Goal: Task Accomplishment & Management: Use online tool/utility

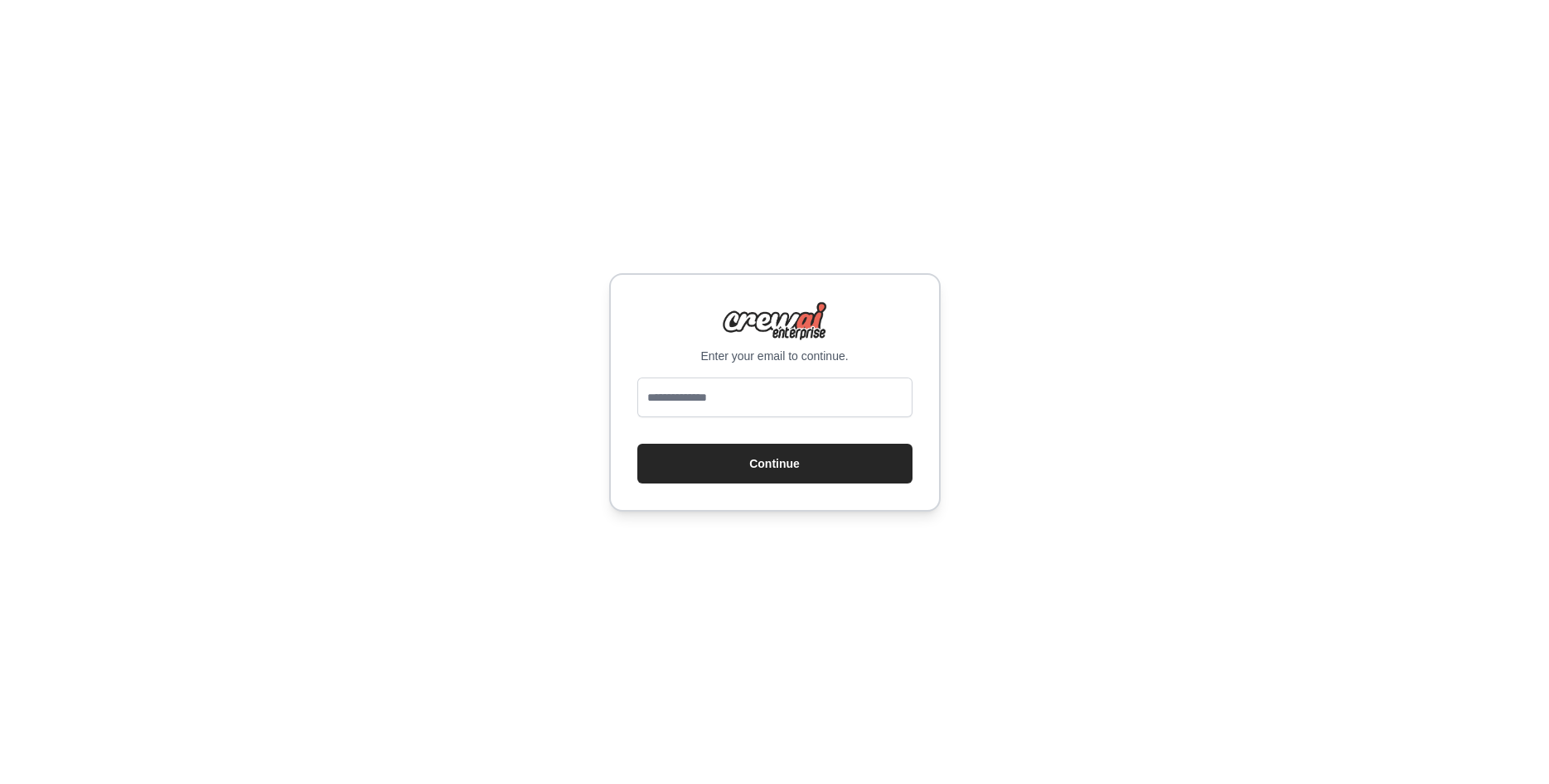
click at [667, 398] on input "email" at bounding box center [774, 398] width 275 height 40
click at [665, 397] on input "email" at bounding box center [774, 398] width 275 height 40
drag, startPoint x: 726, startPoint y: 399, endPoint x: 278, endPoint y: 308, distance: 457.1
click at [637, 378] on input "****" at bounding box center [774, 398] width 275 height 40
drag, startPoint x: 544, startPoint y: 351, endPoint x: 401, endPoint y: 298, distance: 152.5
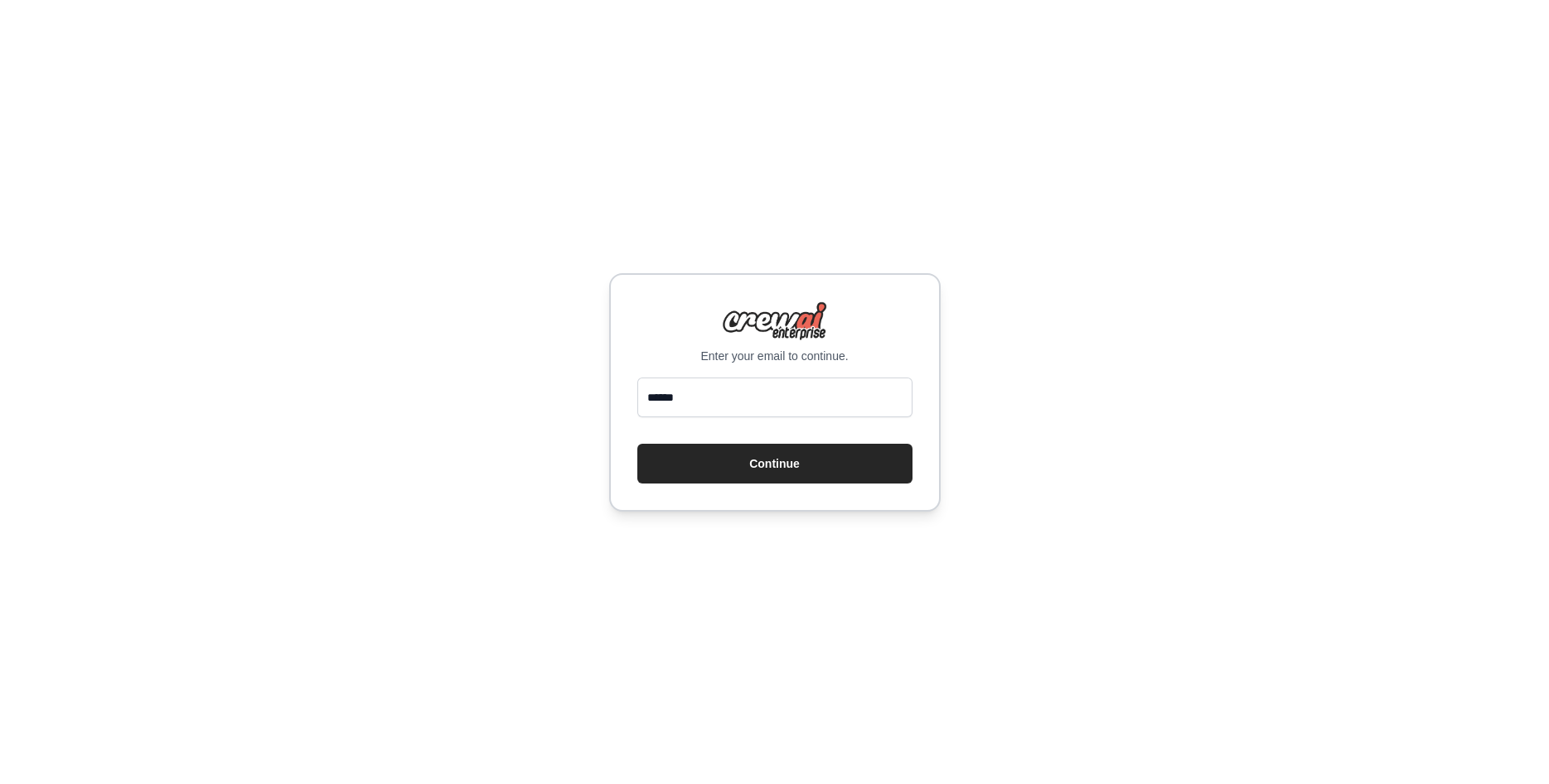
click at [637, 378] on input "******" at bounding box center [774, 398] width 275 height 40
type input "**********"
click at [713, 451] on button "Continue" at bounding box center [774, 464] width 275 height 40
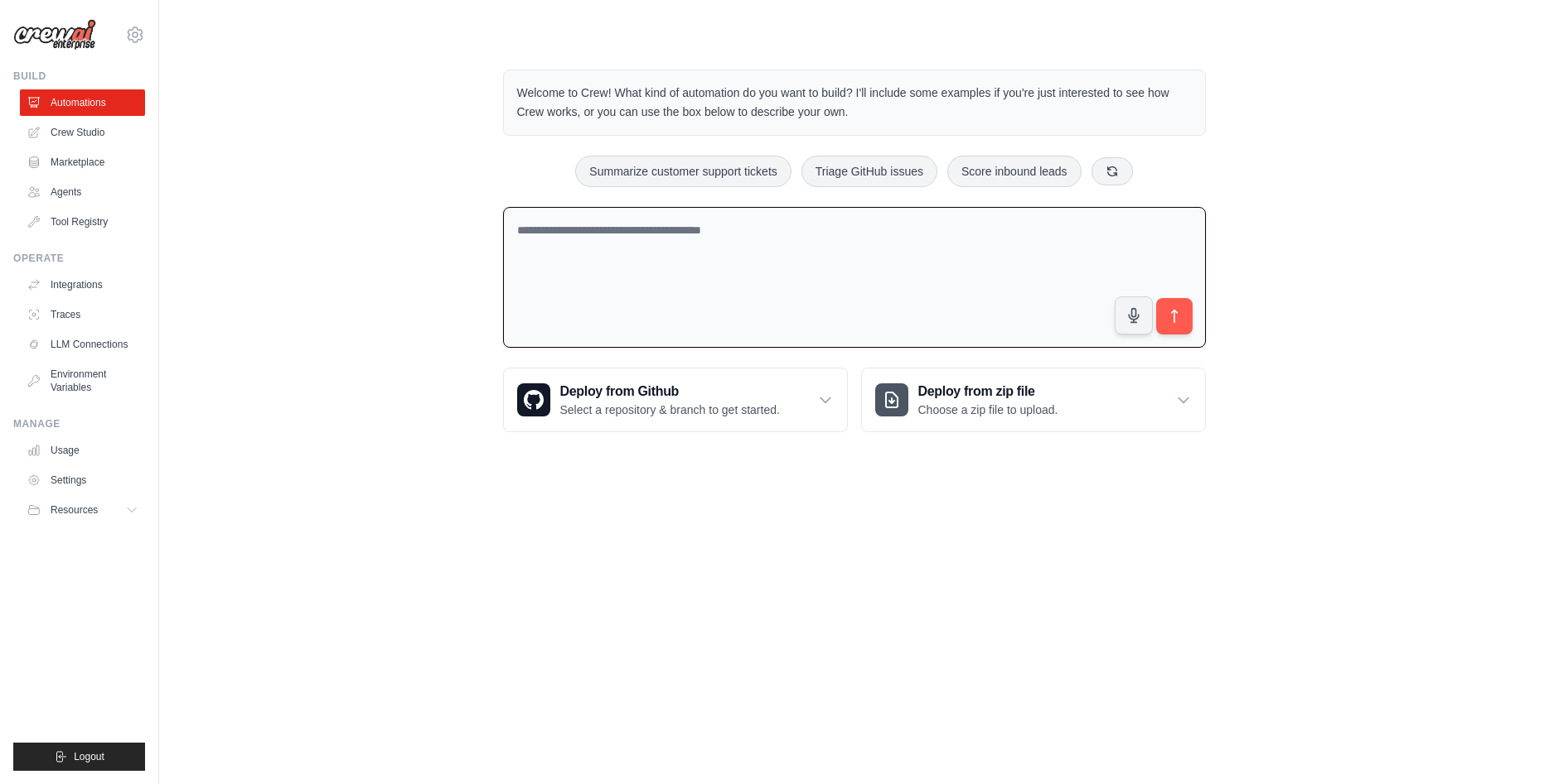
click at [566, 247] on textarea at bounding box center [854, 278] width 703 height 142
click at [91, 166] on link "Marketplace" at bounding box center [84, 163] width 125 height 27
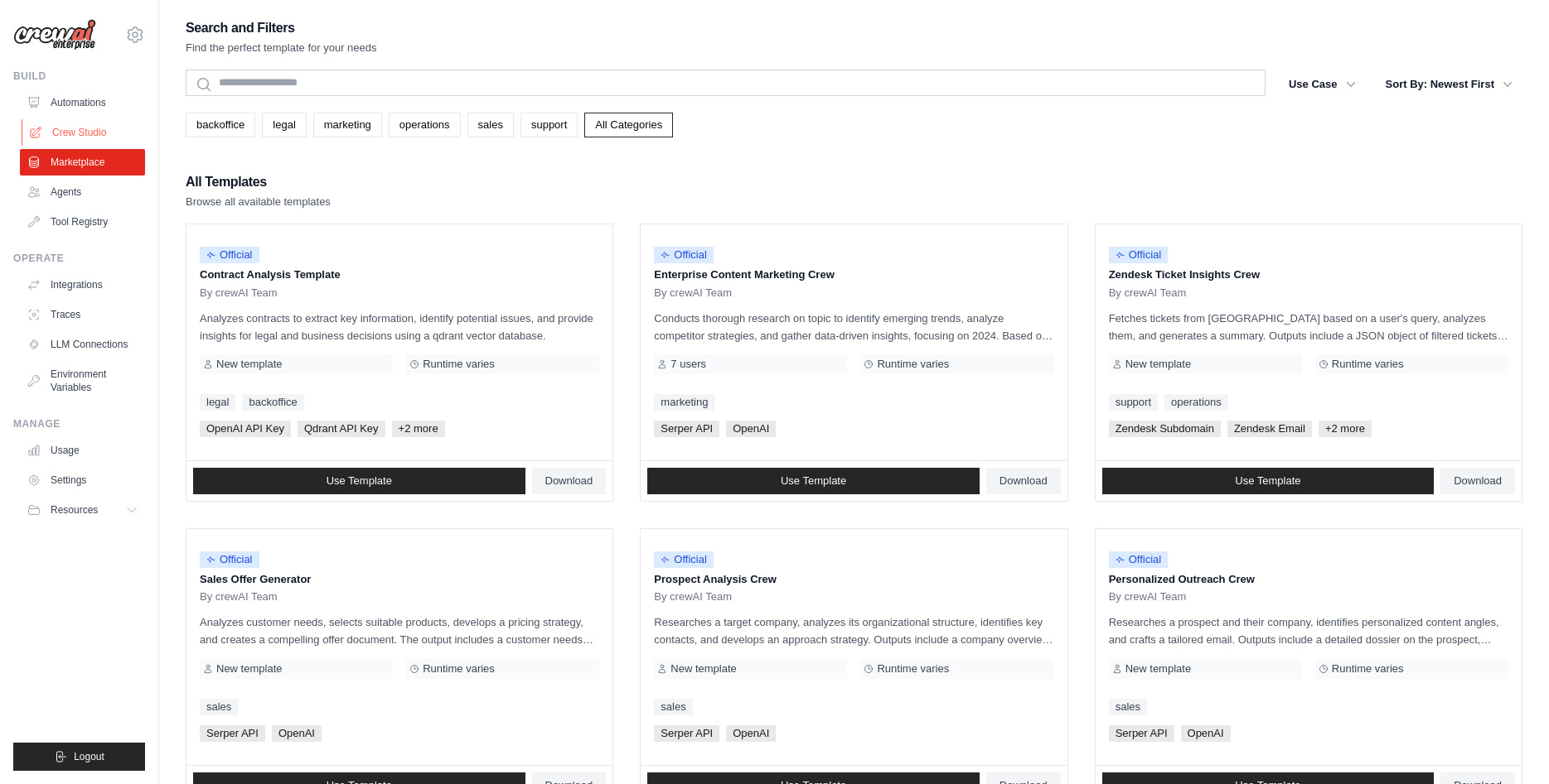
click at [96, 129] on link "Crew Studio" at bounding box center [84, 132] width 125 height 27
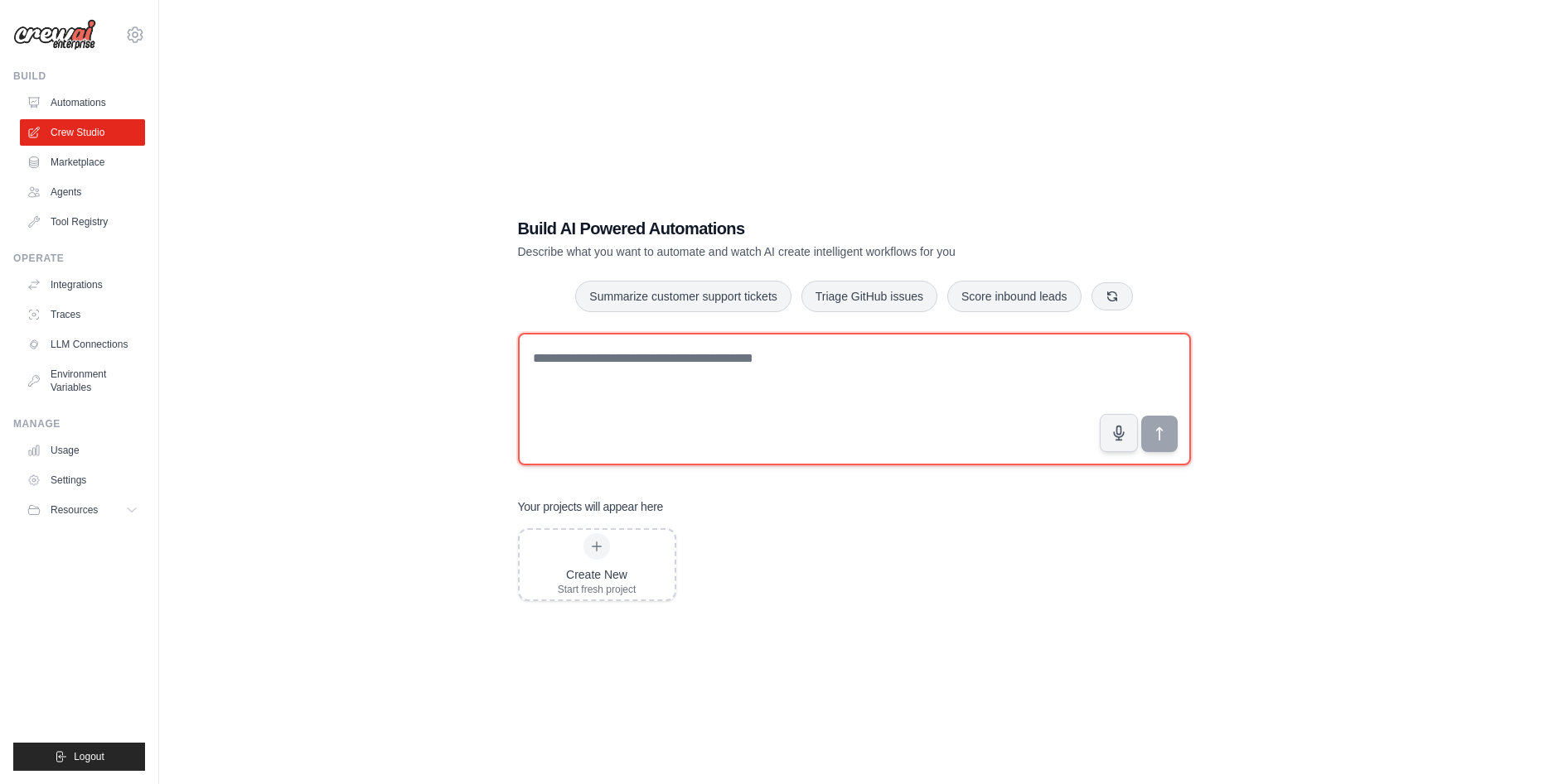
click at [854, 391] on textarea at bounding box center [854, 399] width 673 height 132
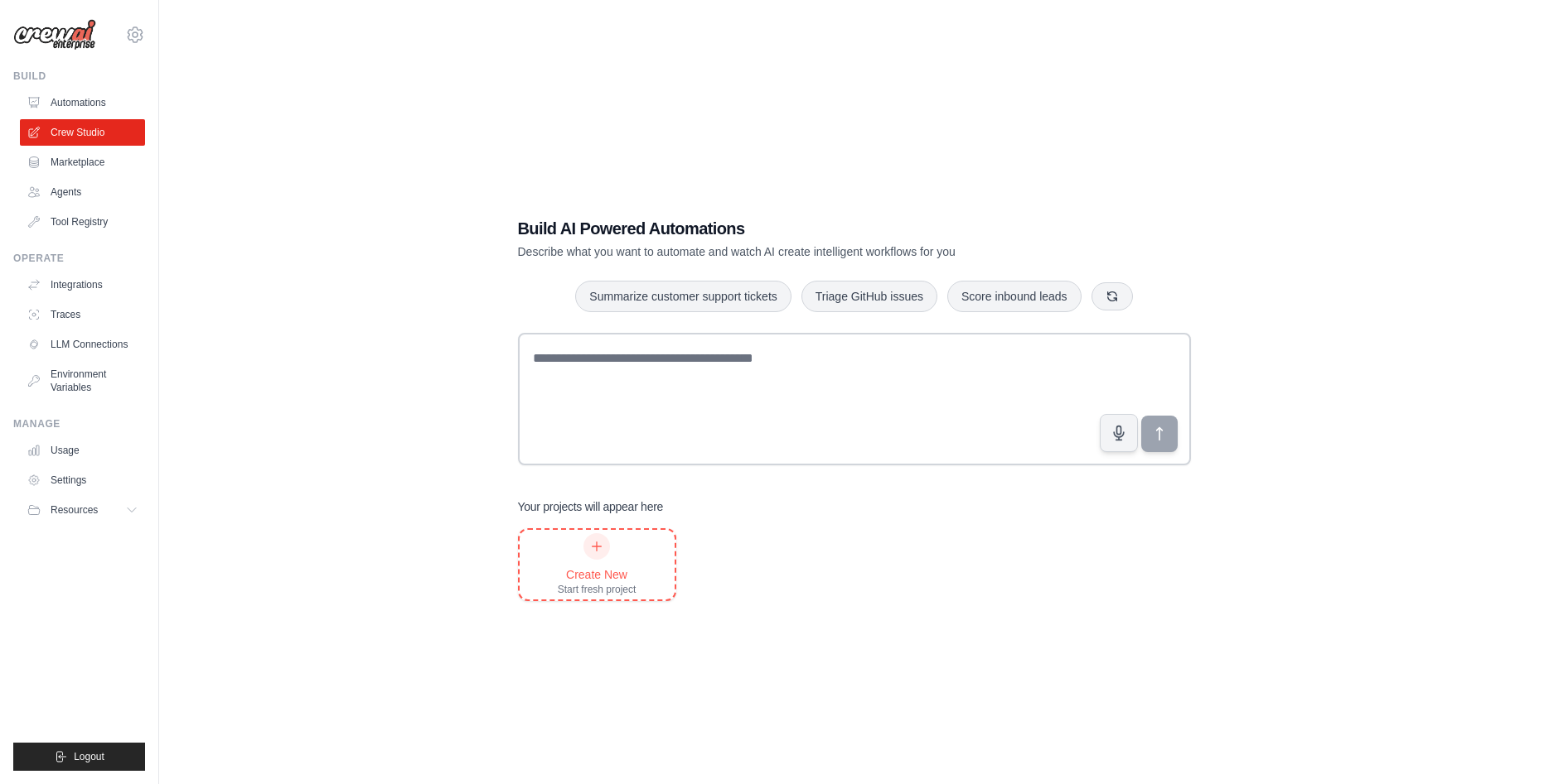
click at [591, 548] on icon at bounding box center [597, 547] width 13 height 13
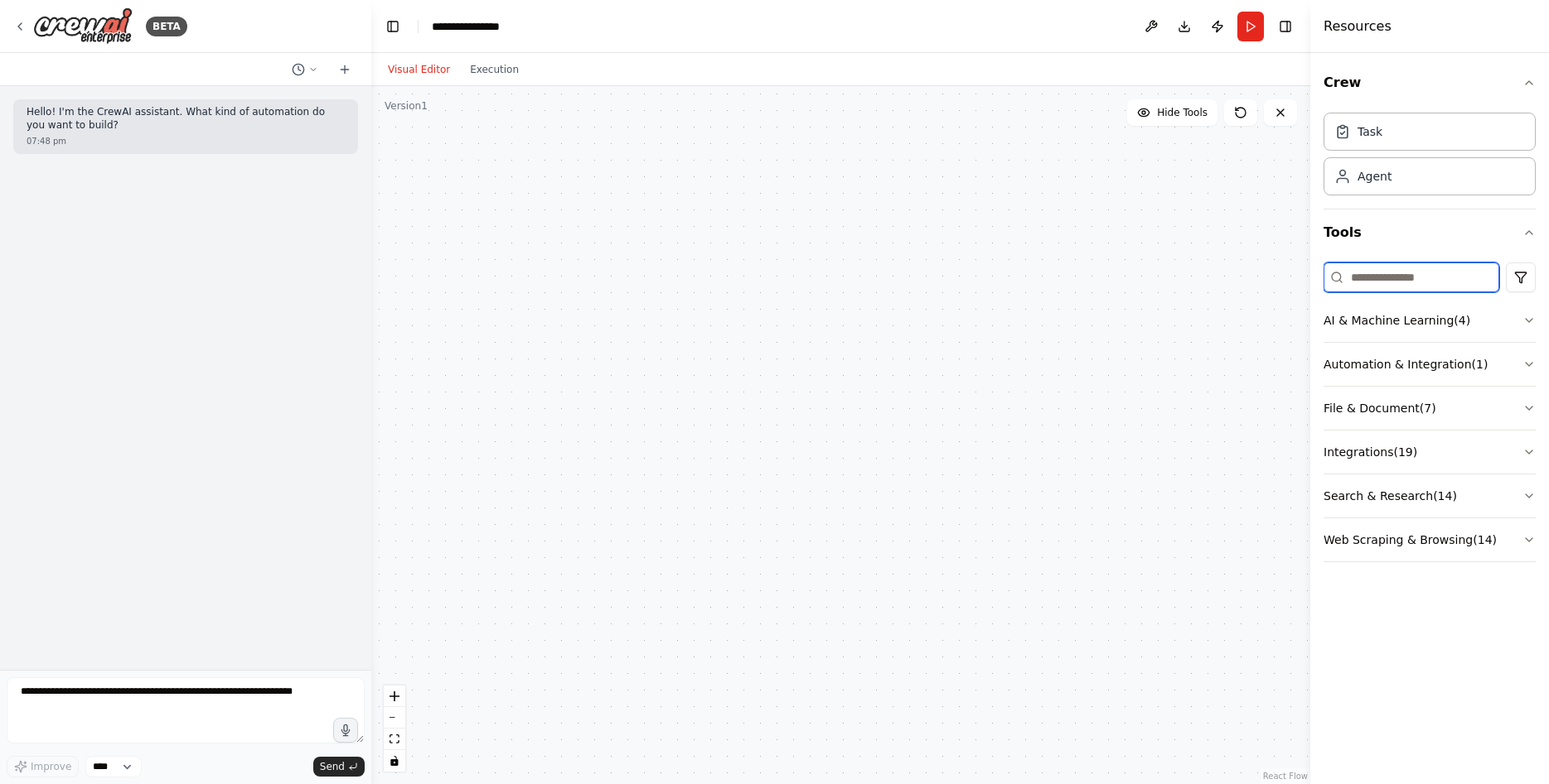
click at [1393, 276] on input at bounding box center [1411, 277] width 176 height 29
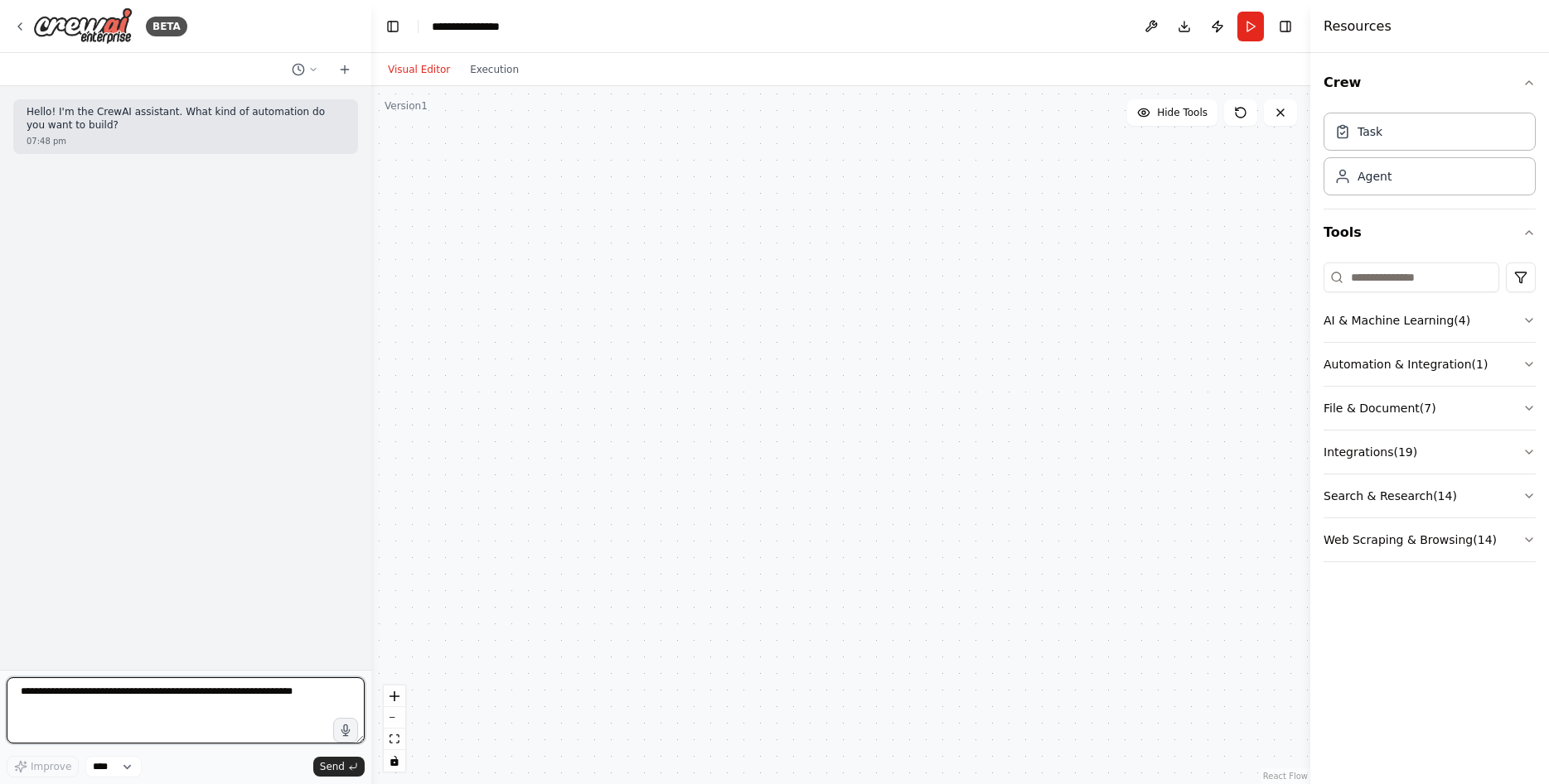
click at [129, 701] on textarea at bounding box center [186, 711] width 358 height 67
type textarea "**********"
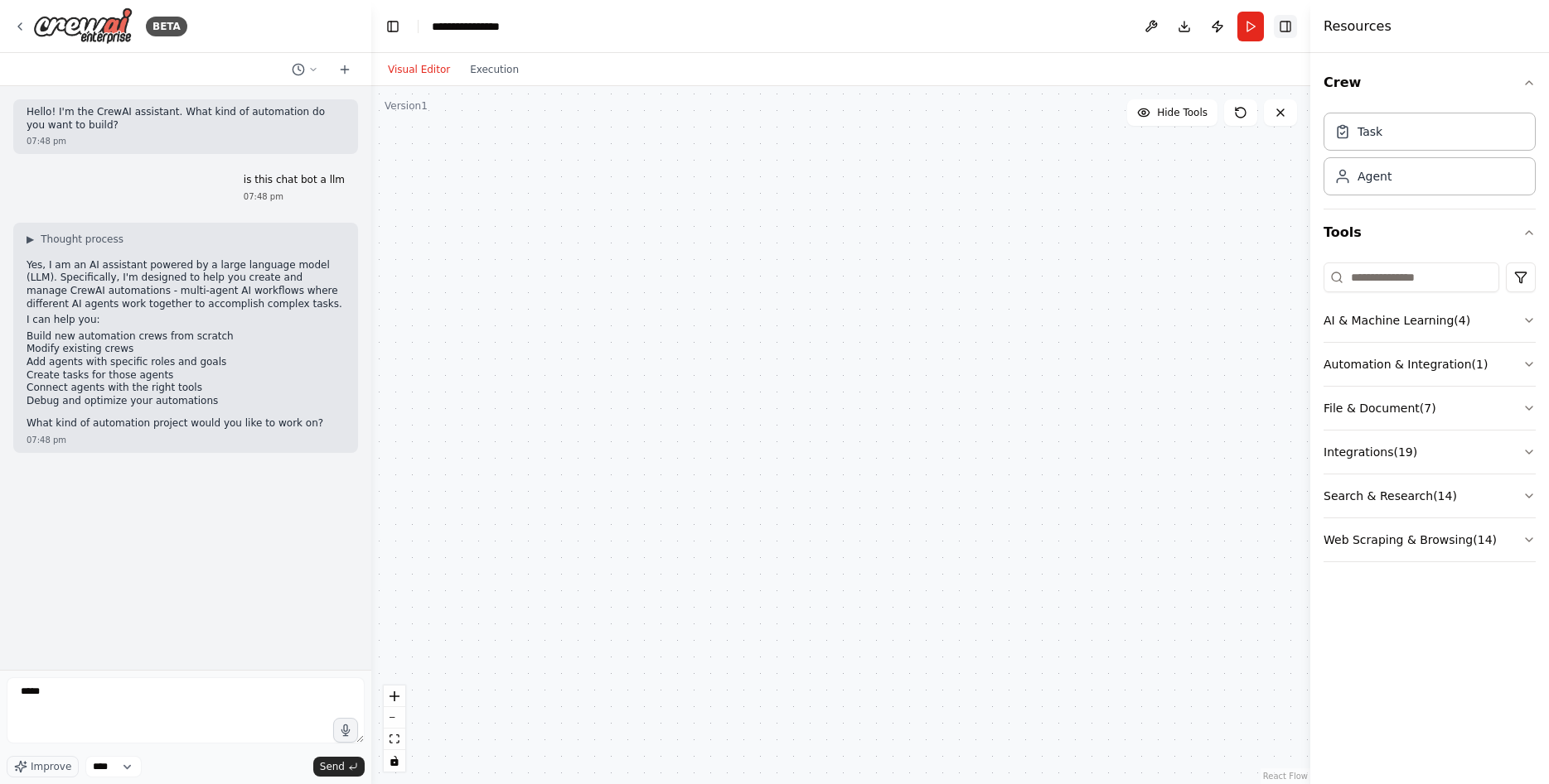
click at [1284, 27] on button "Toggle Right Sidebar" at bounding box center [1285, 27] width 23 height 23
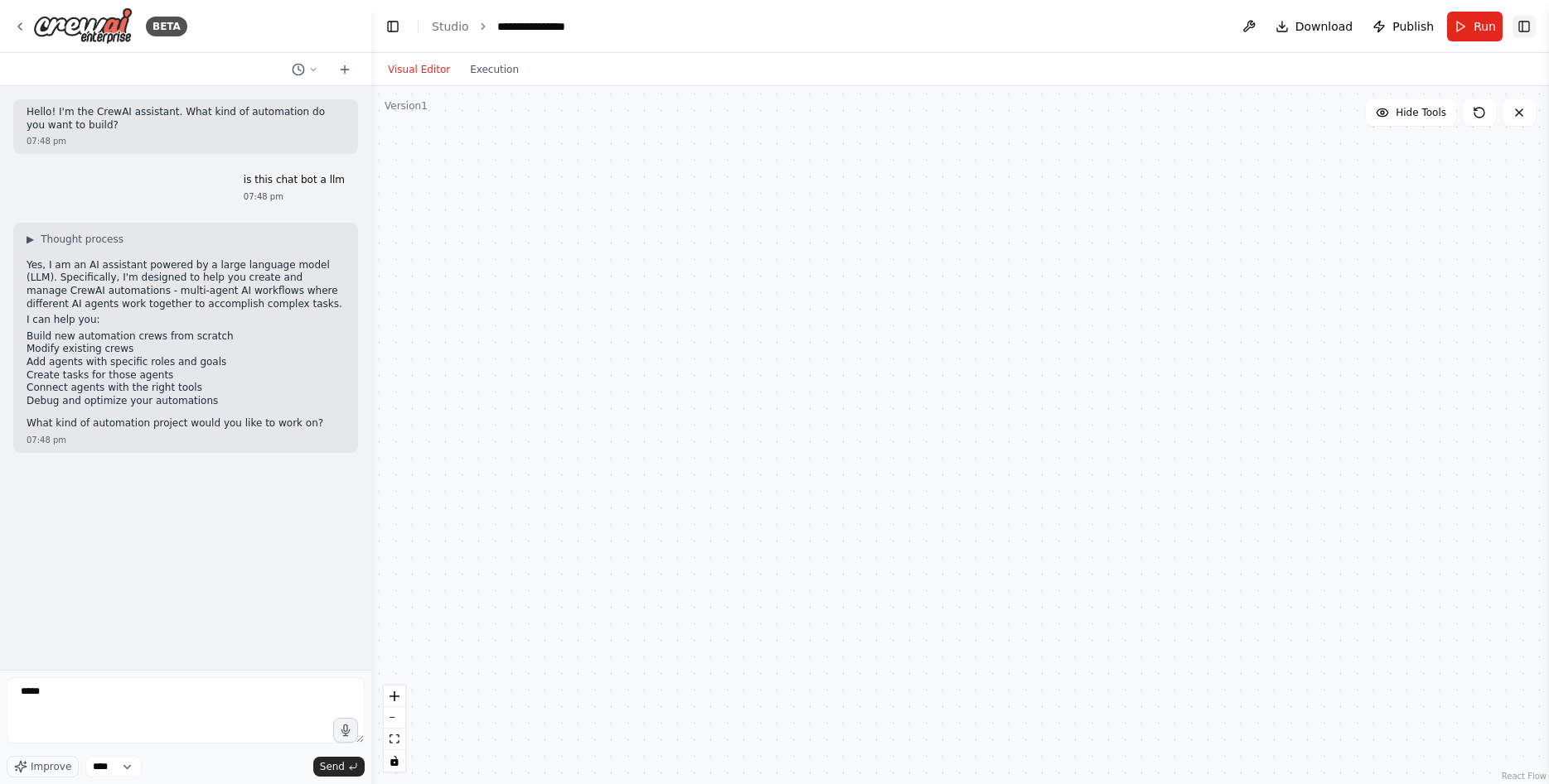
click at [1529, 23] on button "Toggle Right Sidebar" at bounding box center [1524, 27] width 23 height 23
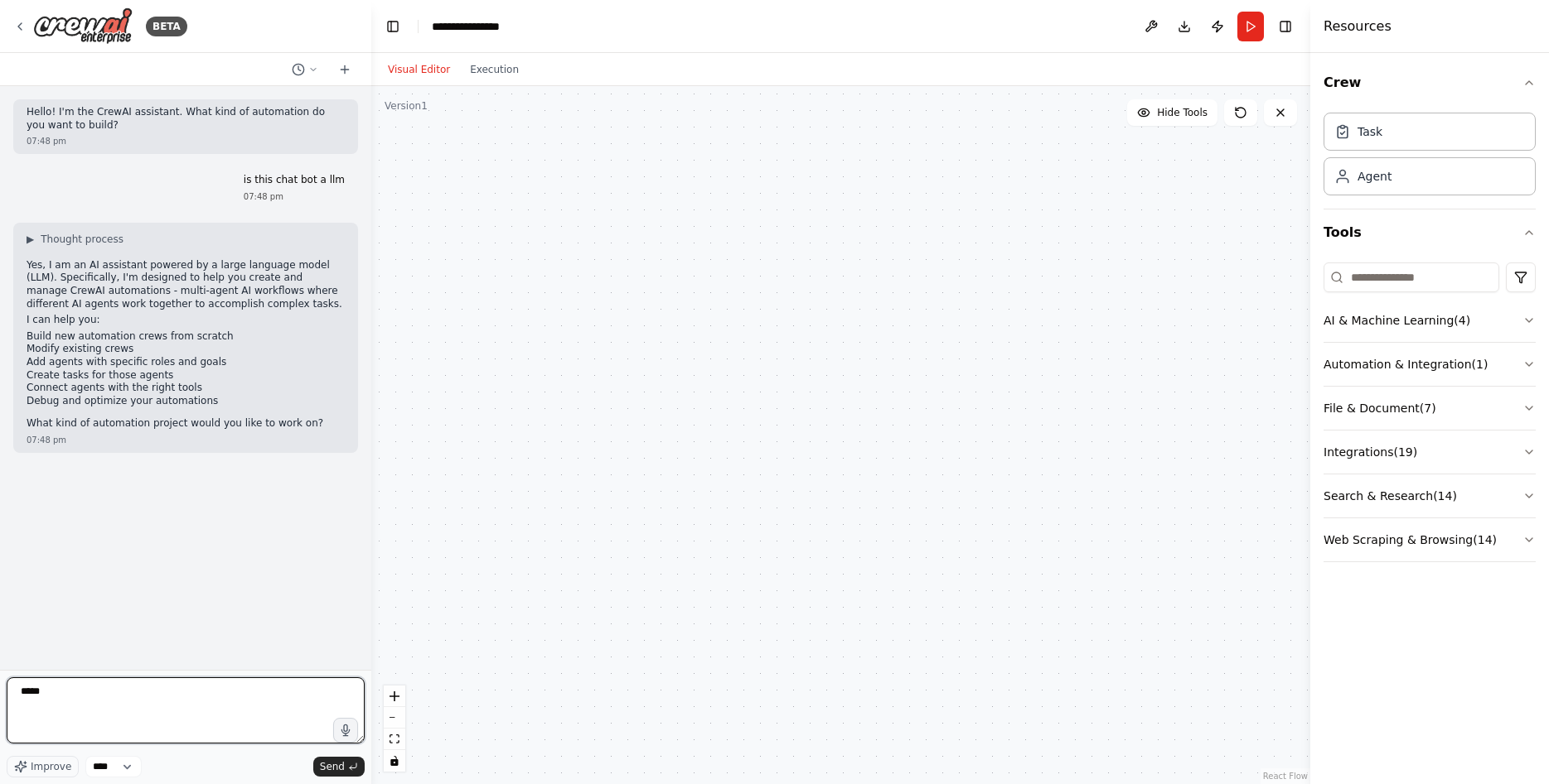
click at [59, 700] on textarea "****" at bounding box center [186, 711] width 358 height 67
type textarea "*"
click at [1344, 141] on div "Task" at bounding box center [1429, 131] width 212 height 38
click at [1366, 131] on div "Task" at bounding box center [1370, 130] width 25 height 16
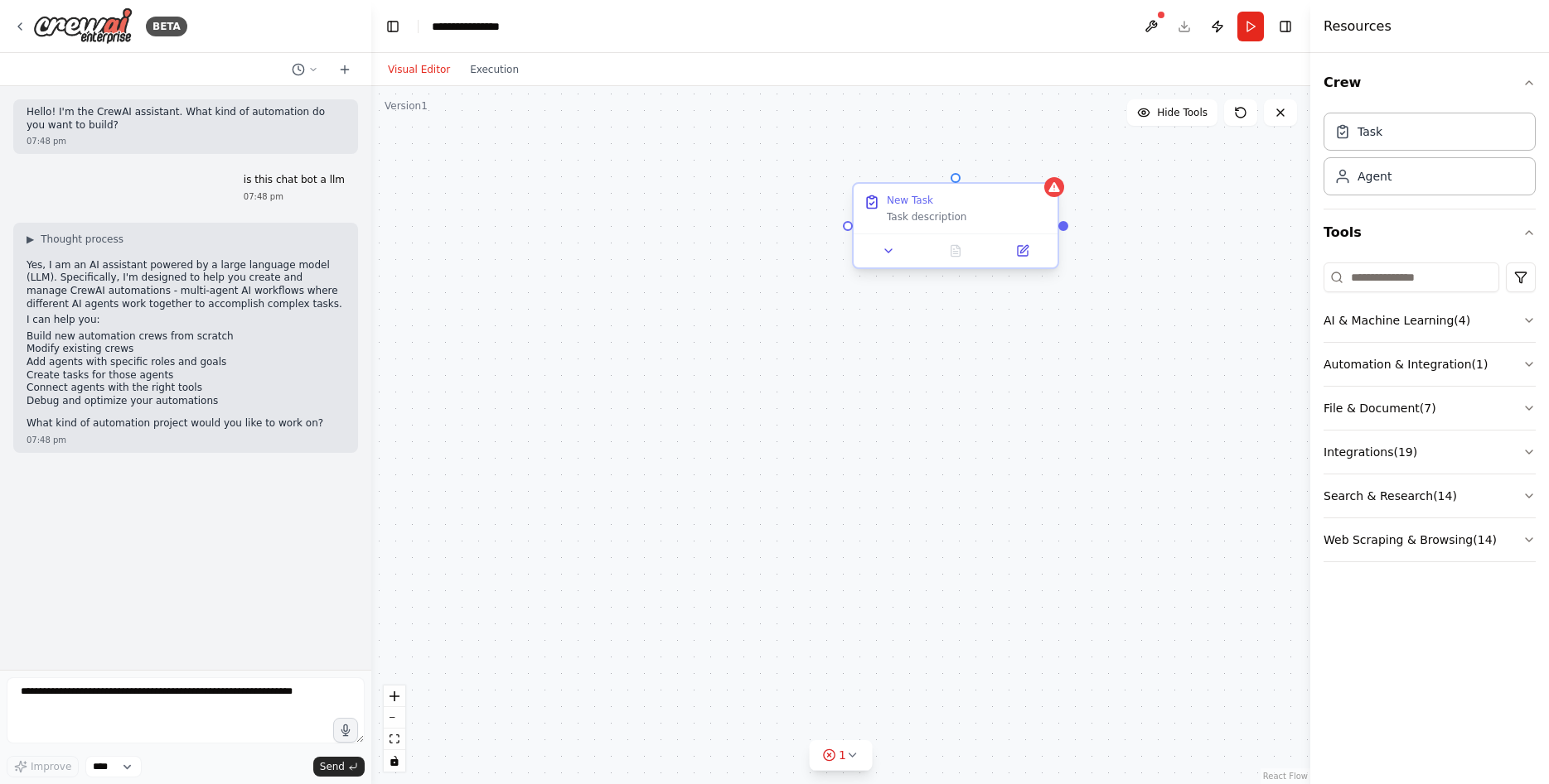
click at [917, 222] on div "Task description" at bounding box center [966, 217] width 161 height 13
click at [918, 221] on div "Task description" at bounding box center [966, 217] width 161 height 13
click at [912, 221] on div "Task description" at bounding box center [966, 217] width 161 height 13
drag, startPoint x: 912, startPoint y: 221, endPoint x: 875, endPoint y: 212, distance: 38.1
click at [905, 222] on div "Task description" at bounding box center [966, 217] width 161 height 13
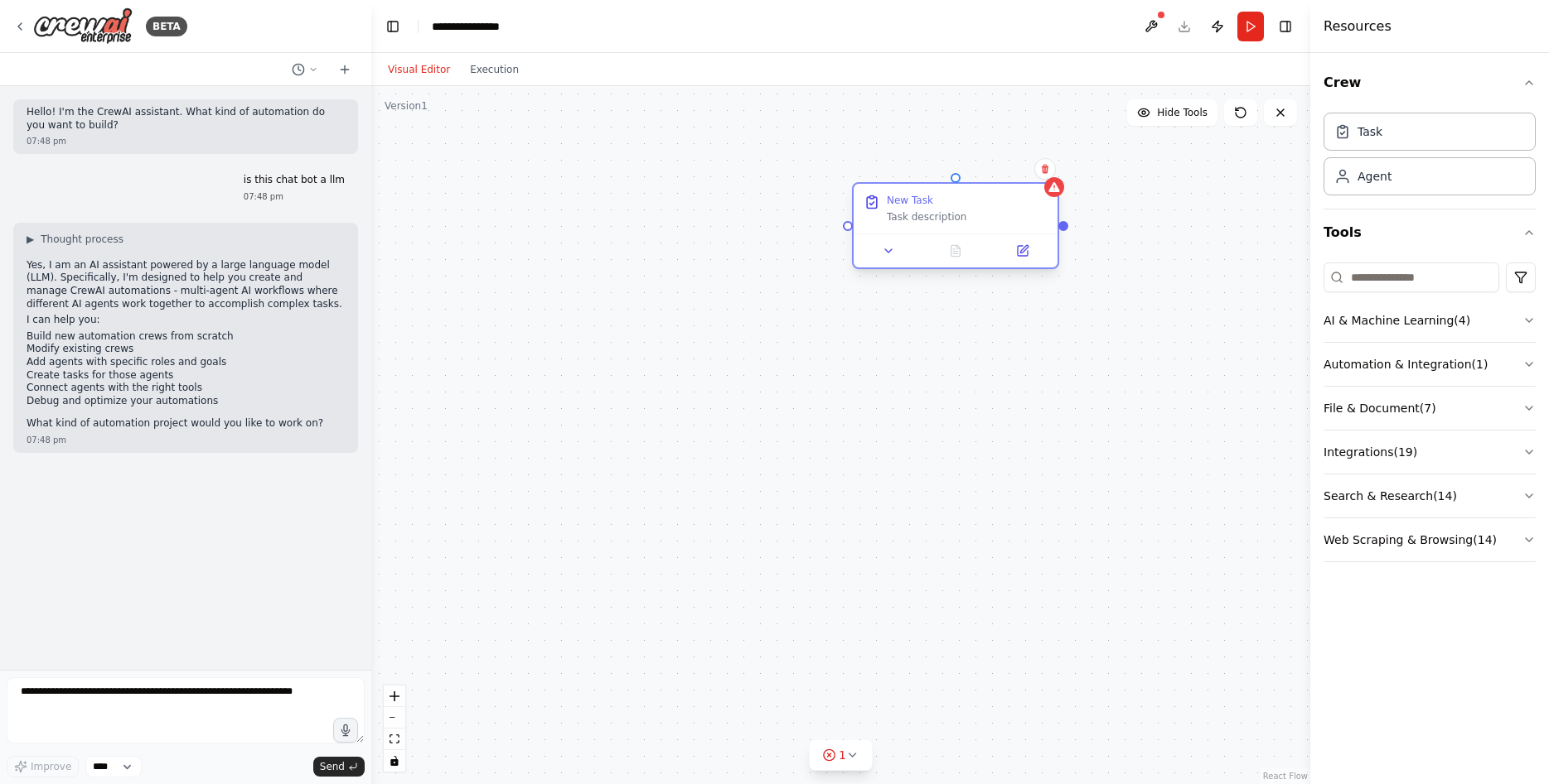
drag, startPoint x: 927, startPoint y: 218, endPoint x: 961, endPoint y: 218, distance: 34.0
click at [935, 218] on div "Task description" at bounding box center [966, 217] width 161 height 13
click at [1047, 170] on icon at bounding box center [1044, 169] width 7 height 10
click at [1050, 195] on div at bounding box center [1054, 186] width 20 height 20
click at [1002, 175] on button "Confirm" at bounding box center [999, 168] width 59 height 20
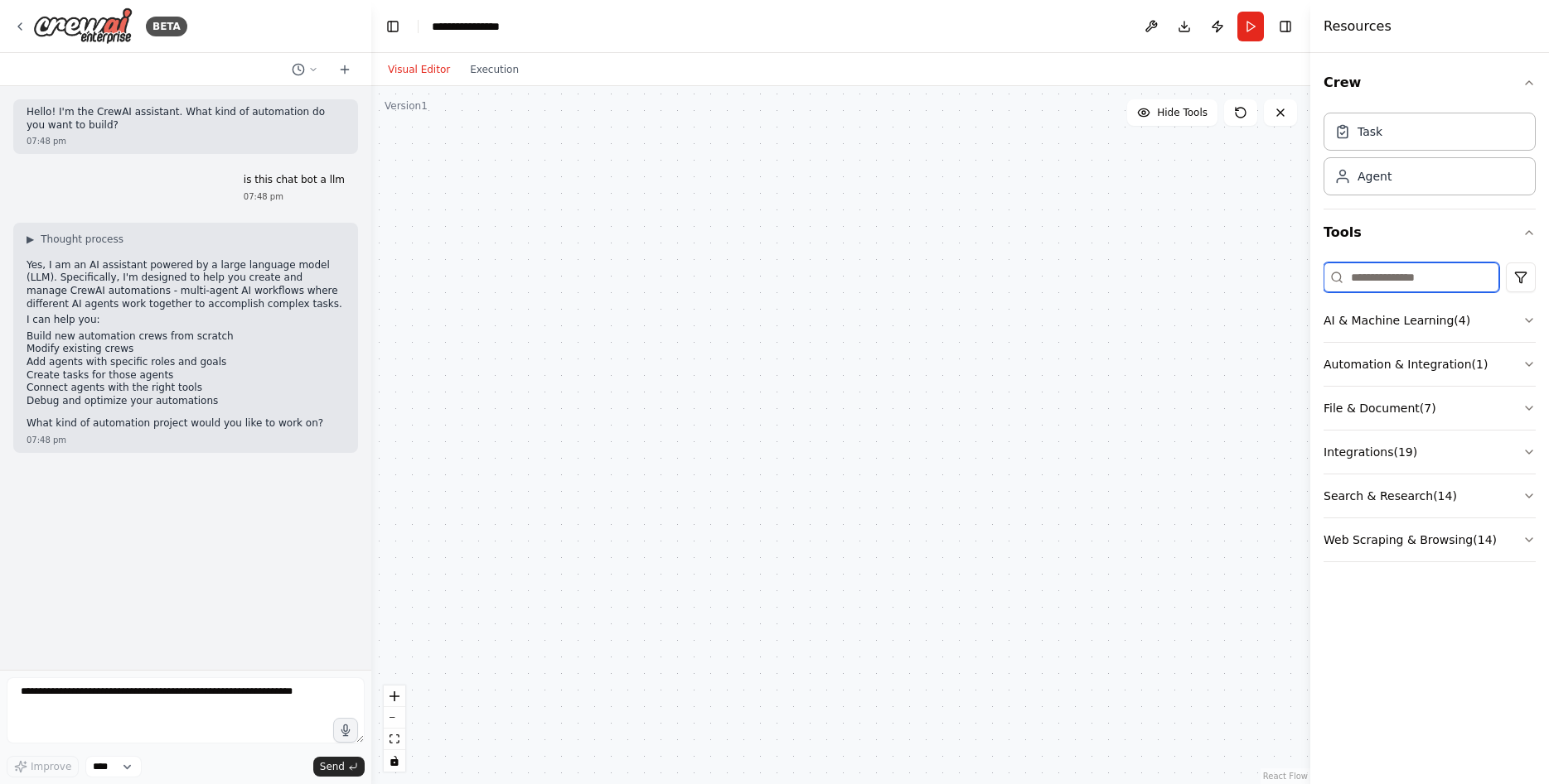
click at [1373, 274] on input at bounding box center [1411, 277] width 176 height 29
click at [1479, 309] on button "AI & Machine Learning ( 4 )" at bounding box center [1429, 320] width 212 height 43
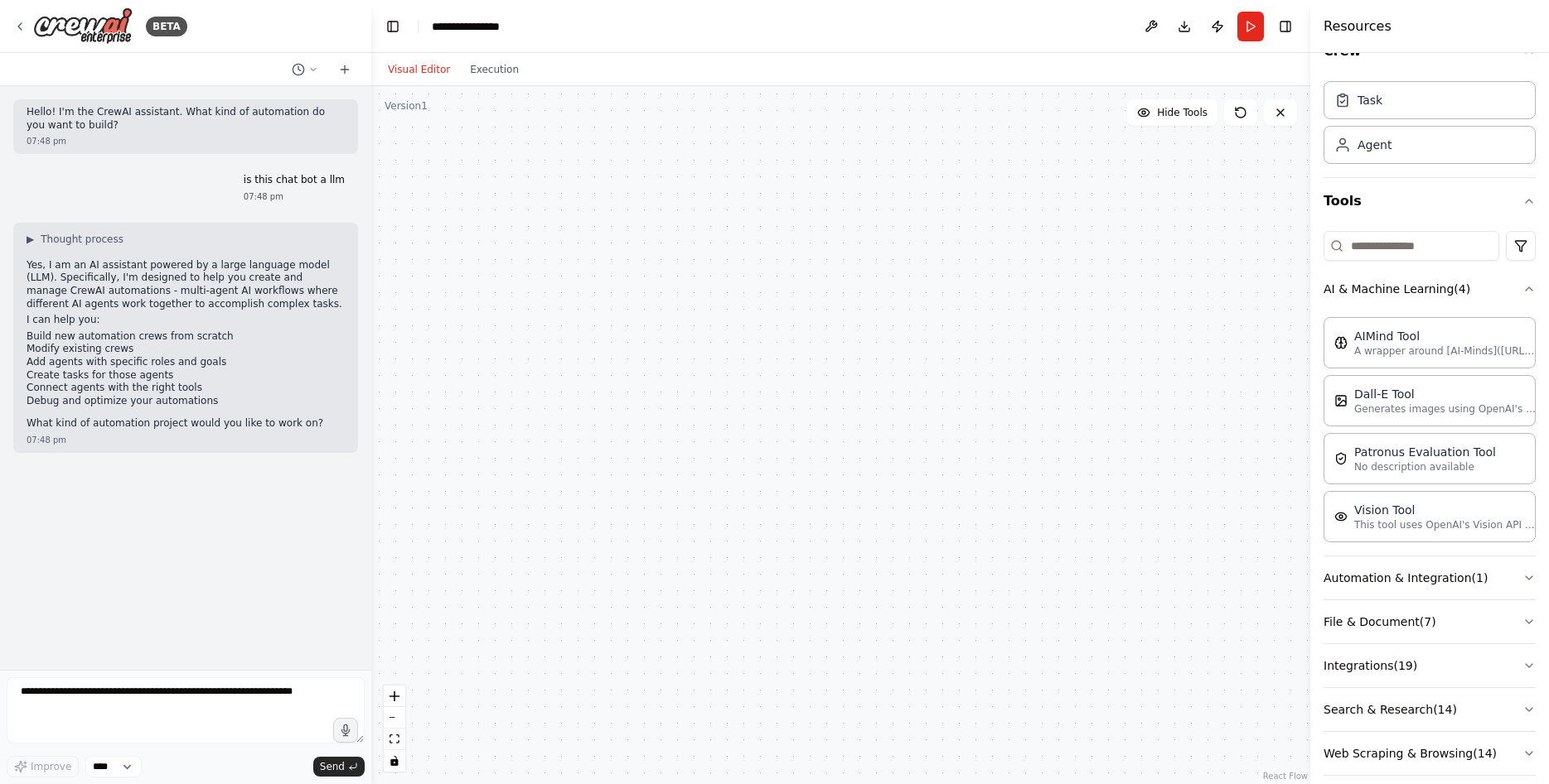
scroll to position [49, 0]
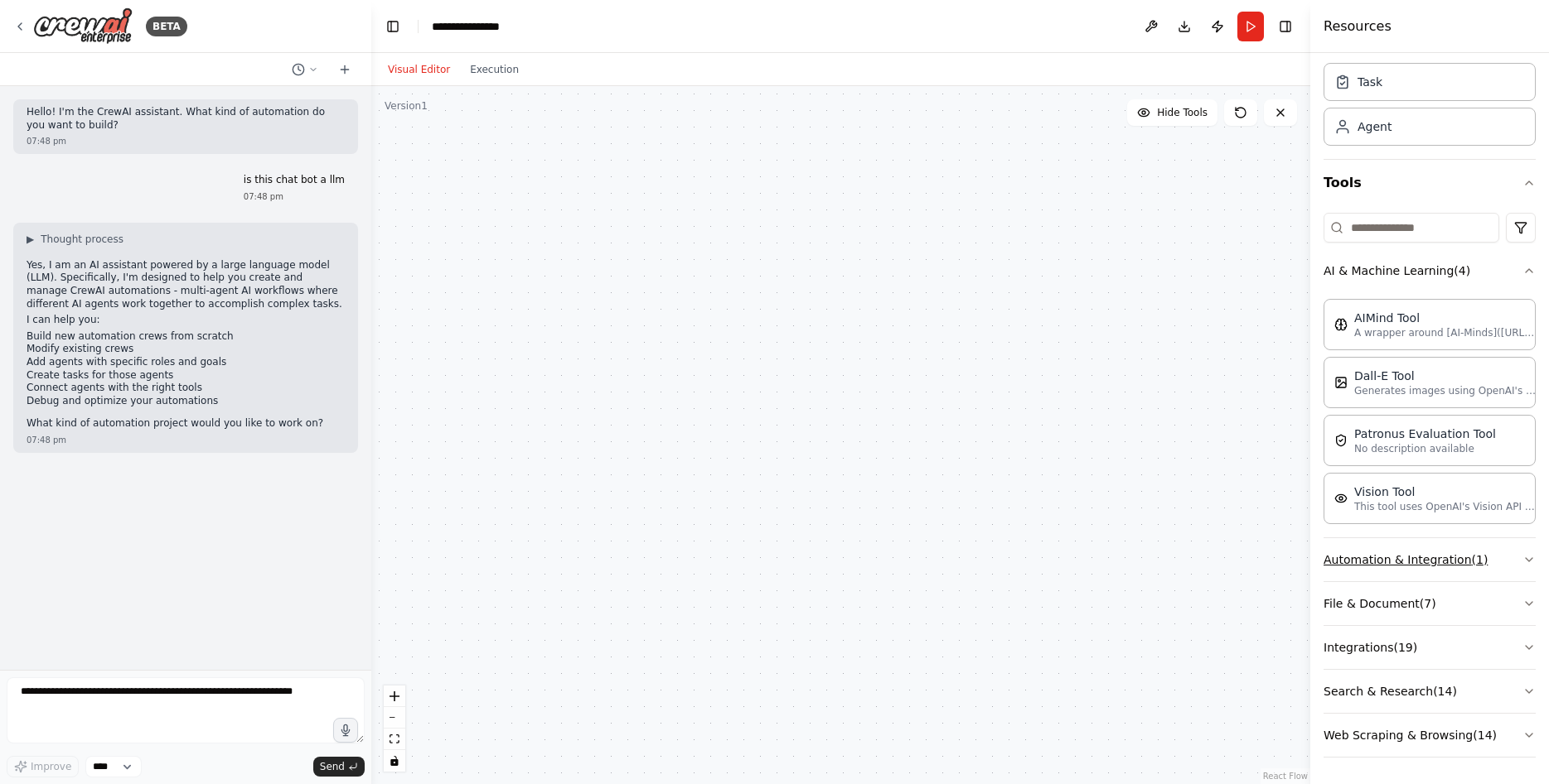
click at [1471, 554] on button "Automation & Integration ( 1 )" at bounding box center [1429, 559] width 212 height 43
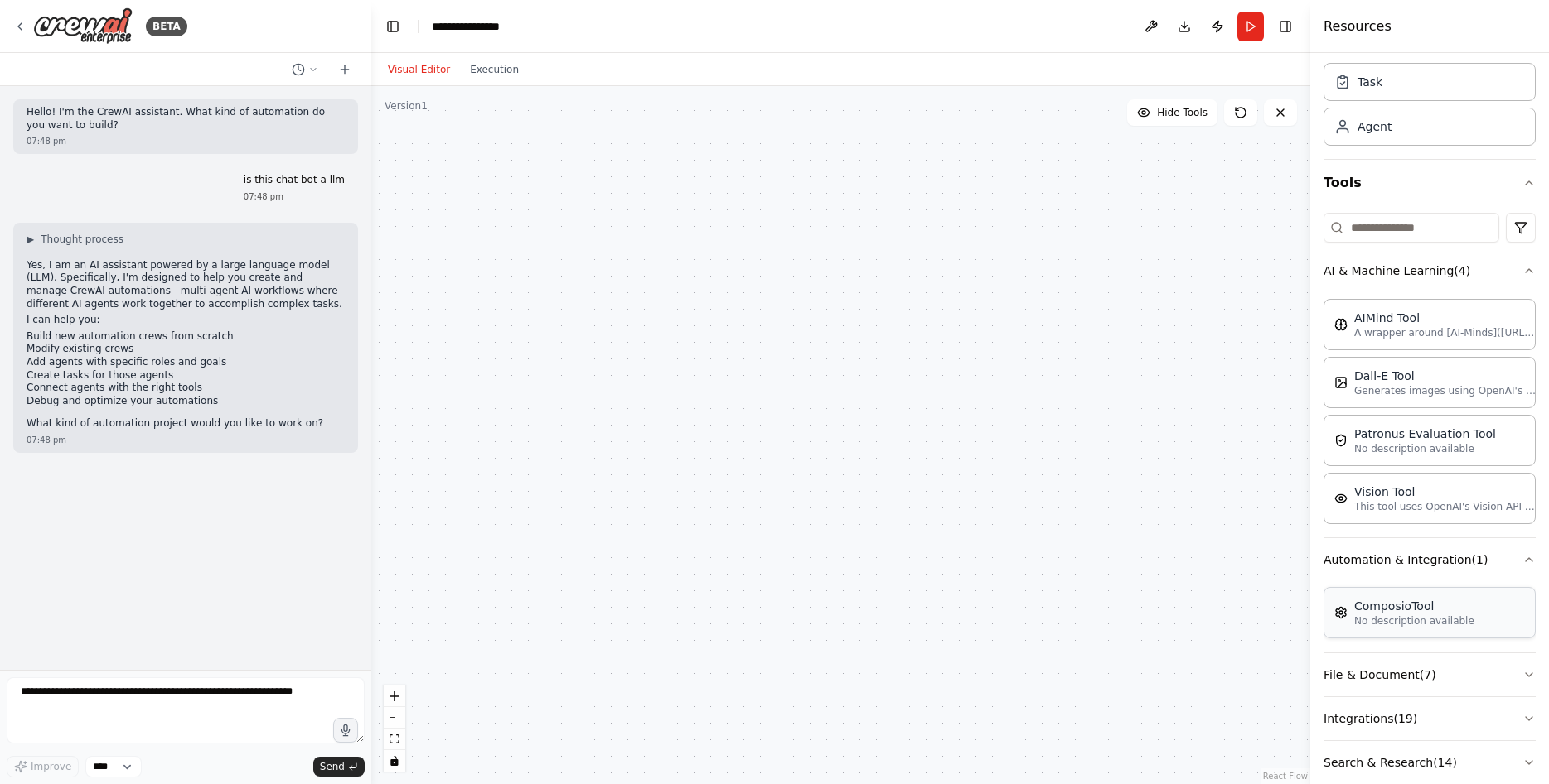
scroll to position [121, 0]
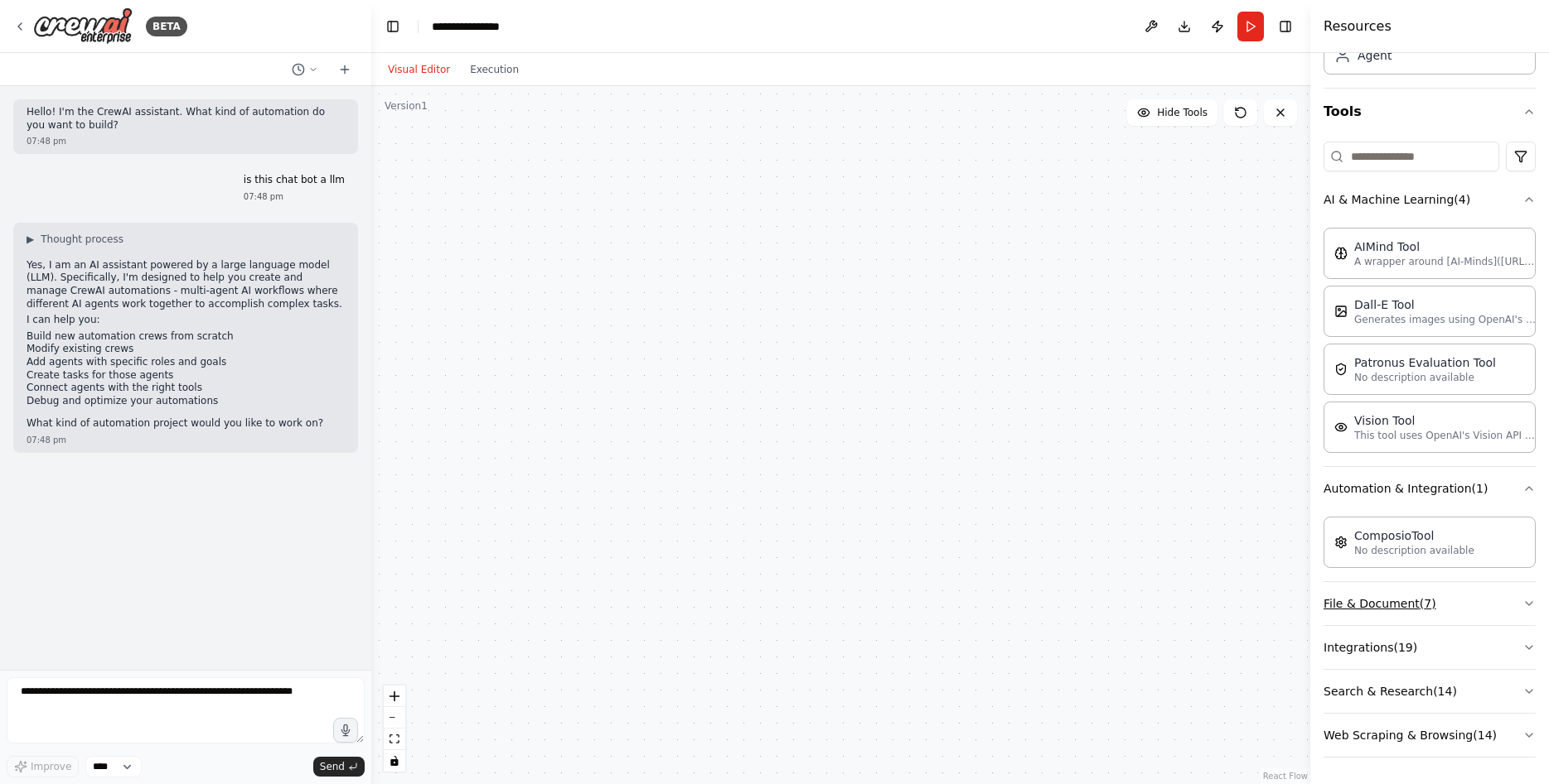
click at [1465, 594] on button "File & Document ( 7 )" at bounding box center [1429, 603] width 212 height 43
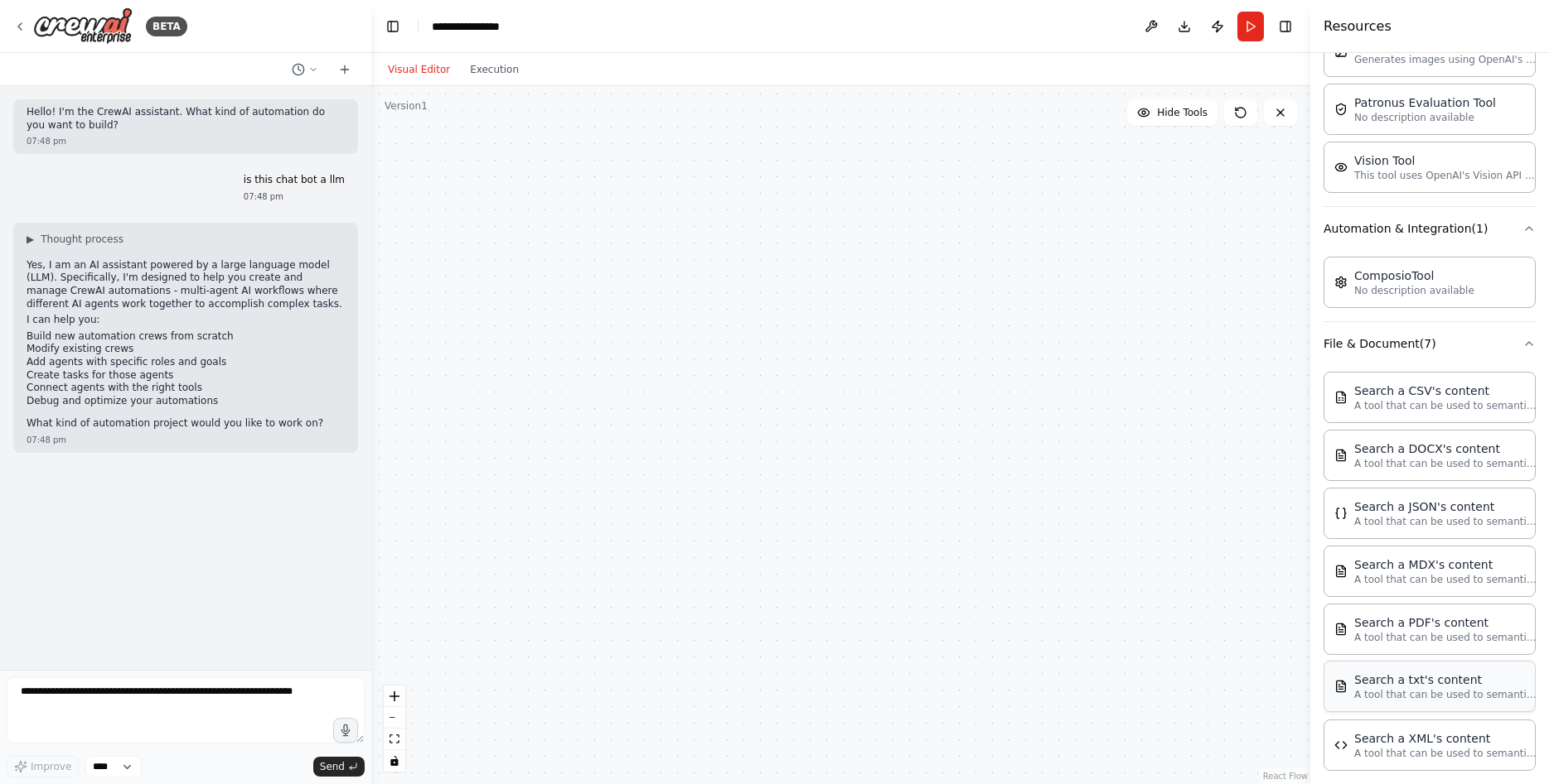
scroll to position [539, 0]
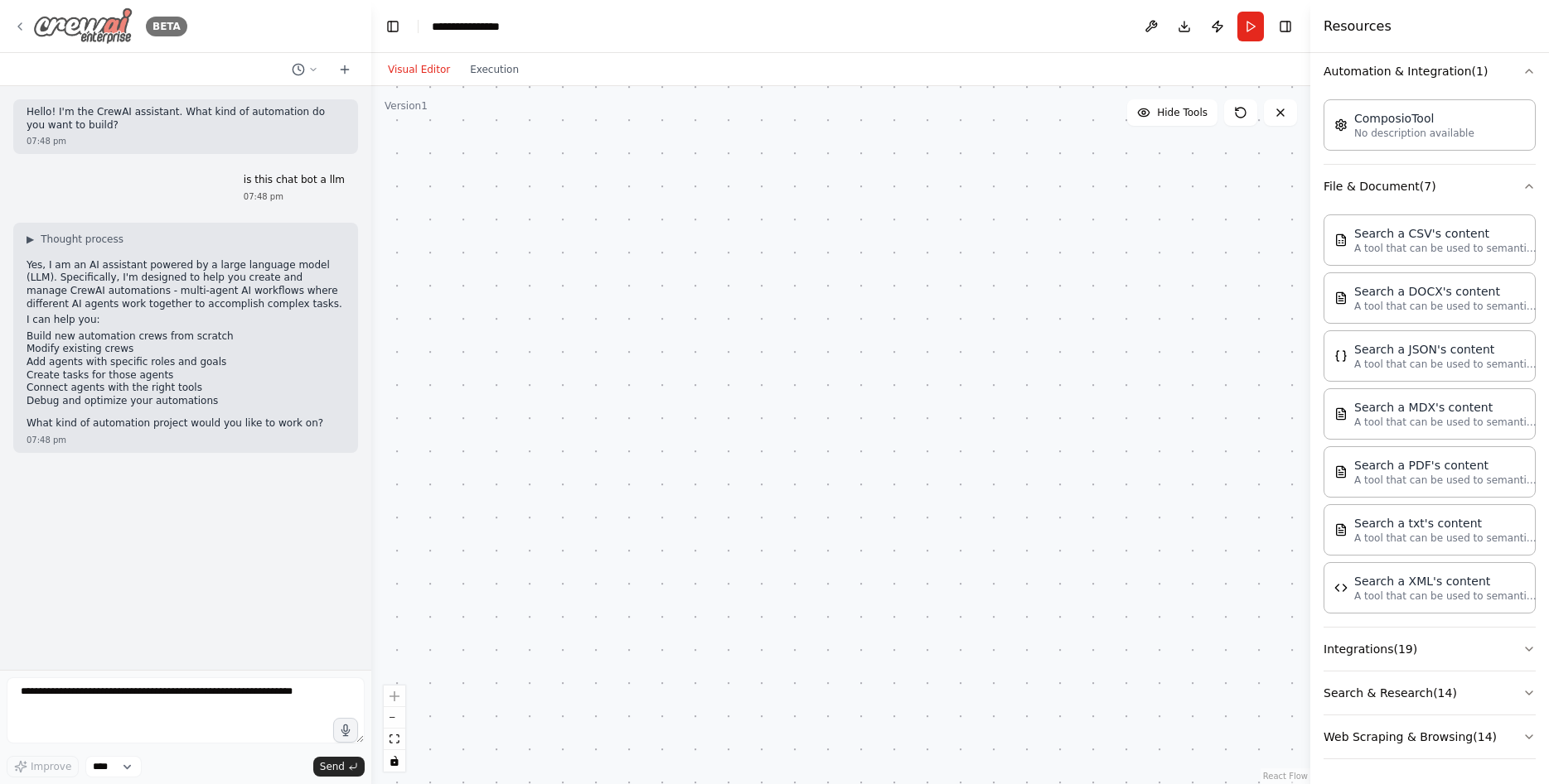
click at [20, 27] on icon at bounding box center [20, 27] width 13 height 13
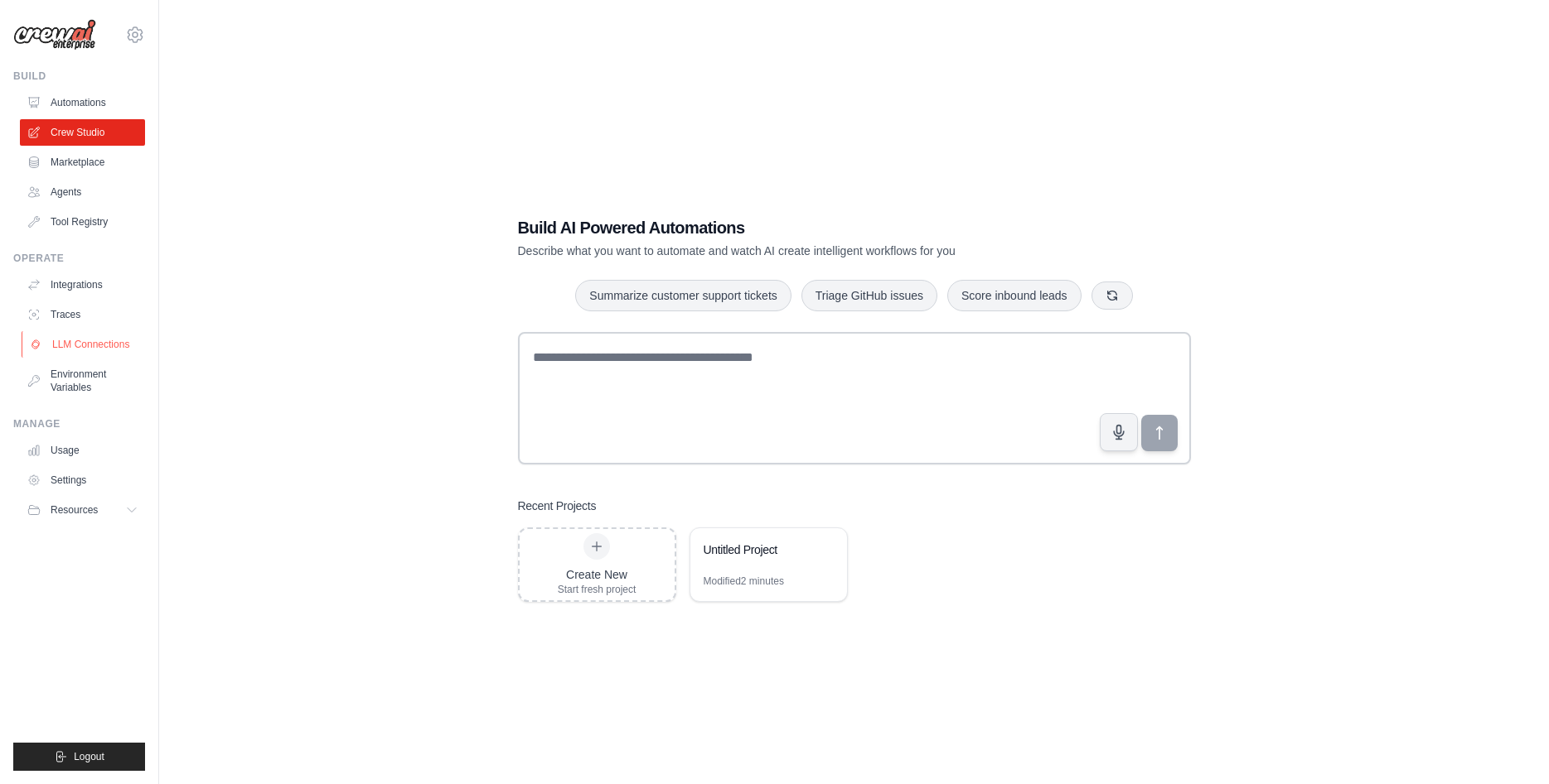
click at [77, 347] on link "LLM Connections" at bounding box center [84, 344] width 125 height 27
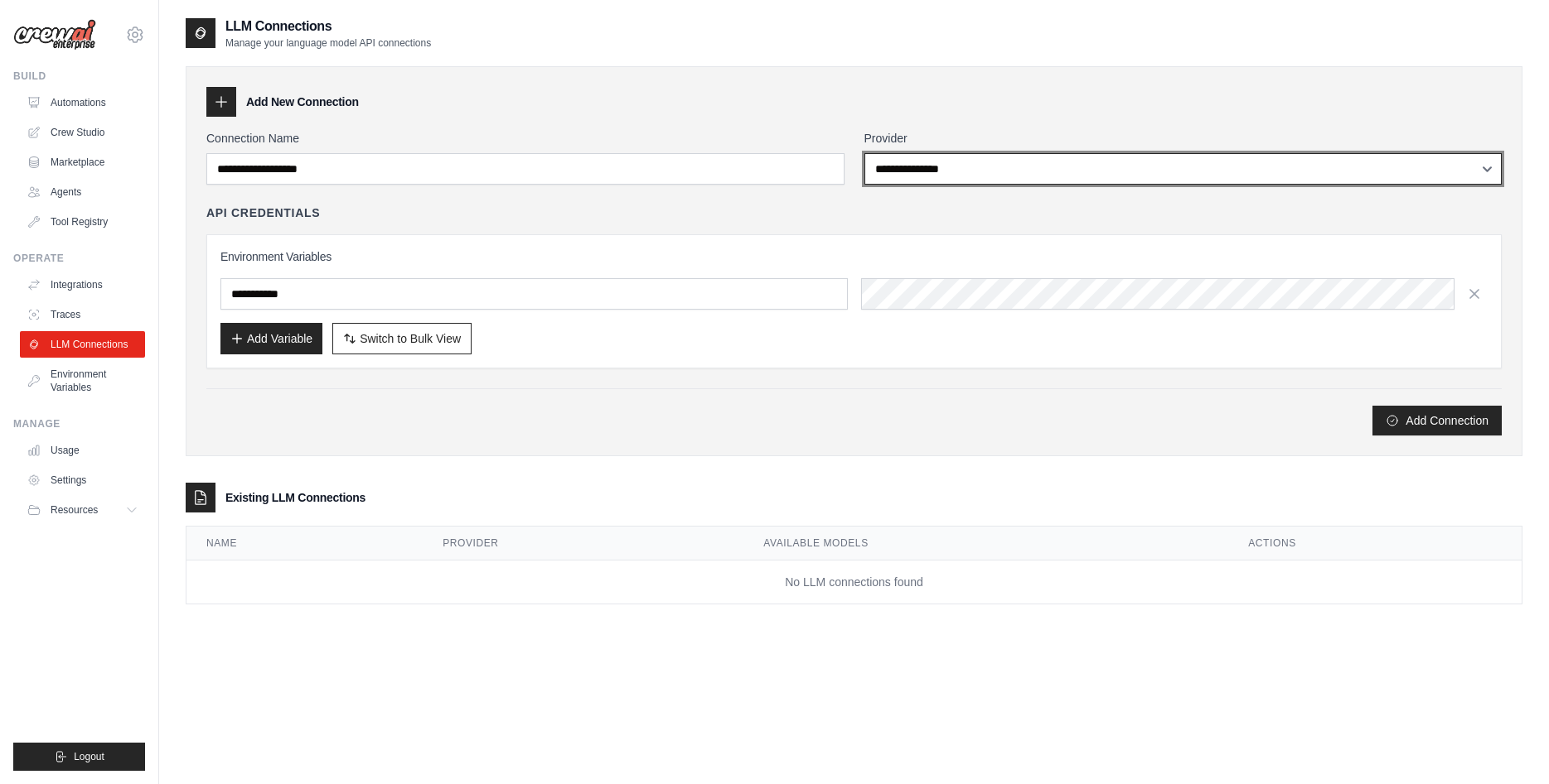
click at [864, 153] on select "**********" at bounding box center [1183, 168] width 638 height 31
select select "*********"
click option "*********" at bounding box center [0, 0] width 0 height 0
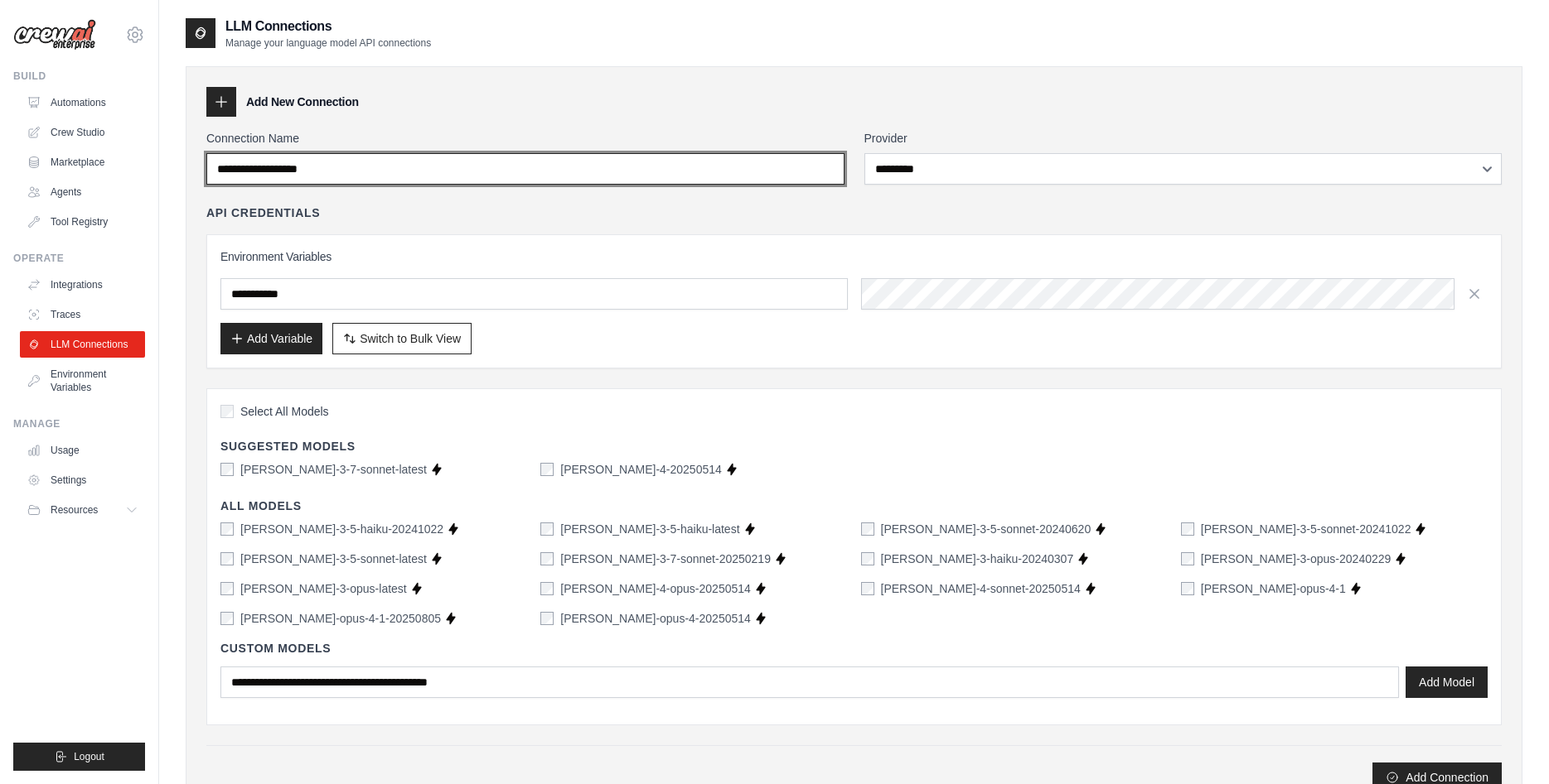
click at [490, 177] on input "Connection Name" at bounding box center [526, 168] width 638 height 31
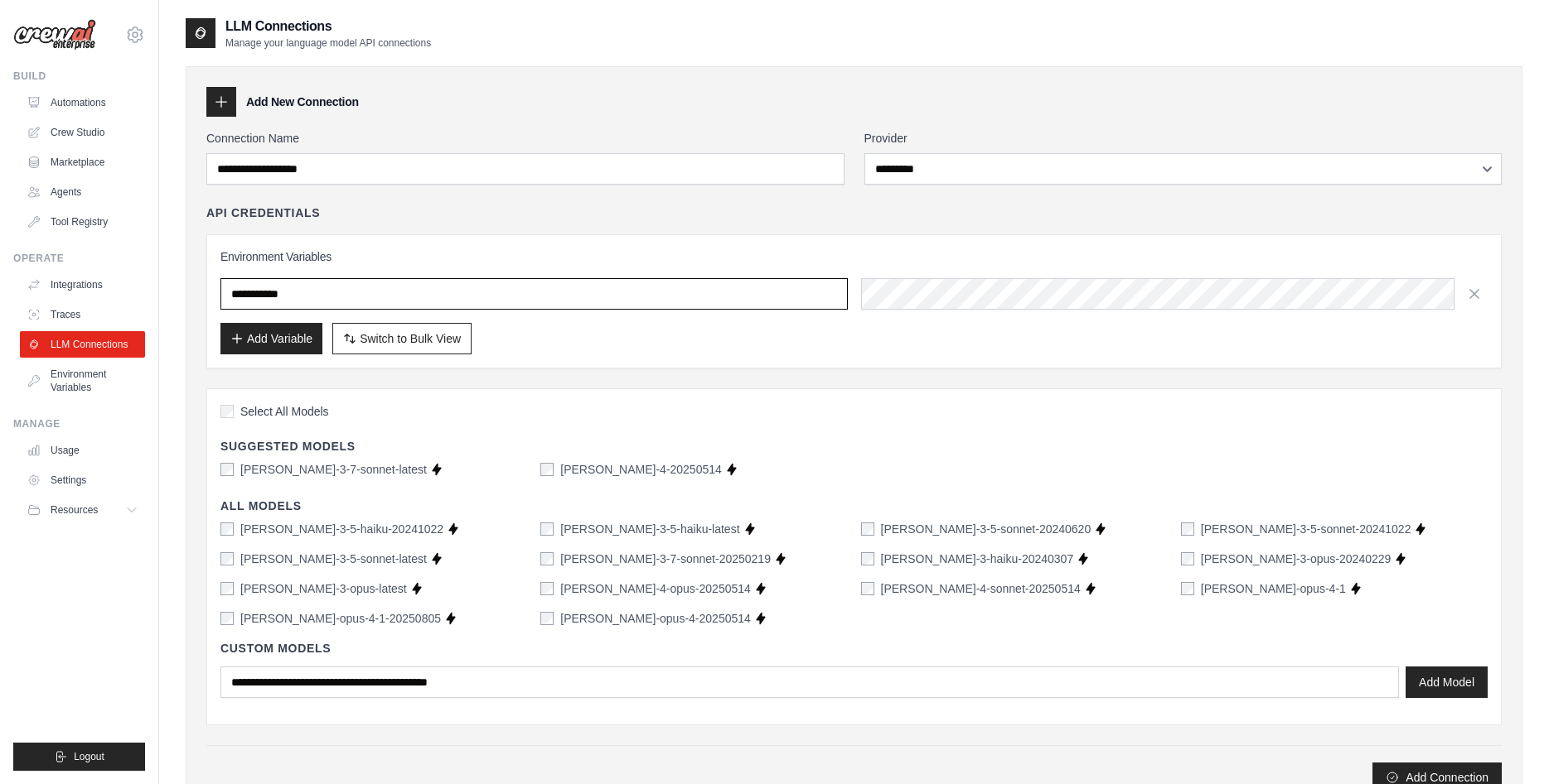
click at [322, 299] on input "text" at bounding box center [534, 293] width 627 height 31
click at [281, 342] on button "Add Variable" at bounding box center [271, 338] width 102 height 31
click at [288, 298] on input "text" at bounding box center [534, 293] width 627 height 31
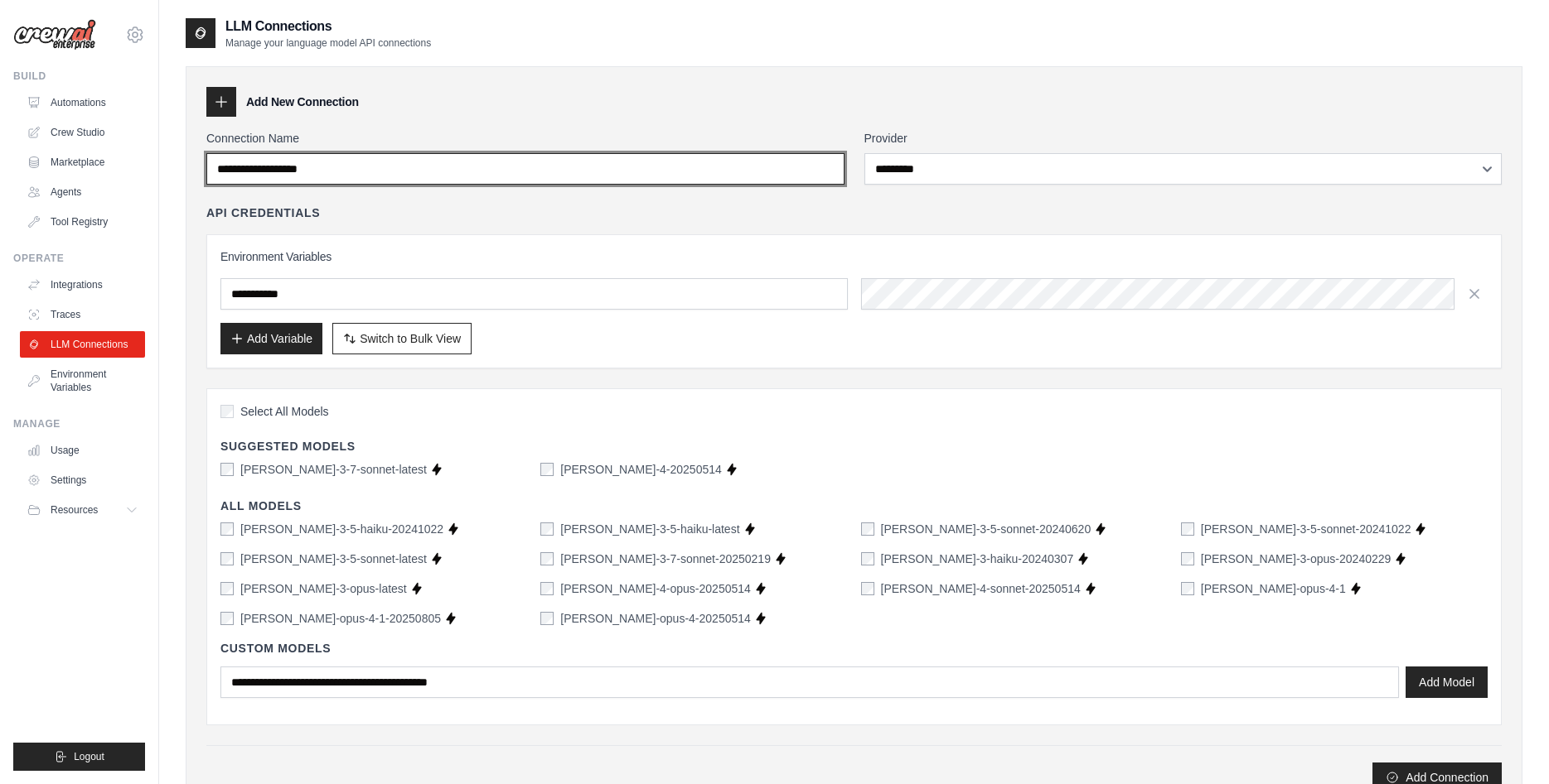
click at [548, 175] on input "Connection Name" at bounding box center [526, 168] width 638 height 31
click at [393, 167] on input "Connection Name" at bounding box center [526, 168] width 638 height 31
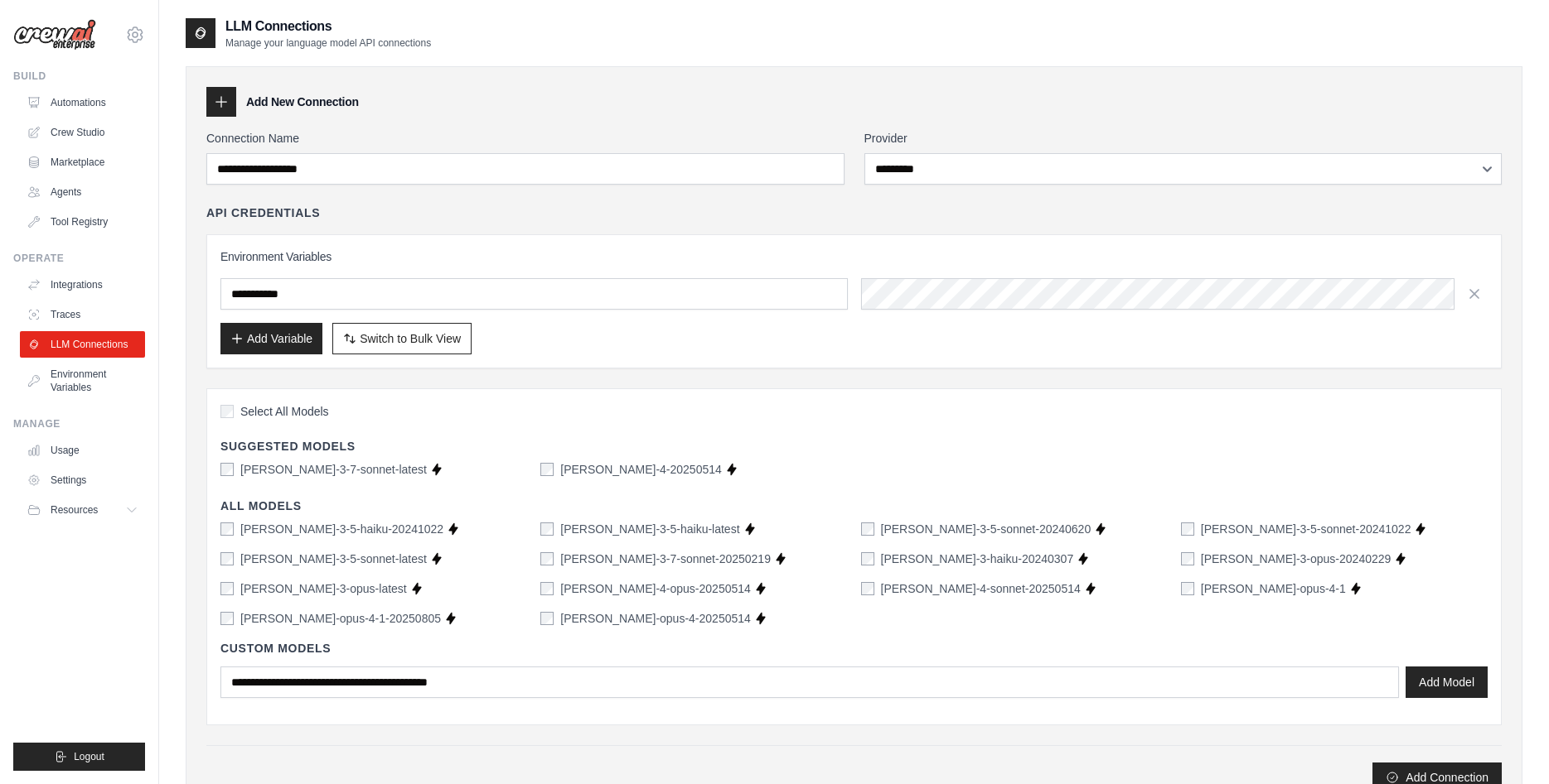
click at [65, 35] on img at bounding box center [54, 34] width 83 height 31
click at [53, 98] on link "Automations" at bounding box center [84, 103] width 125 height 27
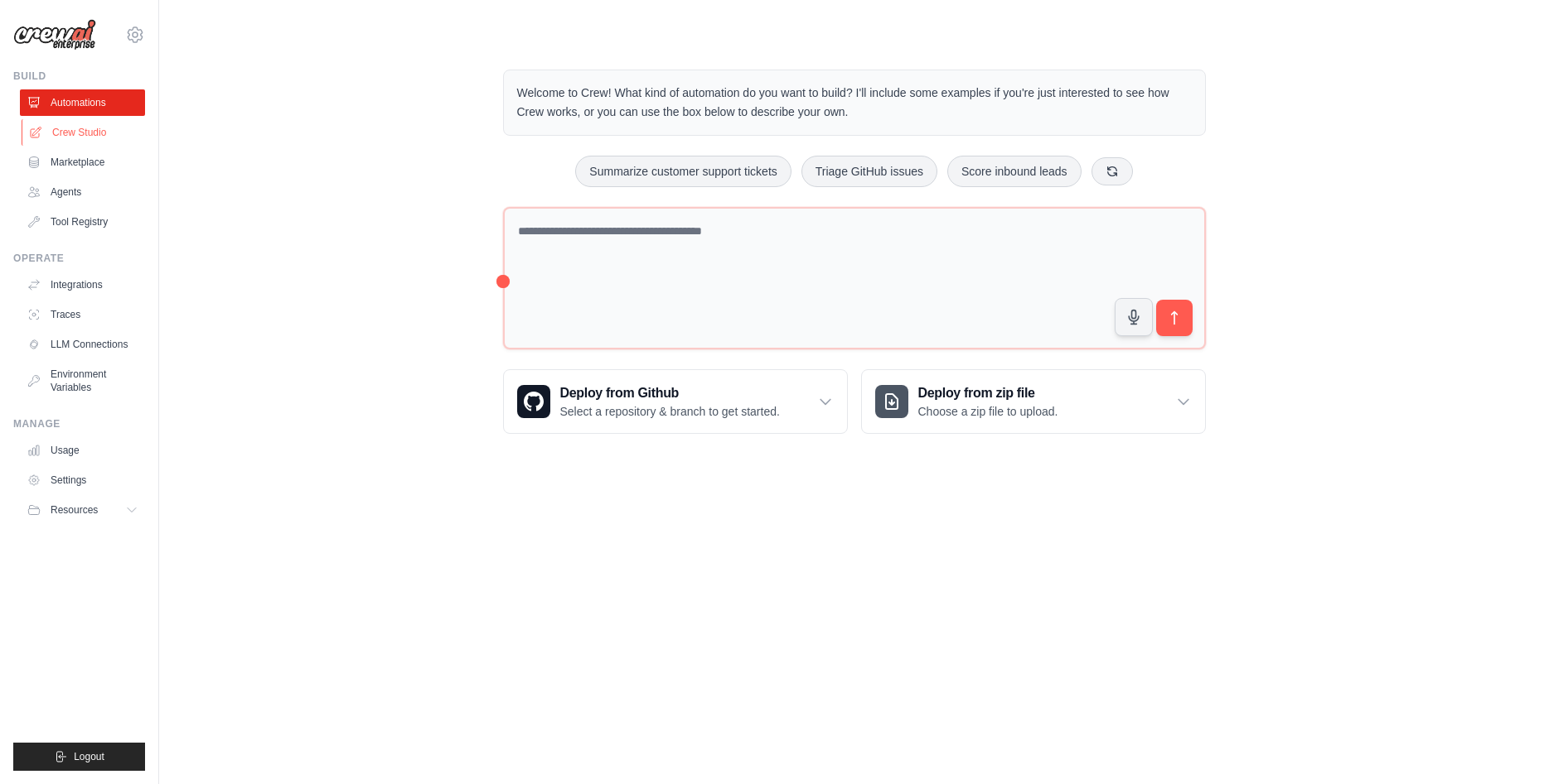
click at [68, 130] on link "Crew Studio" at bounding box center [84, 132] width 125 height 27
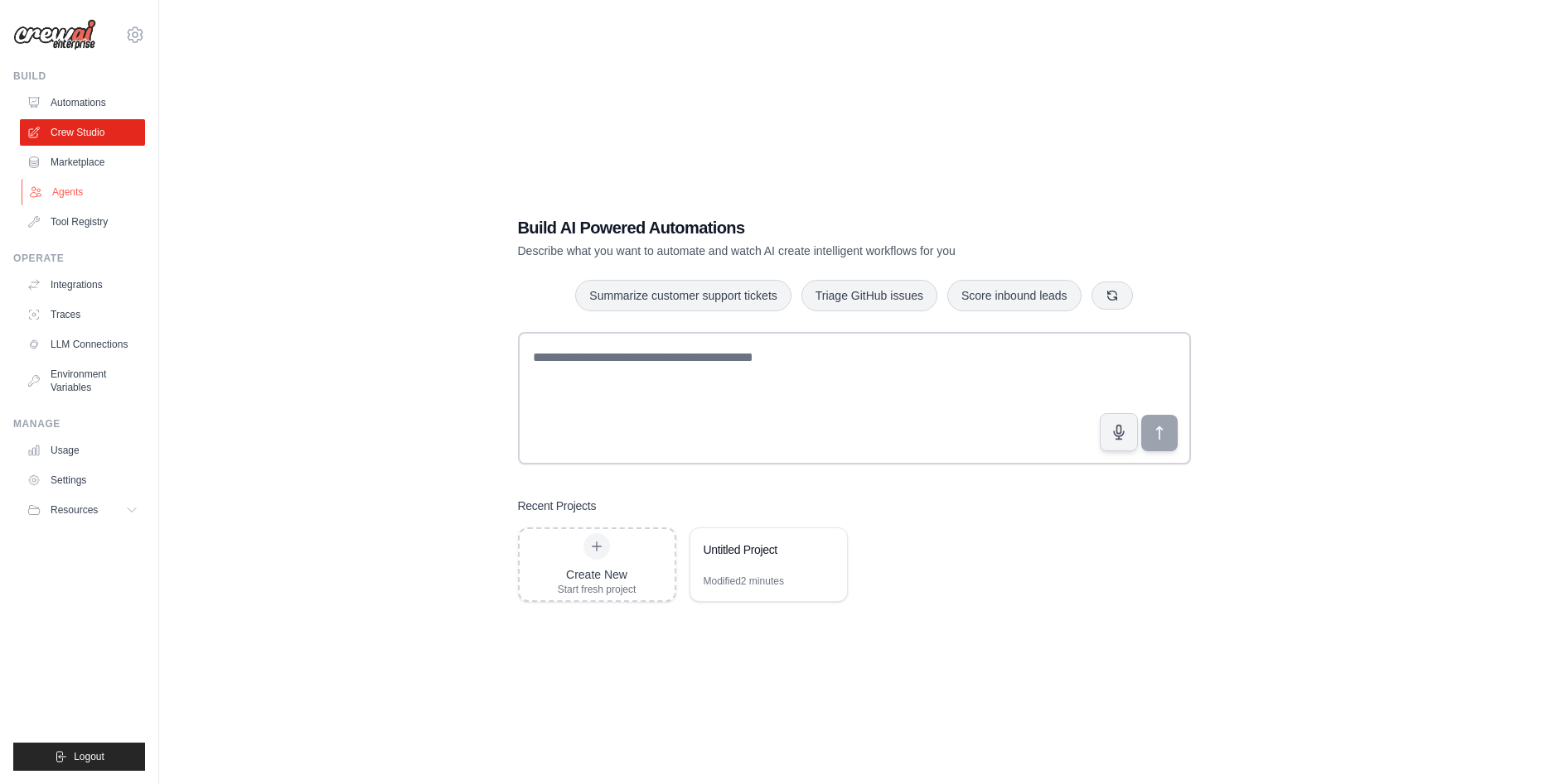
click at [81, 181] on link "Agents" at bounding box center [84, 192] width 125 height 27
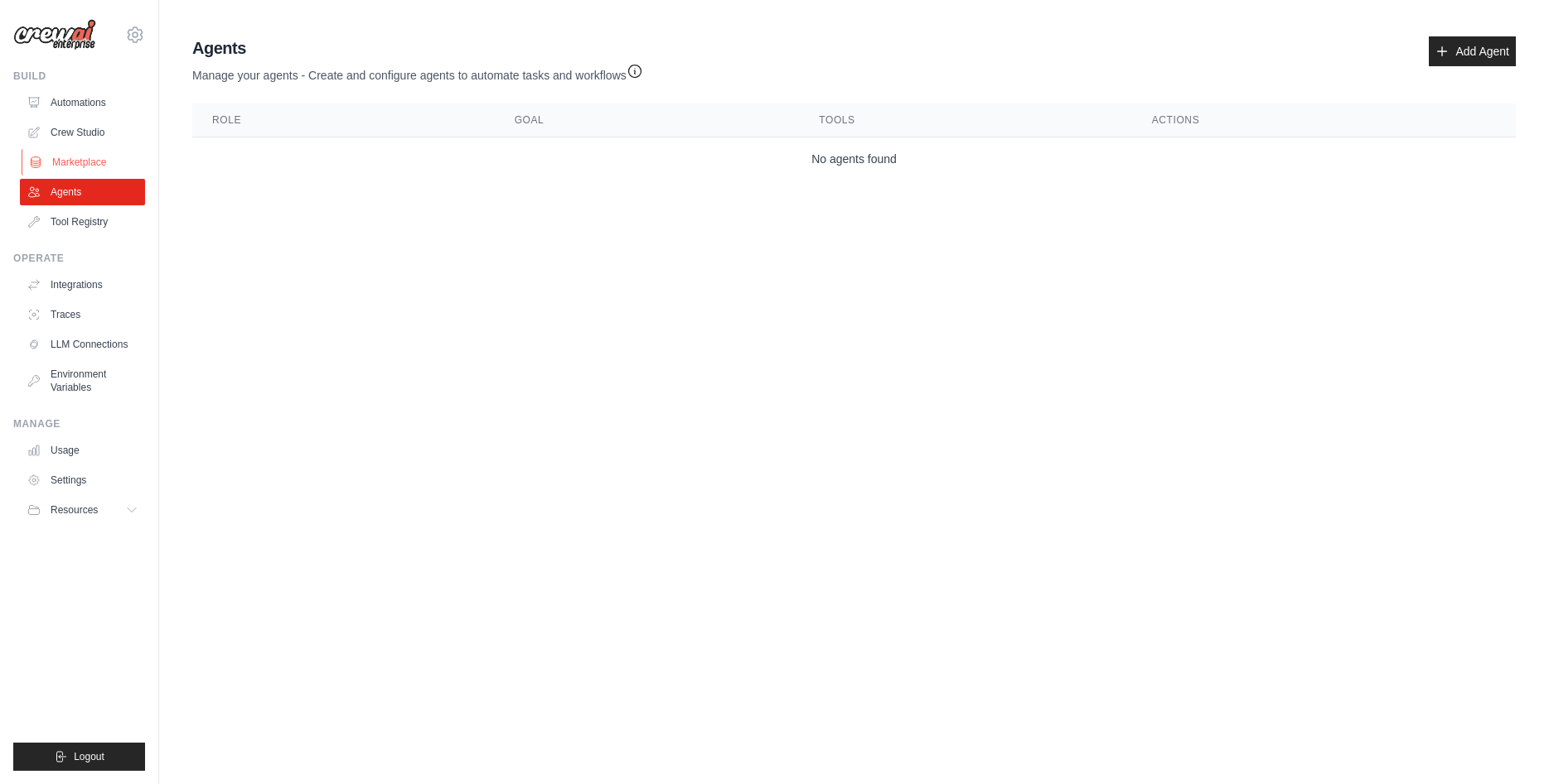
click at [72, 150] on link "Marketplace" at bounding box center [84, 163] width 125 height 27
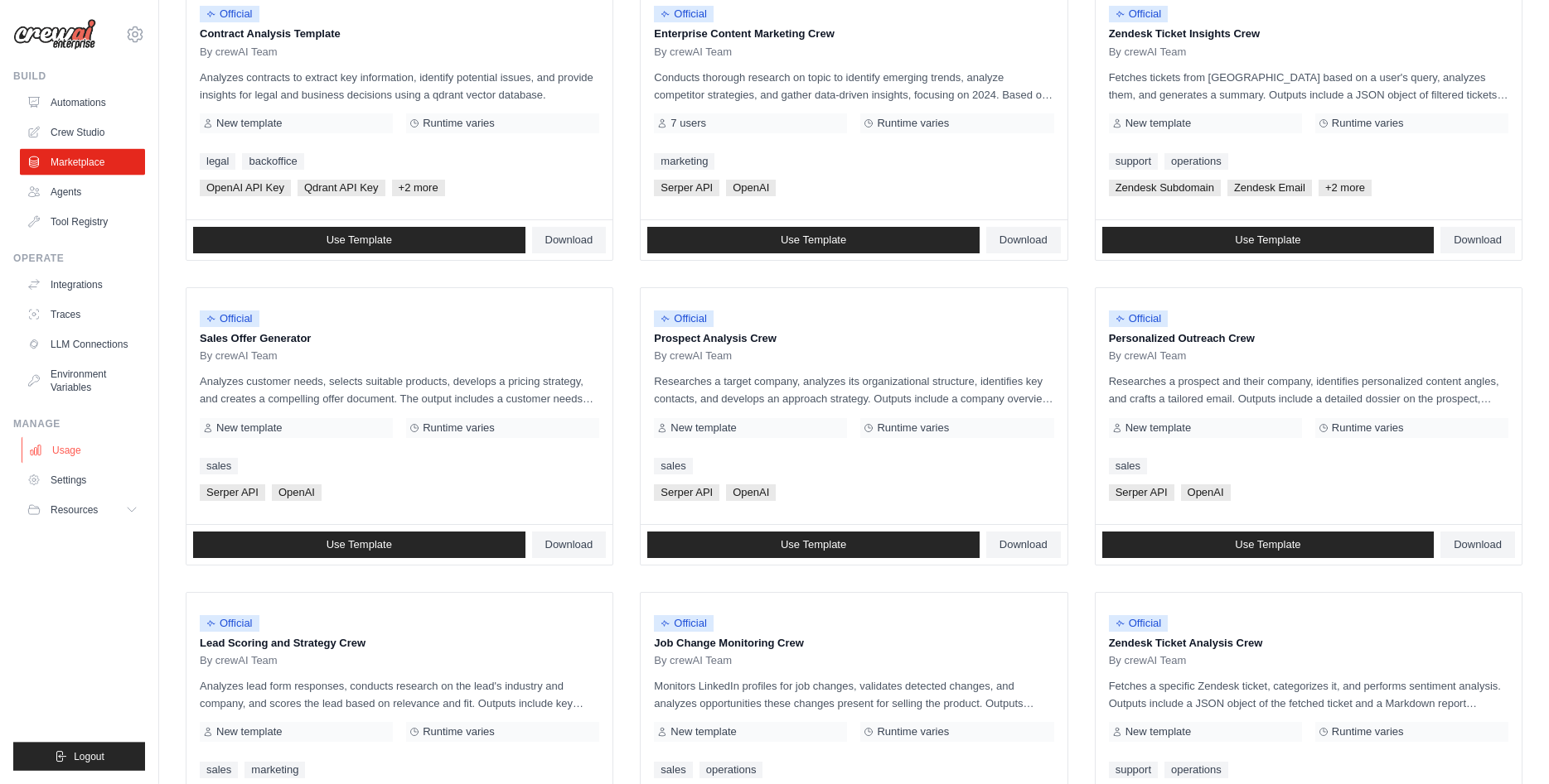
scroll to position [338, 0]
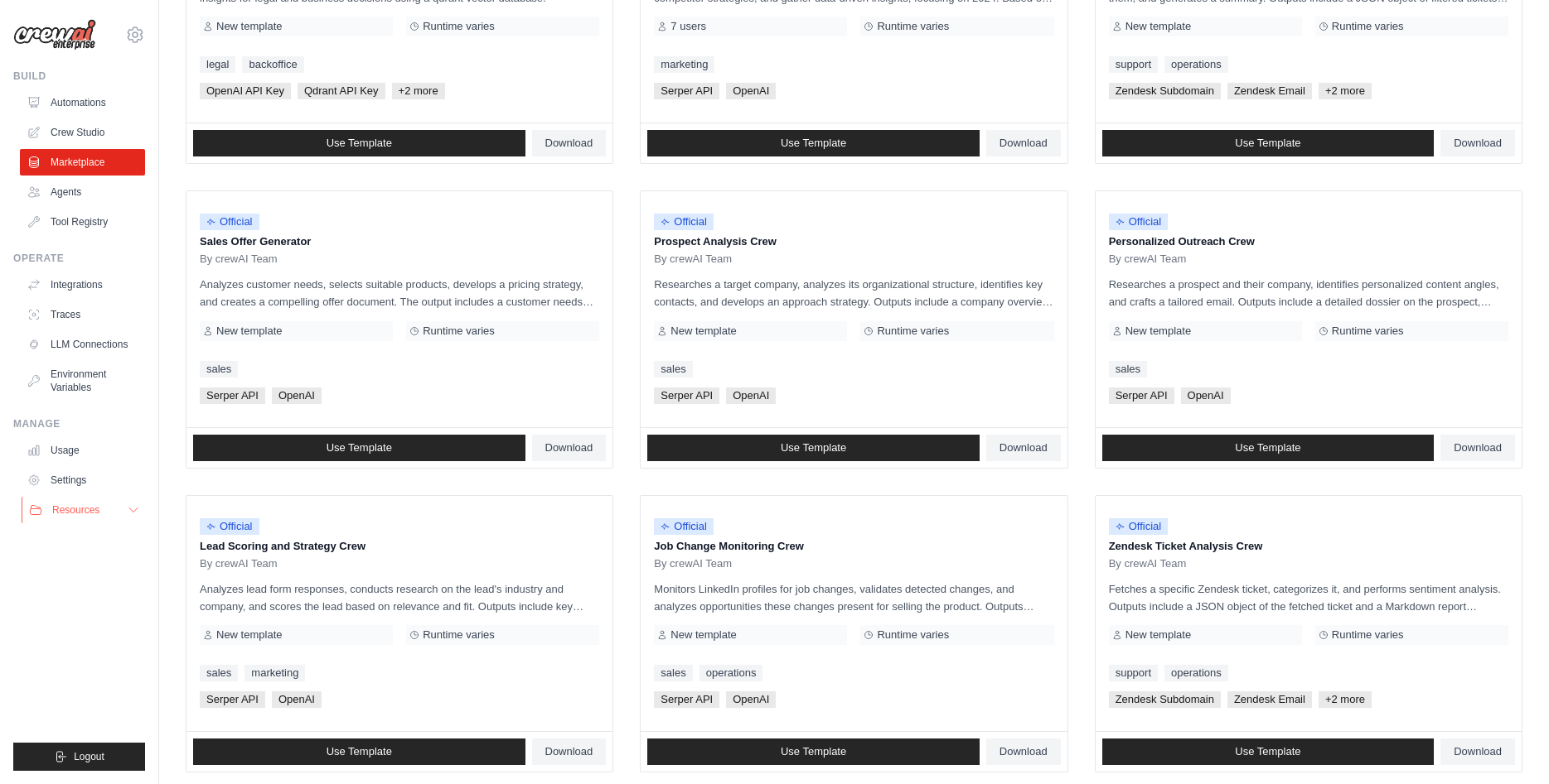
click at [70, 514] on span "Resources" at bounding box center [76, 510] width 48 height 13
click at [89, 623] on span "Video Tutorials" at bounding box center [91, 617] width 66 height 13
click at [24, 26] on img at bounding box center [54, 34] width 83 height 31
click at [50, 29] on img at bounding box center [54, 34] width 83 height 31
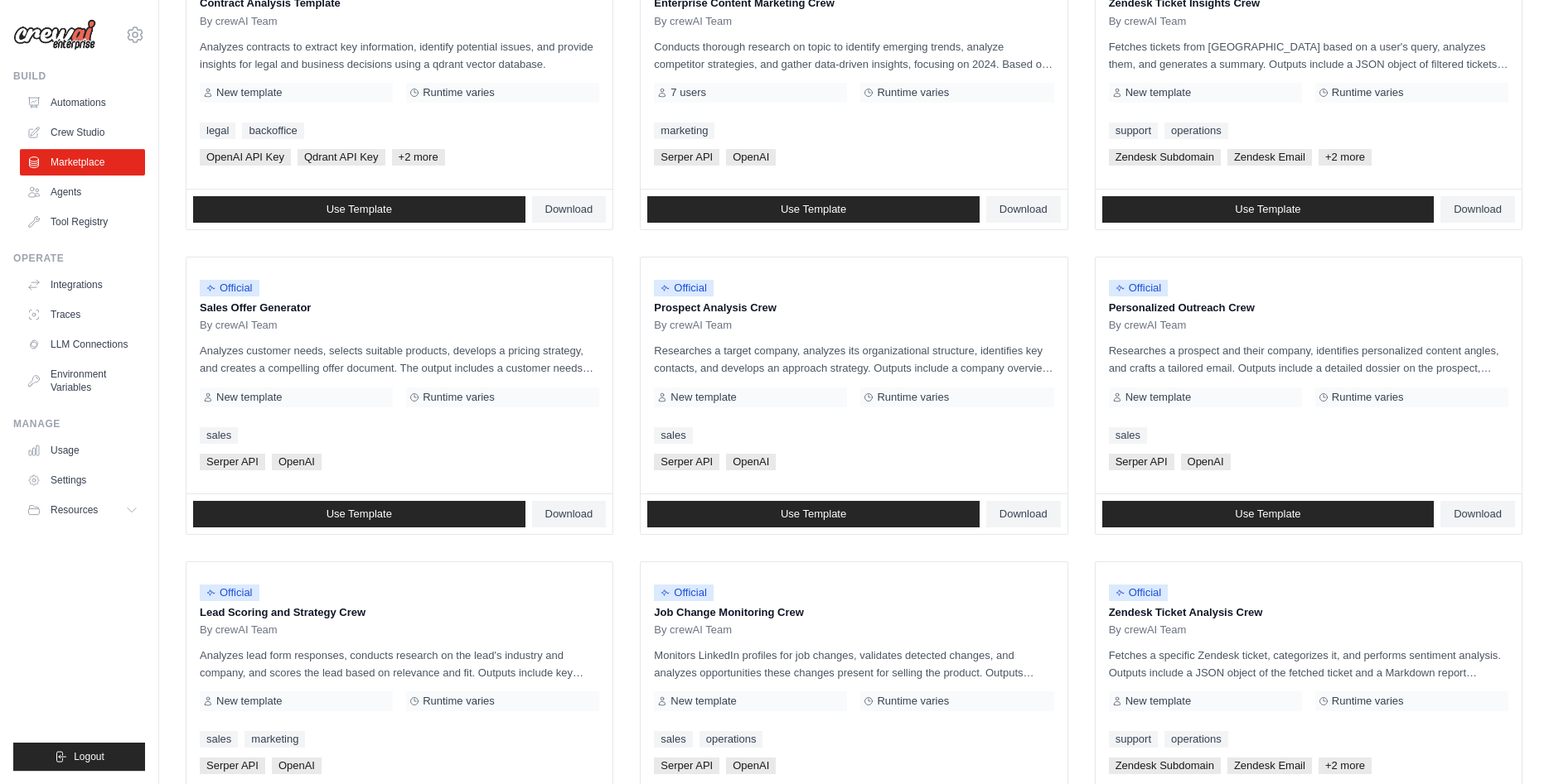
scroll to position [0, 0]
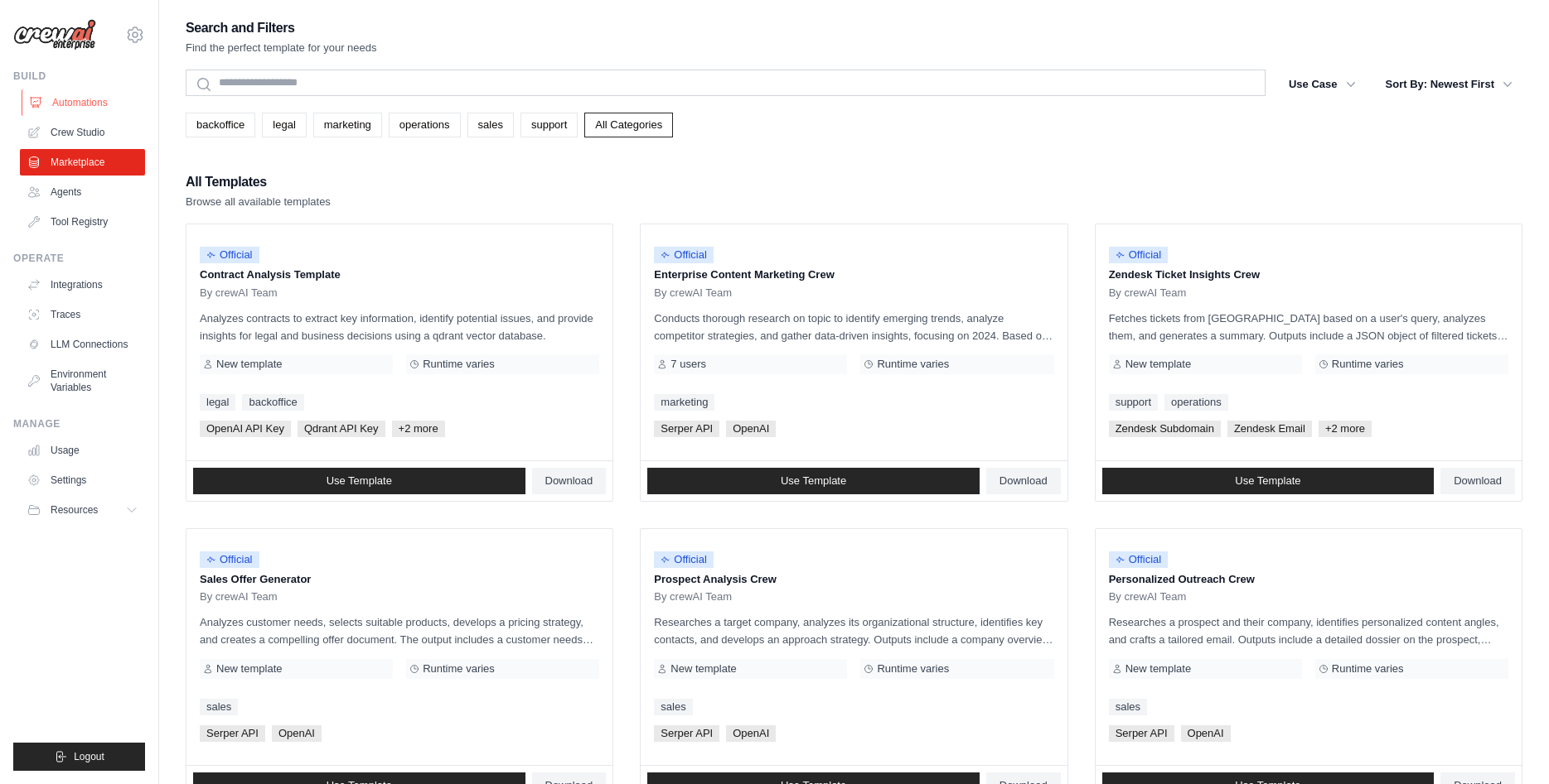
click at [79, 96] on link "Automations" at bounding box center [84, 103] width 125 height 27
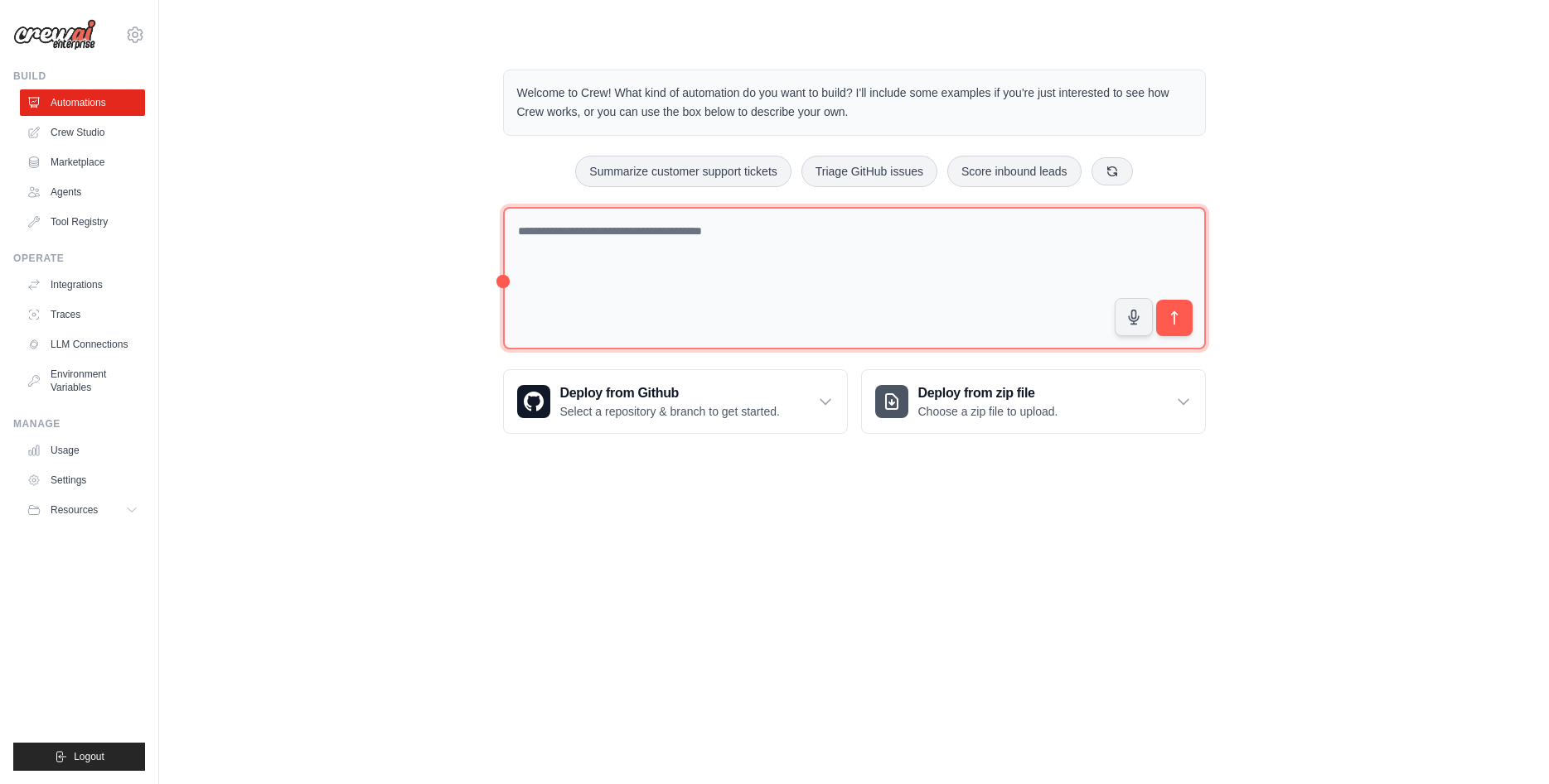
click at [699, 240] on textarea at bounding box center [854, 279] width 703 height 144
click at [850, 238] on textarea at bounding box center [854, 279] width 703 height 144
click at [589, 304] on textarea at bounding box center [854, 279] width 703 height 144
click at [682, 252] on textarea at bounding box center [854, 279] width 703 height 144
click at [676, 264] on textarea at bounding box center [854, 279] width 703 height 144
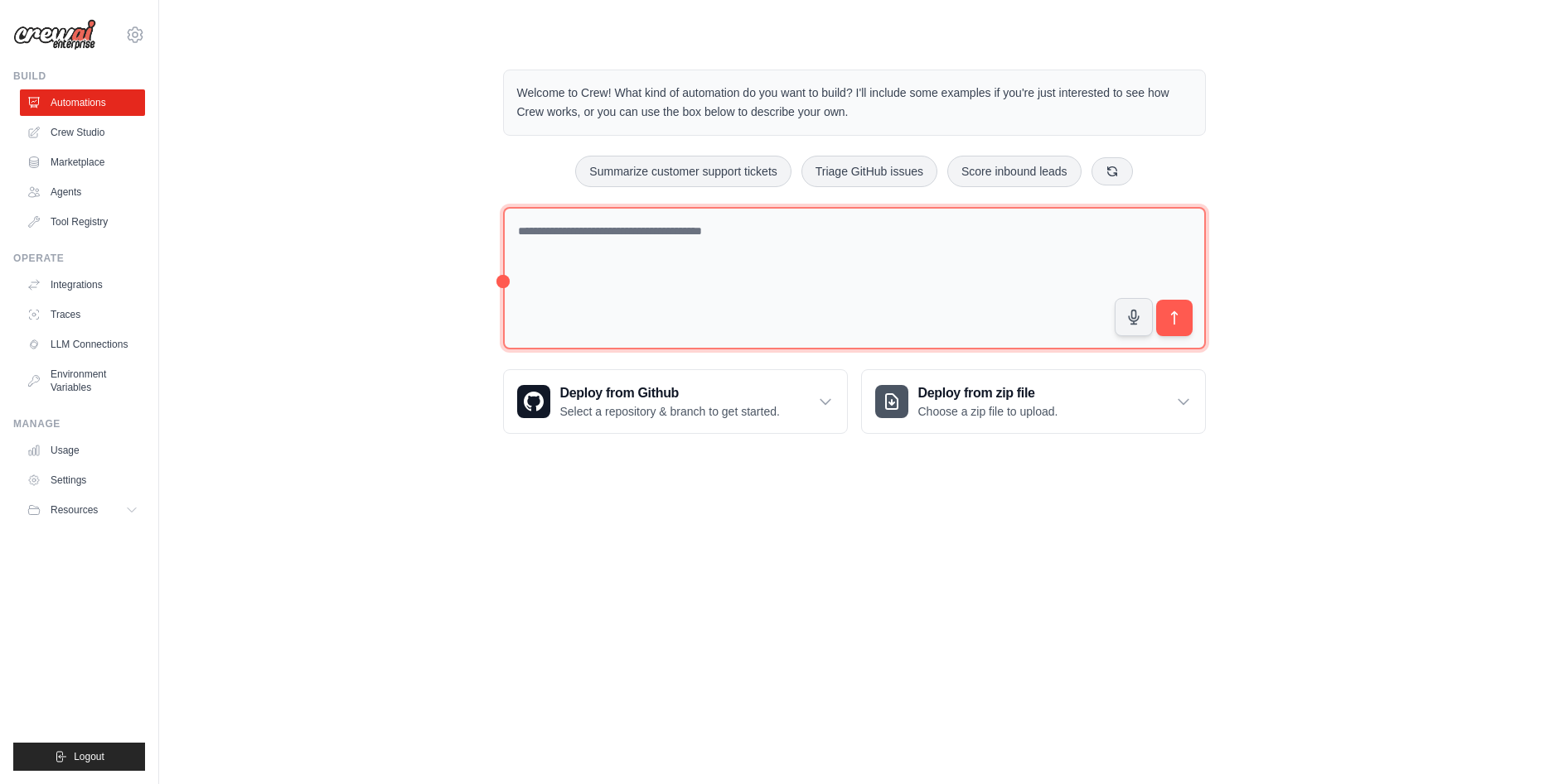
paste textarea "**********"
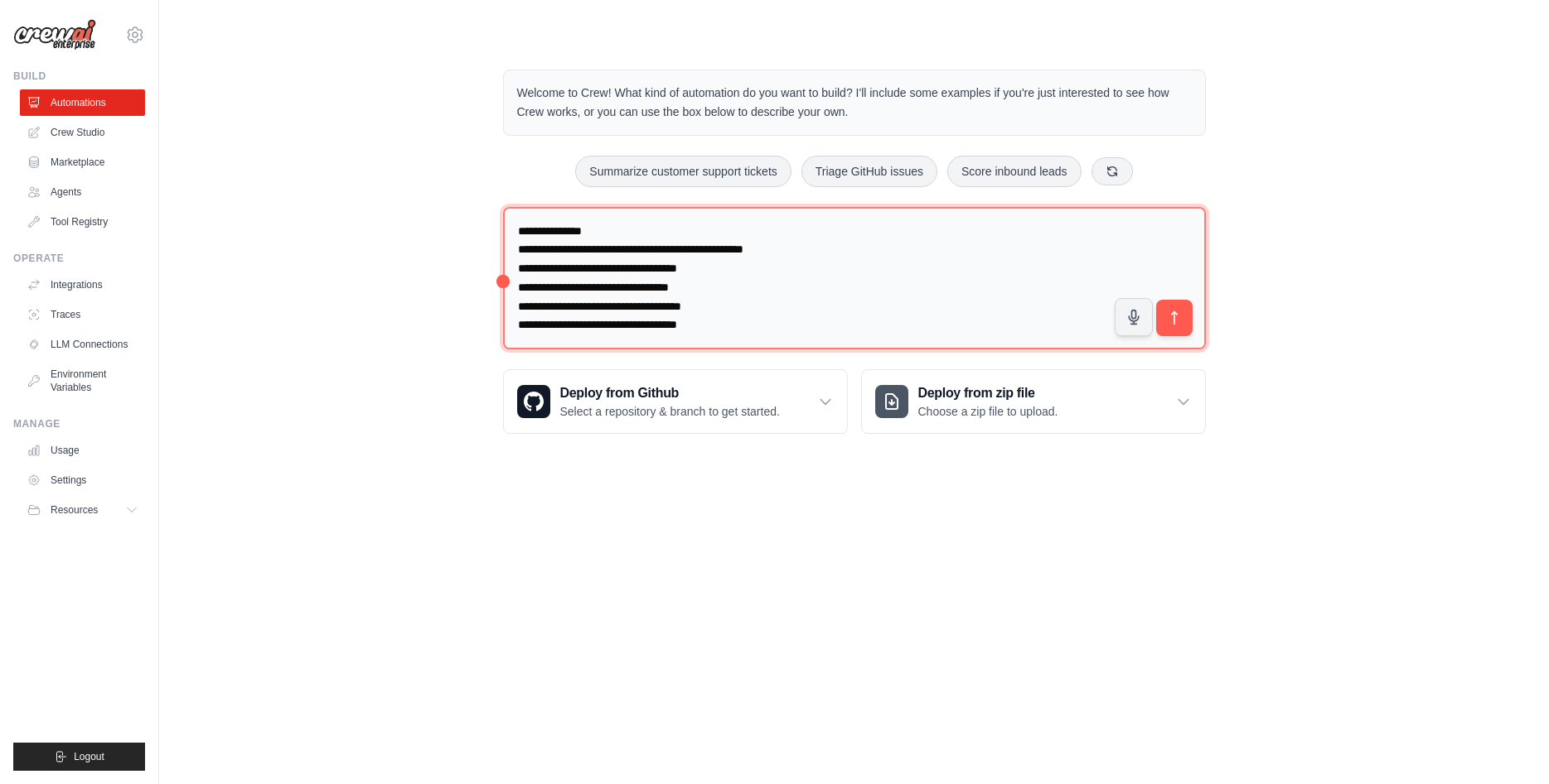
drag, startPoint x: 659, startPoint y: 224, endPoint x: 343, endPoint y: 217, distance: 316.1
click at [503, 217] on textarea "**********" at bounding box center [854, 279] width 703 height 144
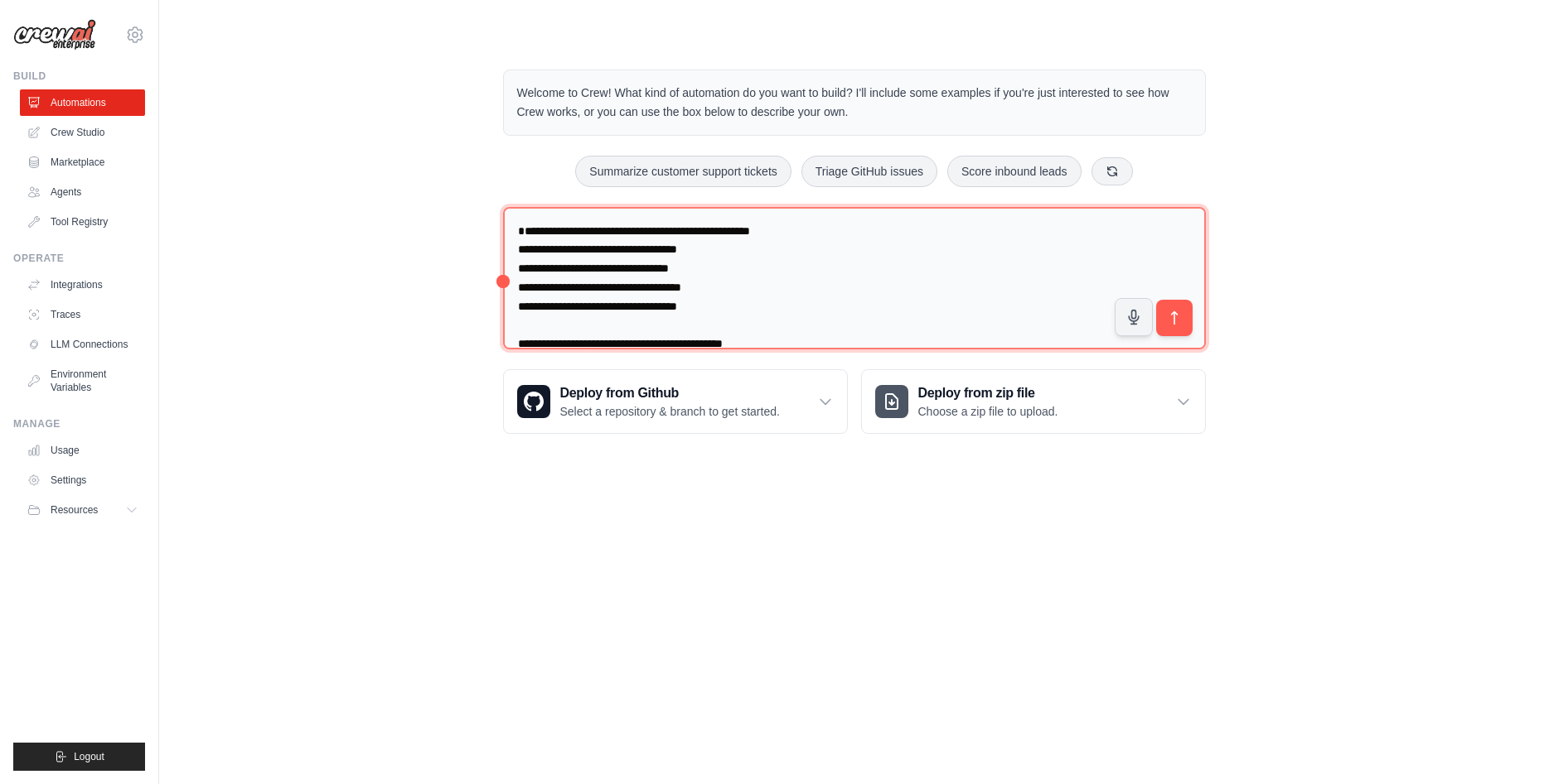
click at [513, 240] on textarea "**********" at bounding box center [854, 279] width 703 height 144
click at [517, 240] on textarea "**********" at bounding box center [854, 279] width 703 height 144
drag, startPoint x: 533, startPoint y: 246, endPoint x: 435, endPoint y: 250, distance: 98.1
click at [503, 250] on textarea "**********" at bounding box center [854, 279] width 703 height 144
drag, startPoint x: 536, startPoint y: 268, endPoint x: 429, endPoint y: 261, distance: 107.2
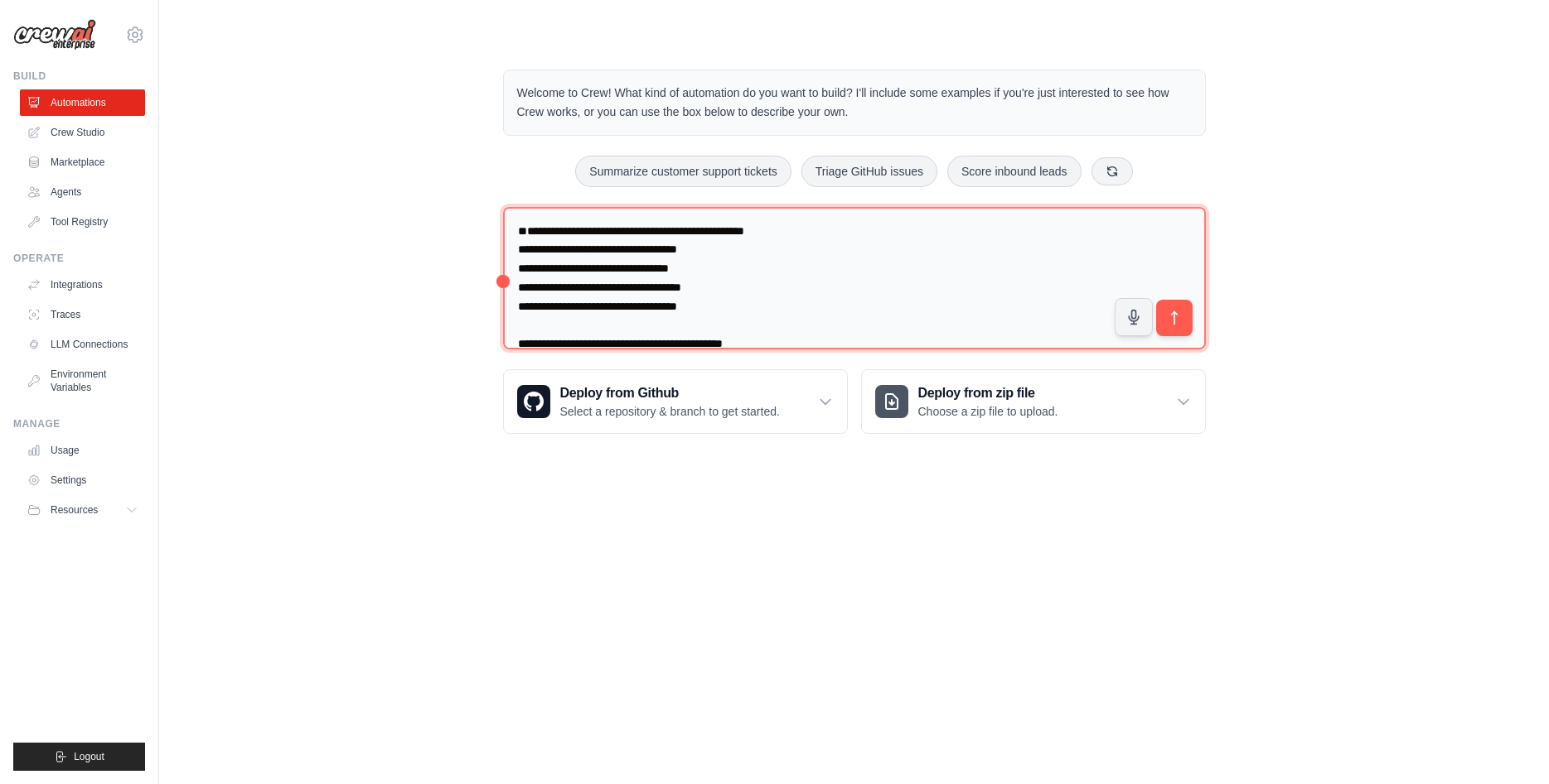
click at [503, 261] on textarea "**********" at bounding box center [854, 279] width 703 height 144
drag, startPoint x: 534, startPoint y: 288, endPoint x: 451, endPoint y: 286, distance: 83.0
click at [503, 287] on textarea "**********" at bounding box center [854, 279] width 703 height 144
drag, startPoint x: 534, startPoint y: 305, endPoint x: 470, endPoint y: 297, distance: 64.5
click at [503, 300] on textarea "**********" at bounding box center [854, 279] width 703 height 144
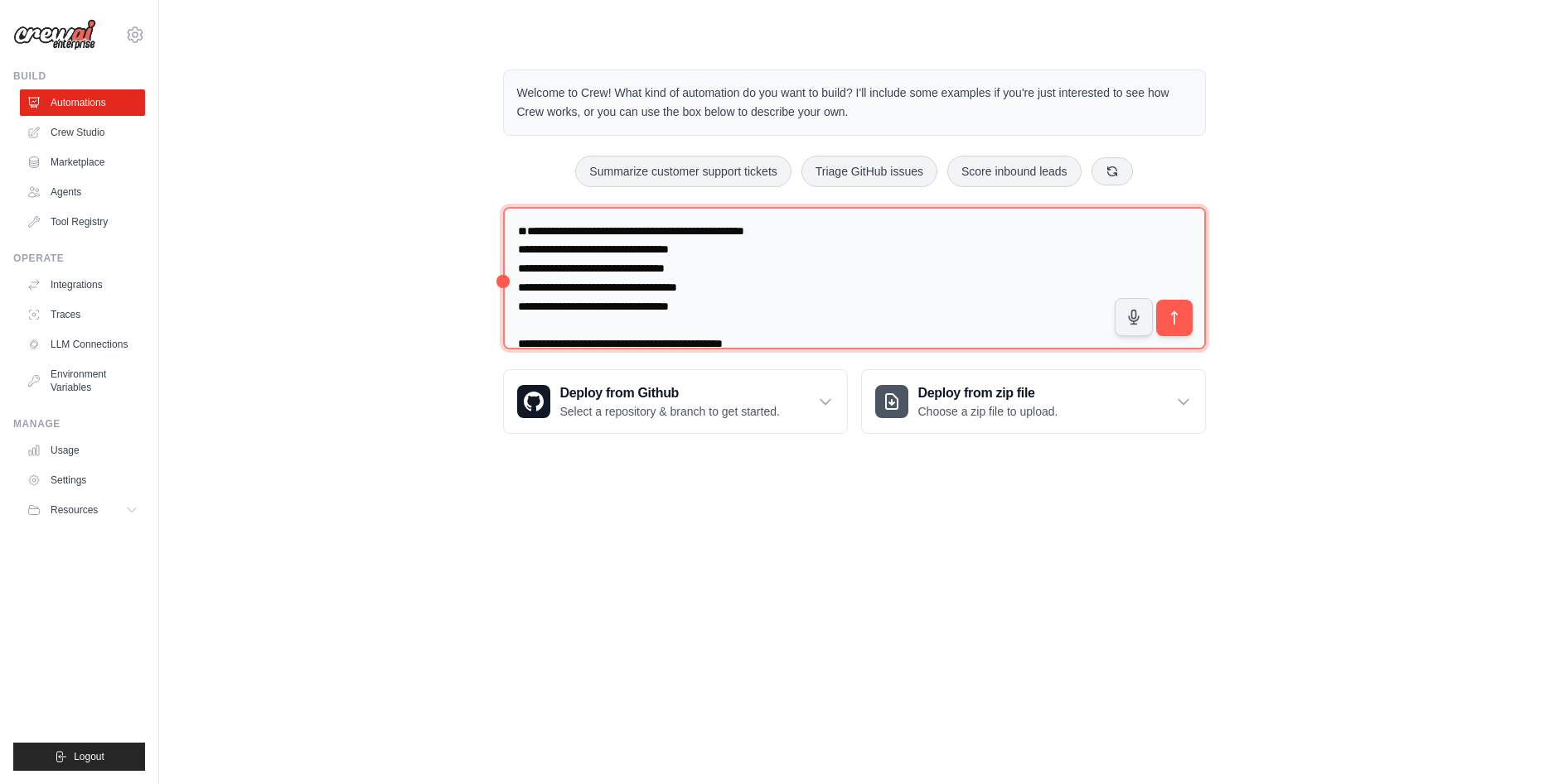
drag, startPoint x: 536, startPoint y: 323, endPoint x: 450, endPoint y: 318, distance: 86.1
click at [503, 319] on textarea "**********" at bounding box center [854, 279] width 703 height 144
click at [526, 228] on textarea "**********" at bounding box center [854, 279] width 703 height 144
click at [516, 246] on textarea "**********" at bounding box center [854, 279] width 703 height 144
click at [515, 339] on textarea "**********" at bounding box center [854, 279] width 703 height 144
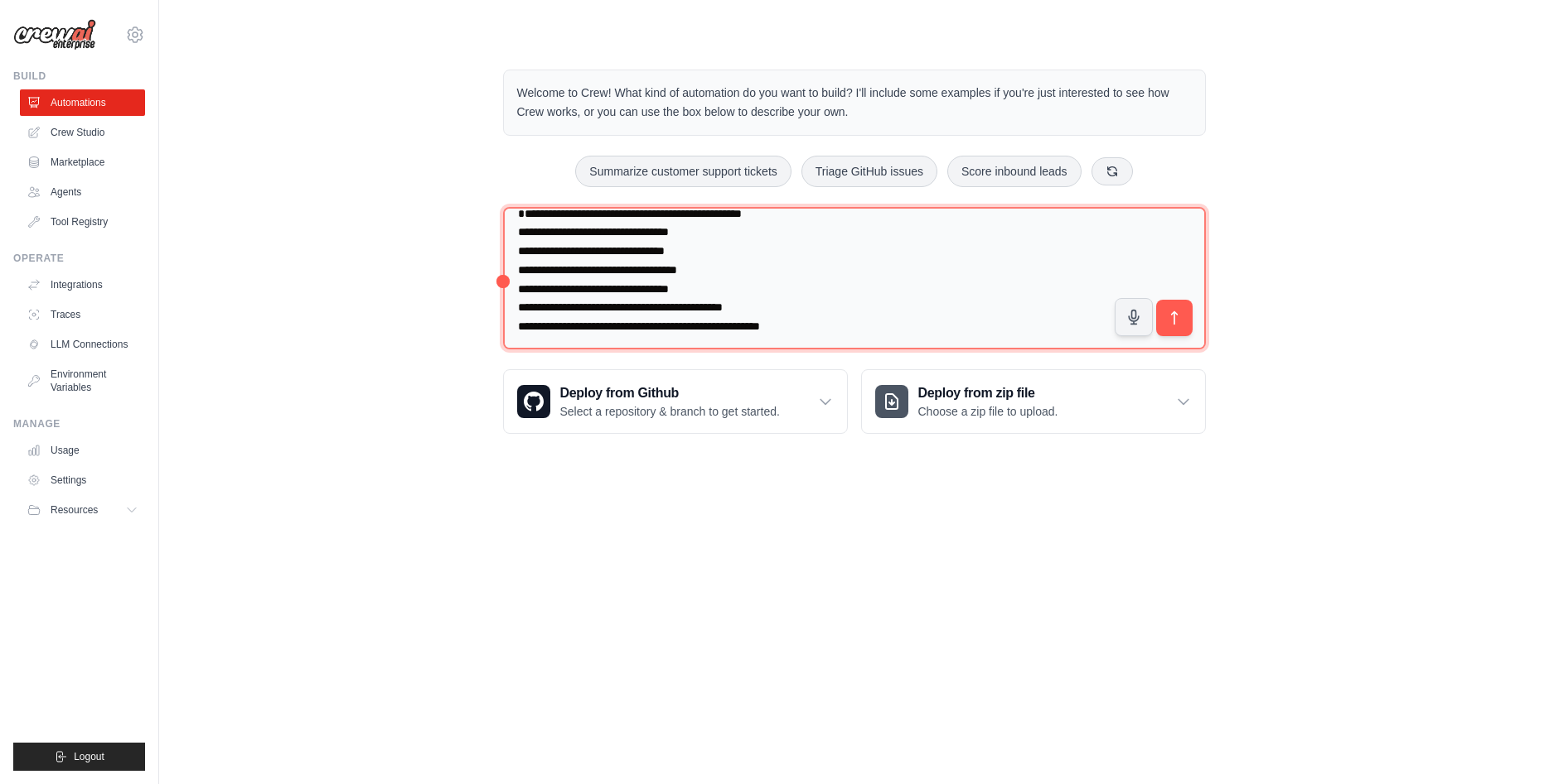
scroll to position [19, 0]
click at [886, 326] on textarea "**********" at bounding box center [854, 279] width 703 height 144
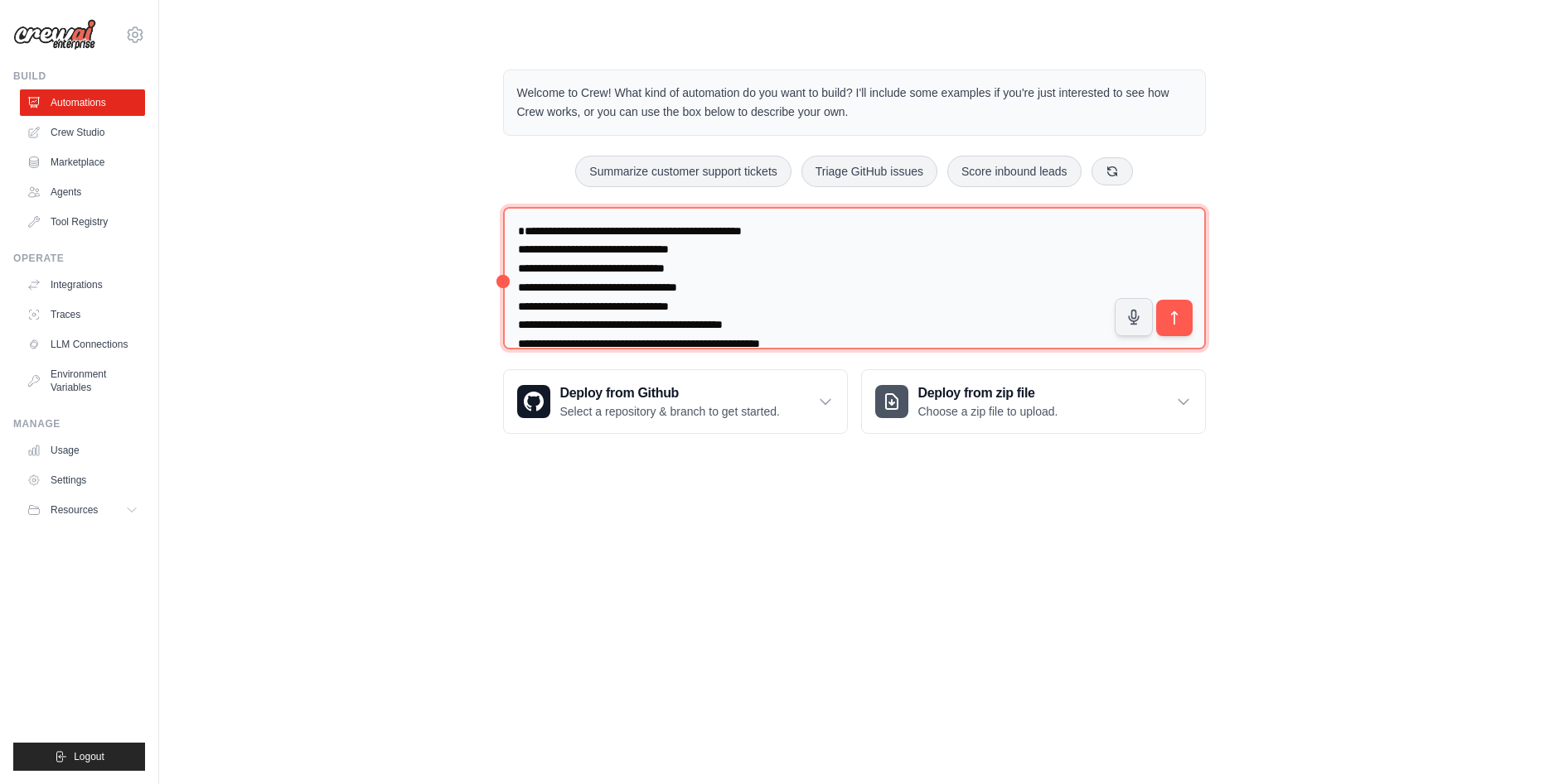
drag, startPoint x: 880, startPoint y: 325, endPoint x: 407, endPoint y: 100, distance: 523.8
click at [503, 207] on textarea "**********" at bounding box center [854, 279] width 703 height 144
paste textarea "**********"
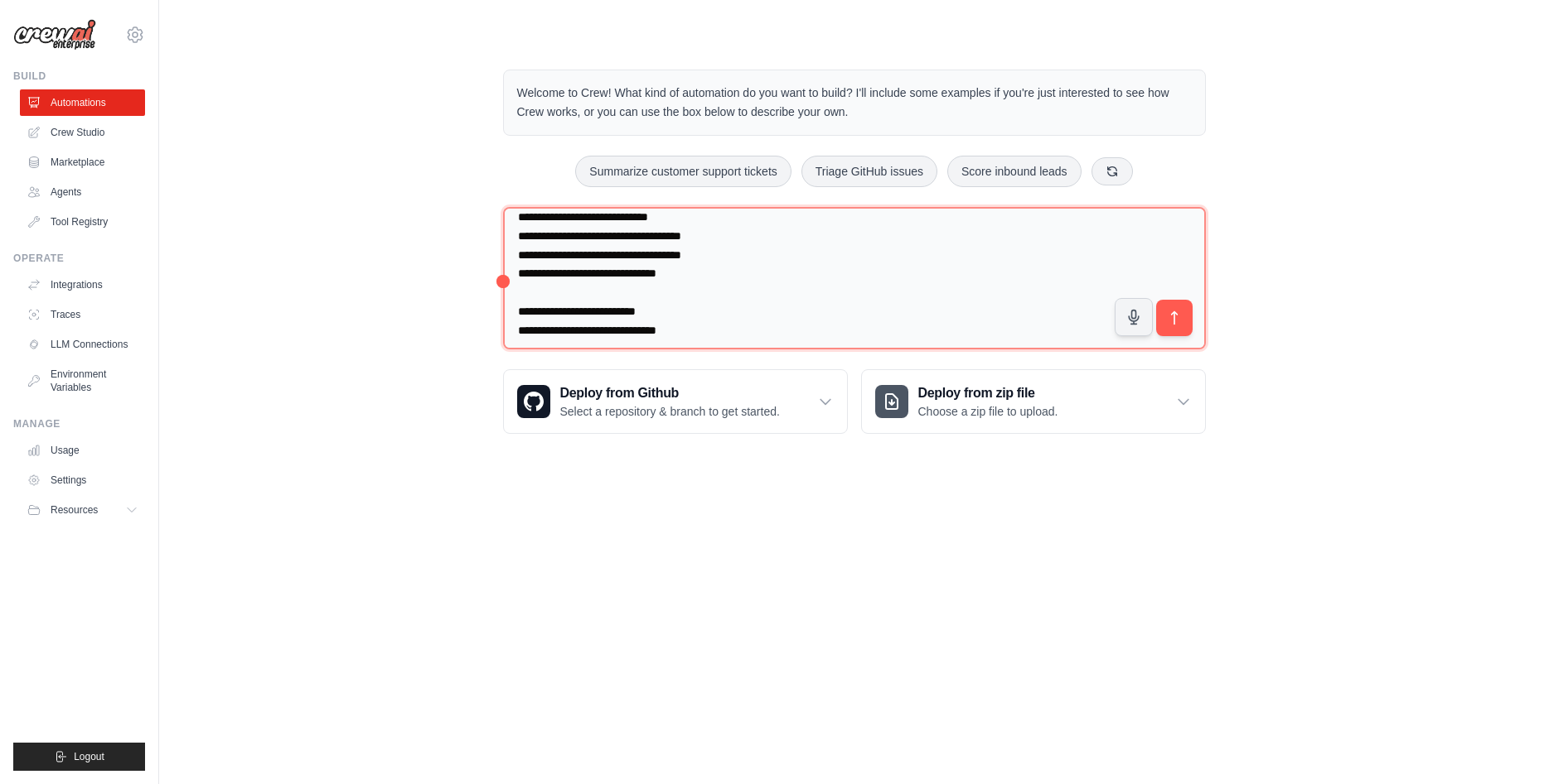
scroll to position [508, 0]
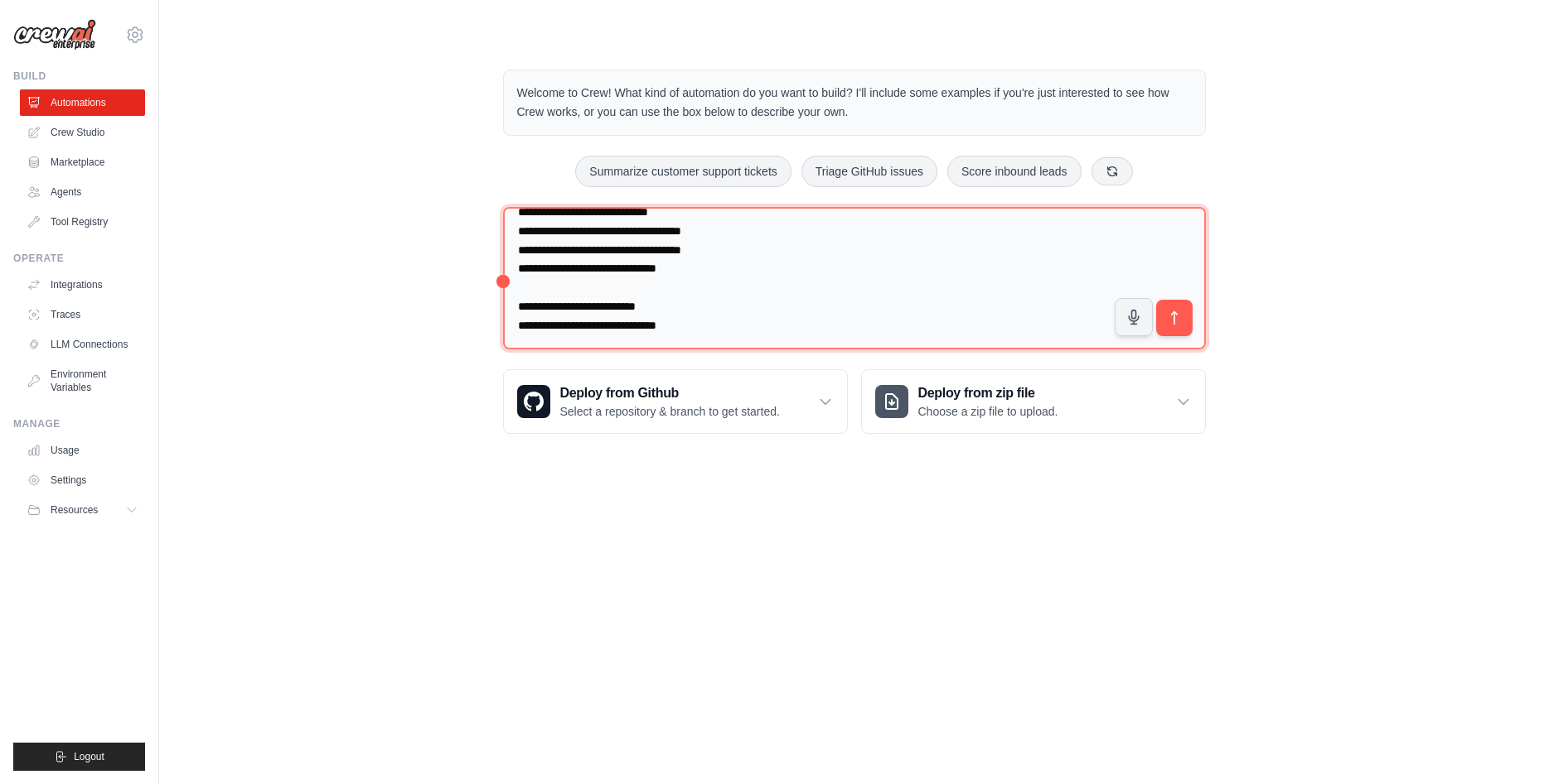
click at [772, 324] on textarea "**********" at bounding box center [854, 279] width 703 height 144
paste textarea "**********"
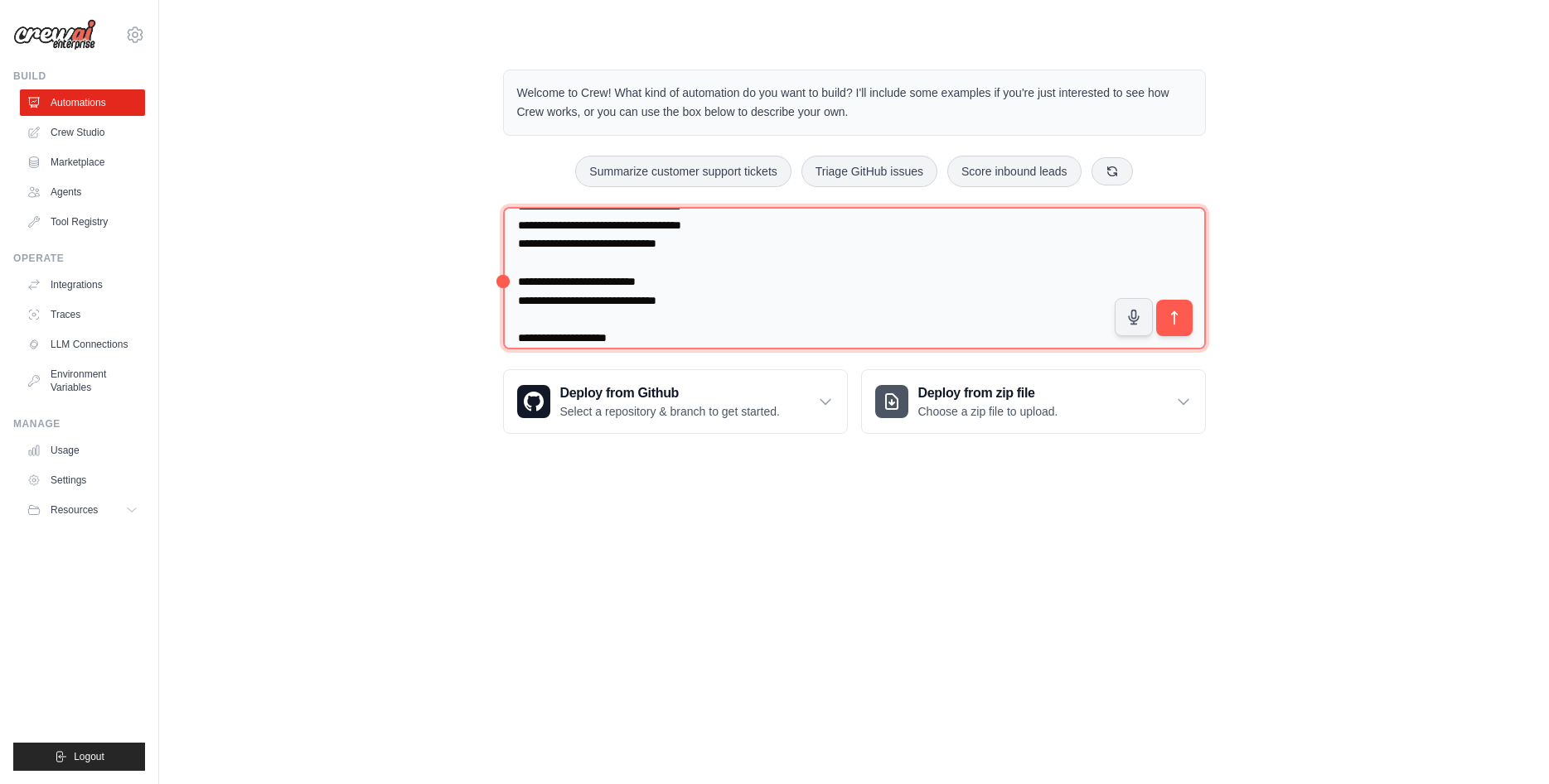
scroll to position [927, 0]
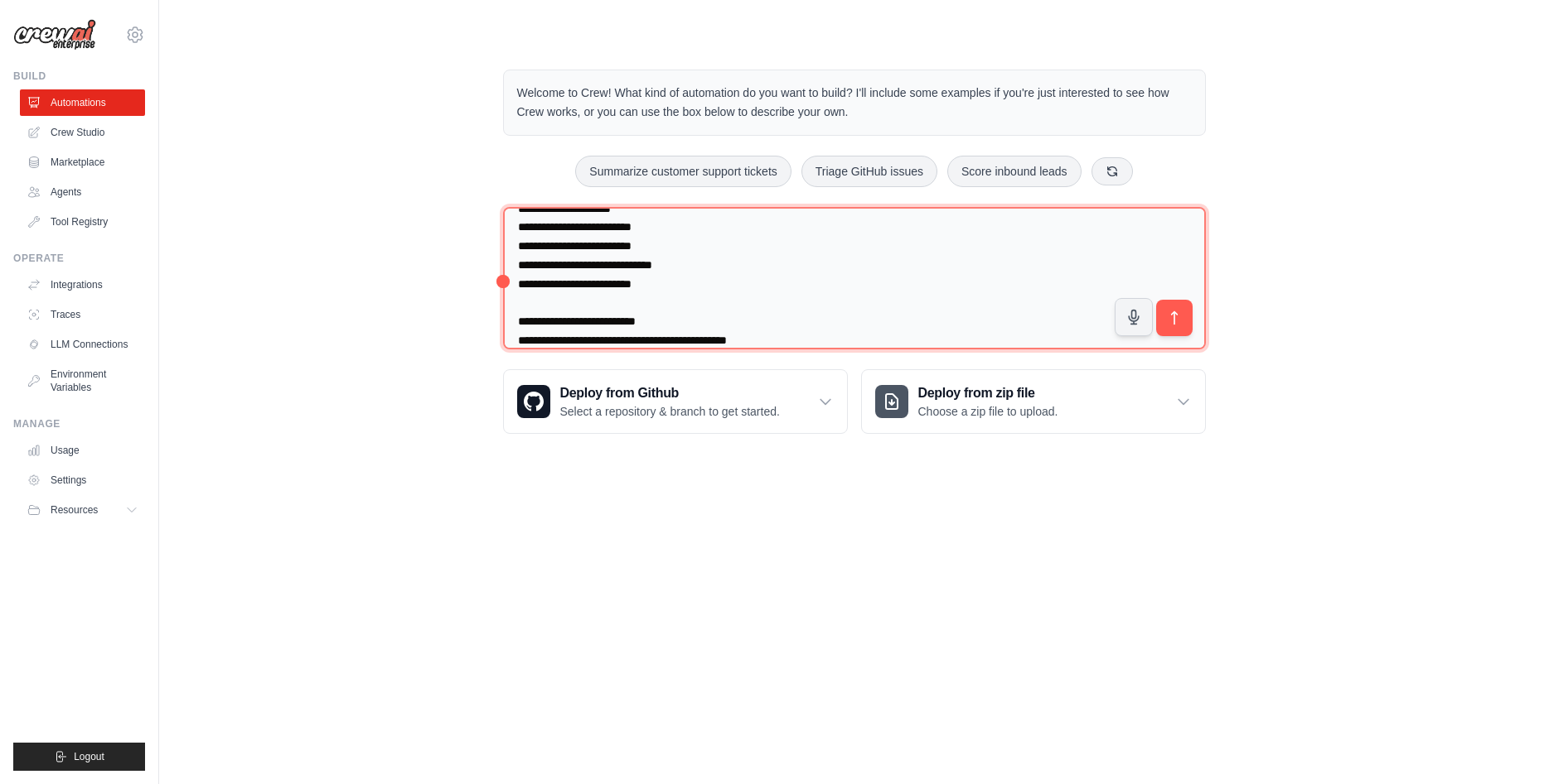
click at [847, 333] on textarea at bounding box center [854, 279] width 703 height 144
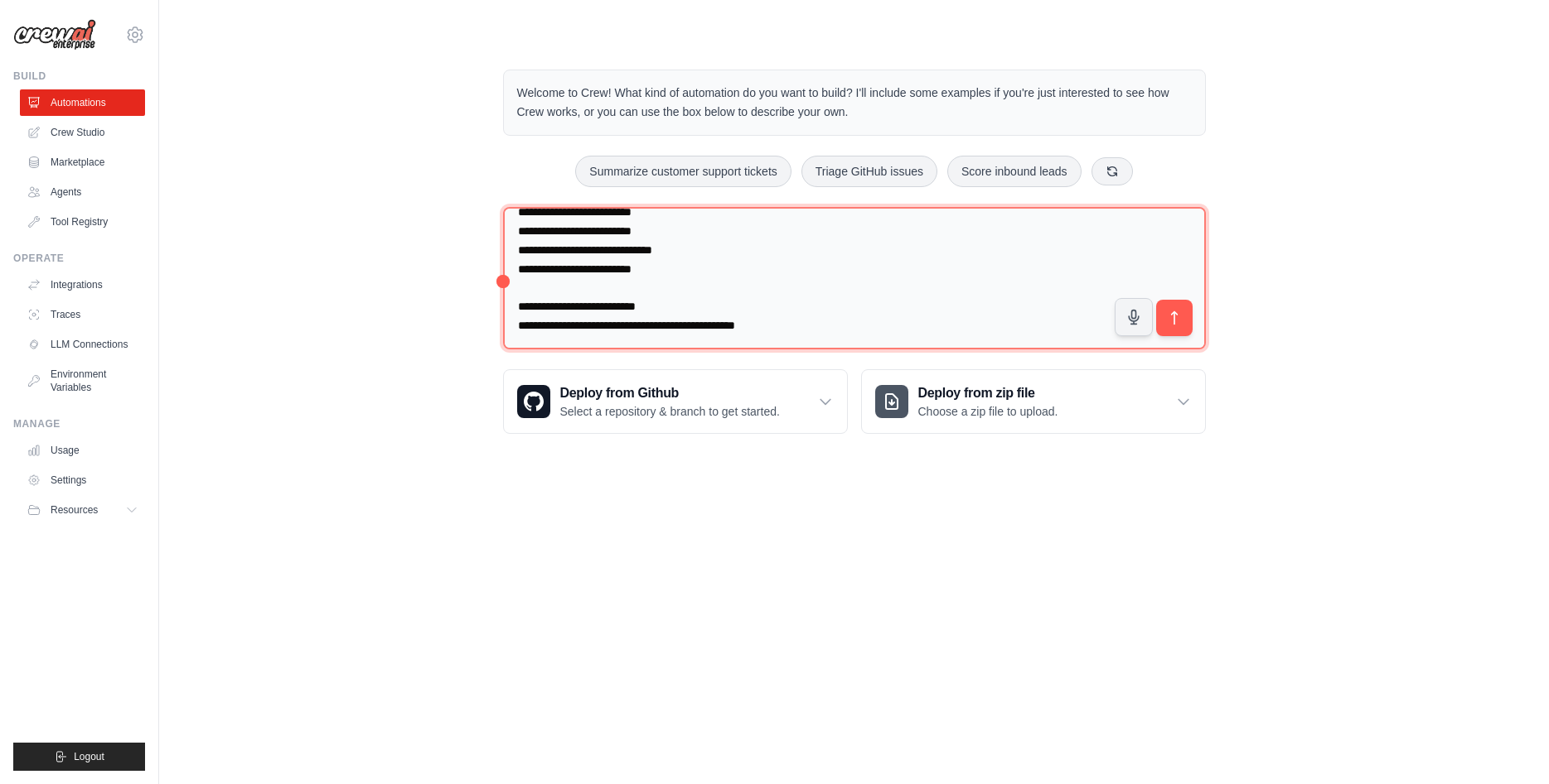
paste textarea "**********"
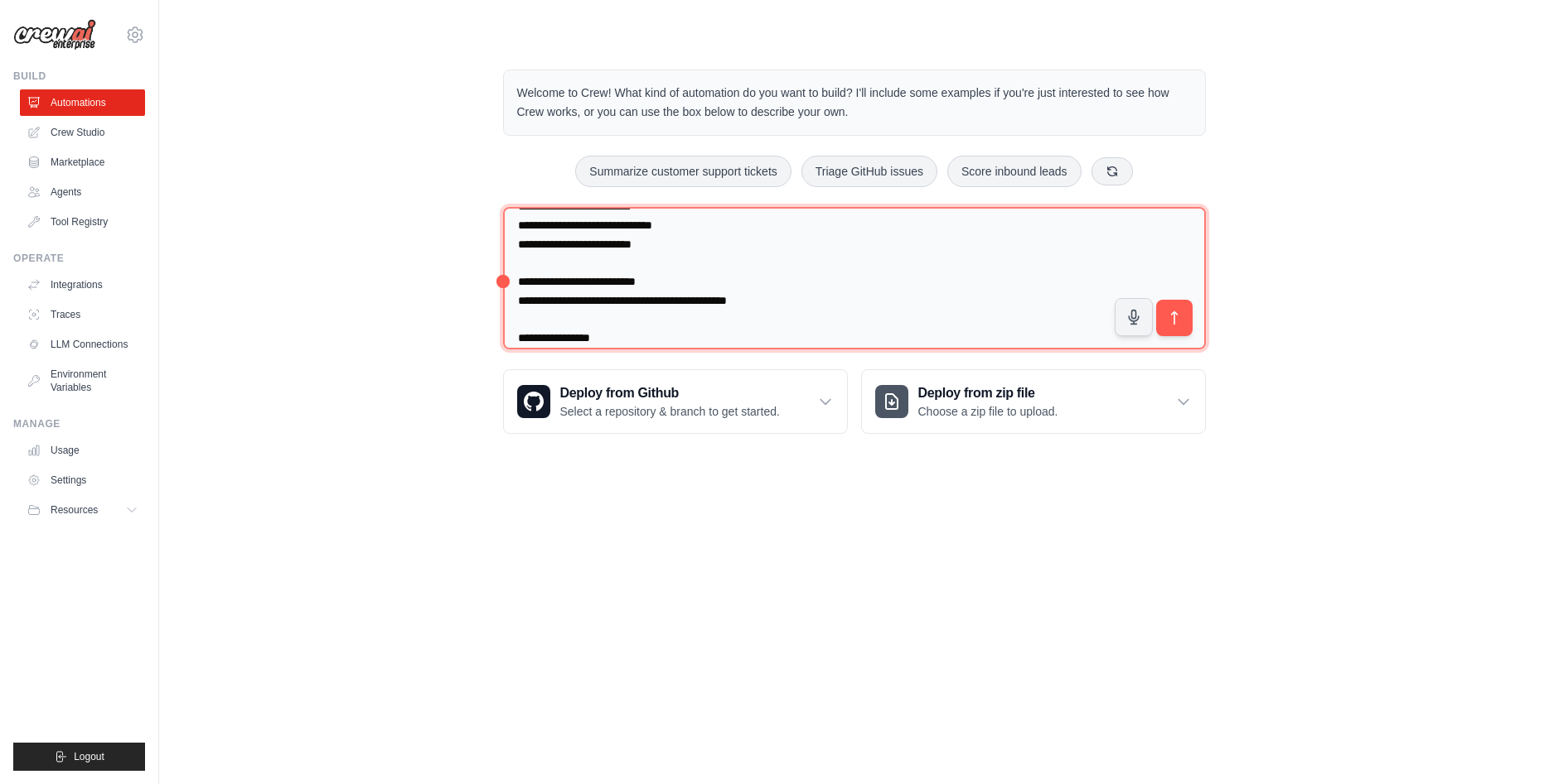
scroll to position [1398, 0]
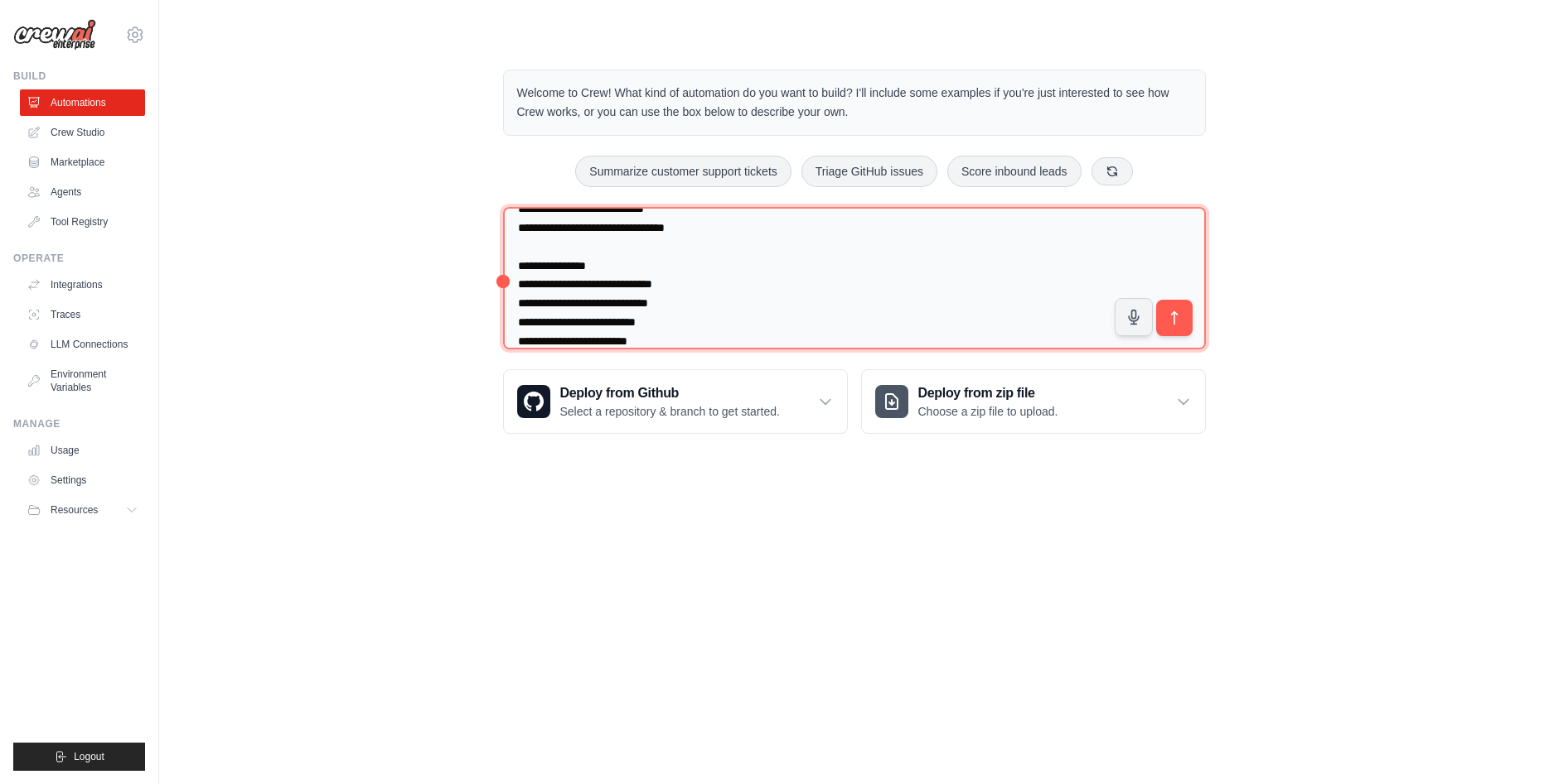
click at [755, 336] on textarea at bounding box center [854, 279] width 703 height 144
paste textarea "**********"
type textarea "**********"
click at [824, 339] on textarea at bounding box center [854, 279] width 703 height 144
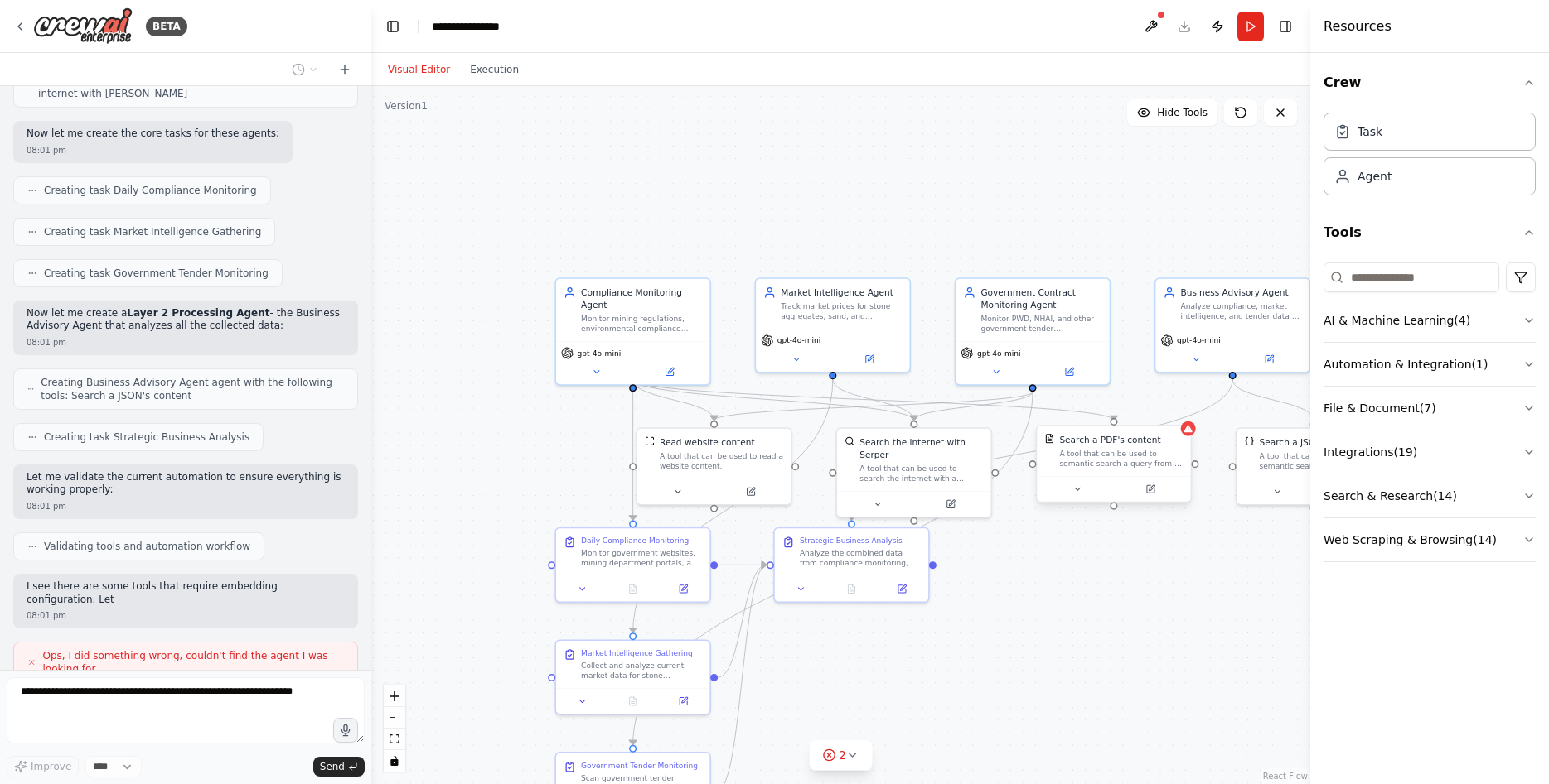
scroll to position [1478, 0]
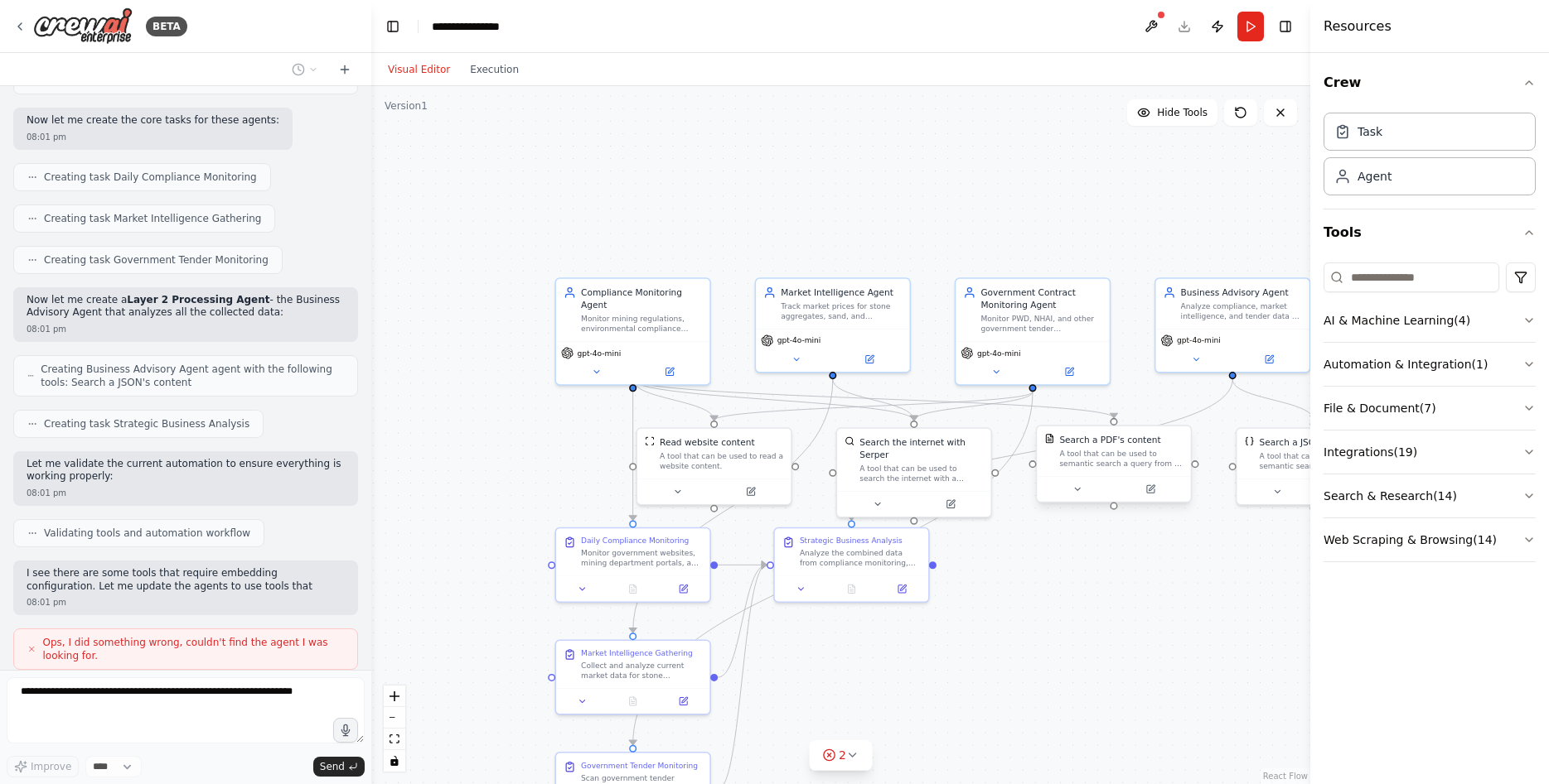
click at [1191, 432] on div "Search a PDF's content A tool that can be used to semantic search a query from …" at bounding box center [1114, 464] width 156 height 78
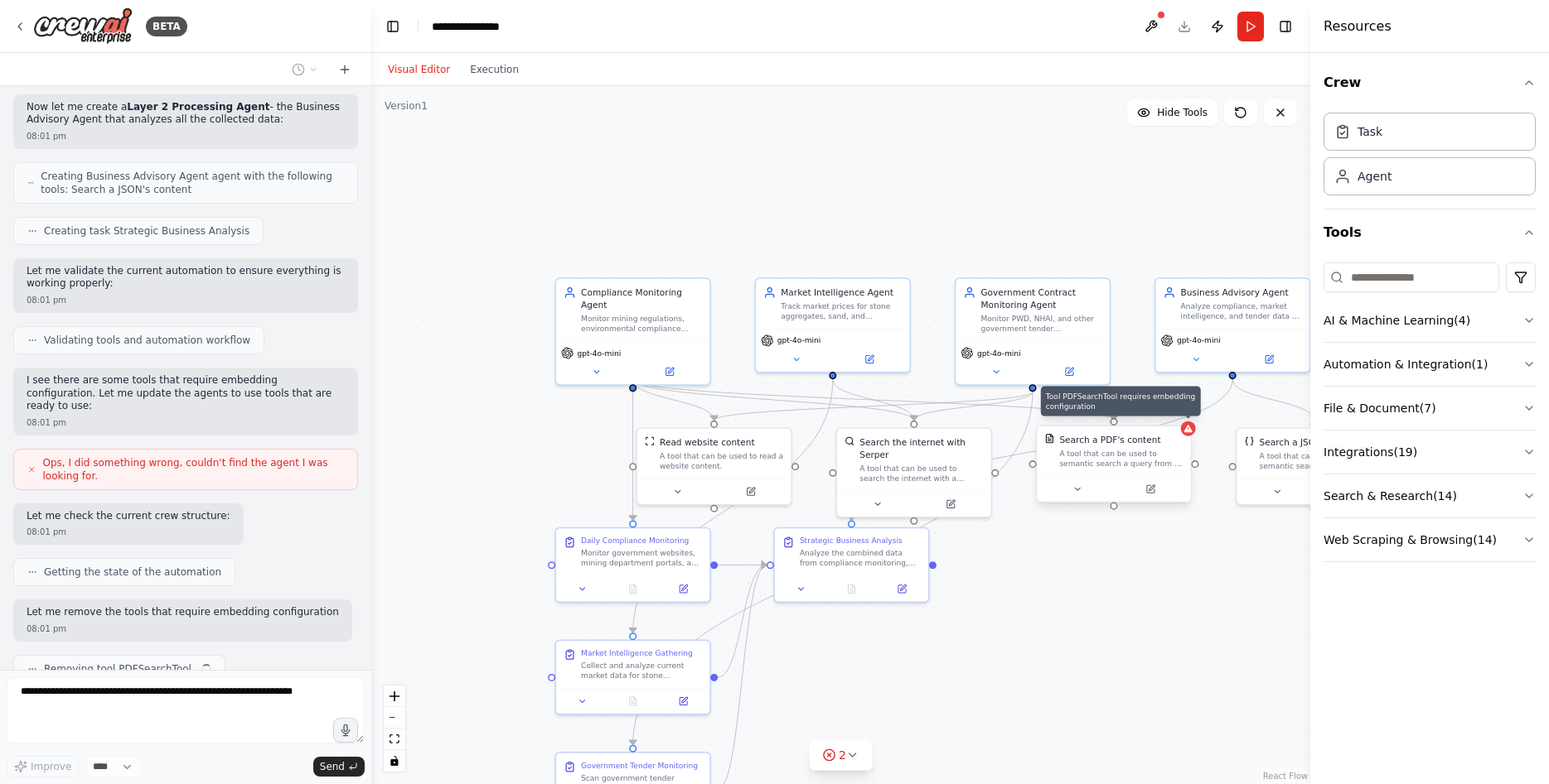
scroll to position [1684, 0]
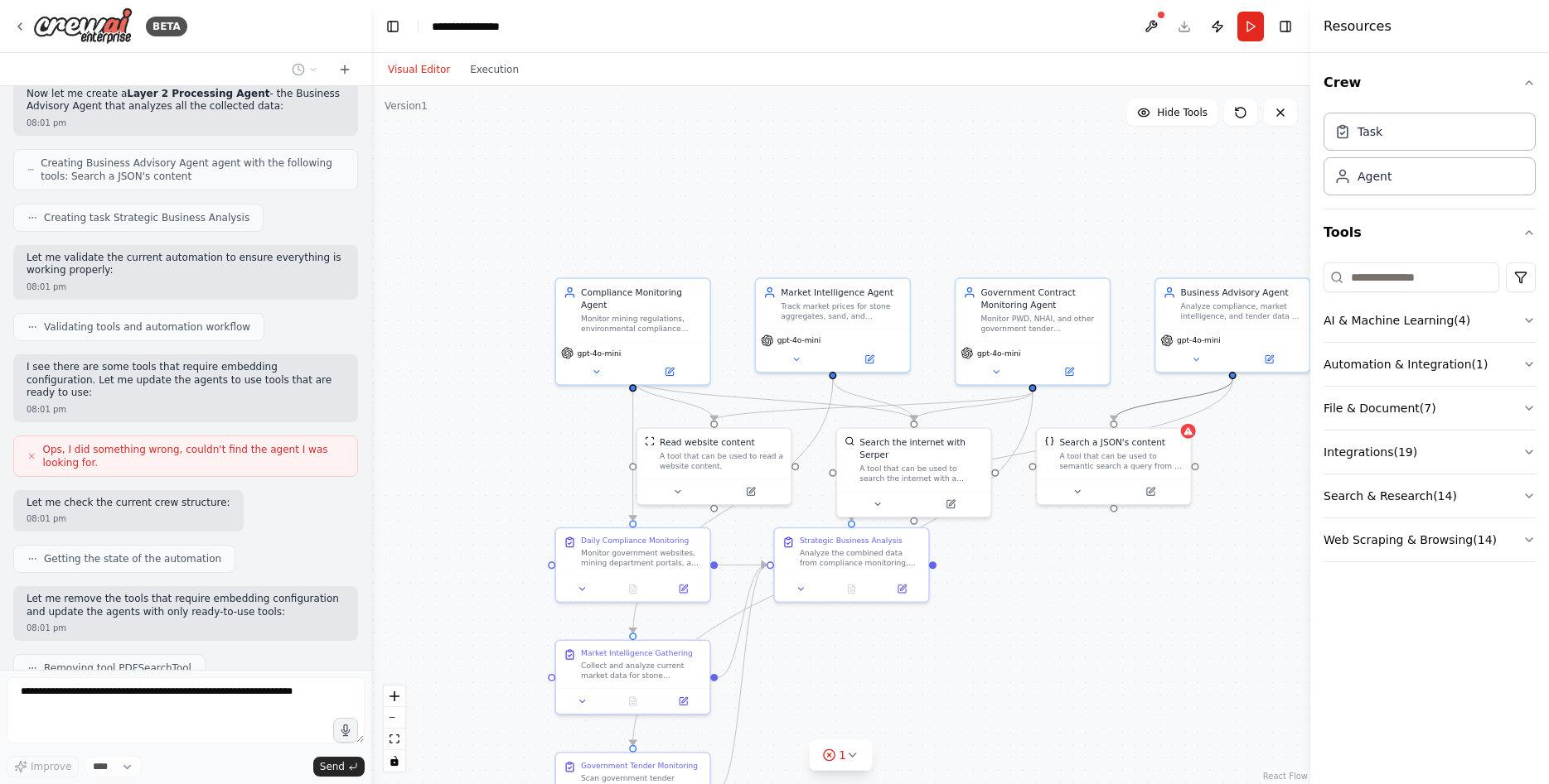
click at [1162, 405] on icon "Edge from f99865a6-a59b-46d2-aca0-46ed7760a571 to 6c4eb4ae-eaea-4b43-9cd2-3aca6…" at bounding box center [1173, 401] width 118 height 42
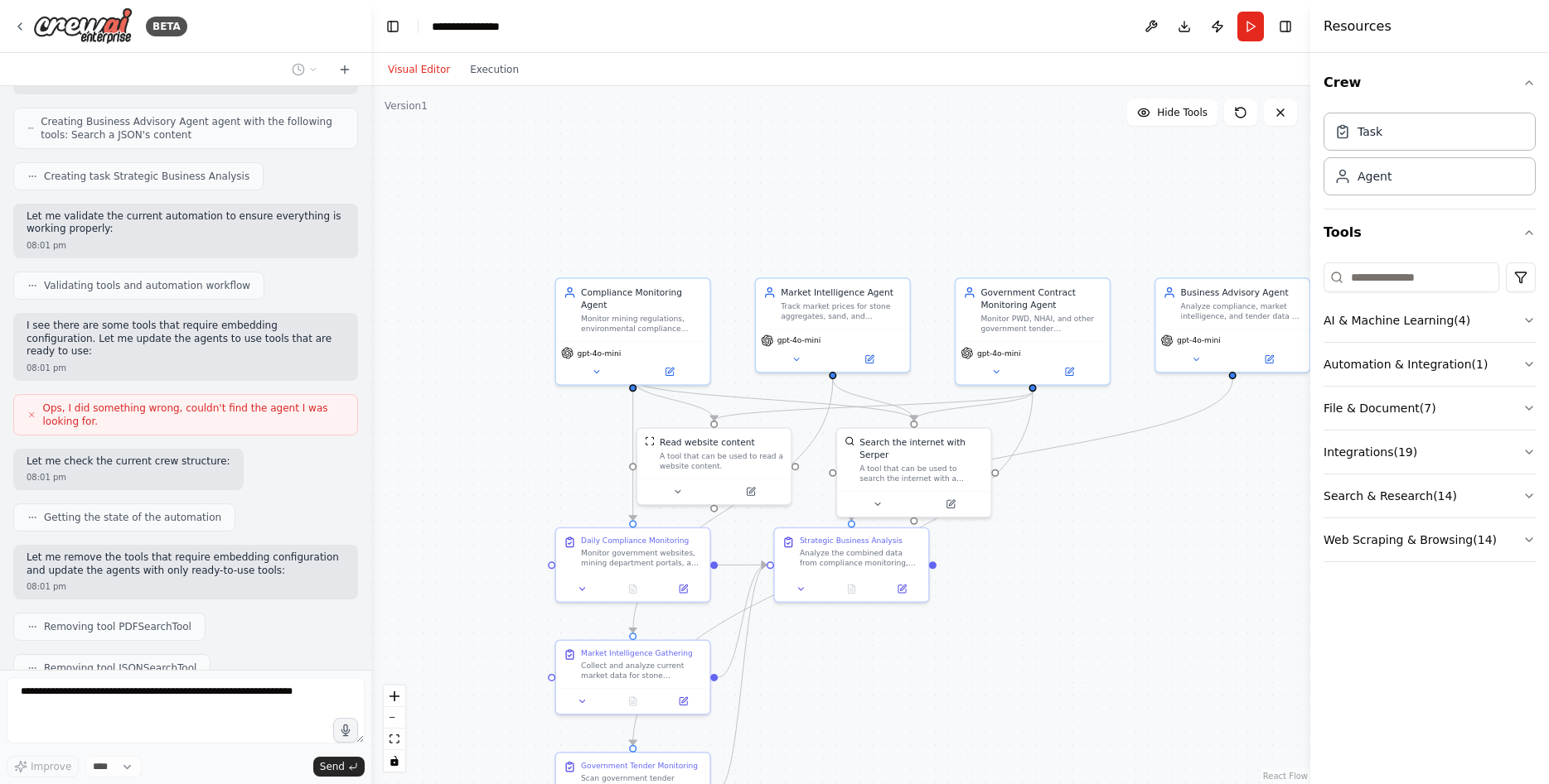
scroll to position [1767, 0]
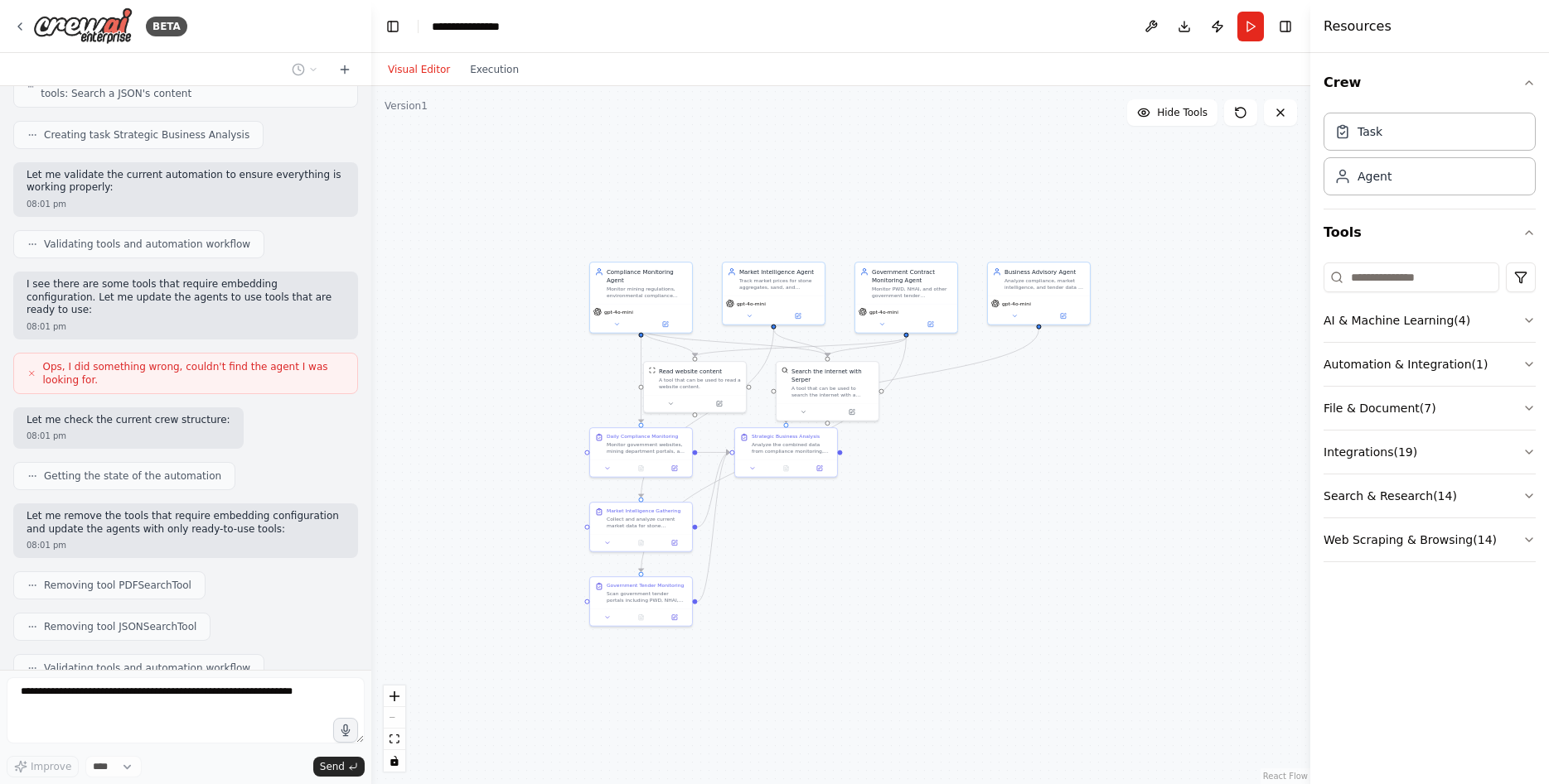
drag, startPoint x: 1162, startPoint y: 573, endPoint x: 1026, endPoint y: 473, distance: 168.8
click at [1026, 473] on div ".deletable-edge-delete-btn { width: 20px; height: 20px; border: 0px solid #ffff…" at bounding box center [841, 436] width 939 height 698
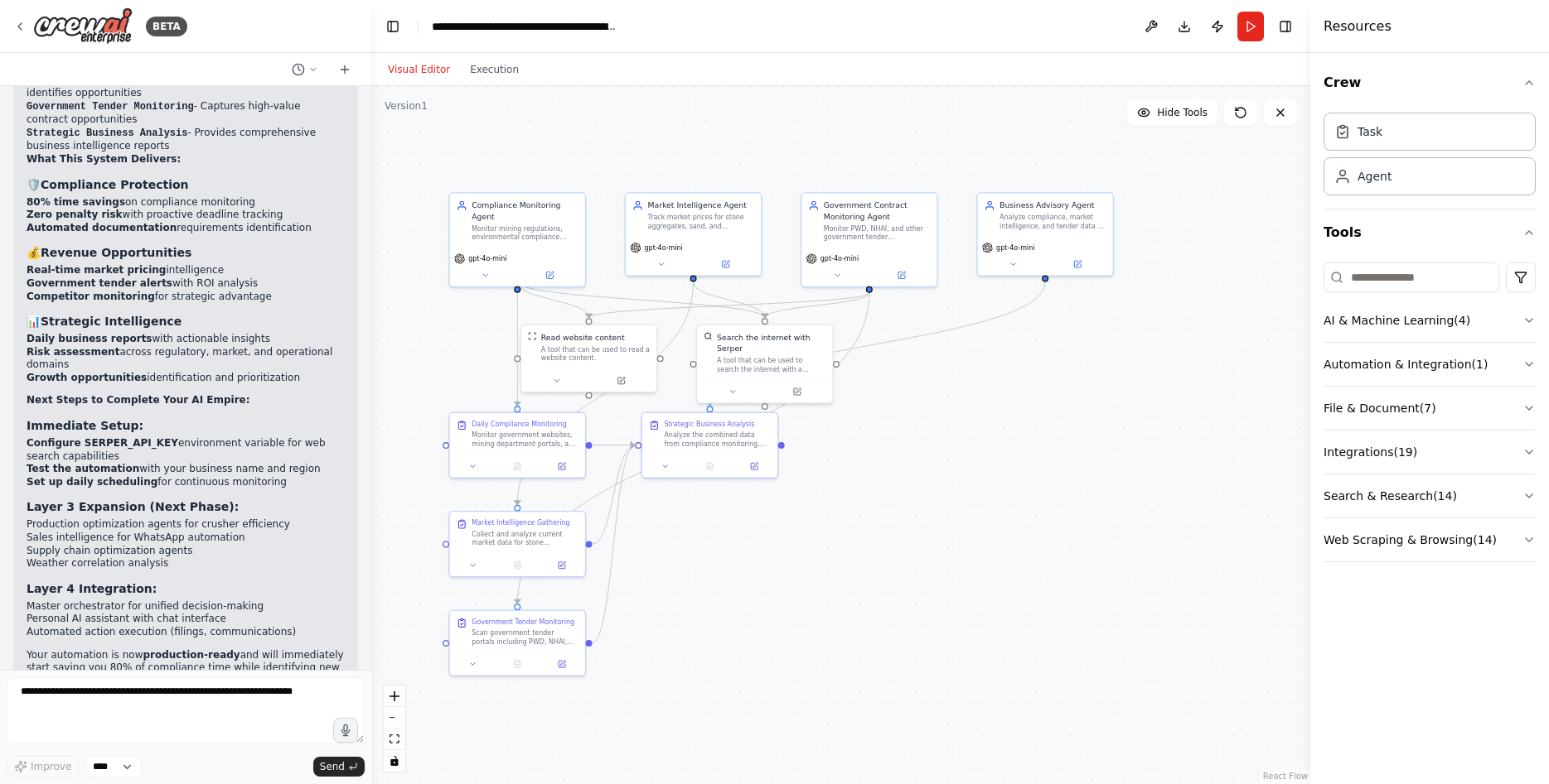
scroll to position [2793, 0]
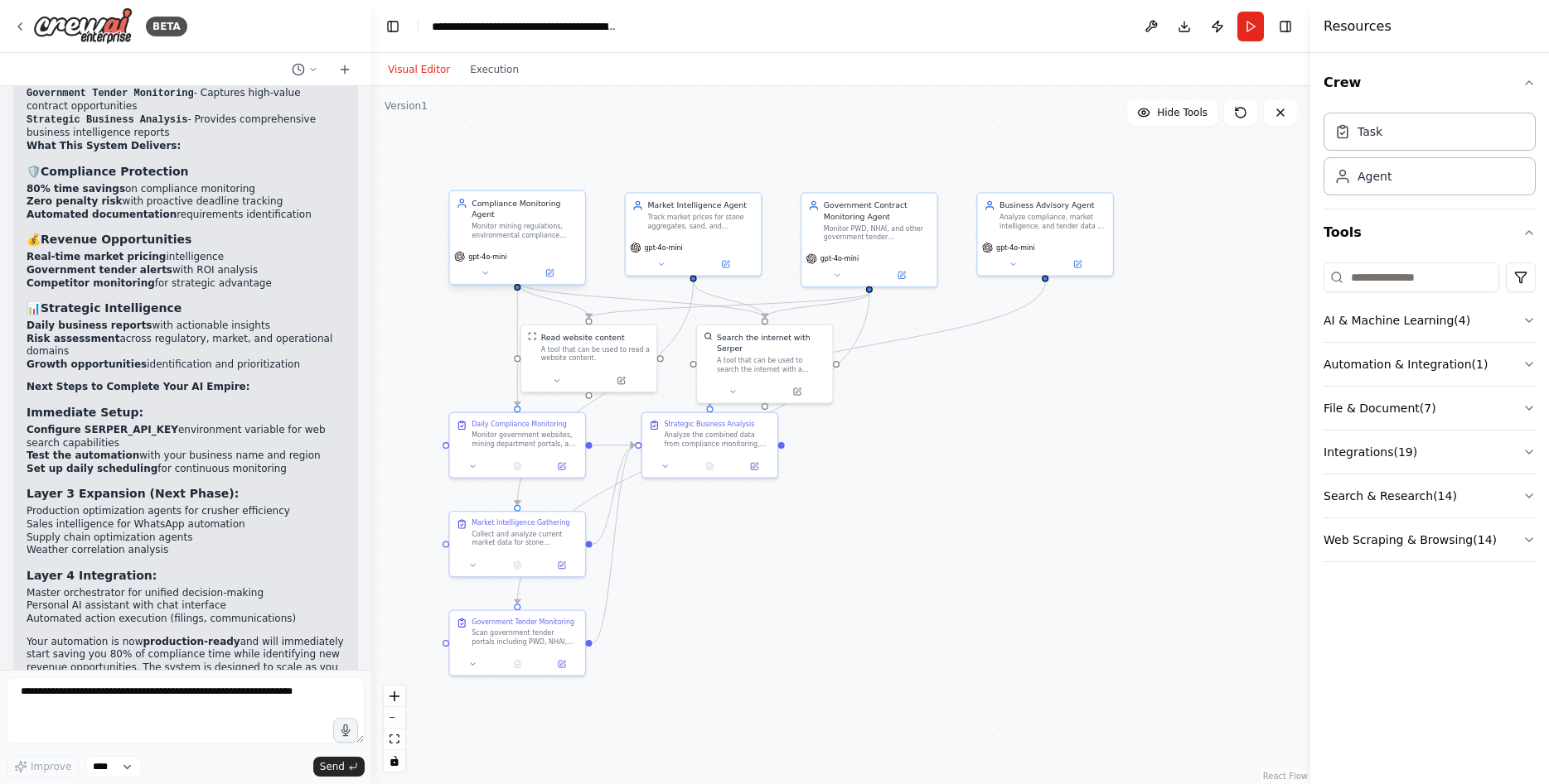
click at [519, 222] on div "Monitor mining regulations, environmental compliance requirements, and governme…" at bounding box center [525, 230] width 107 height 17
click at [488, 251] on div "gpt-4o-mini" at bounding box center [481, 256] width 53 height 10
click at [508, 232] on div "Compliance Monitoring Agent Monitor mining regulations, environmental complianc…" at bounding box center [518, 218] width 135 height 54
click at [526, 435] on div "Monitor government websites, mining department portals, and environmental agenc…" at bounding box center [525, 438] width 107 height 17
click at [526, 435] on div "Monitor government websites, mining department portals, and environmental agenc…" at bounding box center [525, 438] width 107 height 17
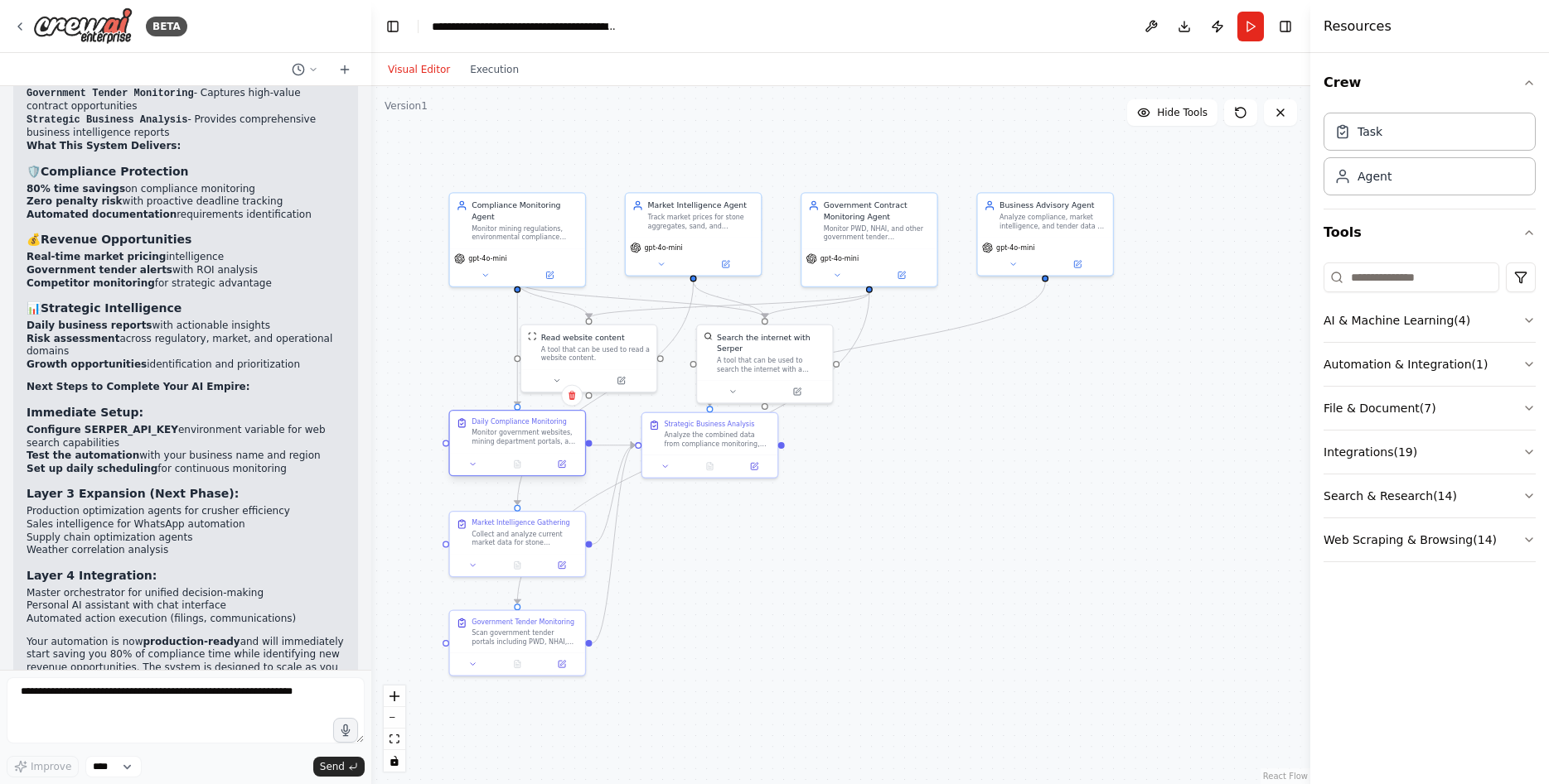
click at [526, 435] on div "Monitor government websites, mining department portals, and environmental agenc…" at bounding box center [525, 438] width 107 height 17
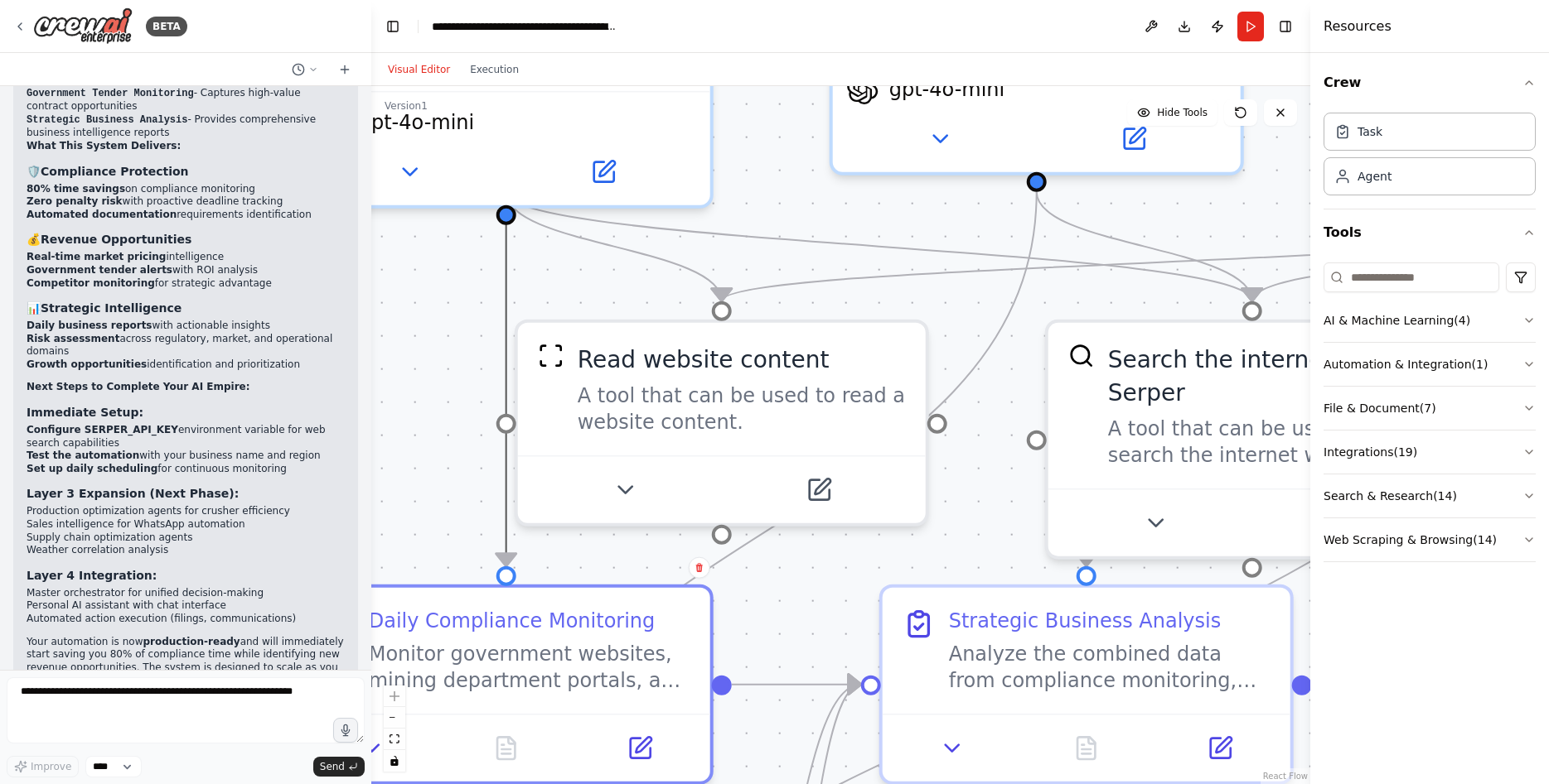
drag, startPoint x: 528, startPoint y: 267, endPoint x: 1027, endPoint y: 535, distance: 566.4
click at [1027, 535] on div ".deletable-edge-delete-btn { width: 20px; height: 20px; border: 0px solid #ffff…" at bounding box center [841, 436] width 939 height 698
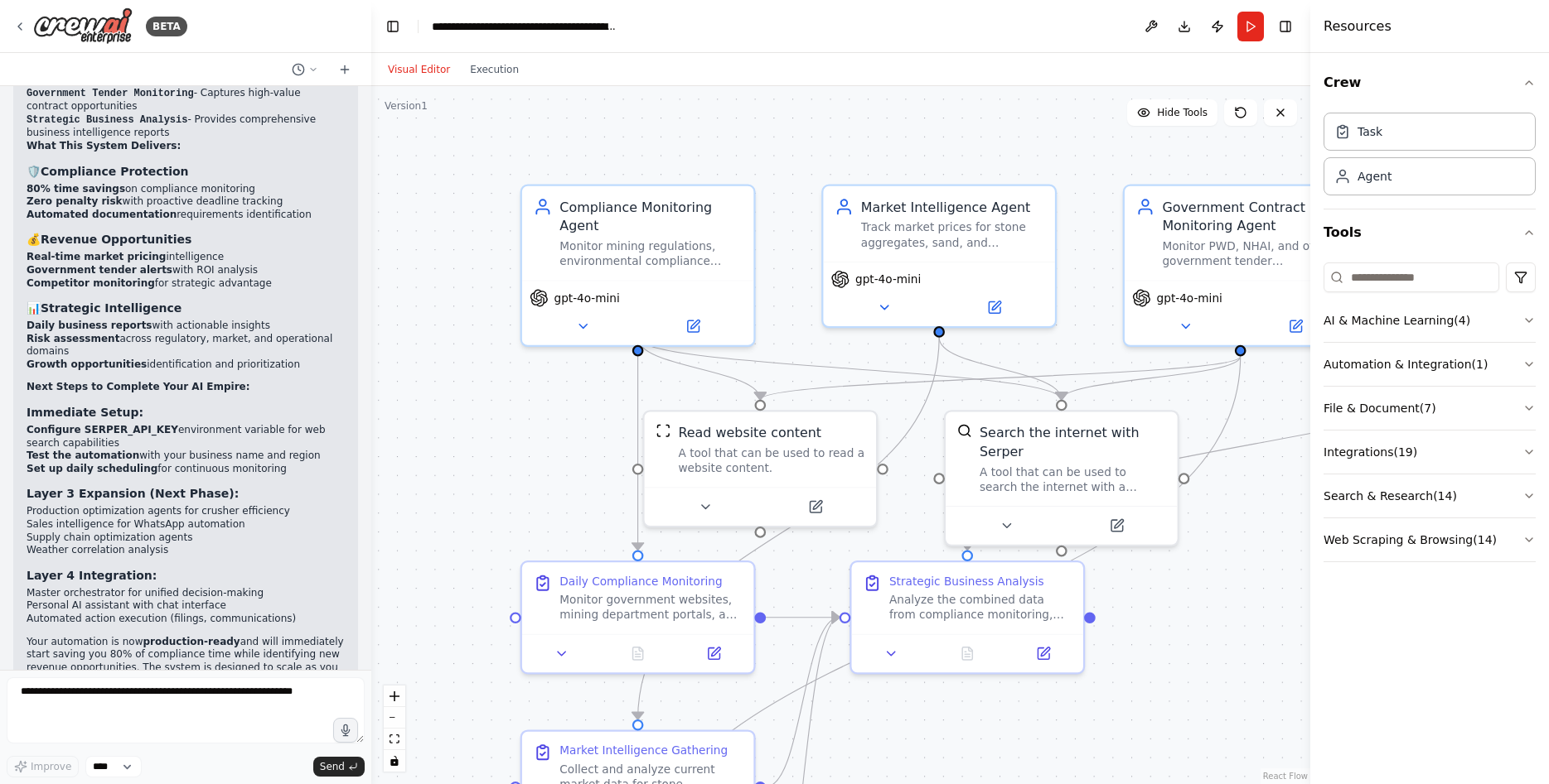
drag, startPoint x: 405, startPoint y: 258, endPoint x: 520, endPoint y: 367, distance: 158.4
click at [520, 367] on div ".deletable-edge-delete-btn { width: 20px; height: 20px; border: 0px solid #ffff…" at bounding box center [841, 436] width 939 height 698
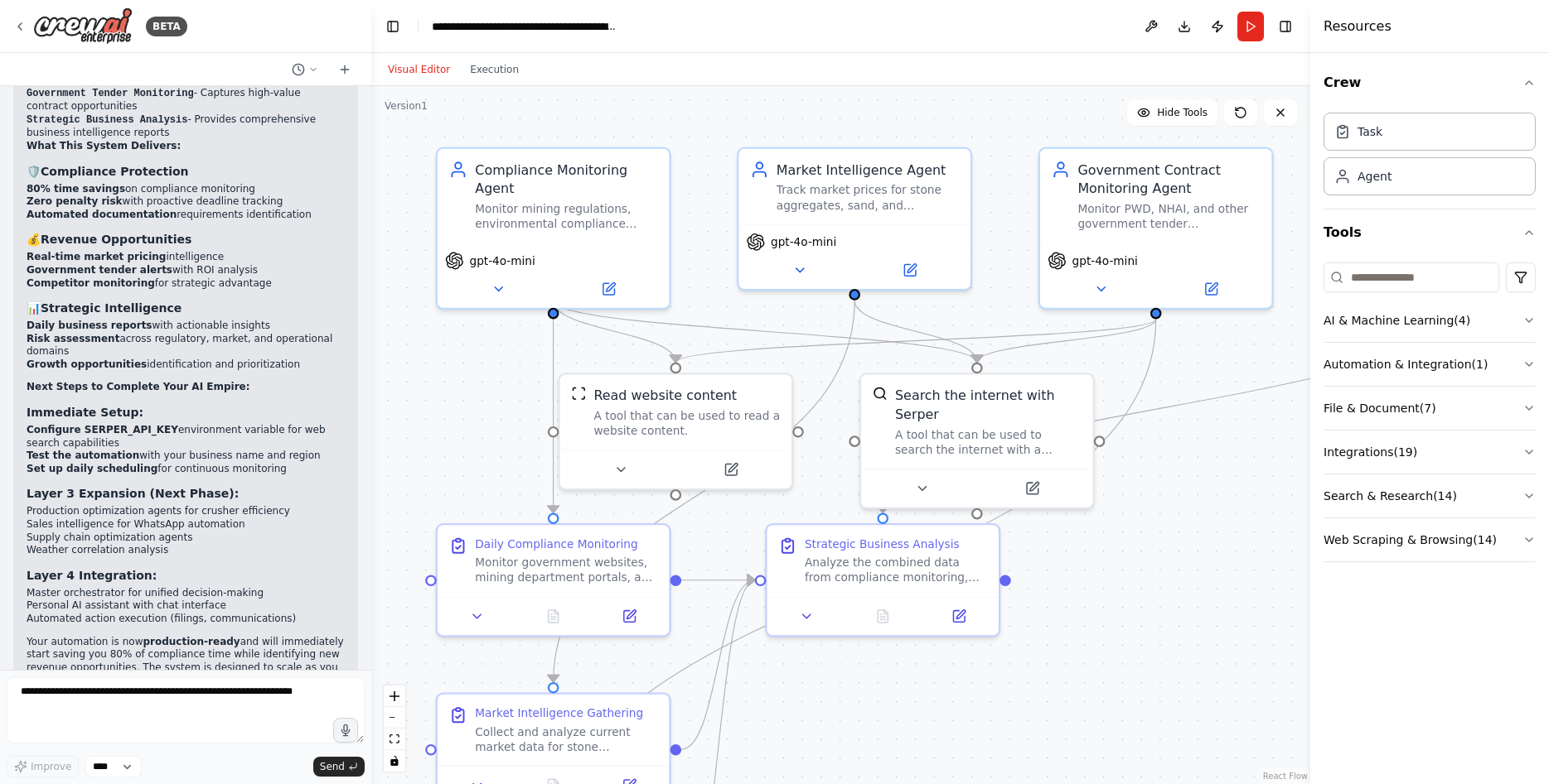
drag, startPoint x: 512, startPoint y: 366, endPoint x: 475, endPoint y: 334, distance: 48.9
click at [463, 338] on div ".deletable-edge-delete-btn { width: 20px; height: 20px; border: 0px solid #ffff…" at bounding box center [841, 436] width 939 height 698
click at [143, 697] on textarea at bounding box center [186, 711] width 358 height 67
type textarea "**********"
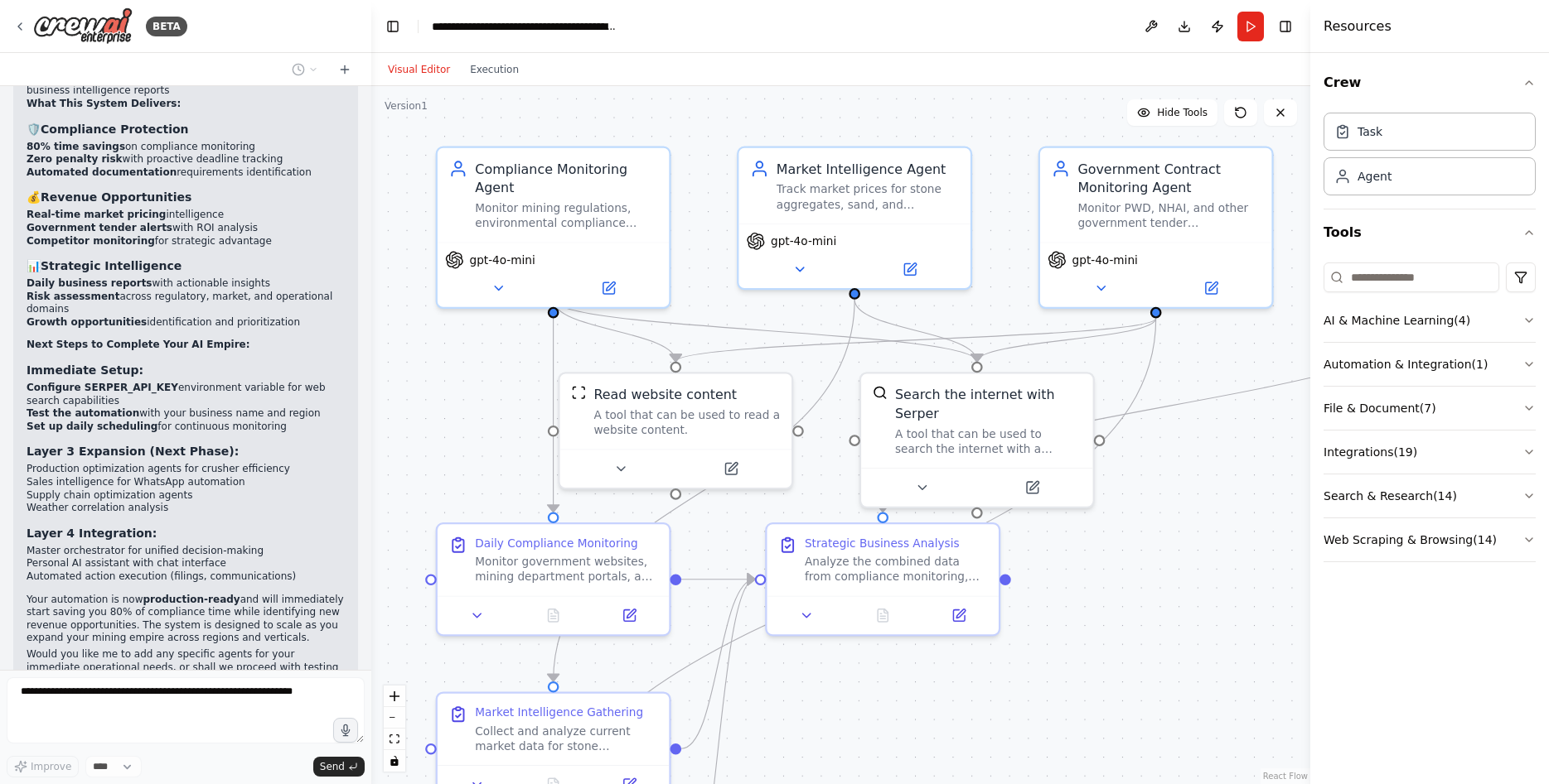
scroll to position [2892, 0]
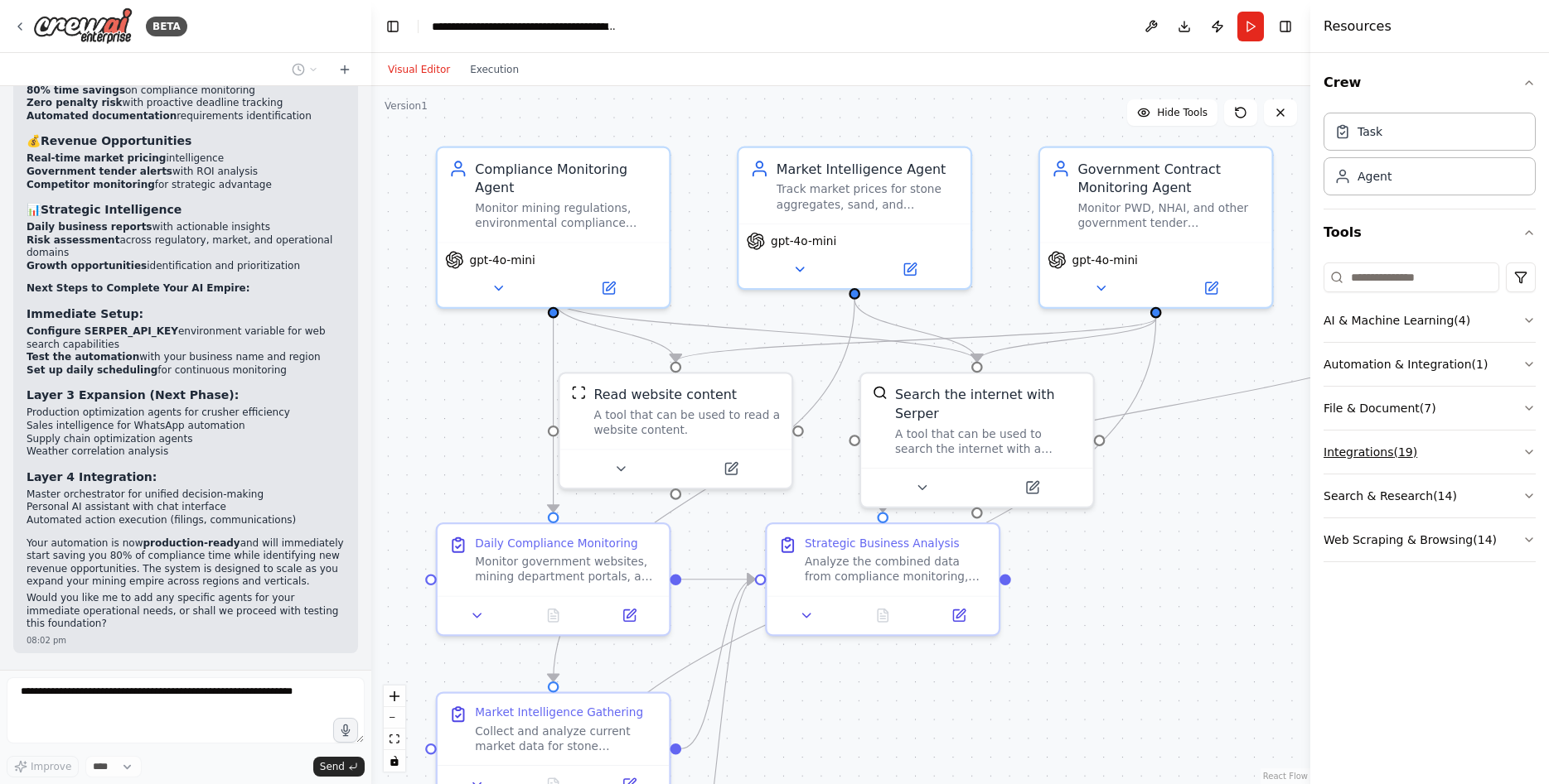
click at [1460, 467] on button "Integrations ( 19 )" at bounding box center [1429, 452] width 212 height 43
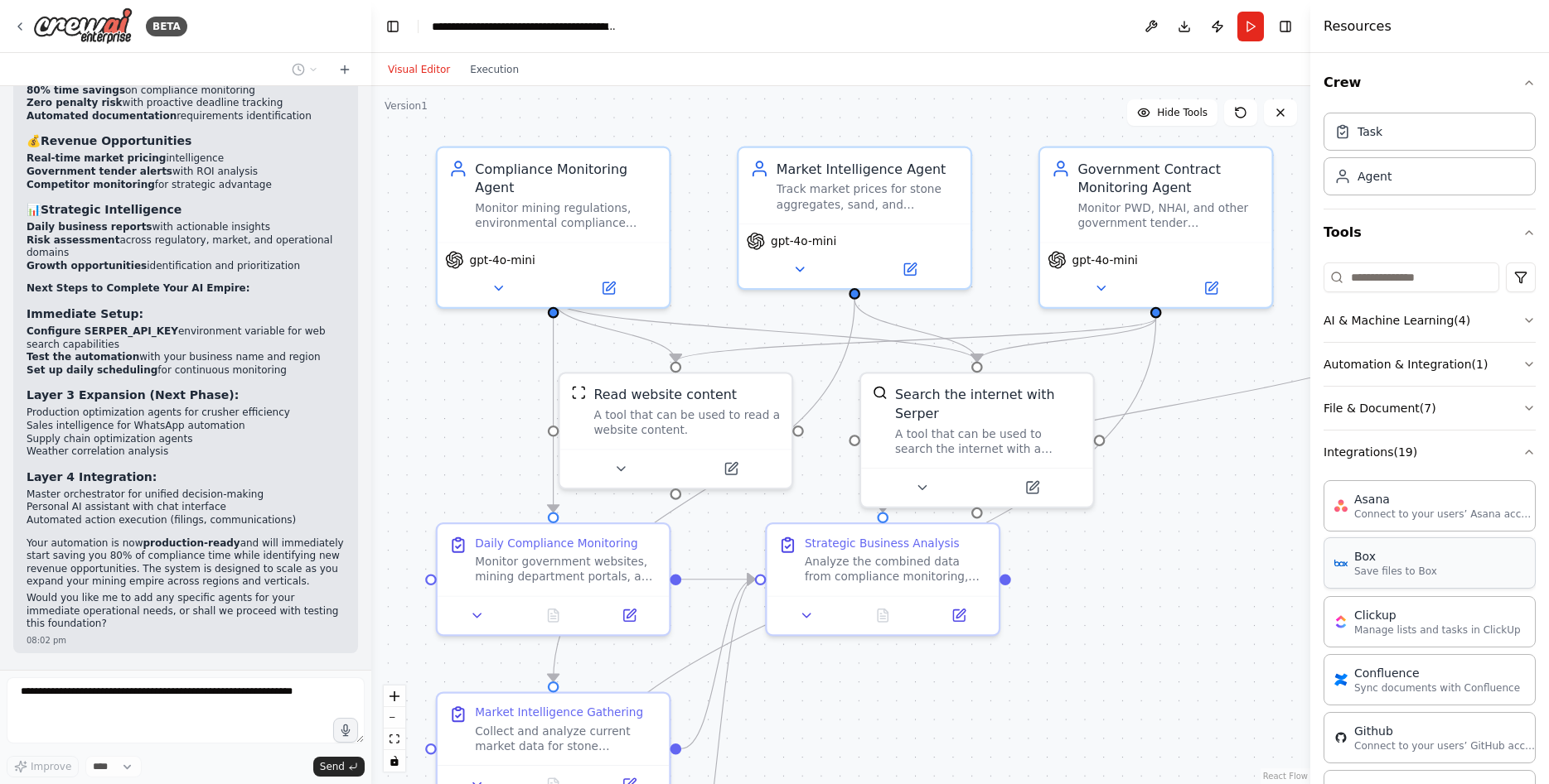
scroll to position [208, 0]
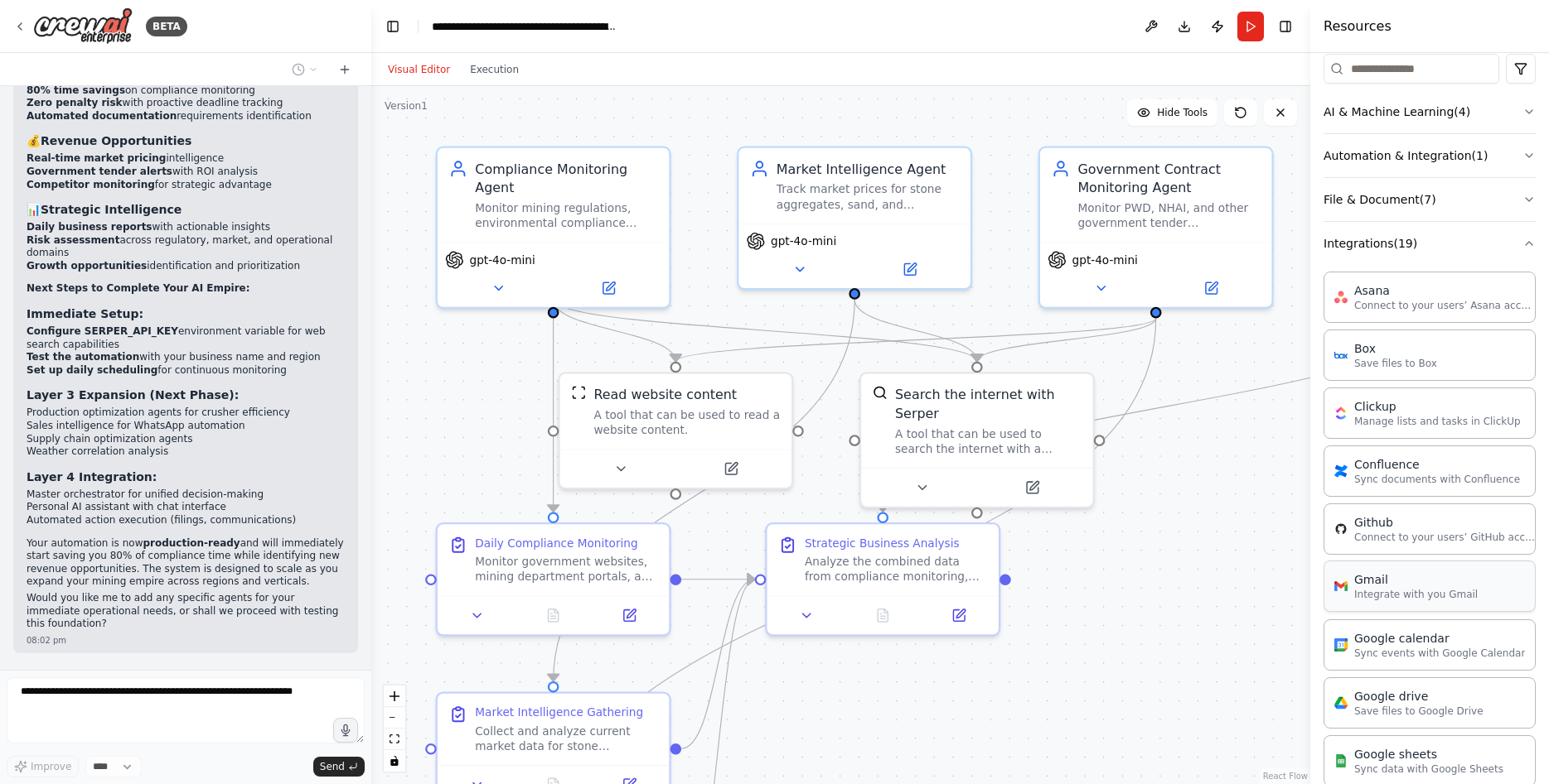
click at [1411, 590] on p "Integrate with you Gmail" at bounding box center [1416, 595] width 124 height 13
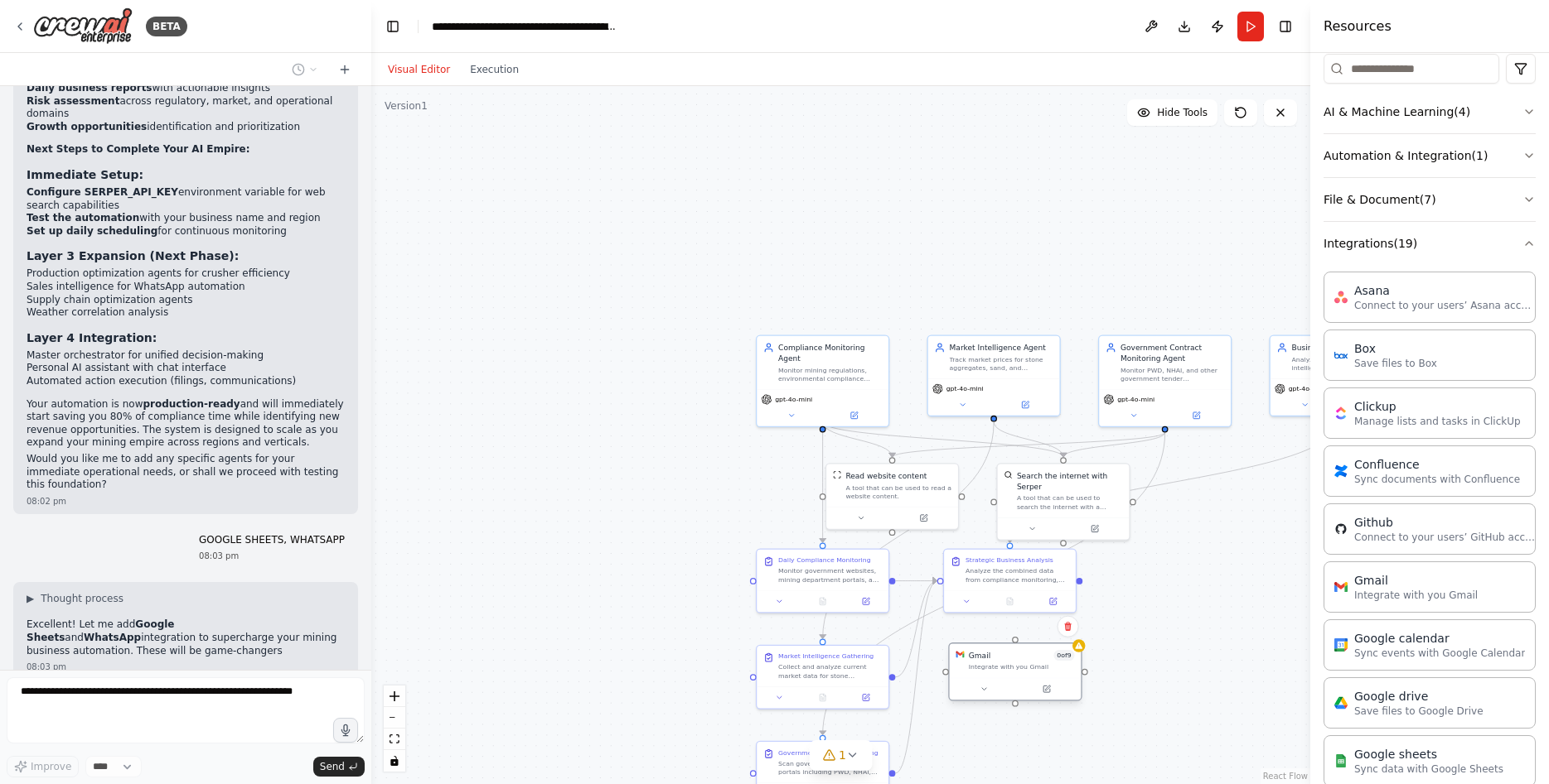
drag, startPoint x: 1187, startPoint y: 631, endPoint x: 1375, endPoint y: 598, distance: 190.9
click at [1006, 665] on div "Integrate with you Gmail" at bounding box center [1022, 669] width 106 height 9
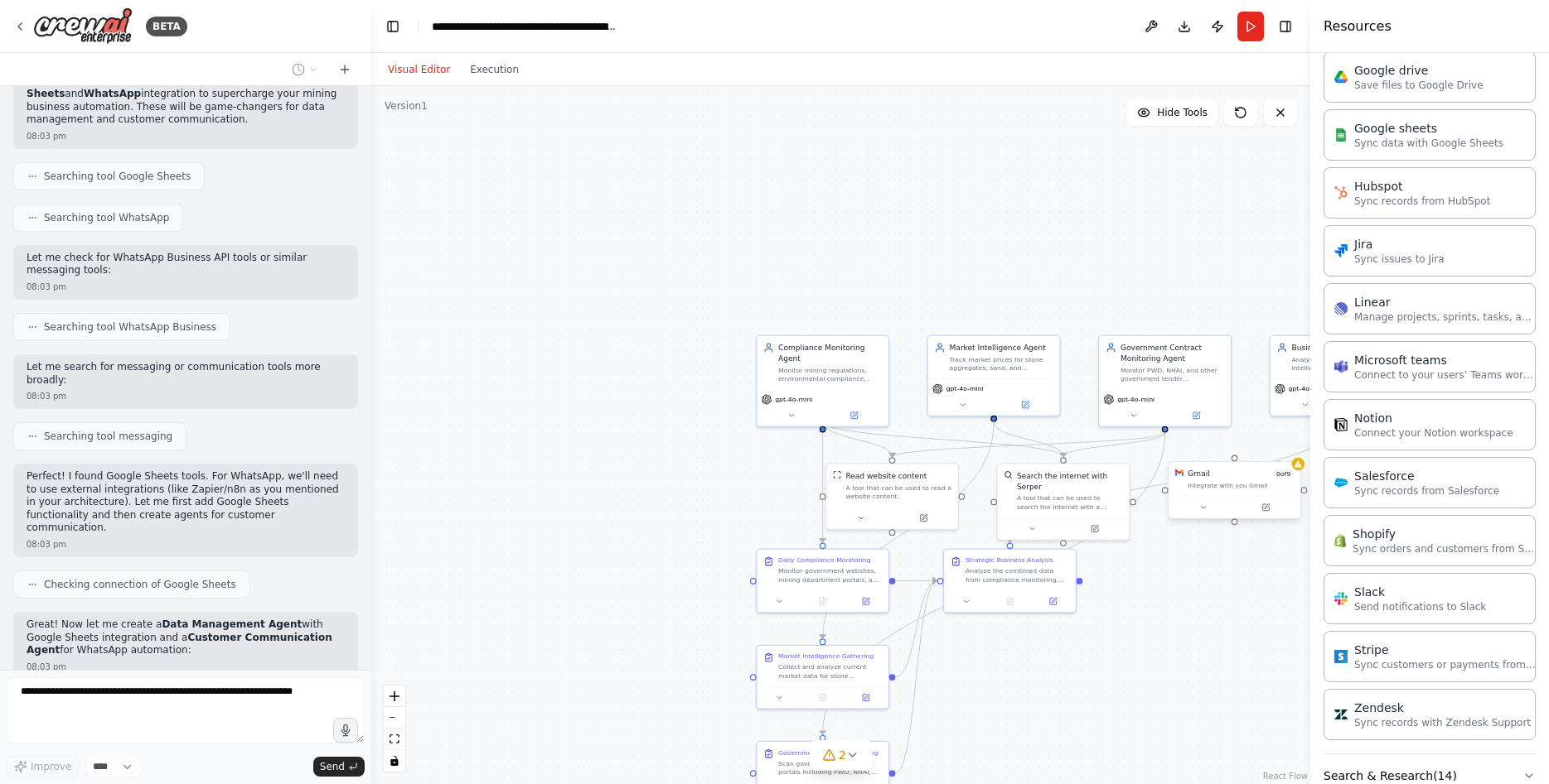
scroll to position [3630, 0]
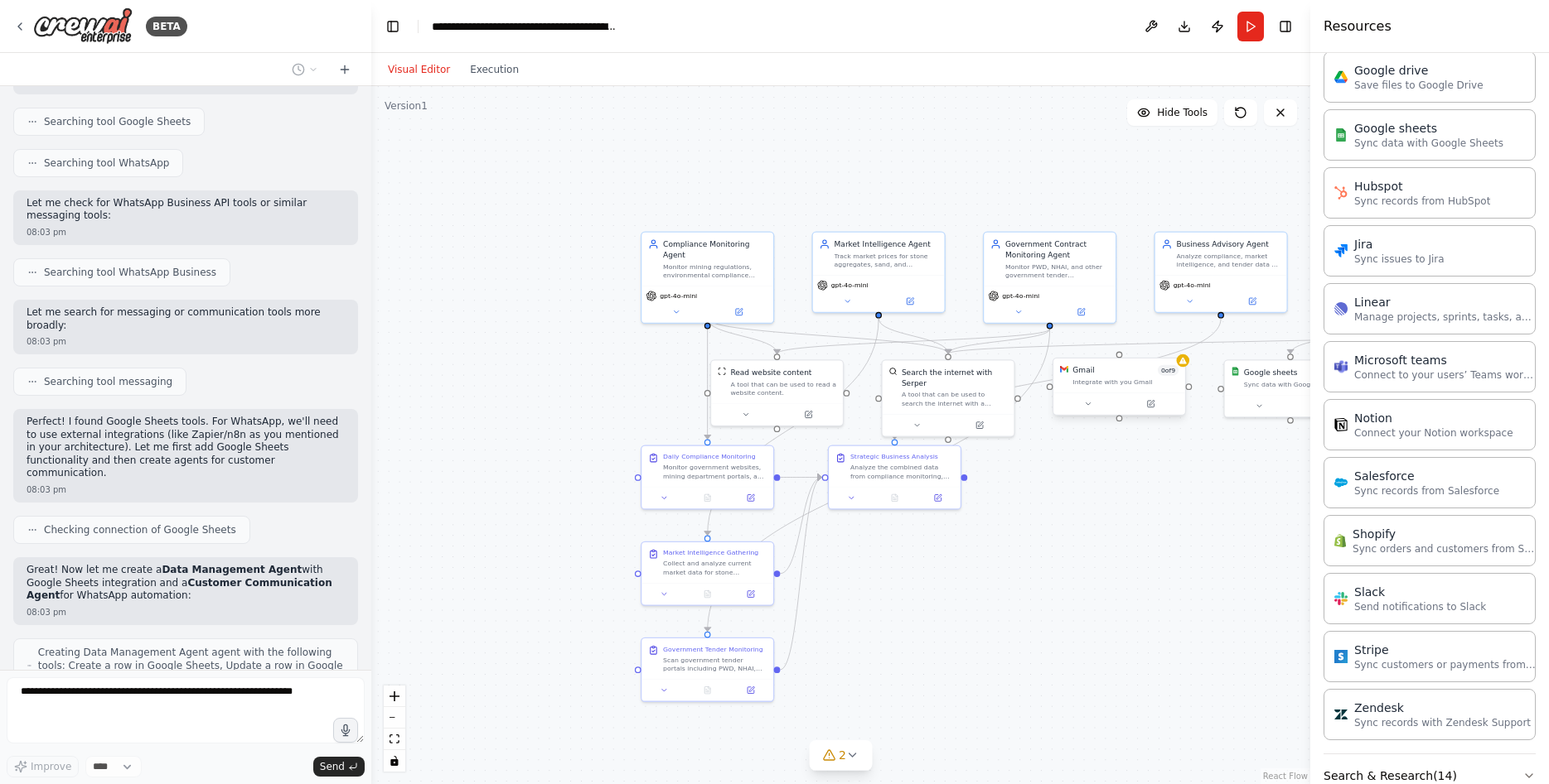
drag, startPoint x: 603, startPoint y: 328, endPoint x: 467, endPoint y: 270, distance: 147.9
click at [467, 270] on div ".deletable-edge-delete-btn { width: 20px; height: 20px; border: 0px solid #ffff…" at bounding box center [841, 436] width 939 height 698
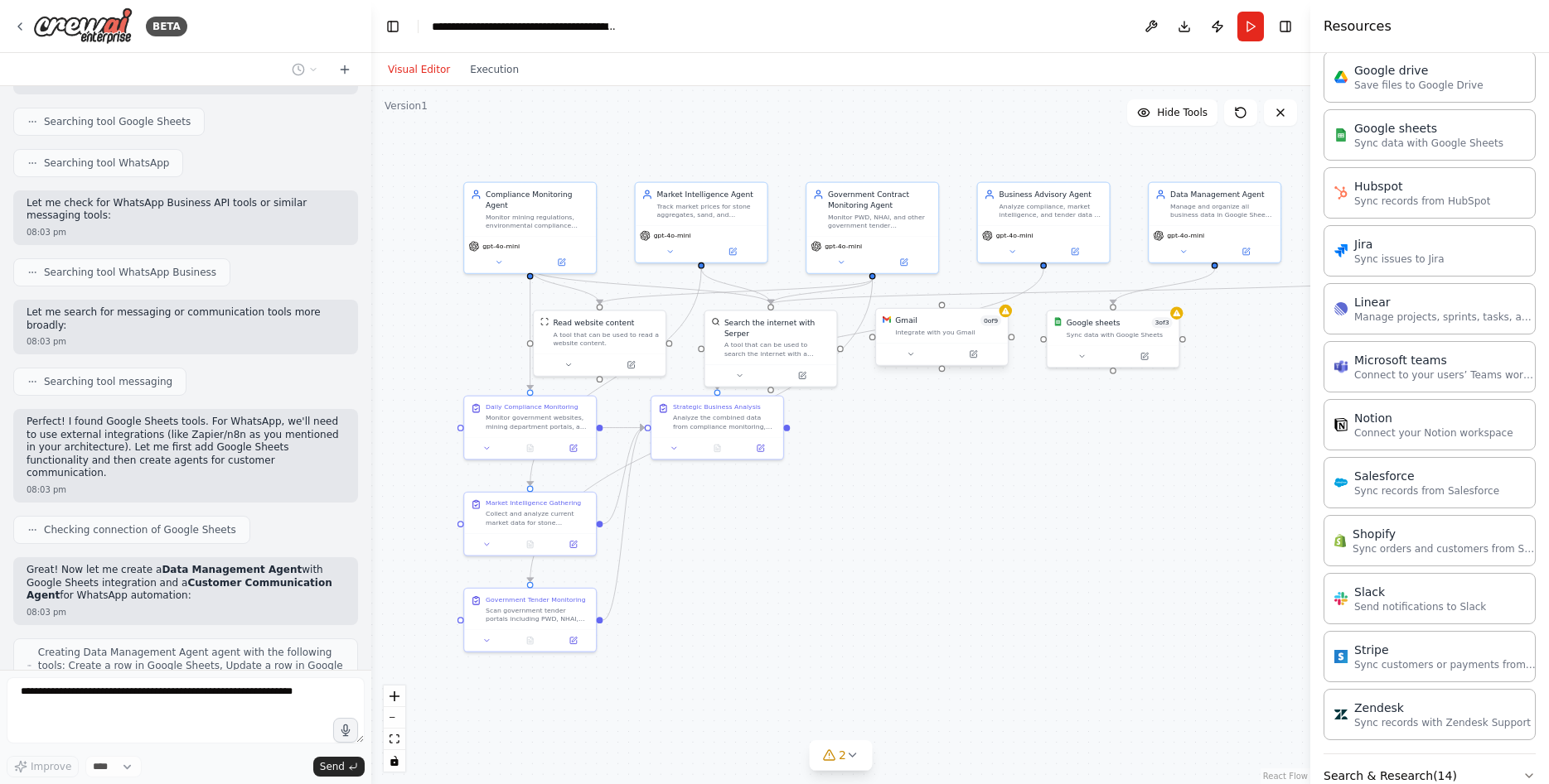
drag, startPoint x: 1189, startPoint y: 553, endPoint x: 1033, endPoint y: 501, distance: 164.4
click at [1033, 501] on div ".deletable-edge-delete-btn { width: 20px; height: 20px; border: 0px solid #ffff…" at bounding box center [841, 436] width 939 height 698
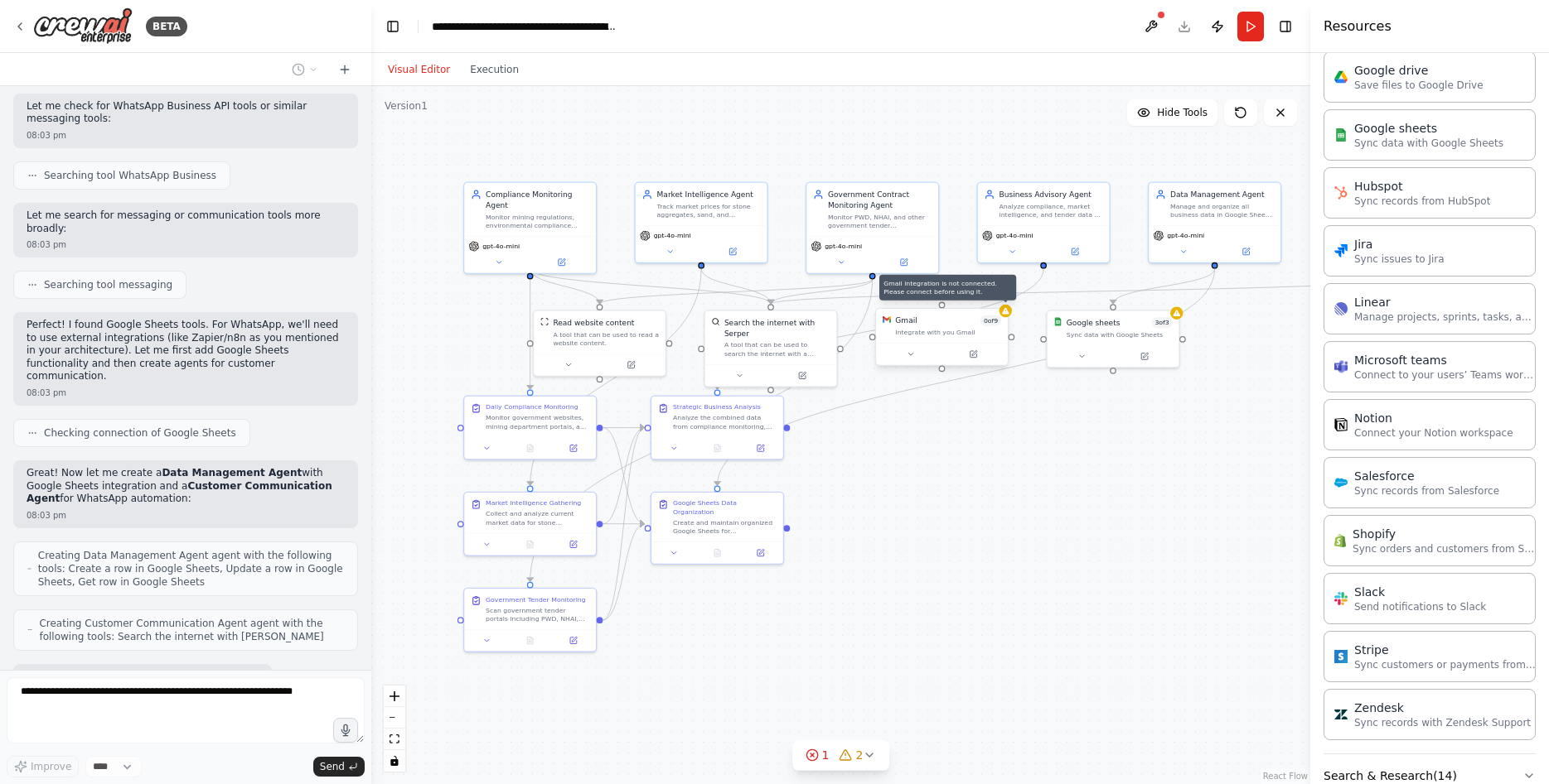
scroll to position [3769, 0]
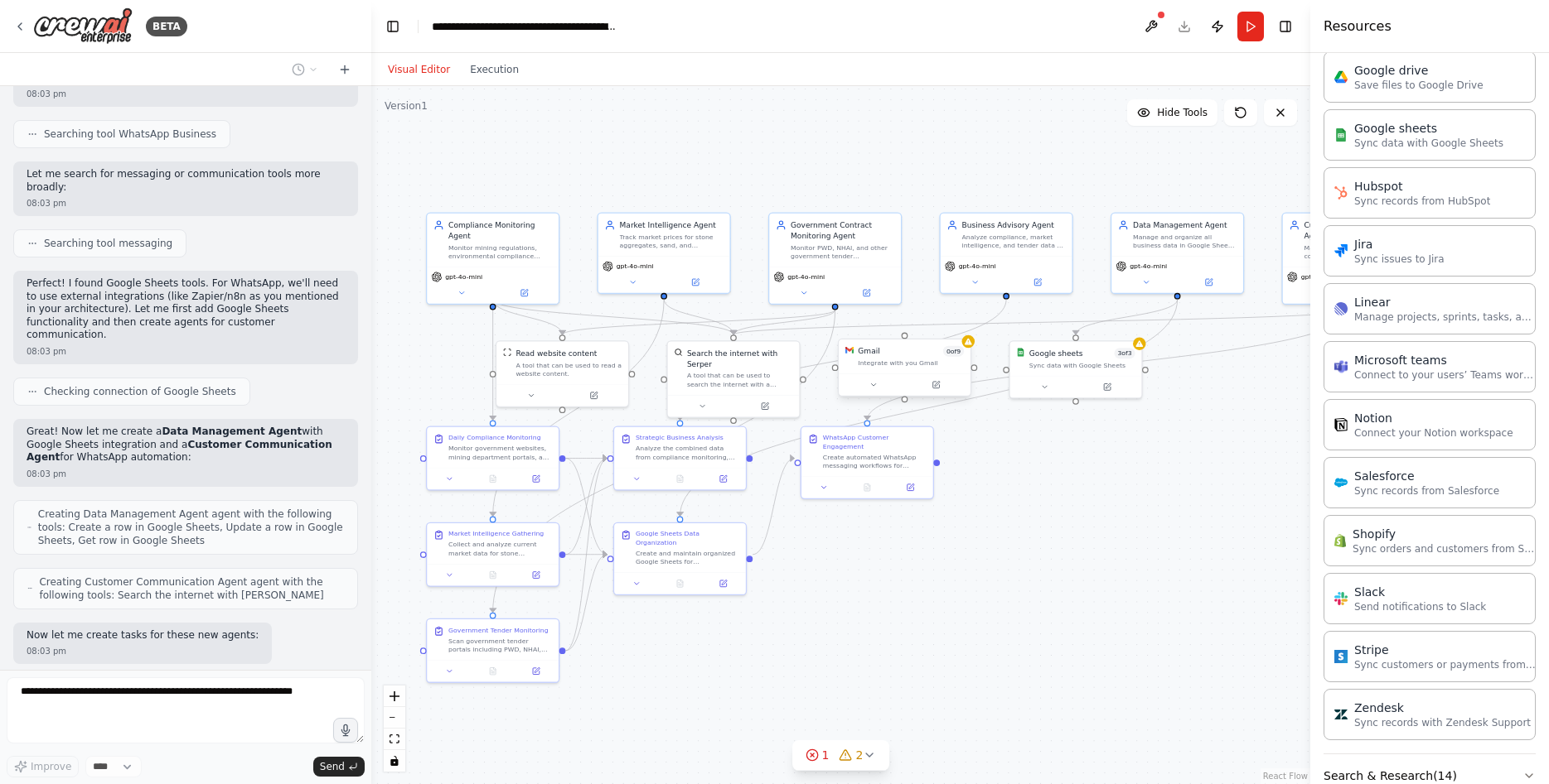
drag, startPoint x: 1164, startPoint y: 519, endPoint x: 1127, endPoint y: 550, distance: 48.3
click at [1127, 550] on div ".deletable-edge-delete-btn { width: 20px; height: 20px; border: 0px solid #ffff…" at bounding box center [841, 436] width 939 height 698
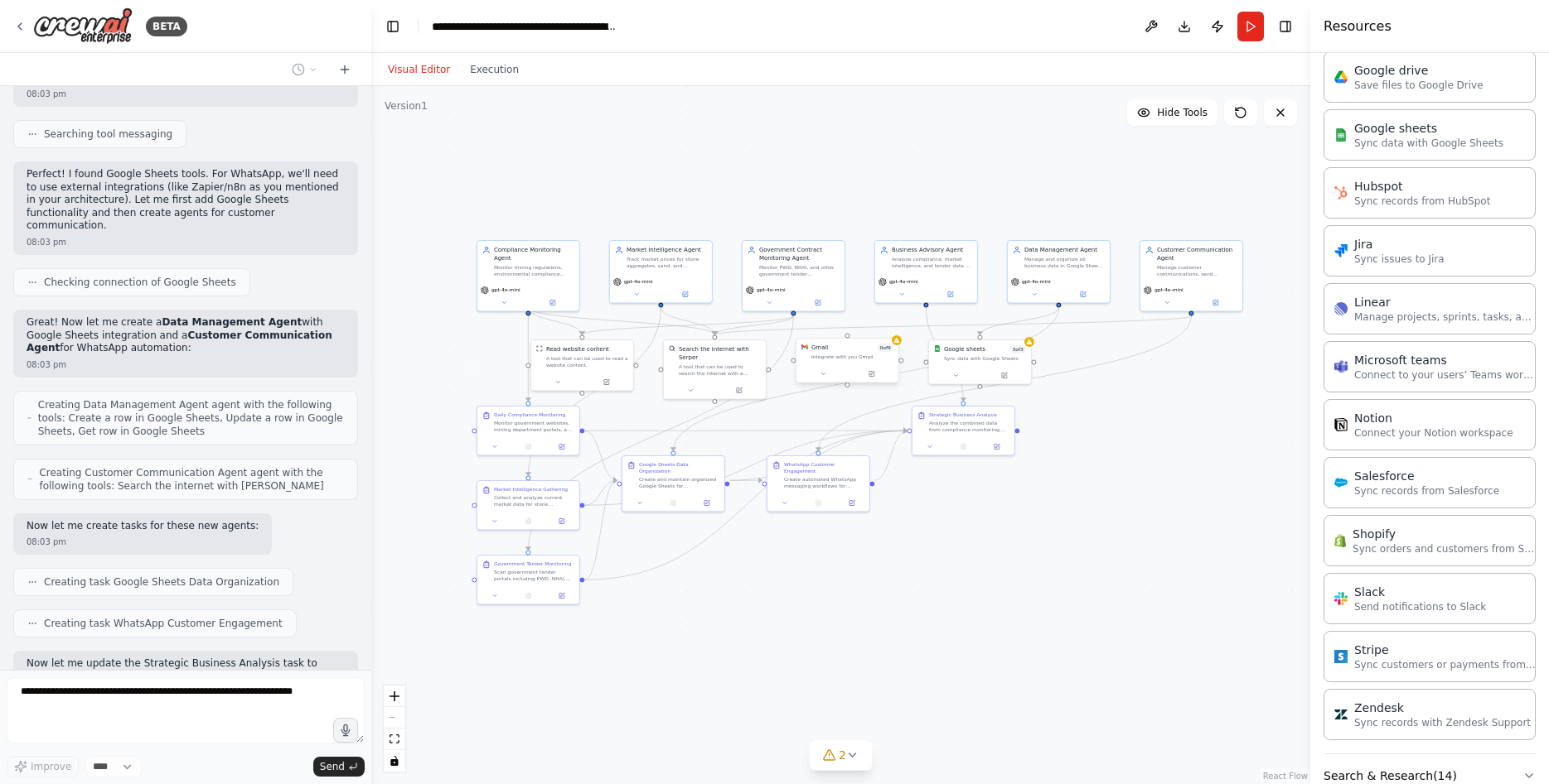
scroll to position [3974, 0]
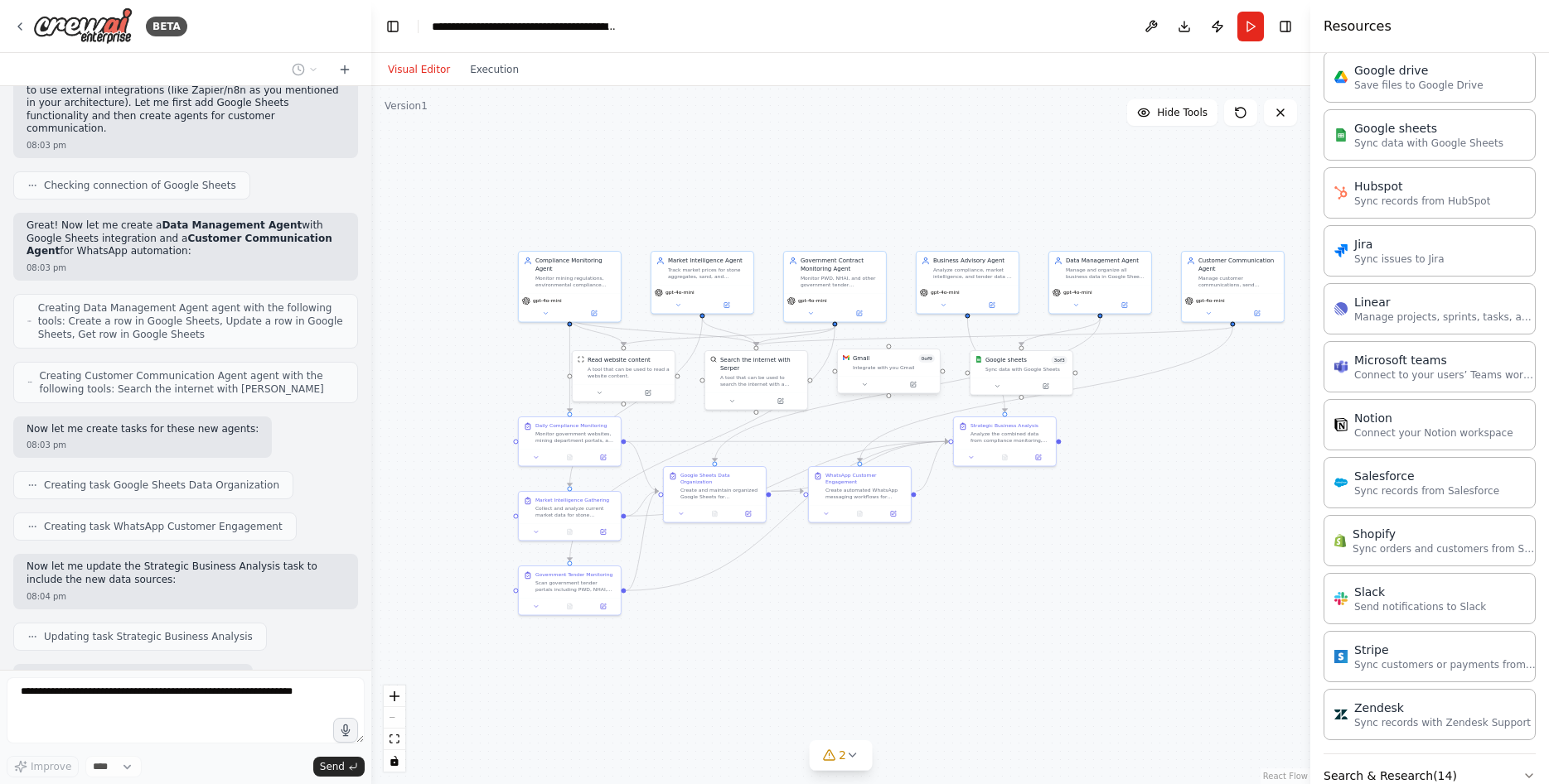
drag, startPoint x: 1150, startPoint y: 598, endPoint x: 1114, endPoint y: 566, distance: 48.2
click at [1114, 566] on div ".deletable-edge-delete-btn { width: 20px; height: 20px; border: 0px solid #ffff…" at bounding box center [841, 436] width 939 height 698
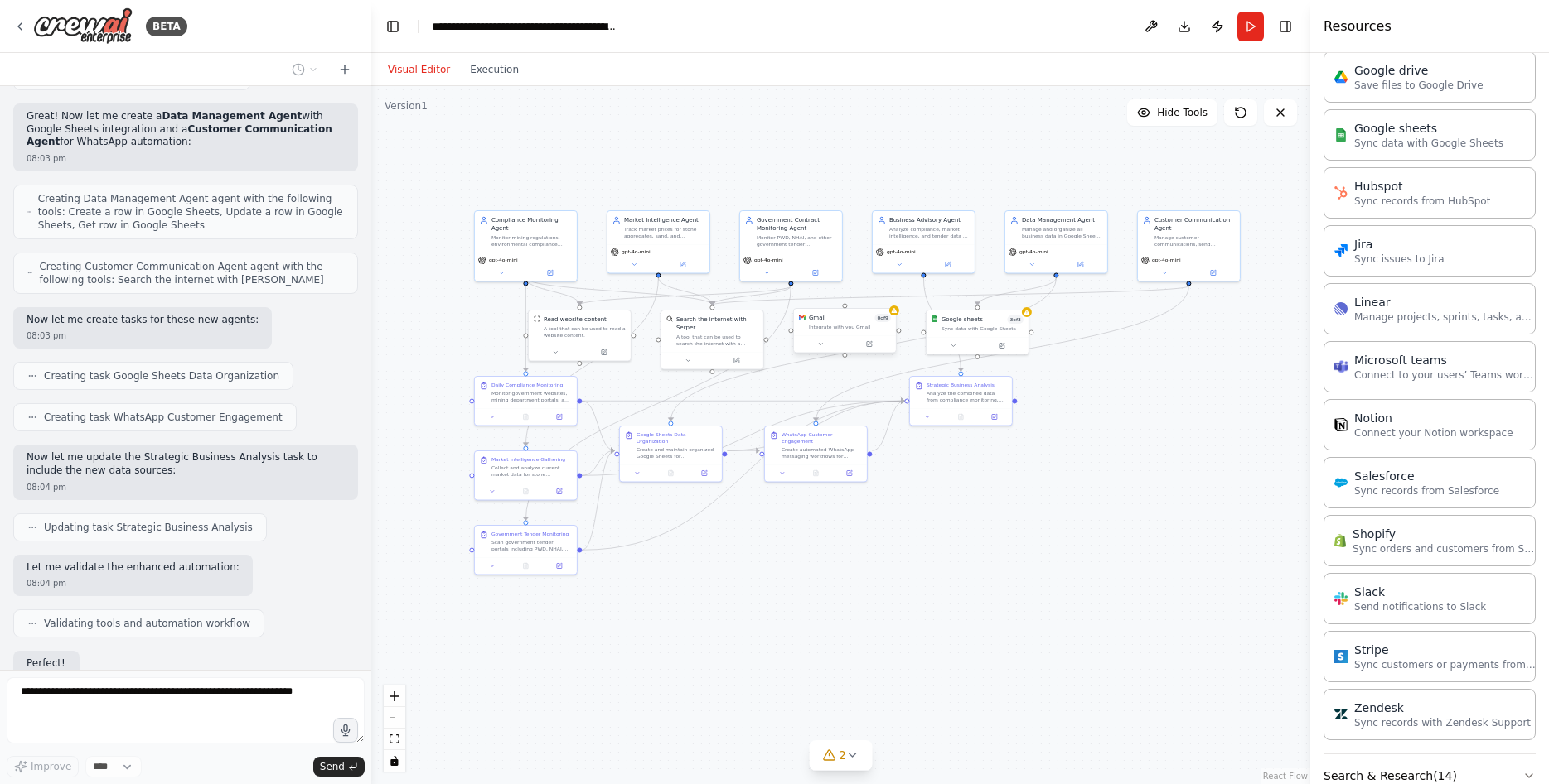
drag, startPoint x: 1047, startPoint y: 609, endPoint x: 1068, endPoint y: 576, distance: 39.1
click at [1068, 576] on div ".deletable-edge-delete-btn { width: 20px; height: 20px; border: 0px solid #ffff…" at bounding box center [841, 436] width 939 height 698
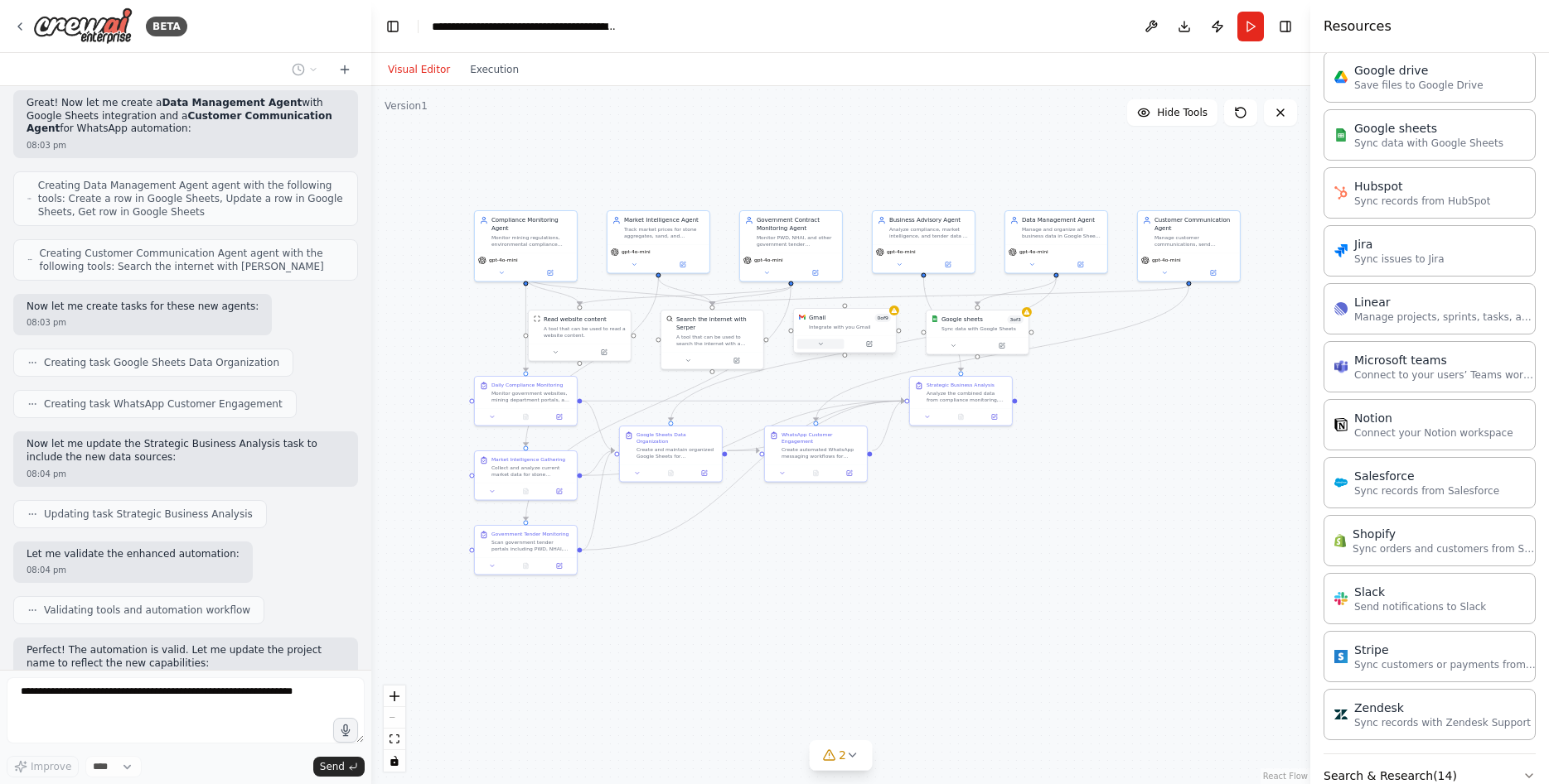
click at [821, 347] on icon at bounding box center [820, 343] width 7 height 7
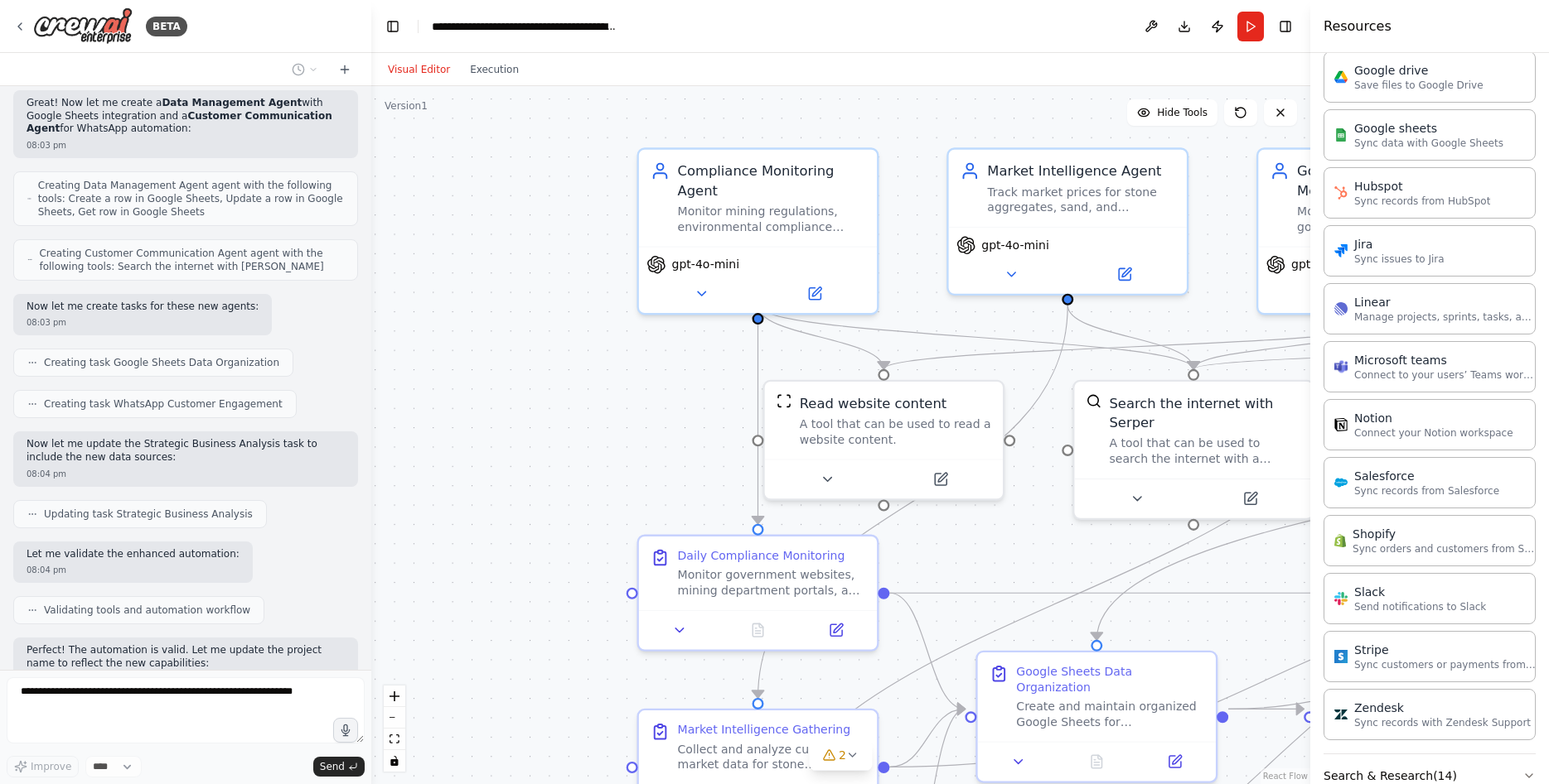
drag, startPoint x: 716, startPoint y: 292, endPoint x: 876, endPoint y: 311, distance: 161.1
click at [876, 311] on div ".deletable-edge-delete-btn { width: 20px; height: 20px; border: 0px solid #ffff…" at bounding box center [841, 436] width 939 height 698
click at [706, 283] on icon at bounding box center [702, 290] width 16 height 16
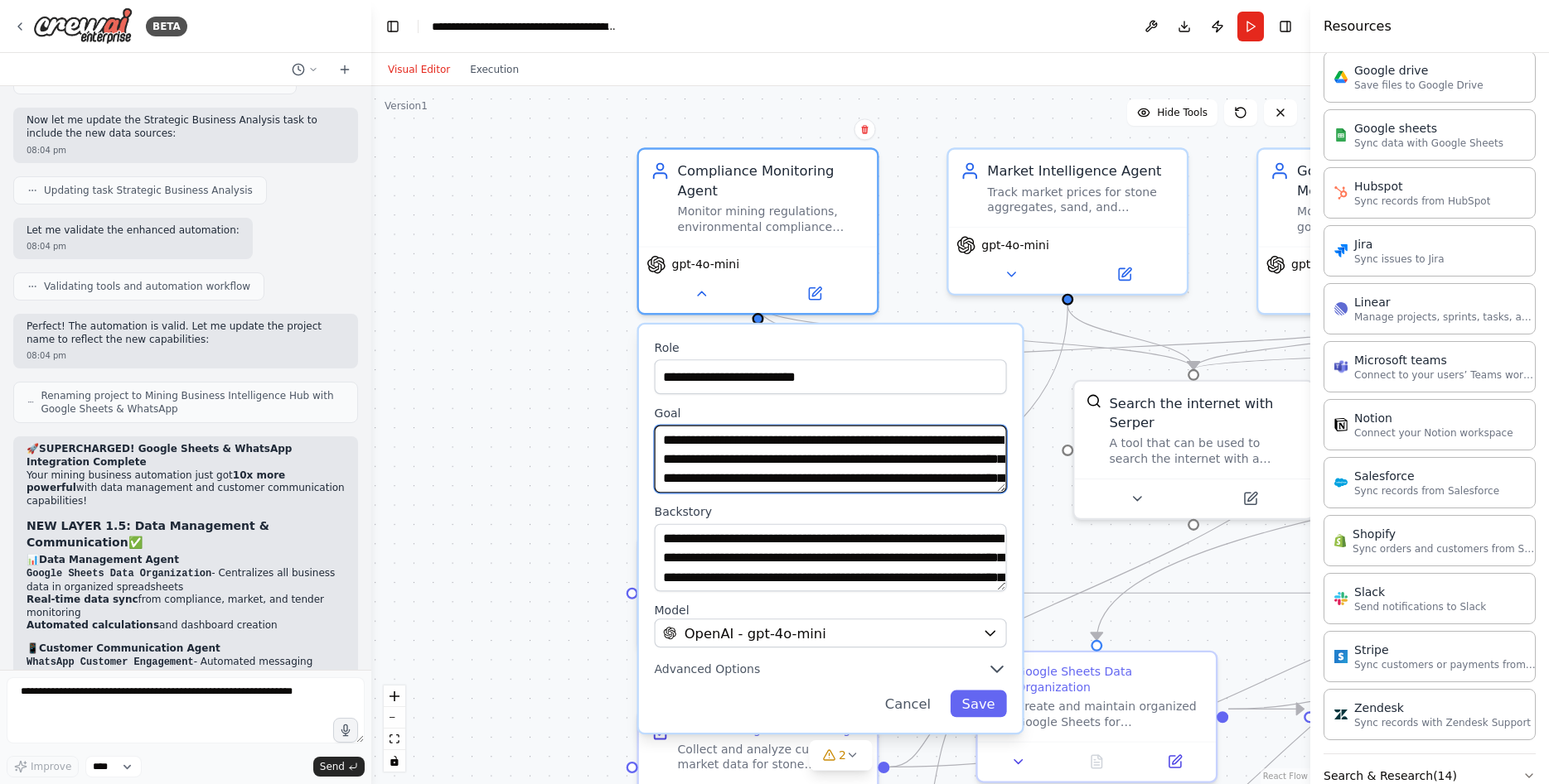
scroll to position [33, 0]
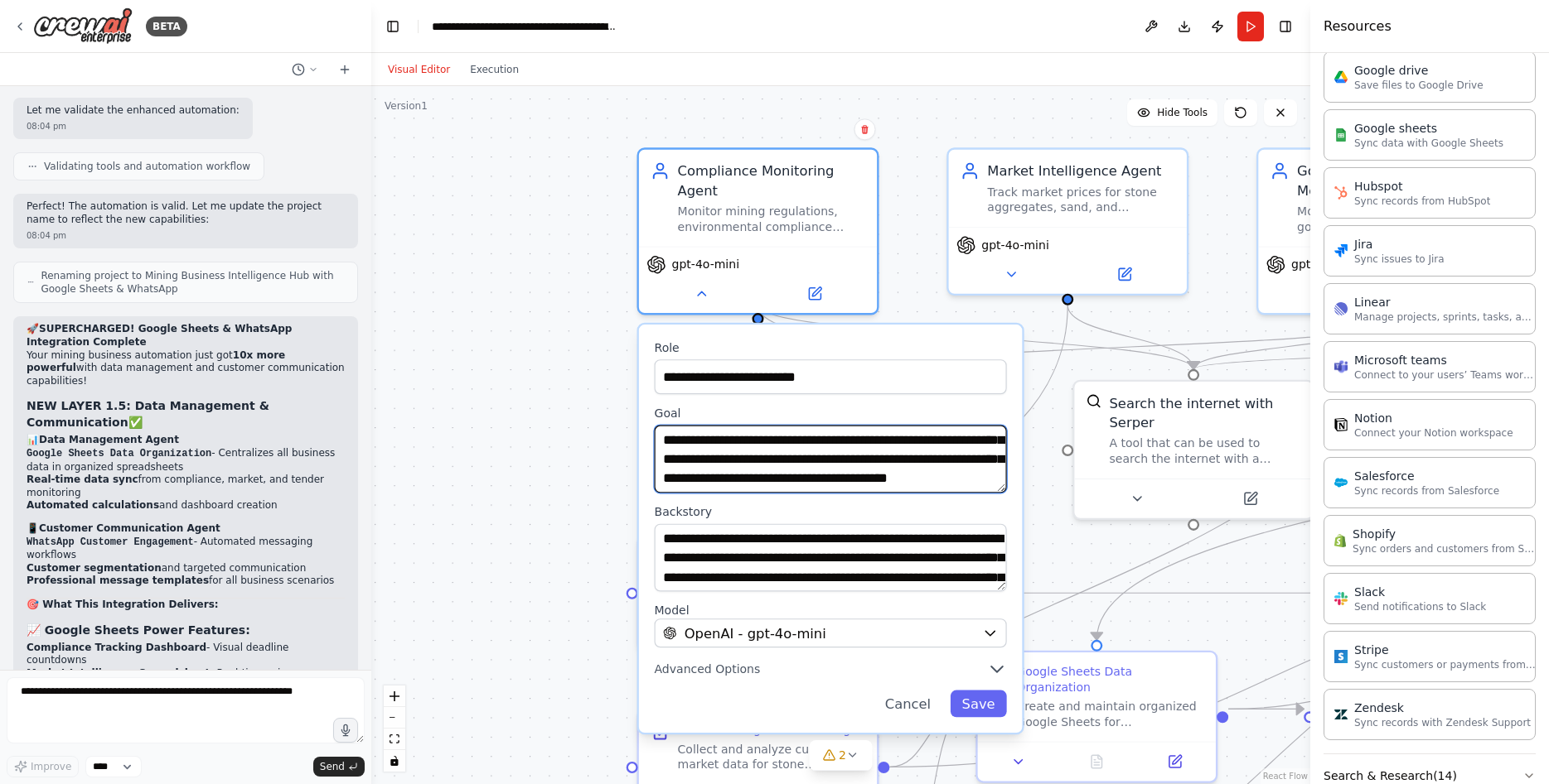
drag, startPoint x: 682, startPoint y: 425, endPoint x: 981, endPoint y: 498, distance: 307.8
click at [981, 494] on textarea "**********" at bounding box center [831, 459] width 352 height 68
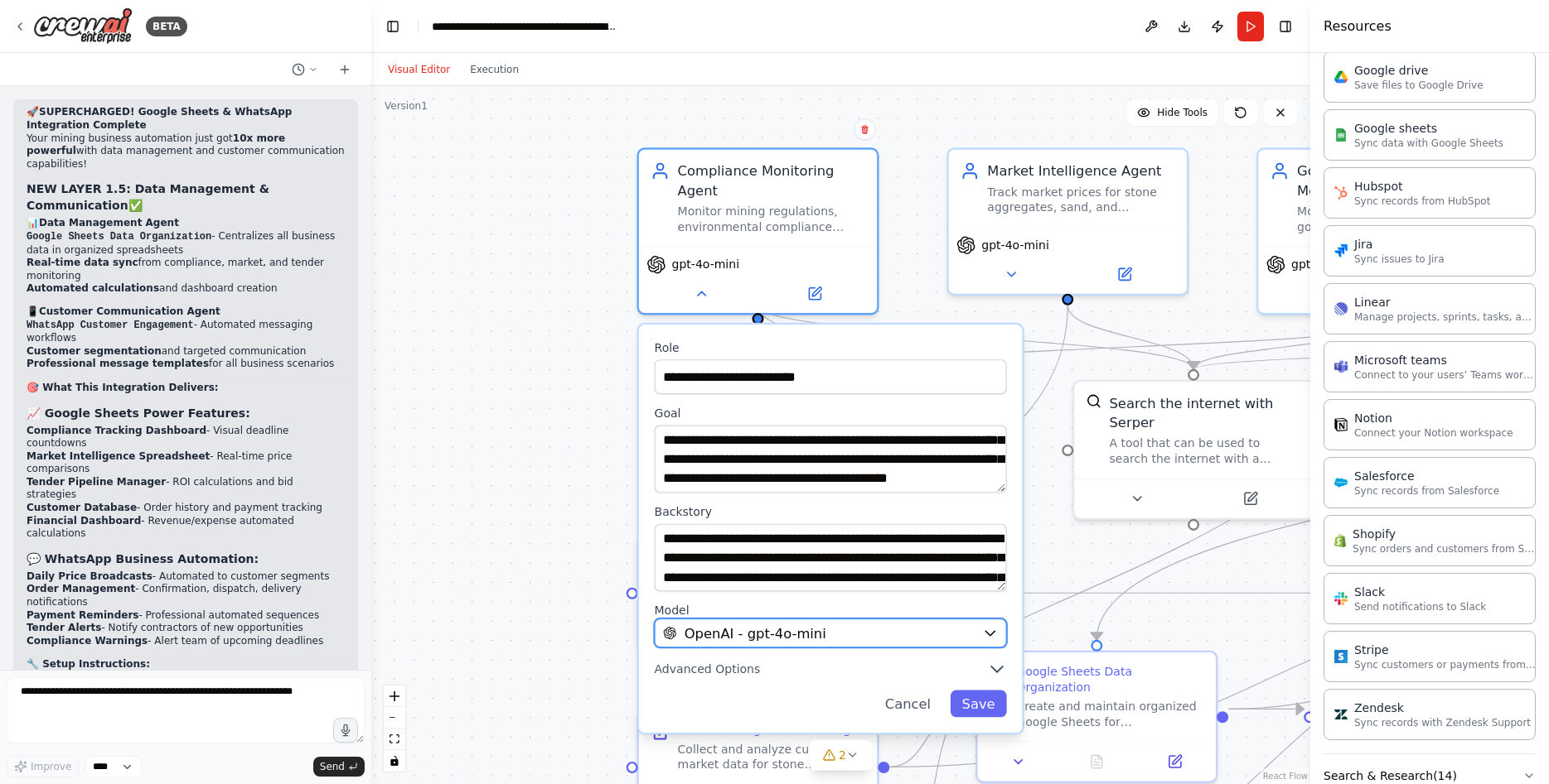
click at [855, 623] on button "OpenAI - gpt-4o-mini" at bounding box center [831, 633] width 352 height 29
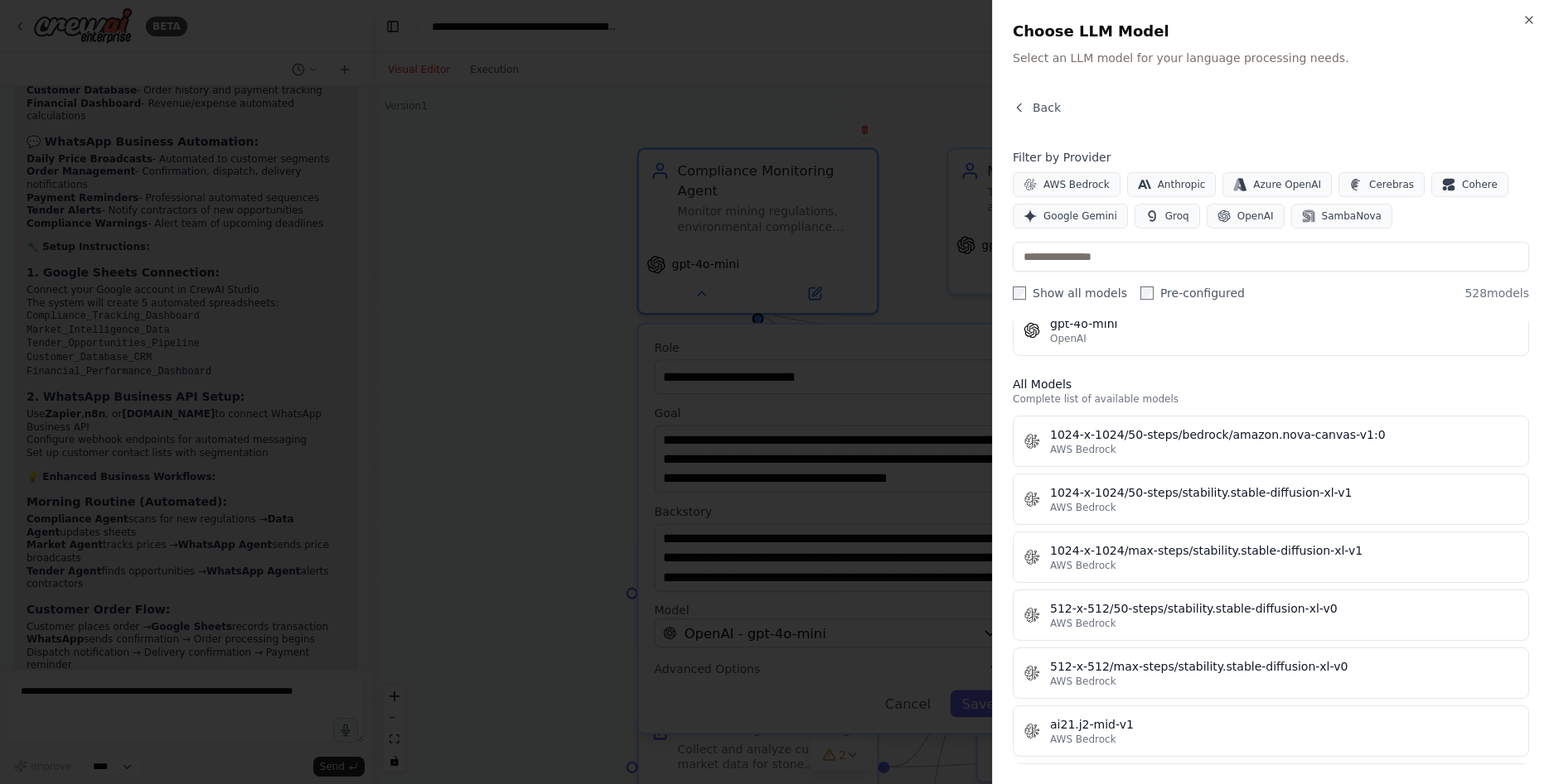
scroll to position [5189, 0]
click at [1172, 238] on div "Filter by Provider AWS Bedrock Anthropic Azure OpenAI Cerebras Cohere Google Ge…" at bounding box center [1271, 225] width 516 height 152
click at [1138, 259] on input "text" at bounding box center [1271, 256] width 516 height 29
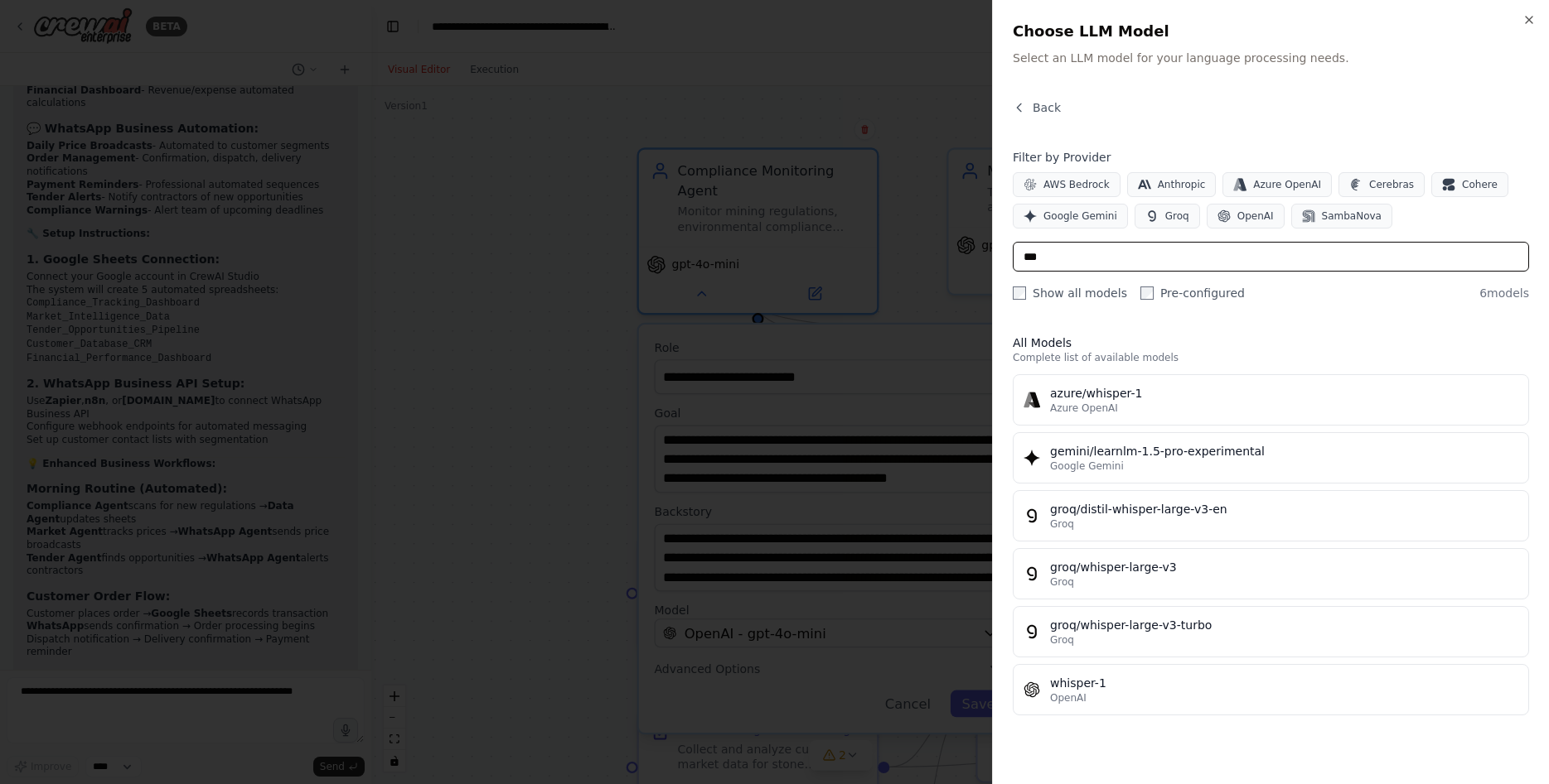
scroll to position [0, 0]
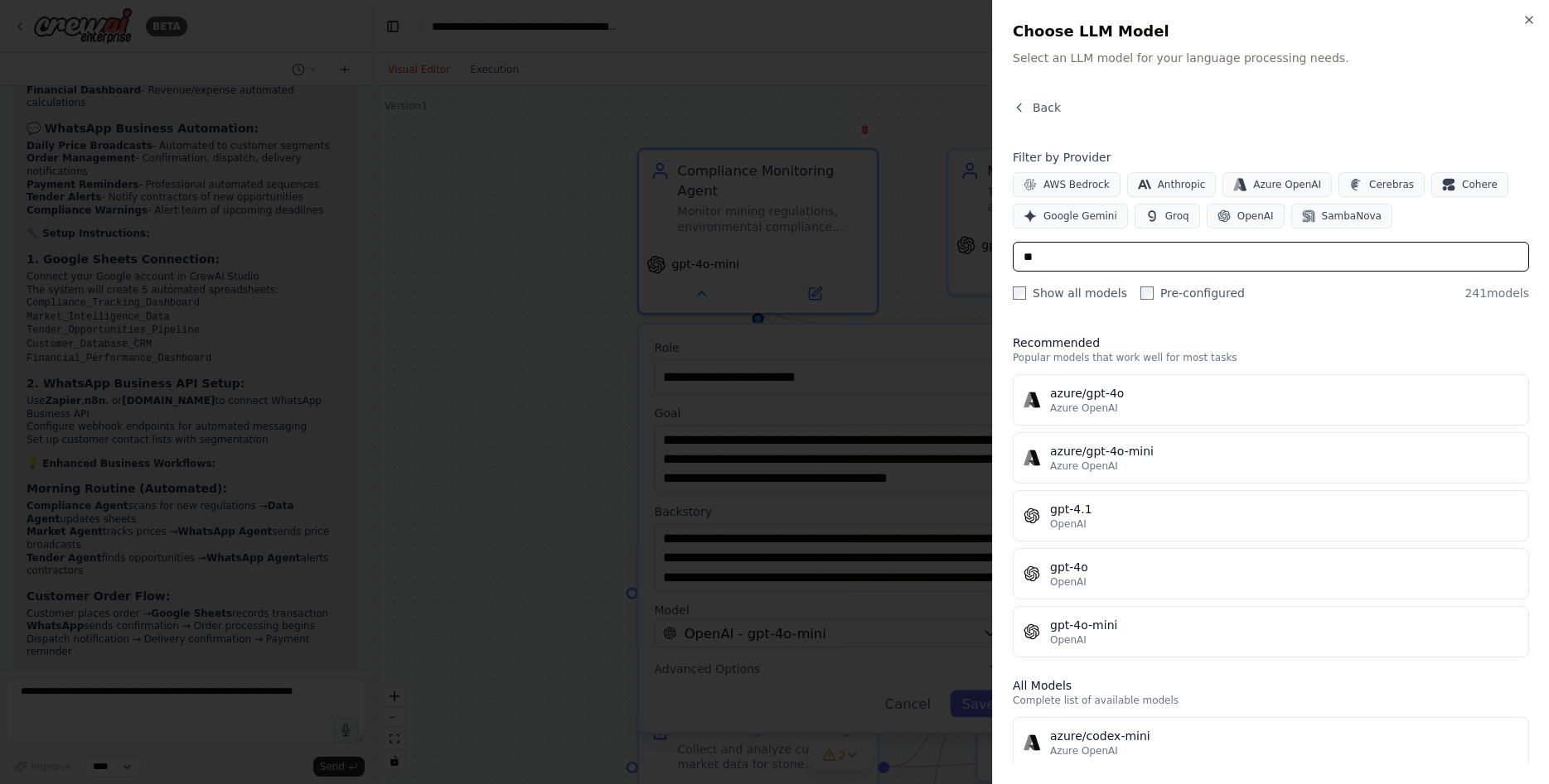
type input "*"
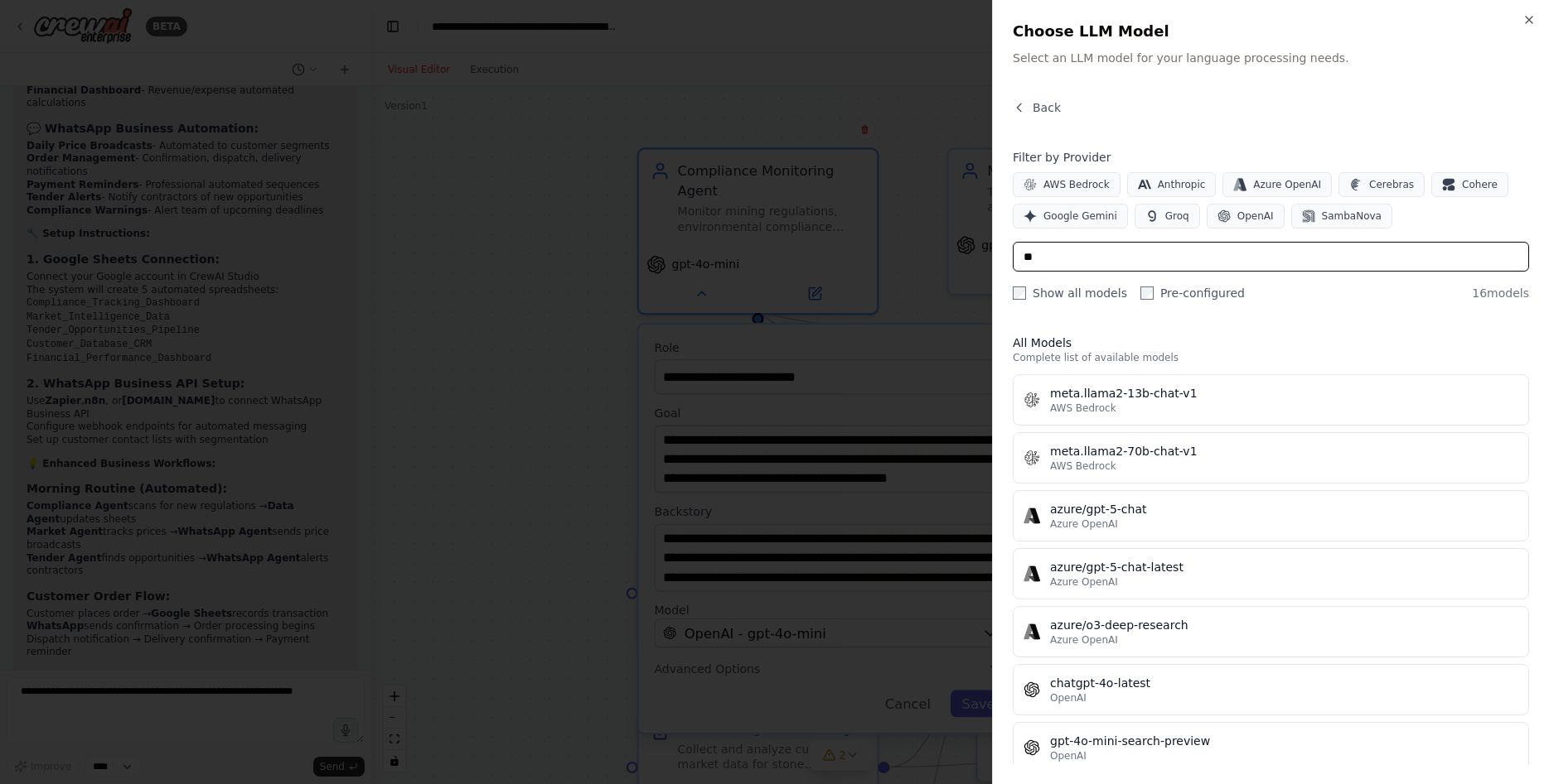
type input "*"
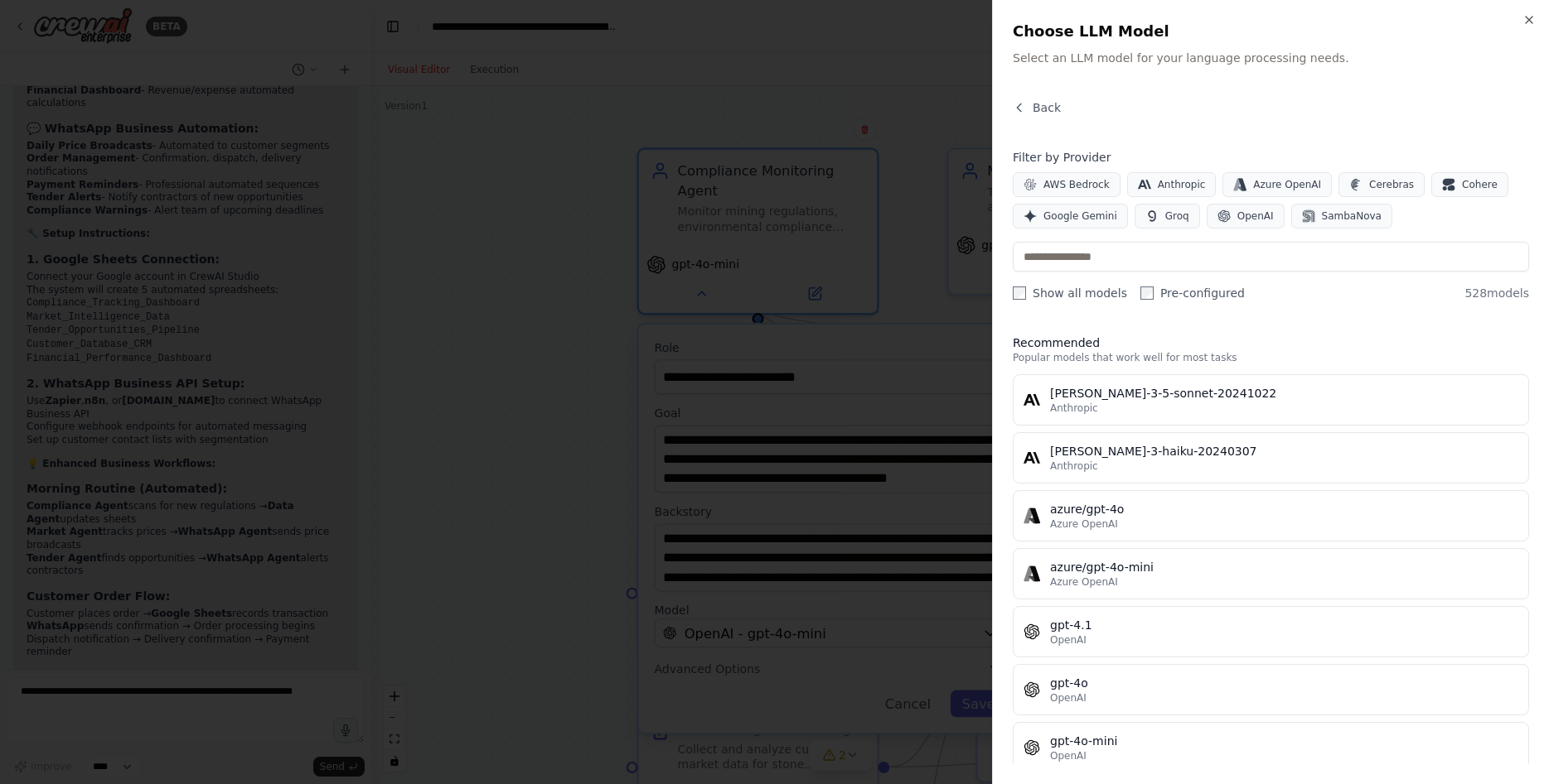
click at [553, 365] on div at bounding box center [774, 392] width 1549 height 784
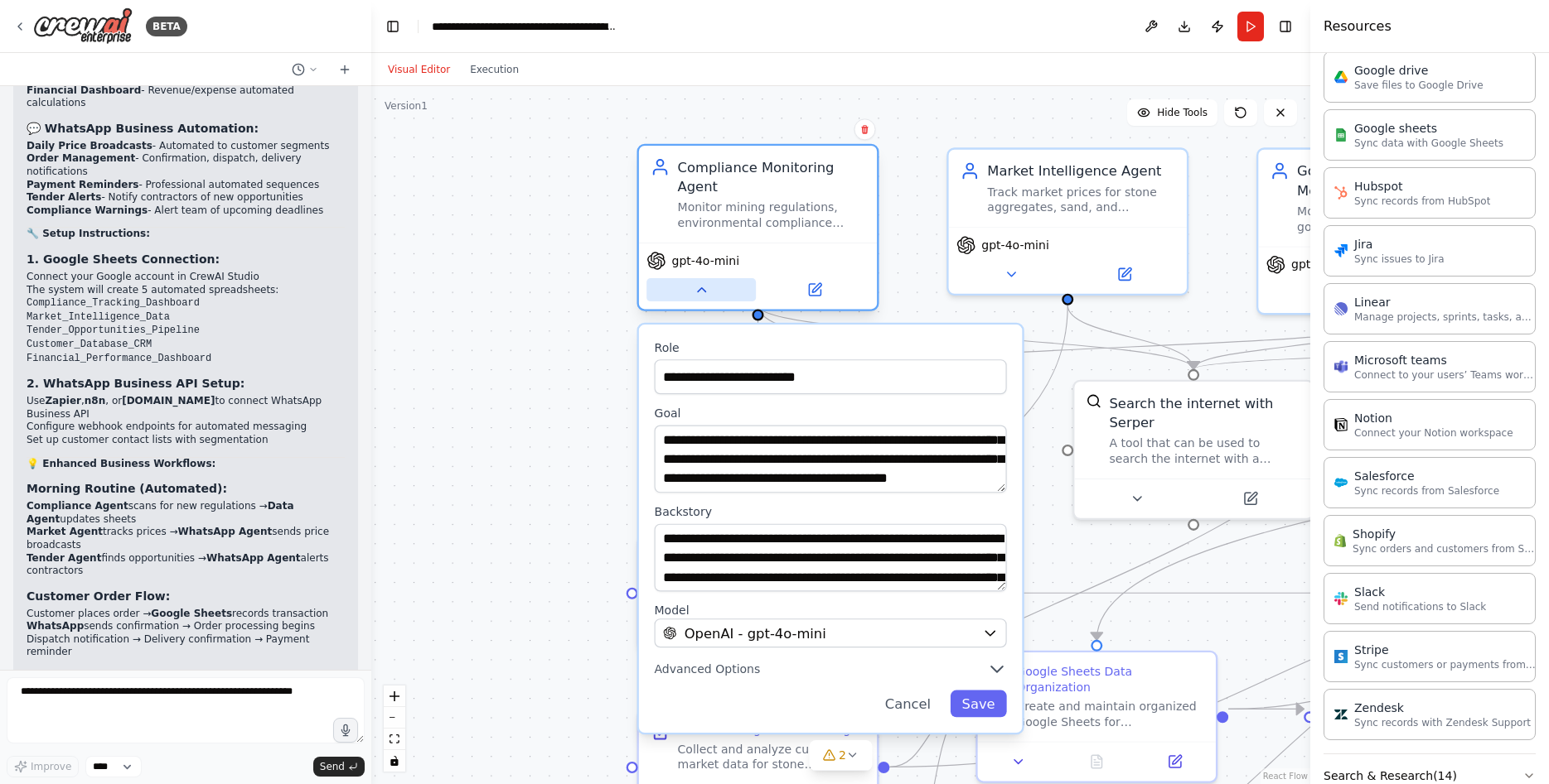
click at [707, 283] on icon at bounding box center [702, 290] width 16 height 16
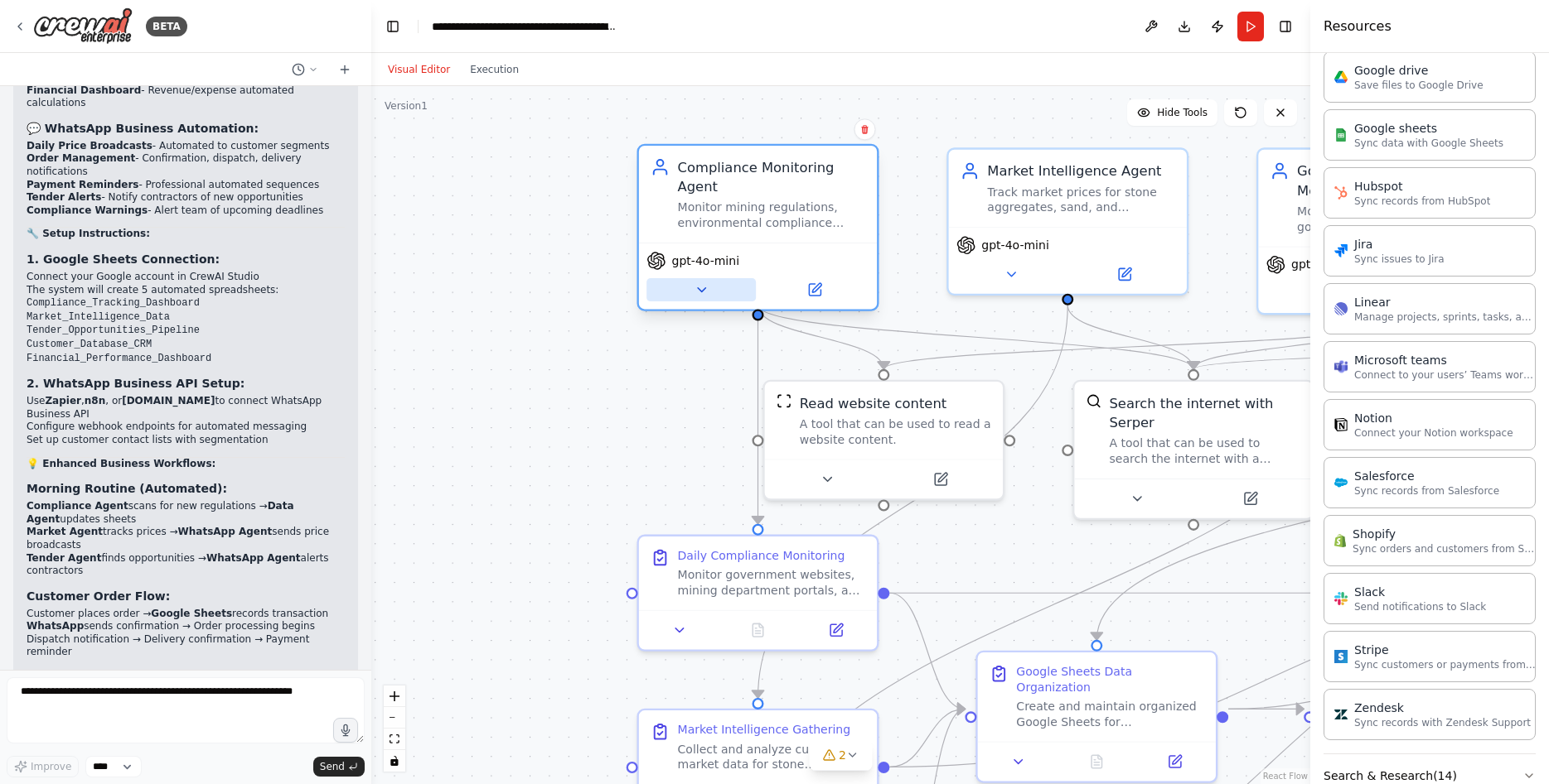
click at [707, 283] on icon at bounding box center [702, 290] width 16 height 16
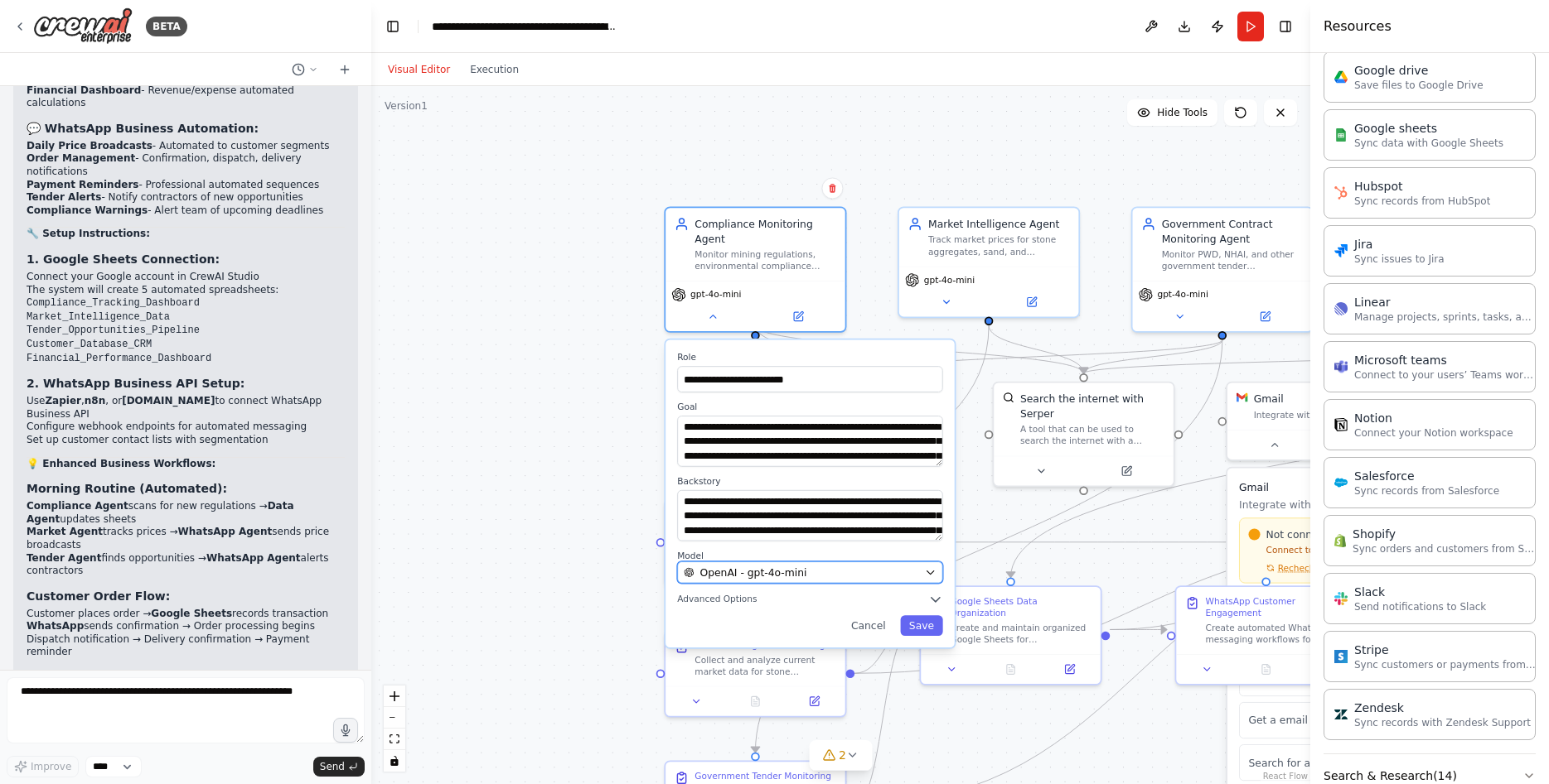
click at [880, 566] on div "OpenAI - gpt-4o-mini" at bounding box center [801, 574] width 234 height 15
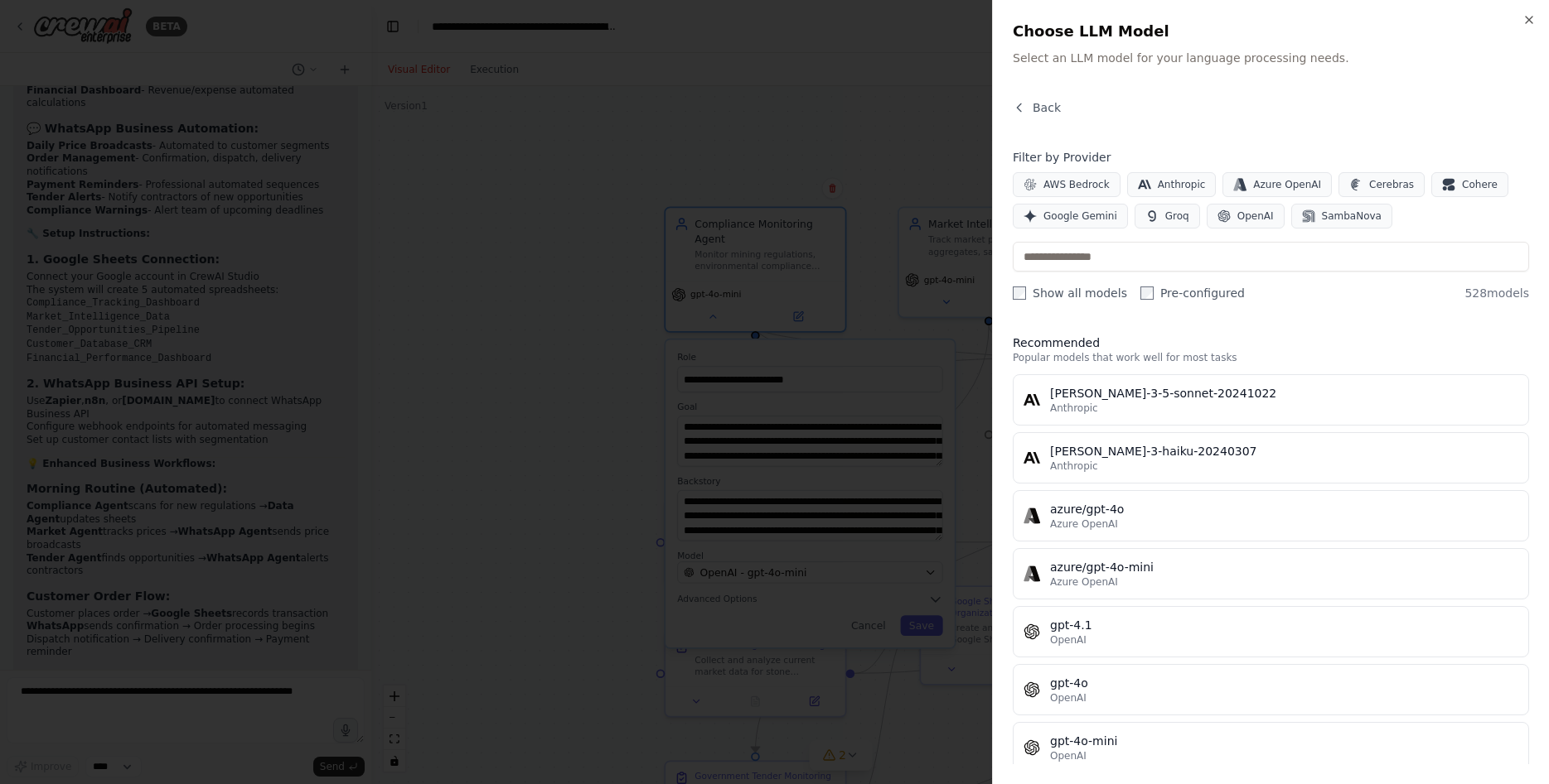
click at [625, 378] on div at bounding box center [774, 392] width 1549 height 784
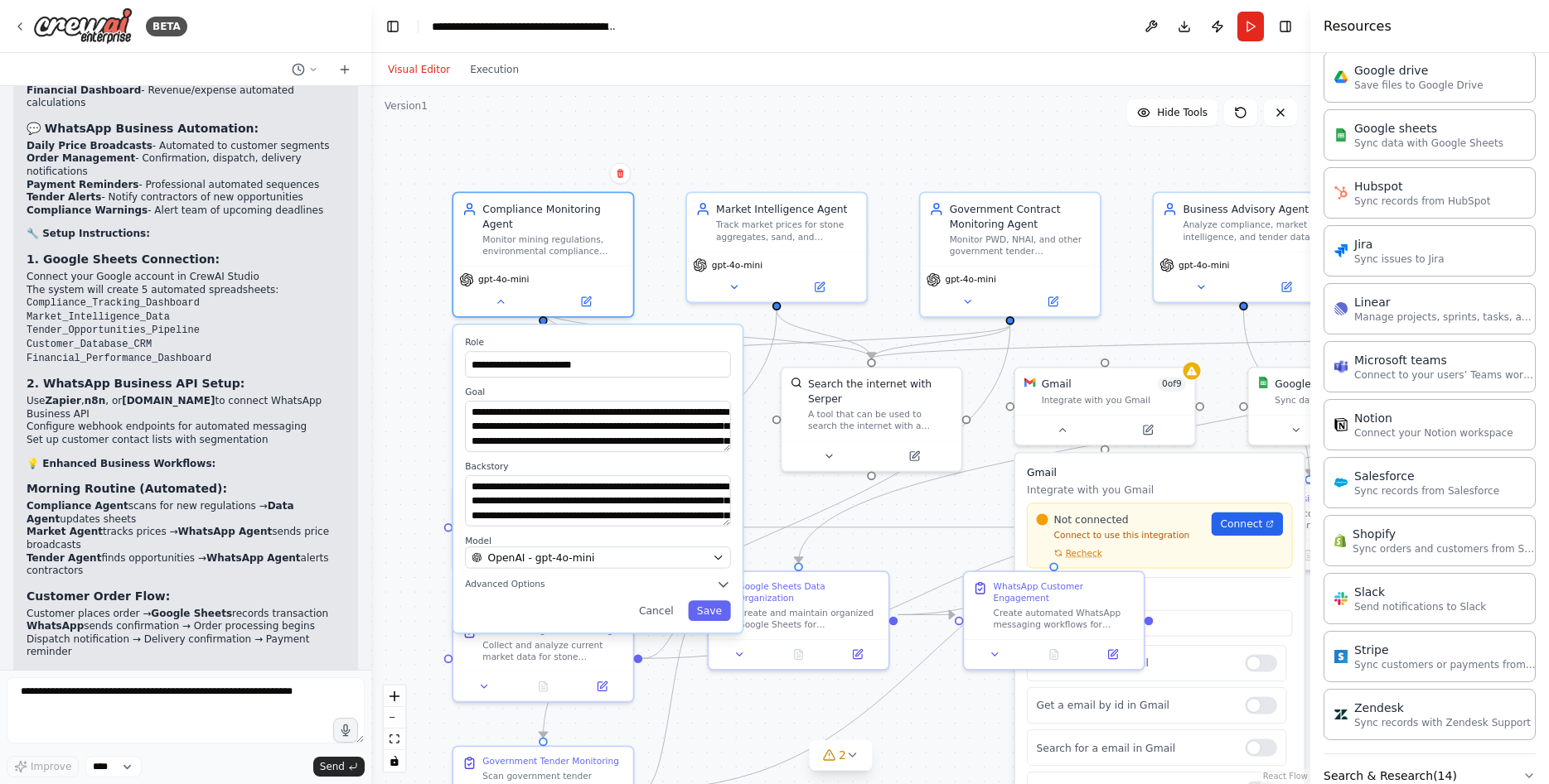
drag, startPoint x: 1009, startPoint y: 173, endPoint x: 797, endPoint y: 158, distance: 212.5
click at [797, 158] on div ".deletable-edge-delete-btn { width: 20px; height: 20px; border: 0px solid #ffff…" at bounding box center [841, 436] width 939 height 698
click at [733, 285] on icon at bounding box center [734, 284] width 11 height 11
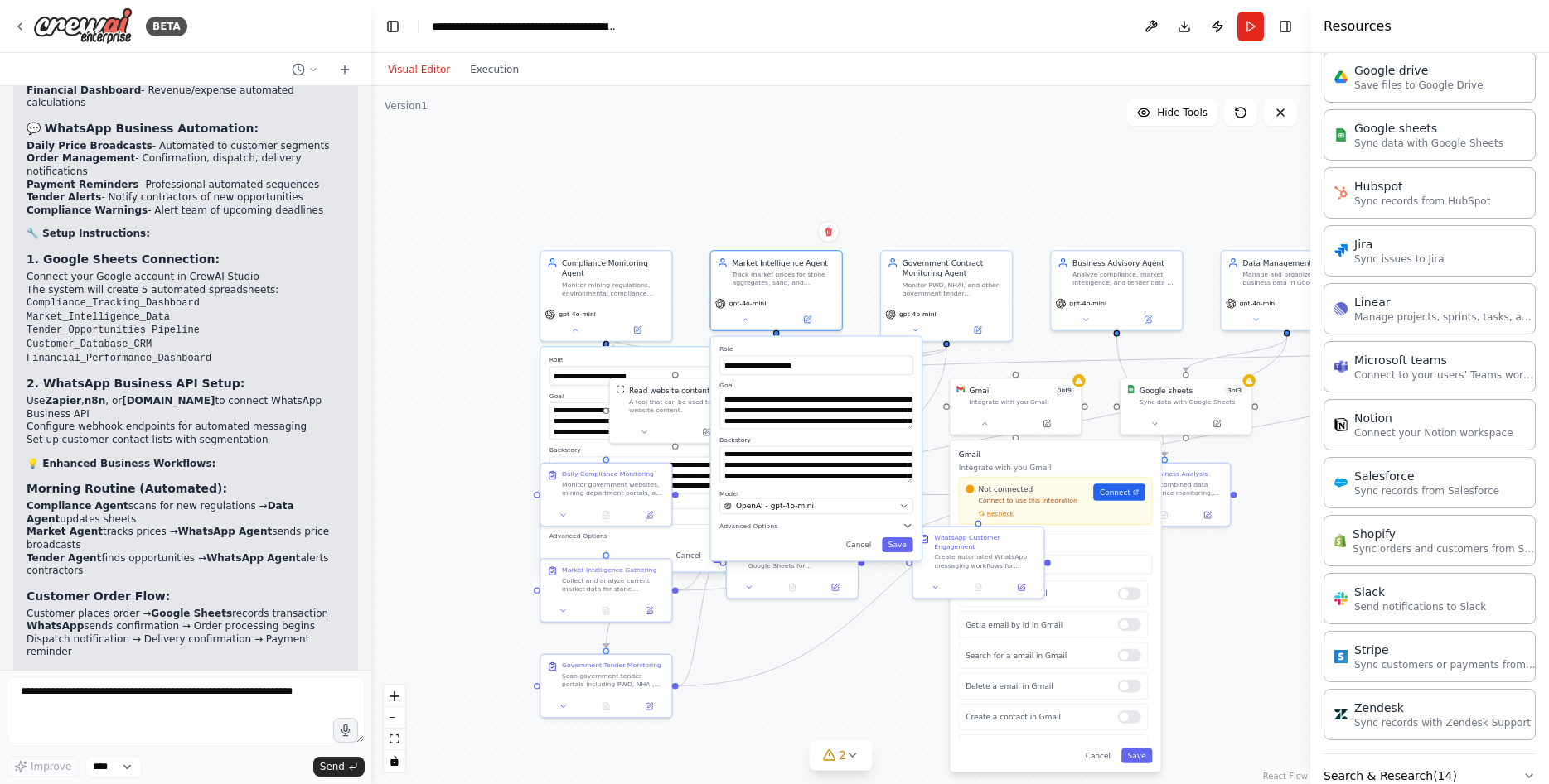
click at [791, 627] on div ".deletable-edge-delete-btn { width: 20px; height: 20px; border: 0px solid #ffff…" at bounding box center [841, 436] width 939 height 698
click at [1129, 493] on span "Connect" at bounding box center [1116, 492] width 30 height 10
click at [1027, 154] on div ".deletable-edge-delete-btn { width: 20px; height: 20px; border: 0px solid #ffff…" at bounding box center [841, 436] width 939 height 698
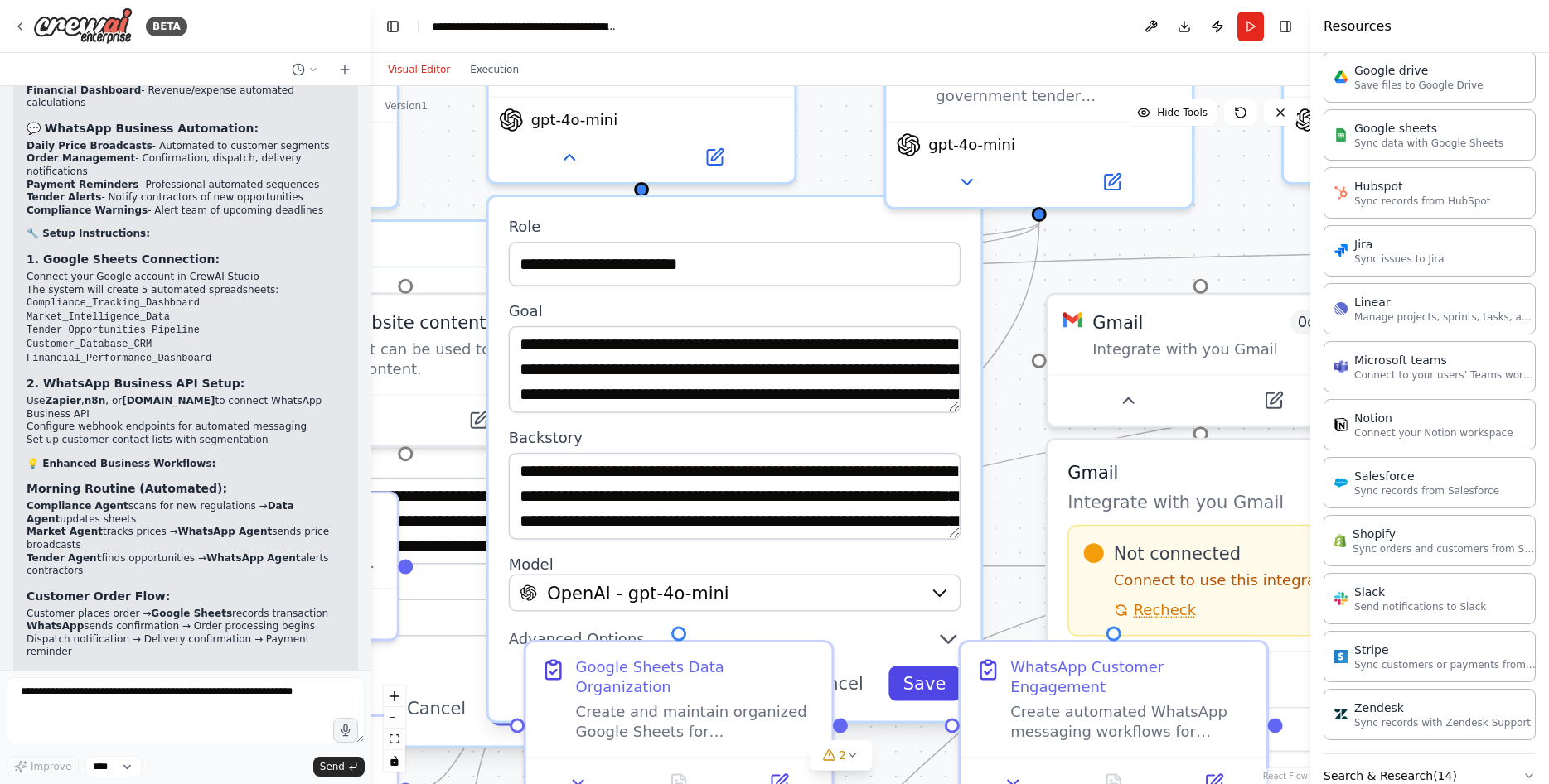
click at [932, 690] on button "Save" at bounding box center [924, 684] width 73 height 35
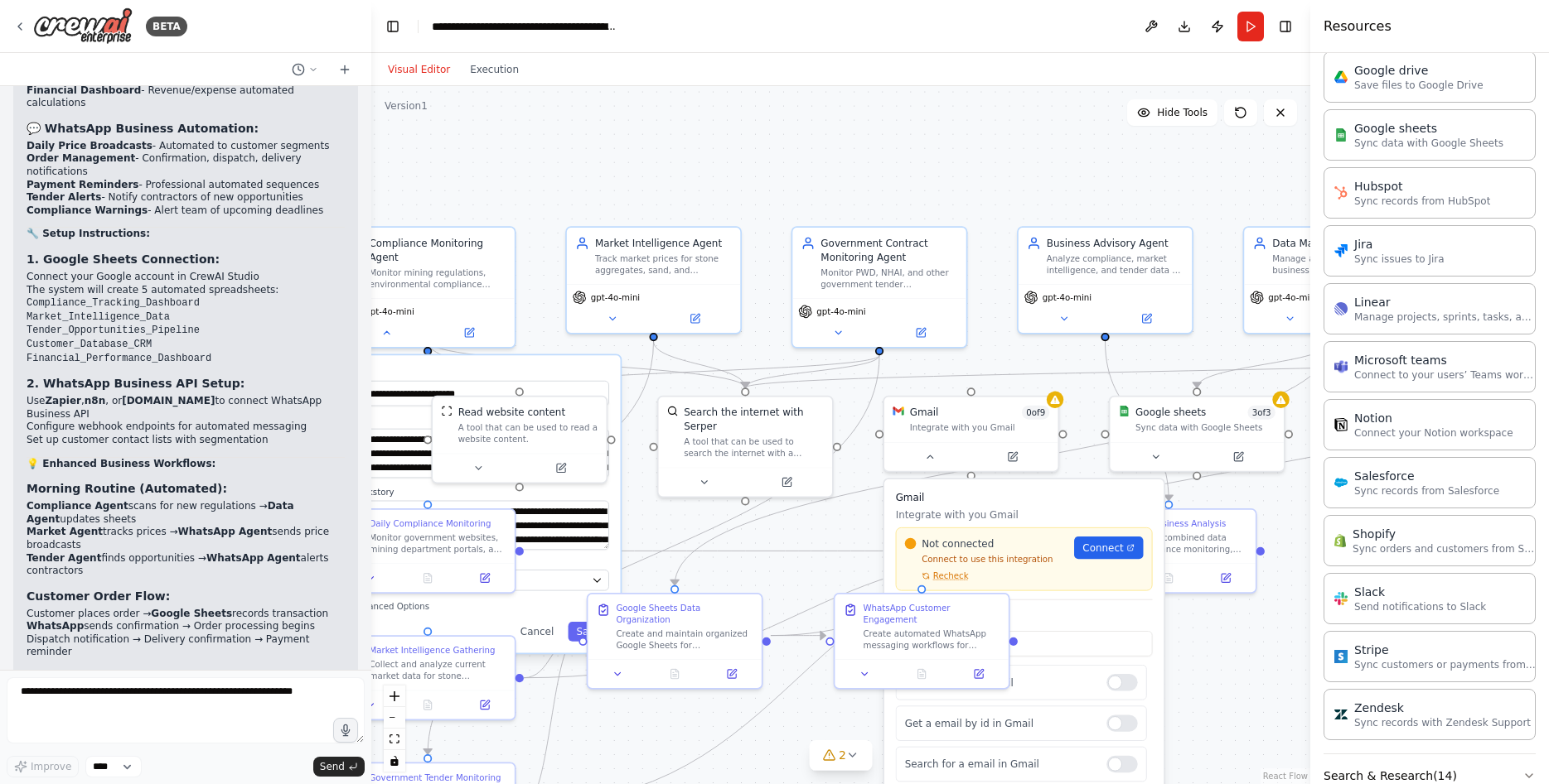
drag, startPoint x: 965, startPoint y: 210, endPoint x: 925, endPoint y: 188, distance: 45.7
click at [923, 186] on div ".deletable-edge-delete-btn { width: 20px; height: 20px; border: 0px solid #ffff…" at bounding box center [841, 436] width 939 height 698
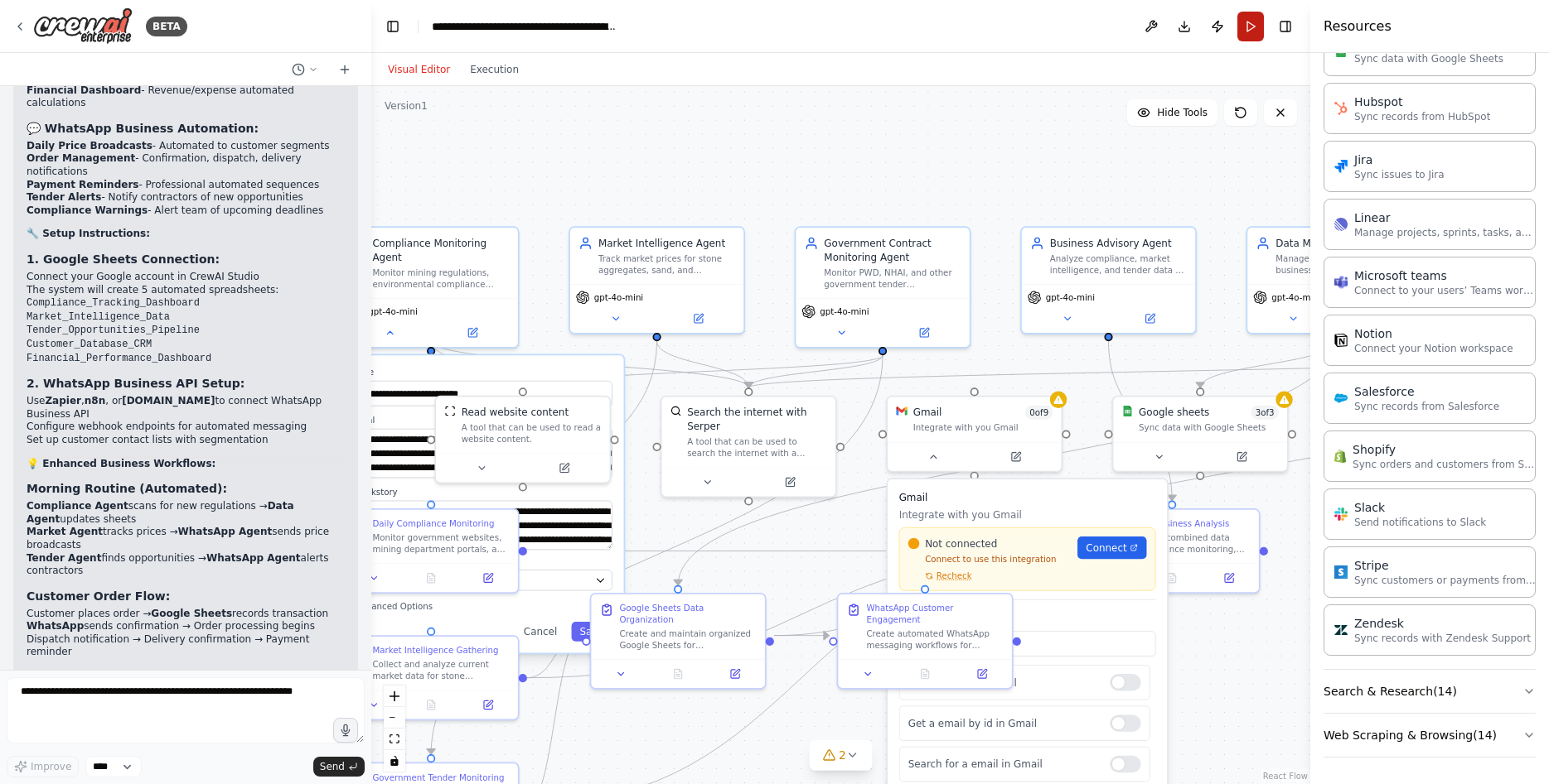
click at [1250, 29] on button "Run" at bounding box center [1251, 26] width 27 height 29
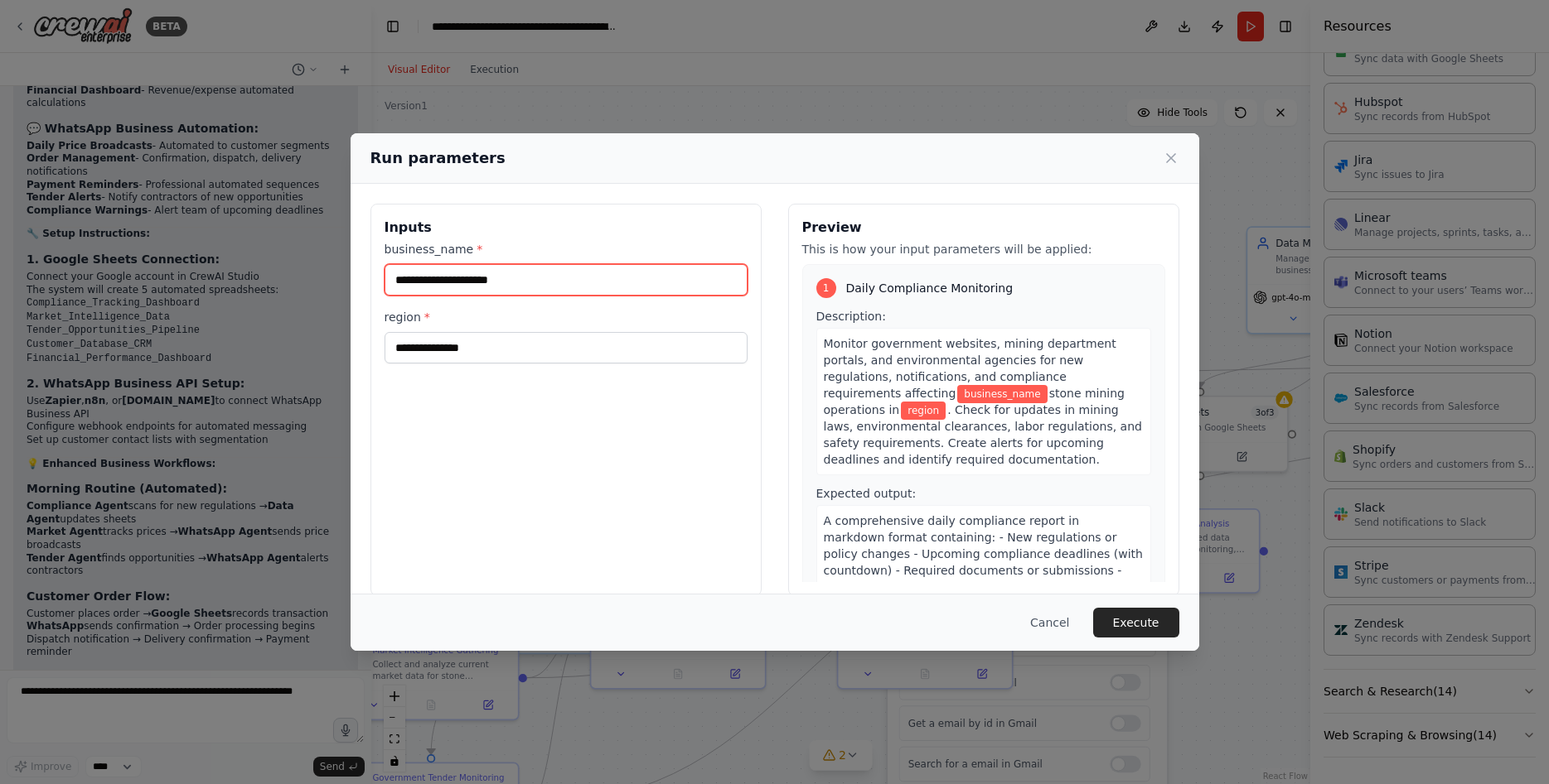
click at [526, 284] on input "business_name *" at bounding box center [566, 280] width 363 height 31
type input "**********"
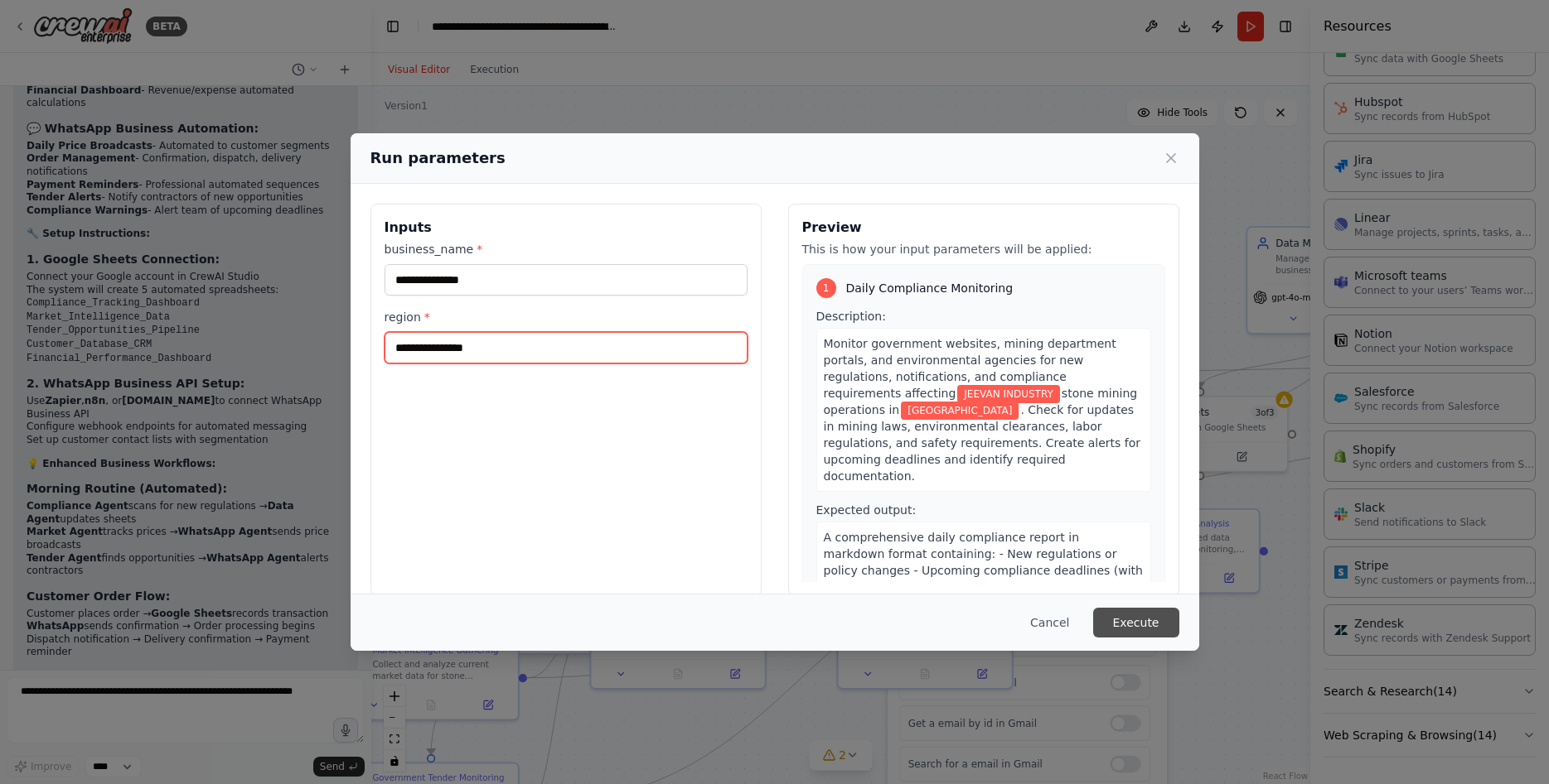
type input "**********"
click at [1148, 625] on button "Execute" at bounding box center [1136, 622] width 87 height 29
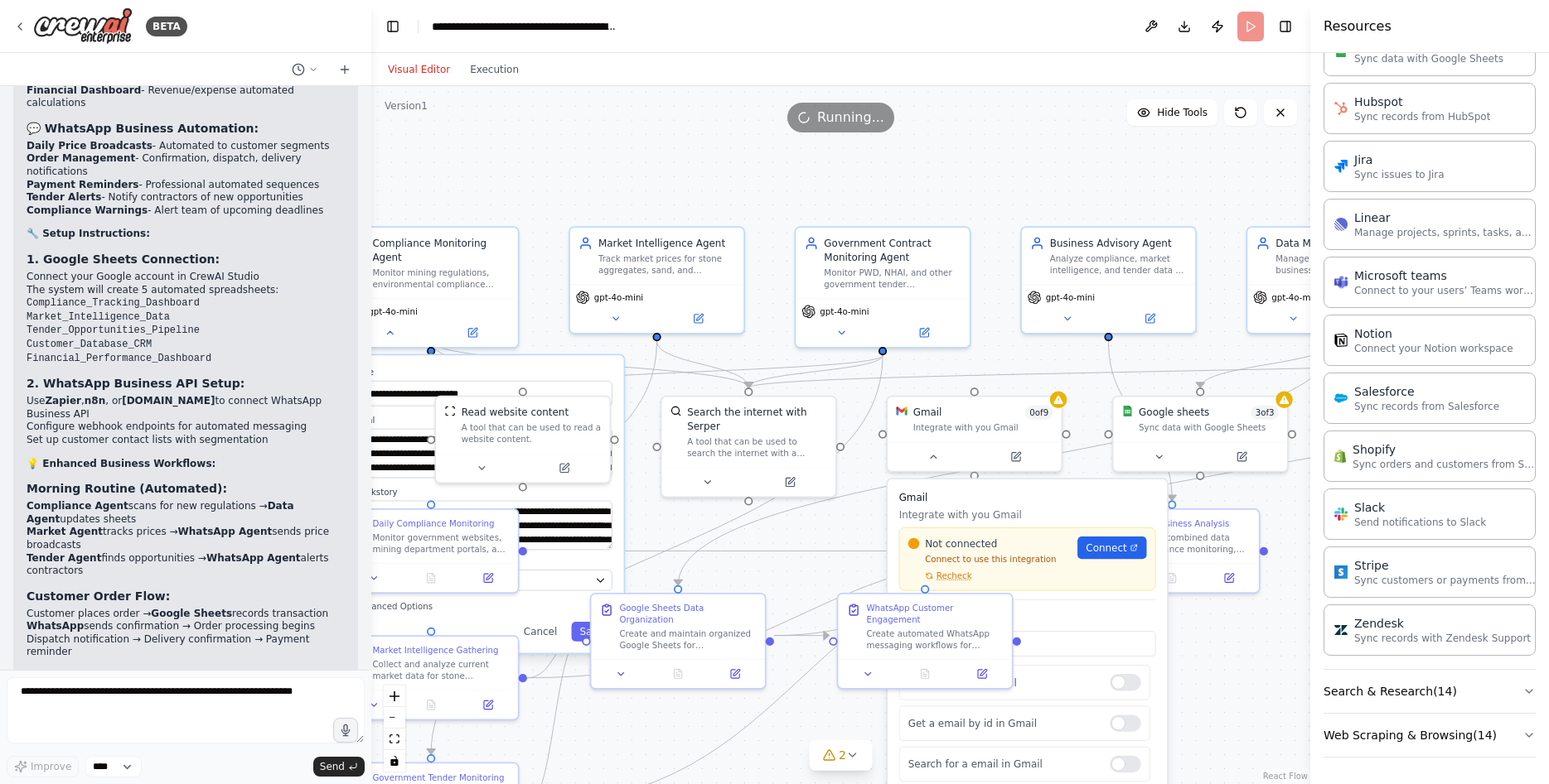
scroll to position [5189, 0]
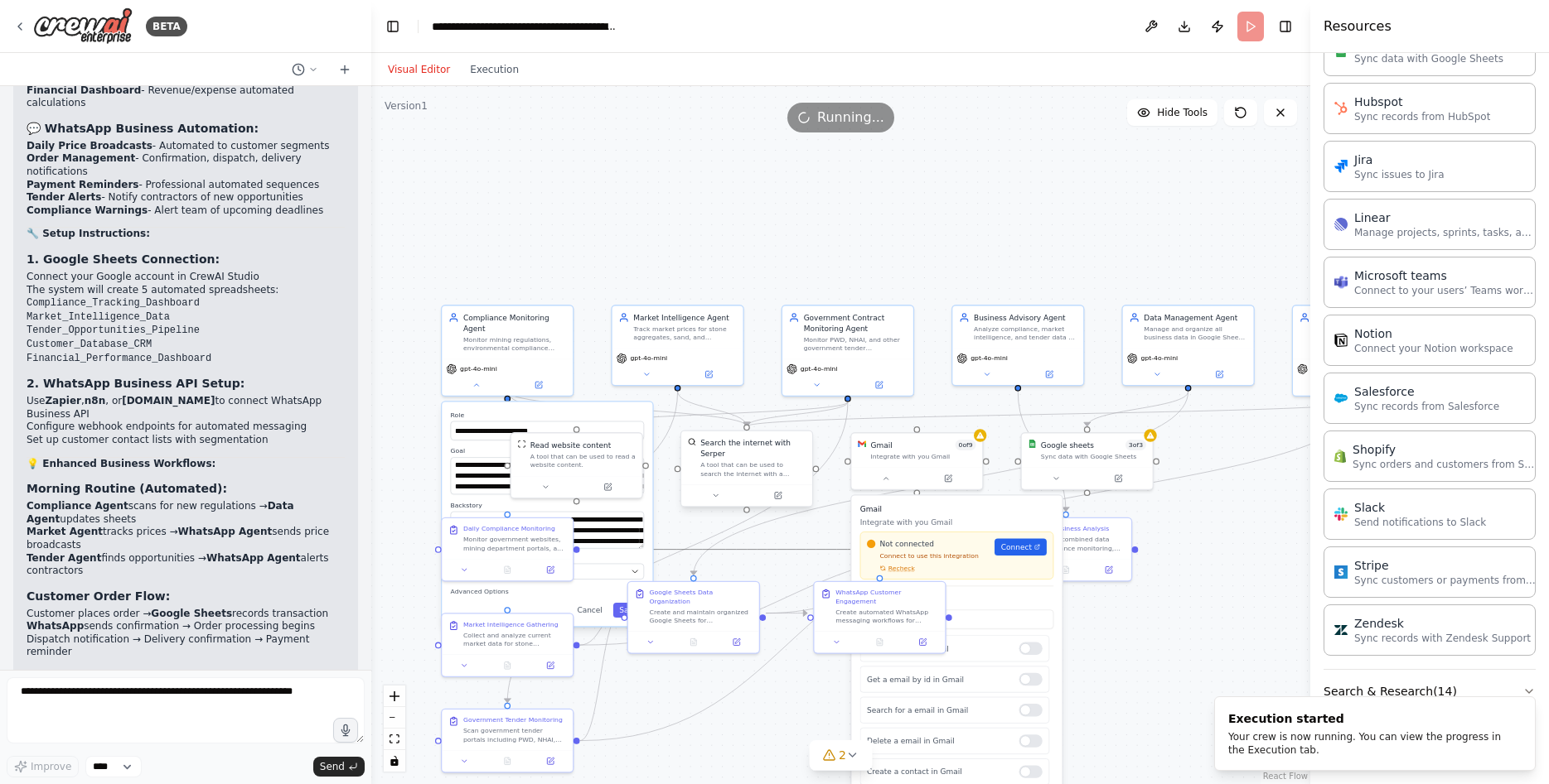
drag, startPoint x: 748, startPoint y: 547, endPoint x: 788, endPoint y: 442, distance: 112.4
click at [788, 442] on div ".deletable-edge-delete-btn { width: 20px; height: 20px; border: 0px solid #ffff…" at bounding box center [688, 476] width 603 height 448
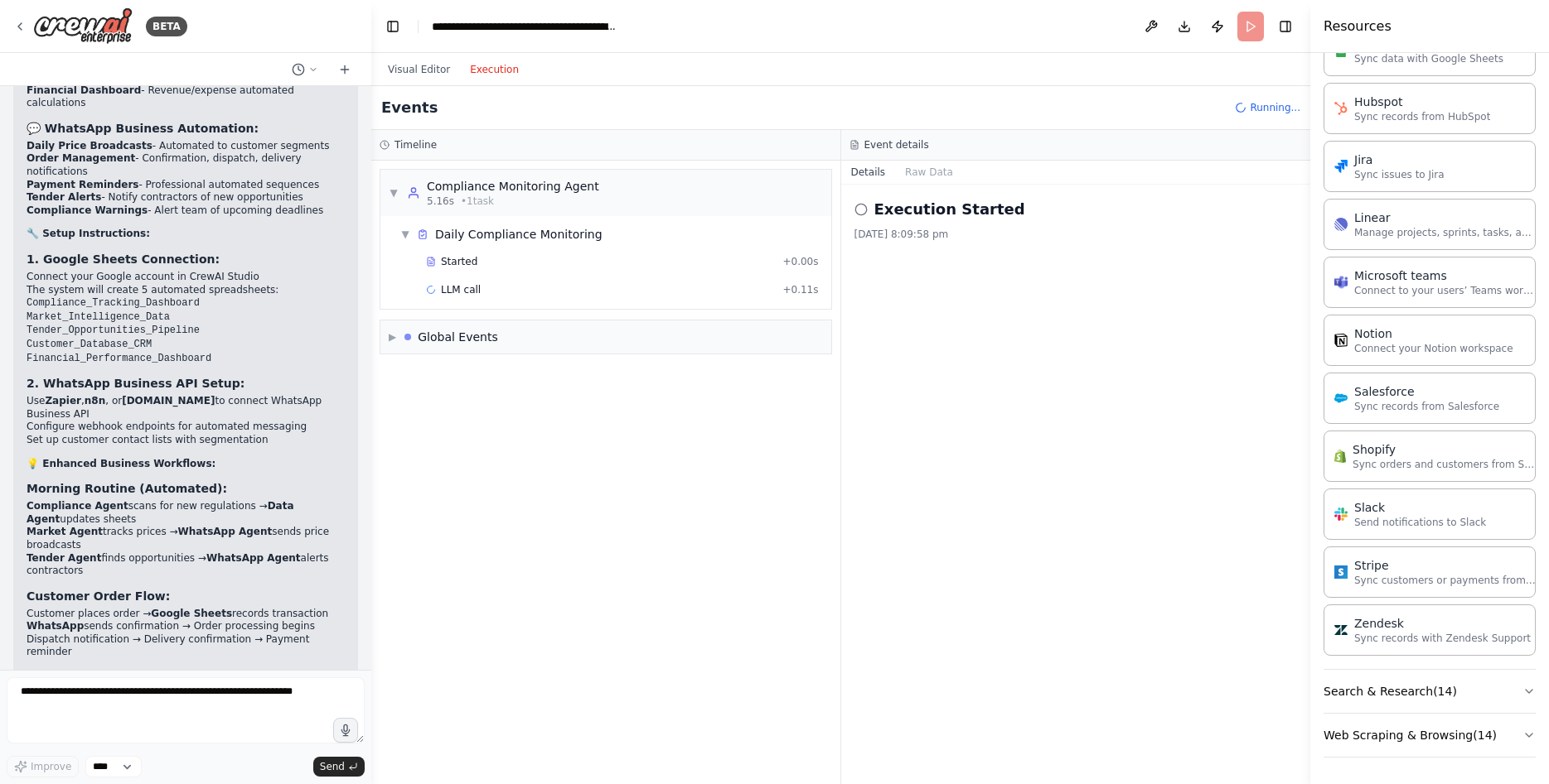
click at [489, 74] on button "Execution" at bounding box center [494, 69] width 69 height 20
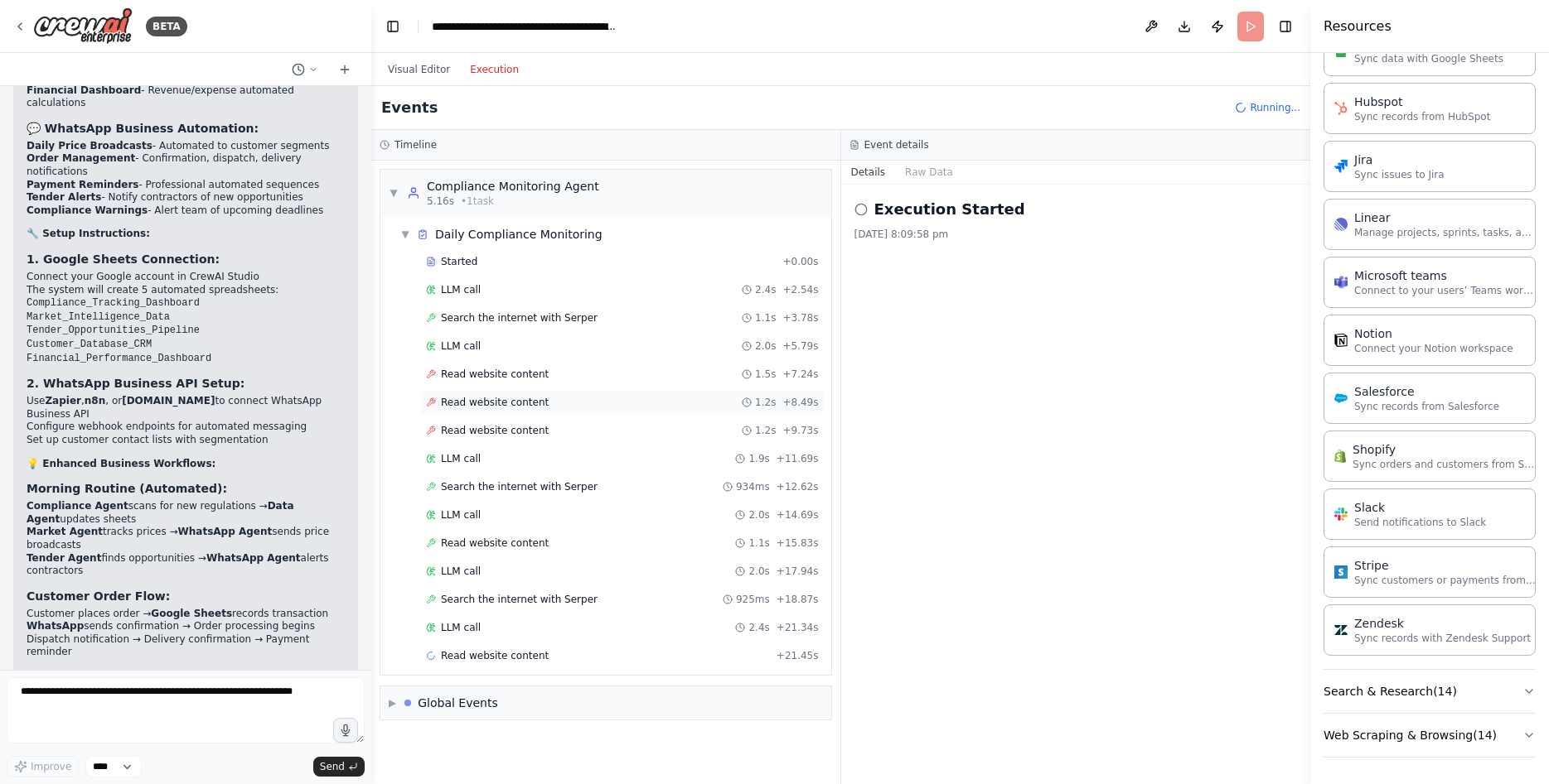
click at [533, 399] on span "Read website content" at bounding box center [494, 402] width 108 height 13
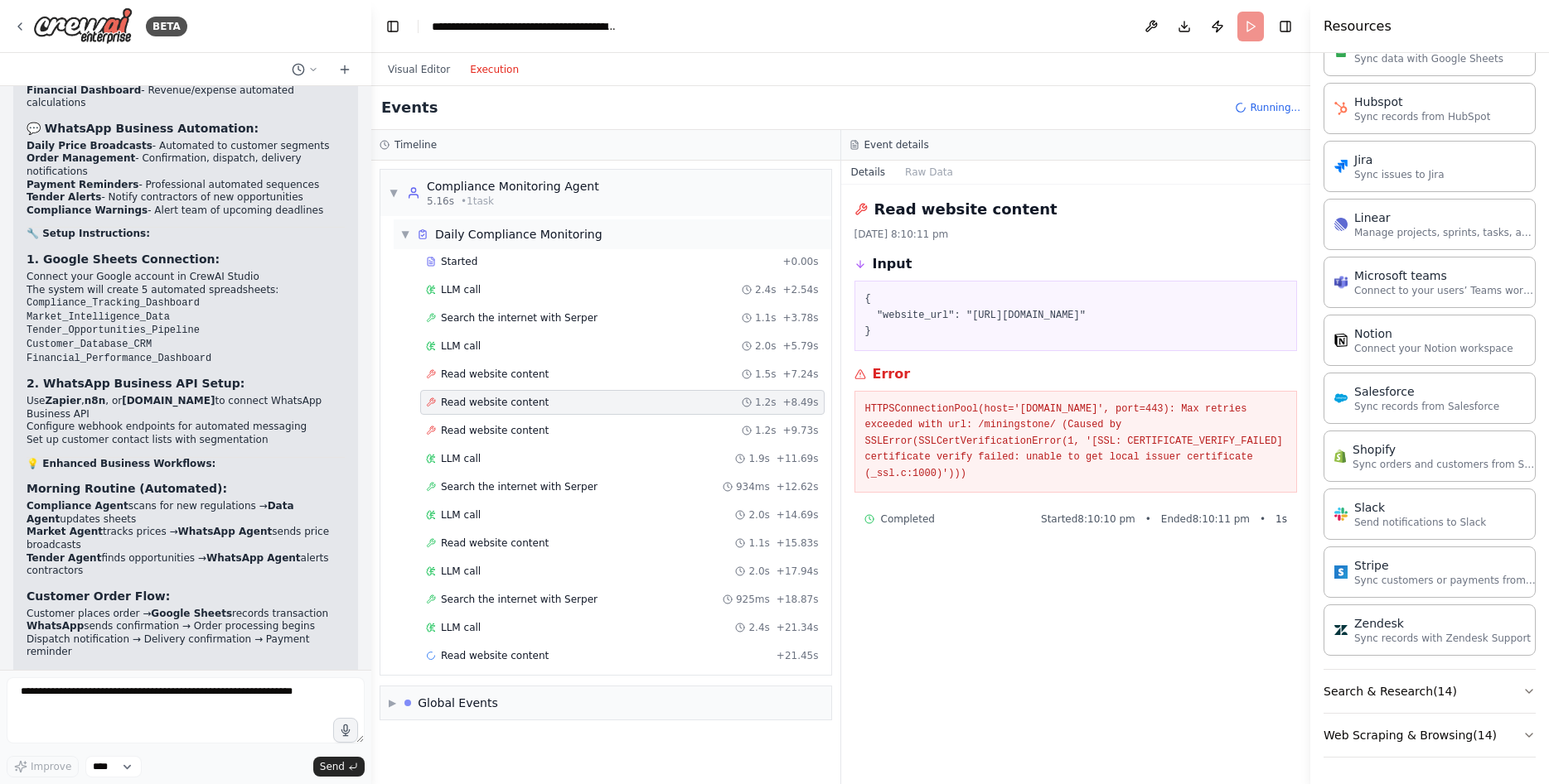
click at [509, 235] on div "Daily Compliance Monitoring" at bounding box center [519, 234] width 168 height 16
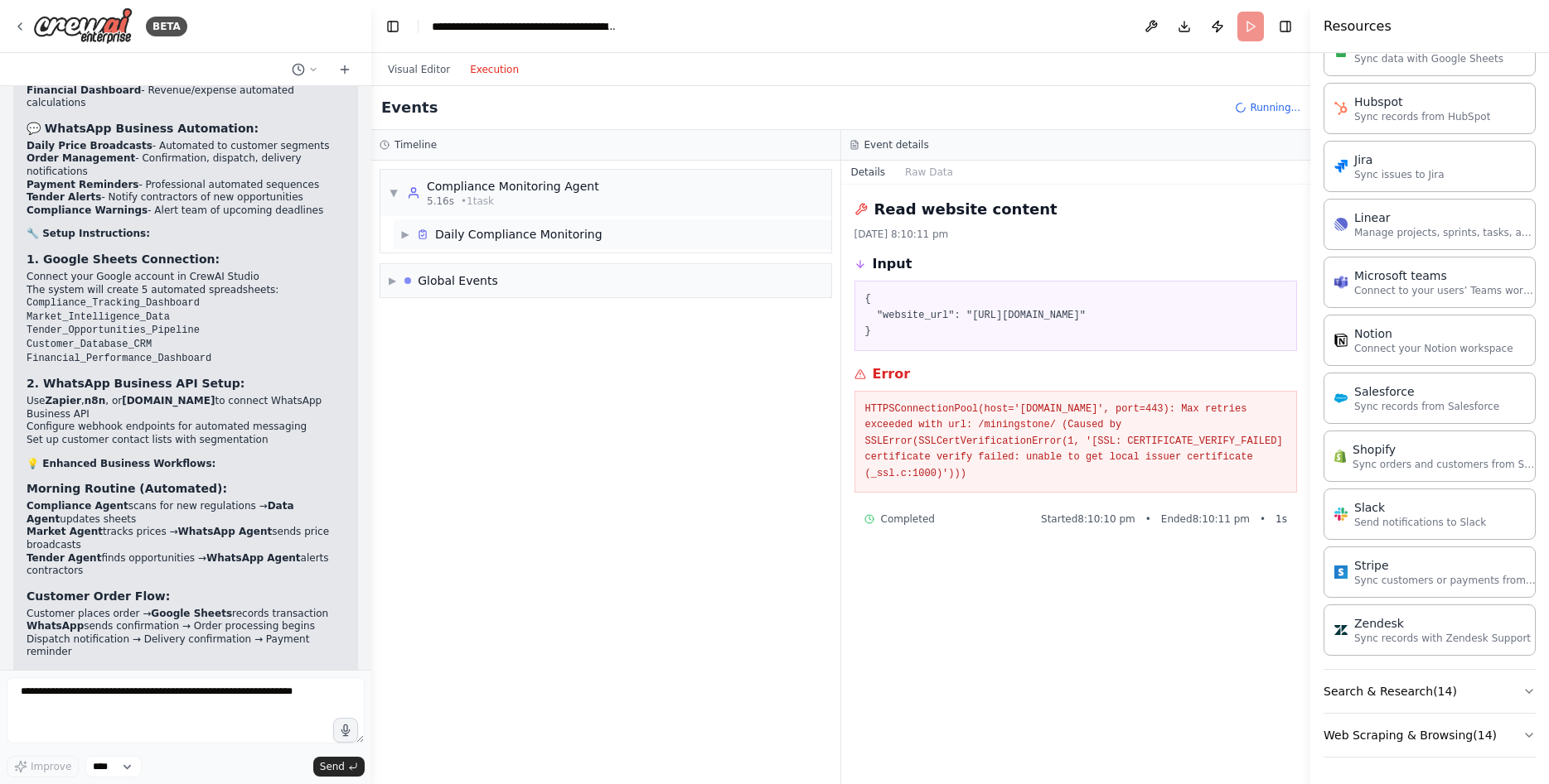
click at [498, 245] on div "▶ Daily Compliance Monitoring" at bounding box center [612, 234] width 438 height 29
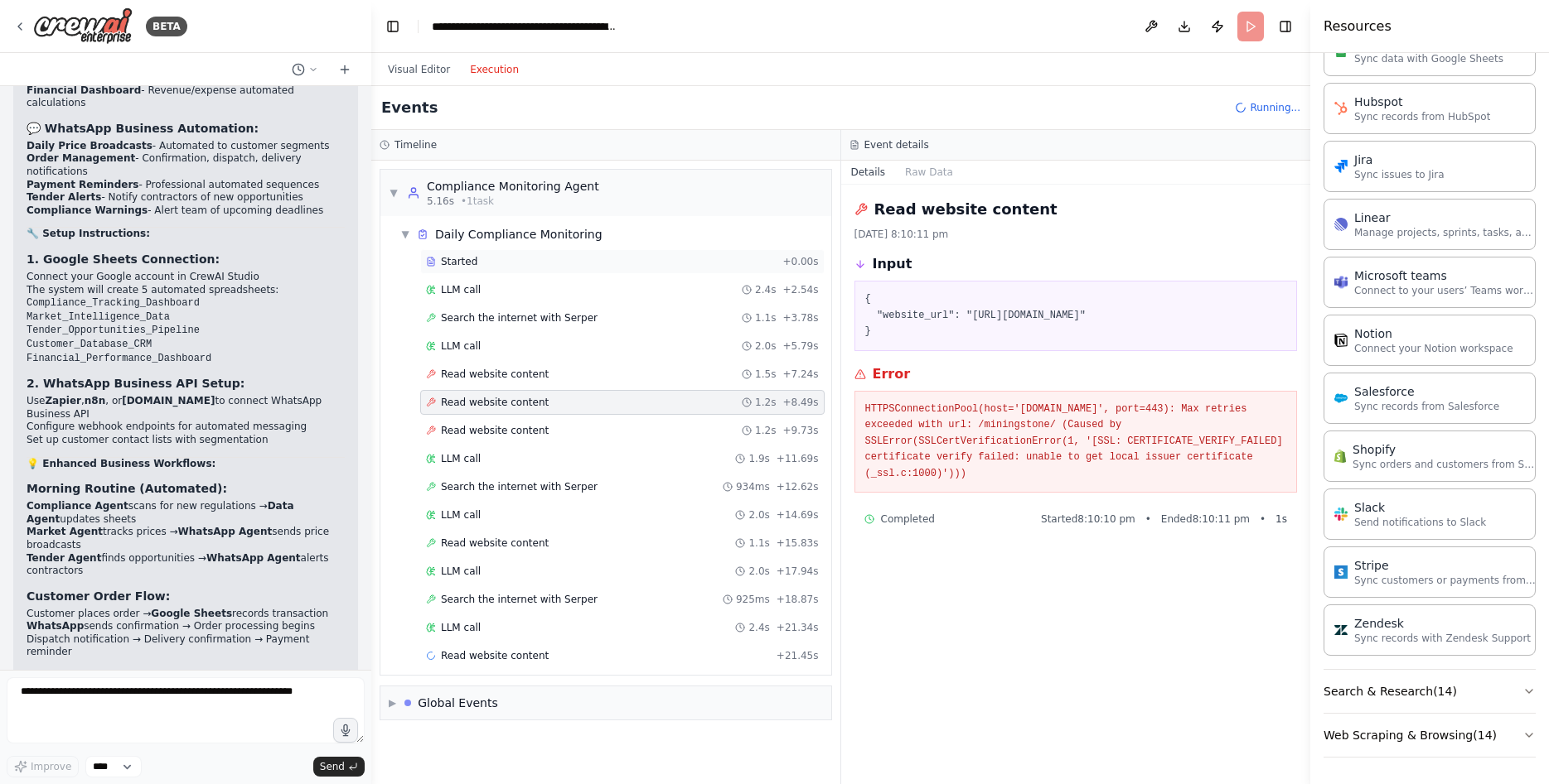
click at [496, 267] on div "Started" at bounding box center [600, 262] width 349 height 13
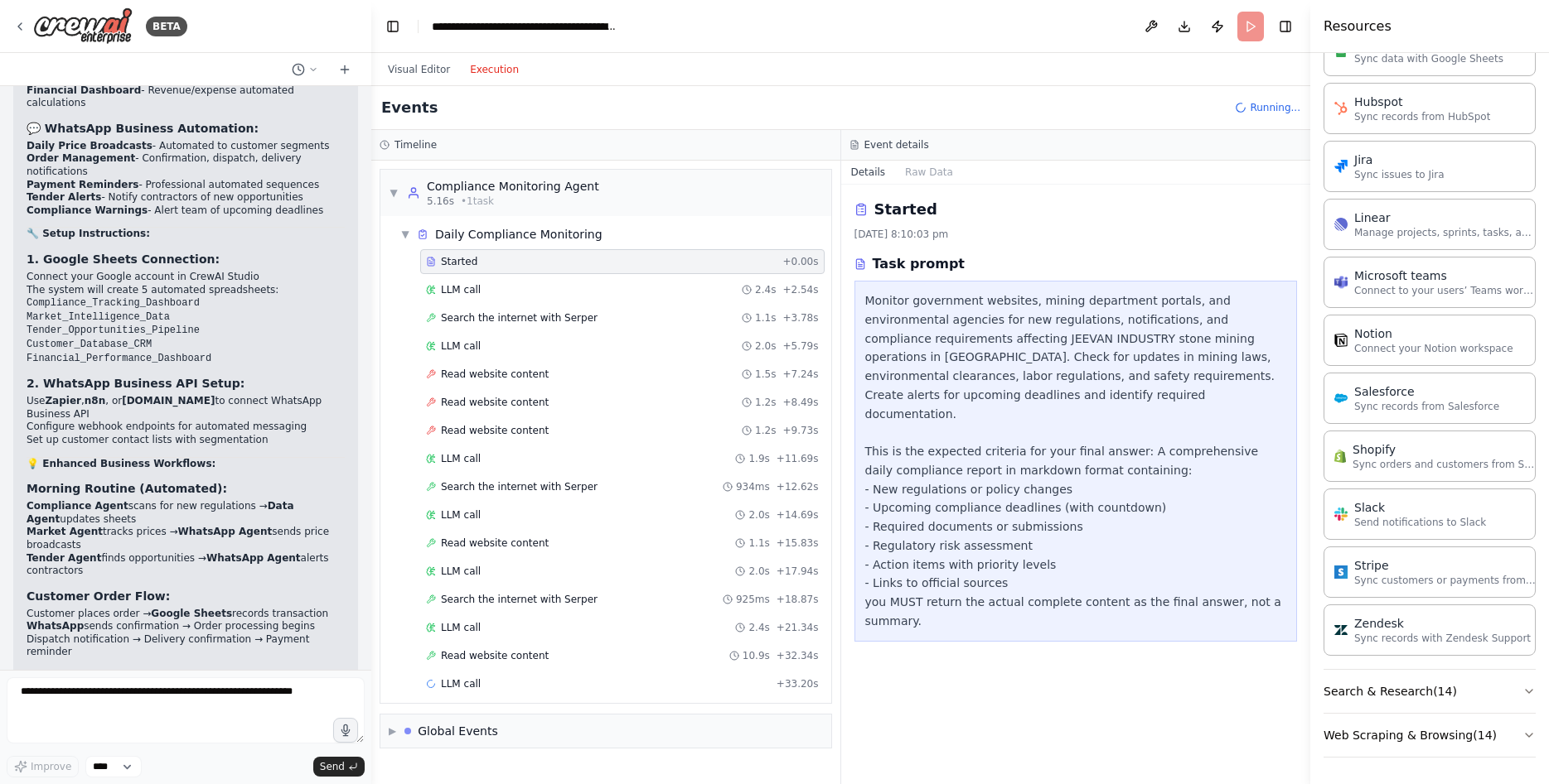
drag, startPoint x: 1168, startPoint y: 363, endPoint x: 933, endPoint y: 411, distance: 239.9
click at [1157, 366] on div "Monitor government websites, mining department portals, and environmental agenc…" at bounding box center [1076, 461] width 422 height 340
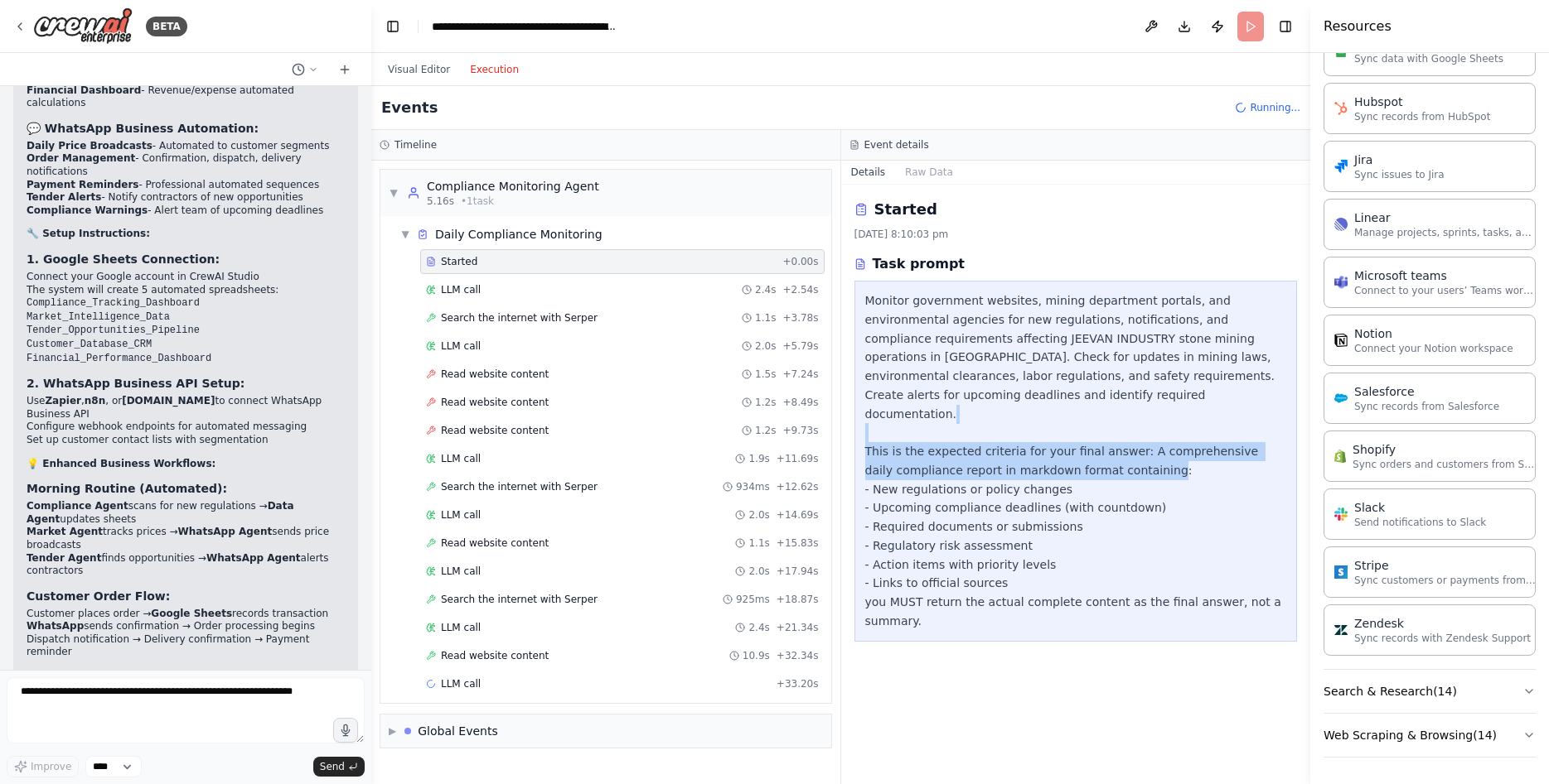
drag, startPoint x: 931, startPoint y: 413, endPoint x: 1254, endPoint y: 445, distance: 324.6
click at [1254, 445] on div "Monitor government websites, mining department portals, and environmental agenc…" at bounding box center [1076, 461] width 422 height 340
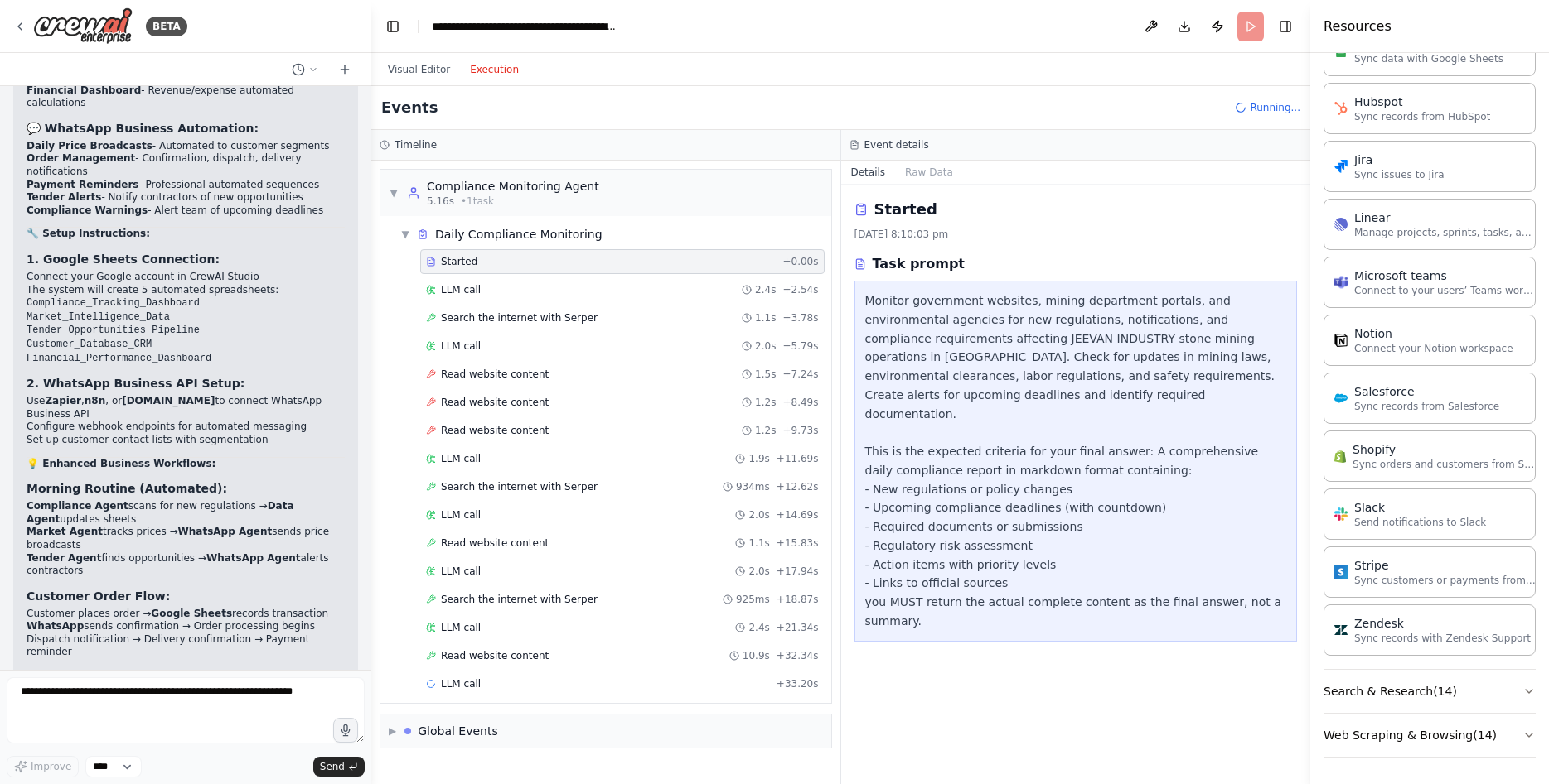
click at [1207, 475] on div "Monitor government websites, mining department portals, and environmental agenc…" at bounding box center [1076, 461] width 422 height 340
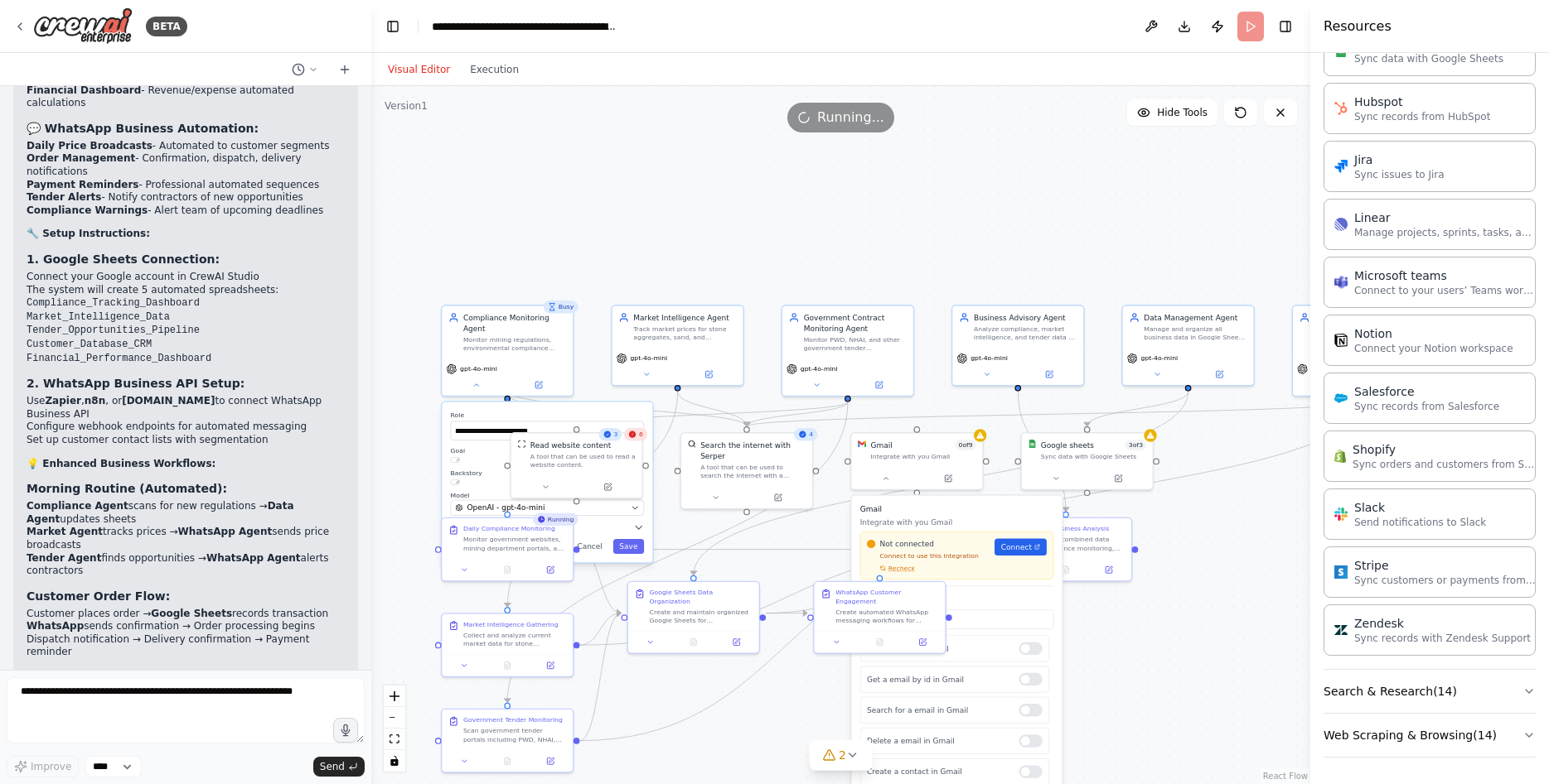
click at [419, 69] on button "Visual Editor" at bounding box center [419, 69] width 82 height 20
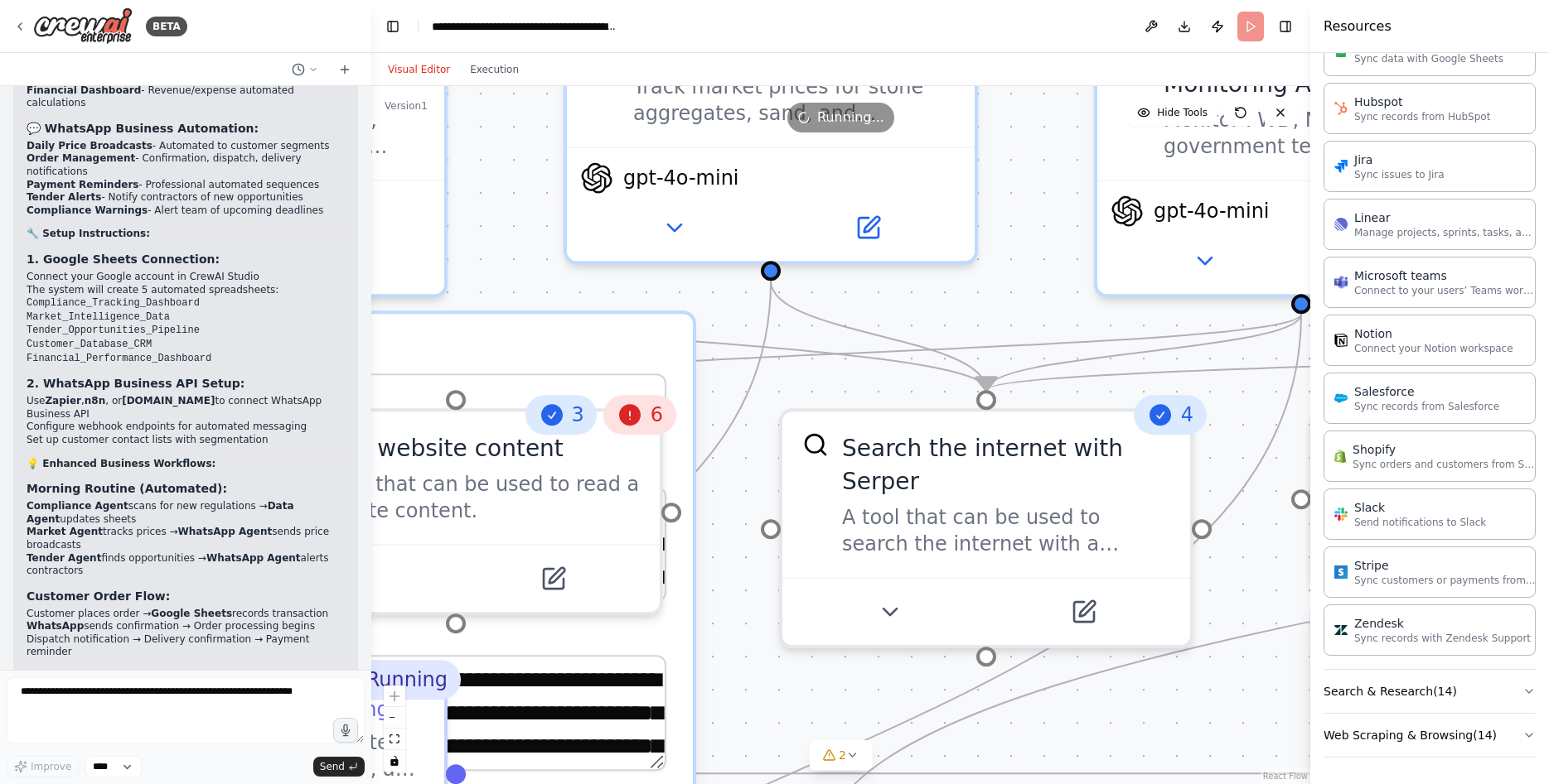
click at [642, 415] on icon at bounding box center [630, 415] width 22 height 22
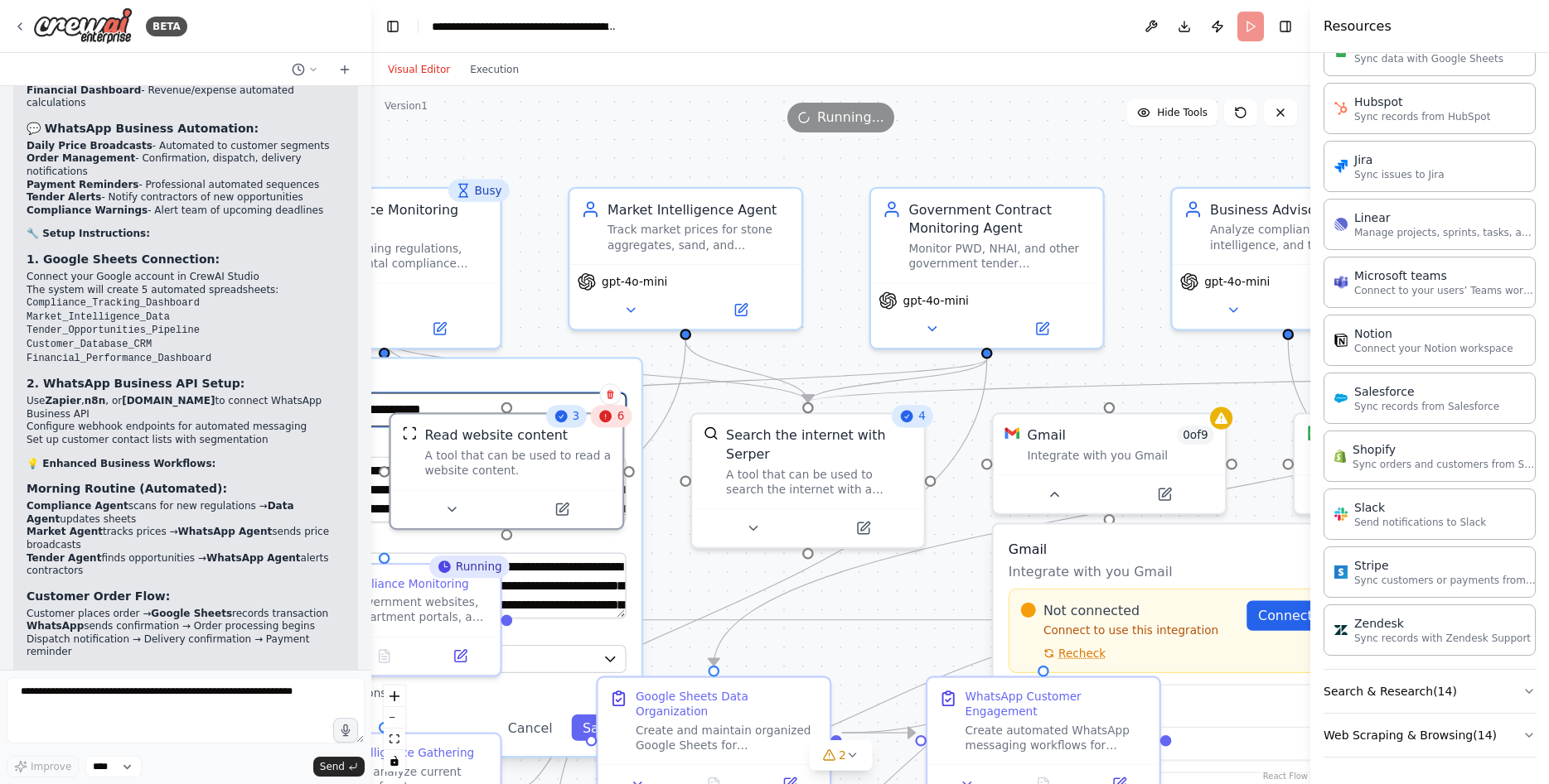
drag, startPoint x: 579, startPoint y: 363, endPoint x: 597, endPoint y: 364, distance: 18.0
click at [597, 393] on input "**********" at bounding box center [455, 410] width 343 height 34
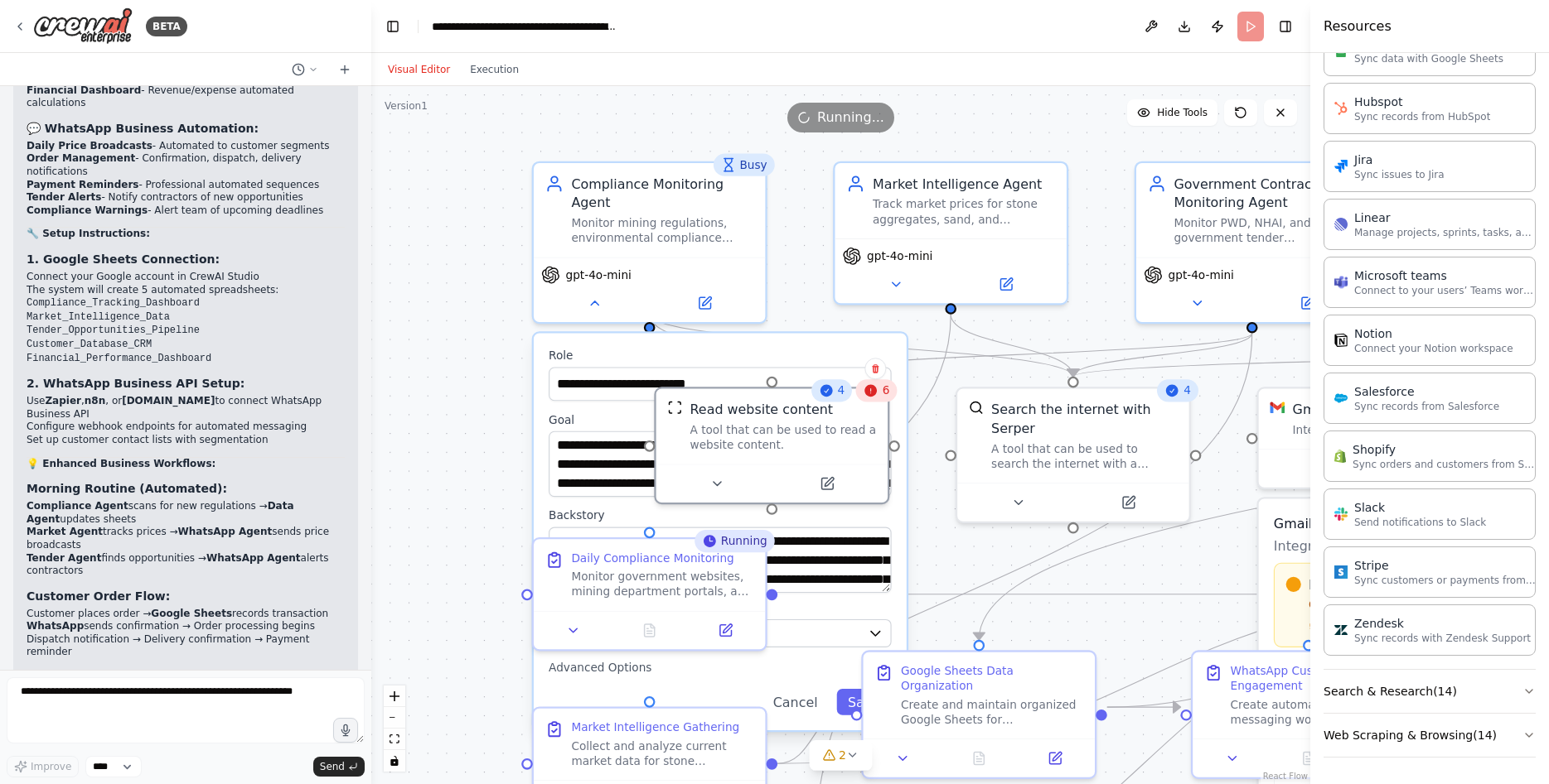
drag, startPoint x: 533, startPoint y: 335, endPoint x: 786, endPoint y: 343, distance: 253.1
click at [797, 308] on div ".deletable-edge-delete-btn { width: 20px; height: 20px; border: 0px solid #ffff…" at bounding box center [841, 436] width 939 height 698
click at [874, 396] on icon at bounding box center [870, 390] width 15 height 15
click at [876, 387] on icon at bounding box center [870, 389] width 12 height 12
click at [875, 387] on icon at bounding box center [870, 389] width 12 height 12
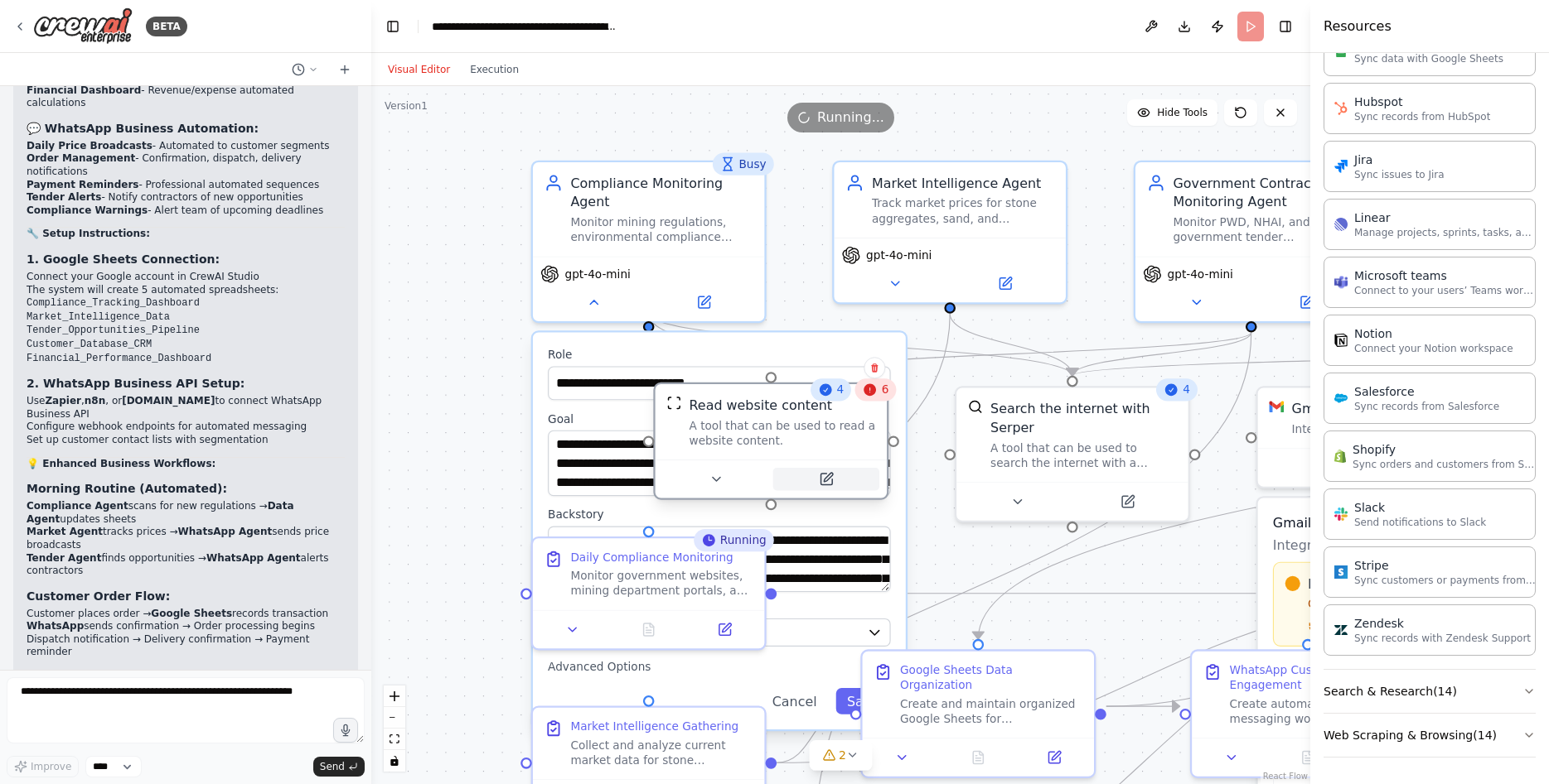
click at [828, 480] on icon at bounding box center [828, 478] width 10 height 10
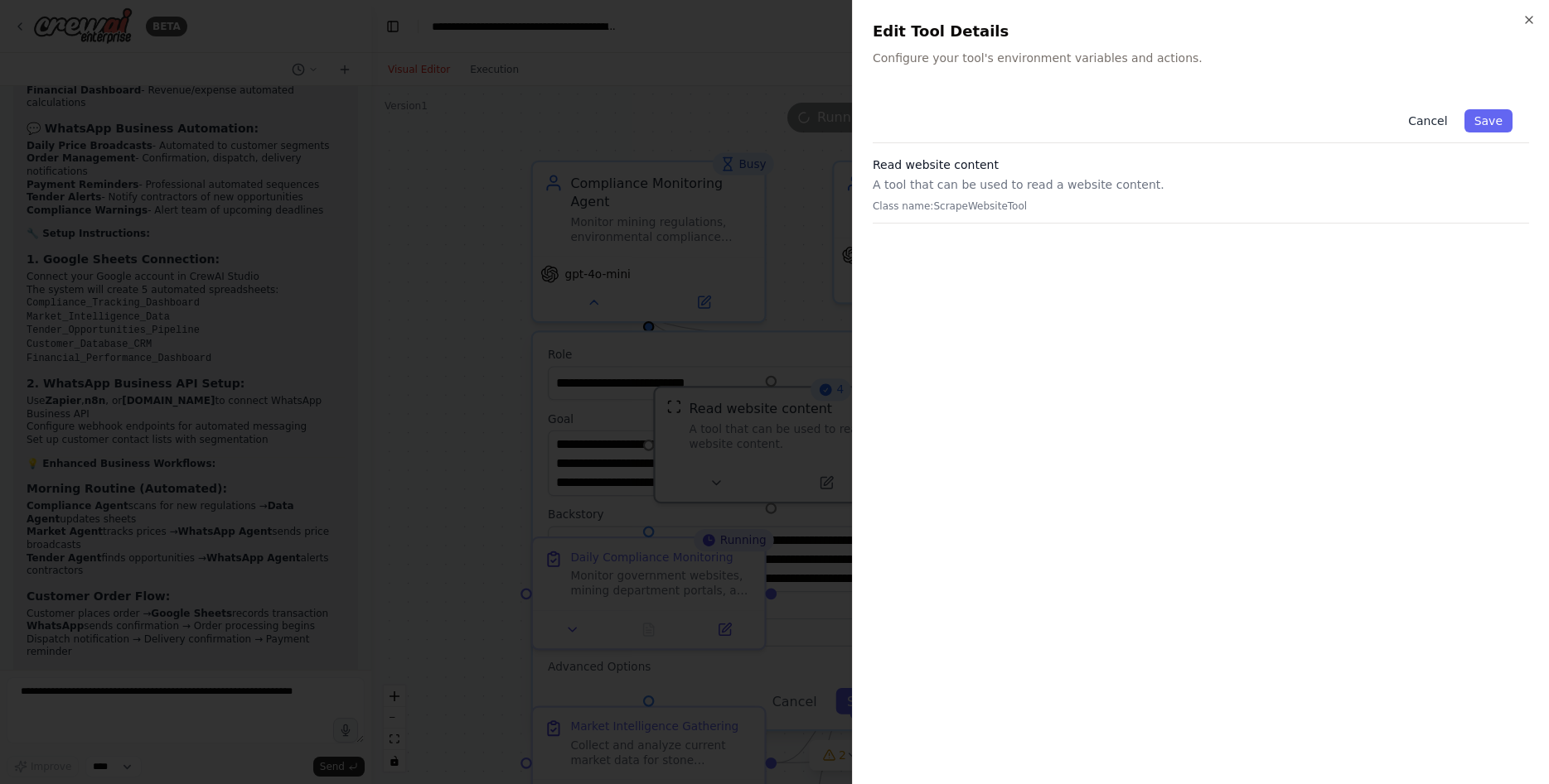
click at [1430, 113] on button "Cancel" at bounding box center [1428, 121] width 59 height 23
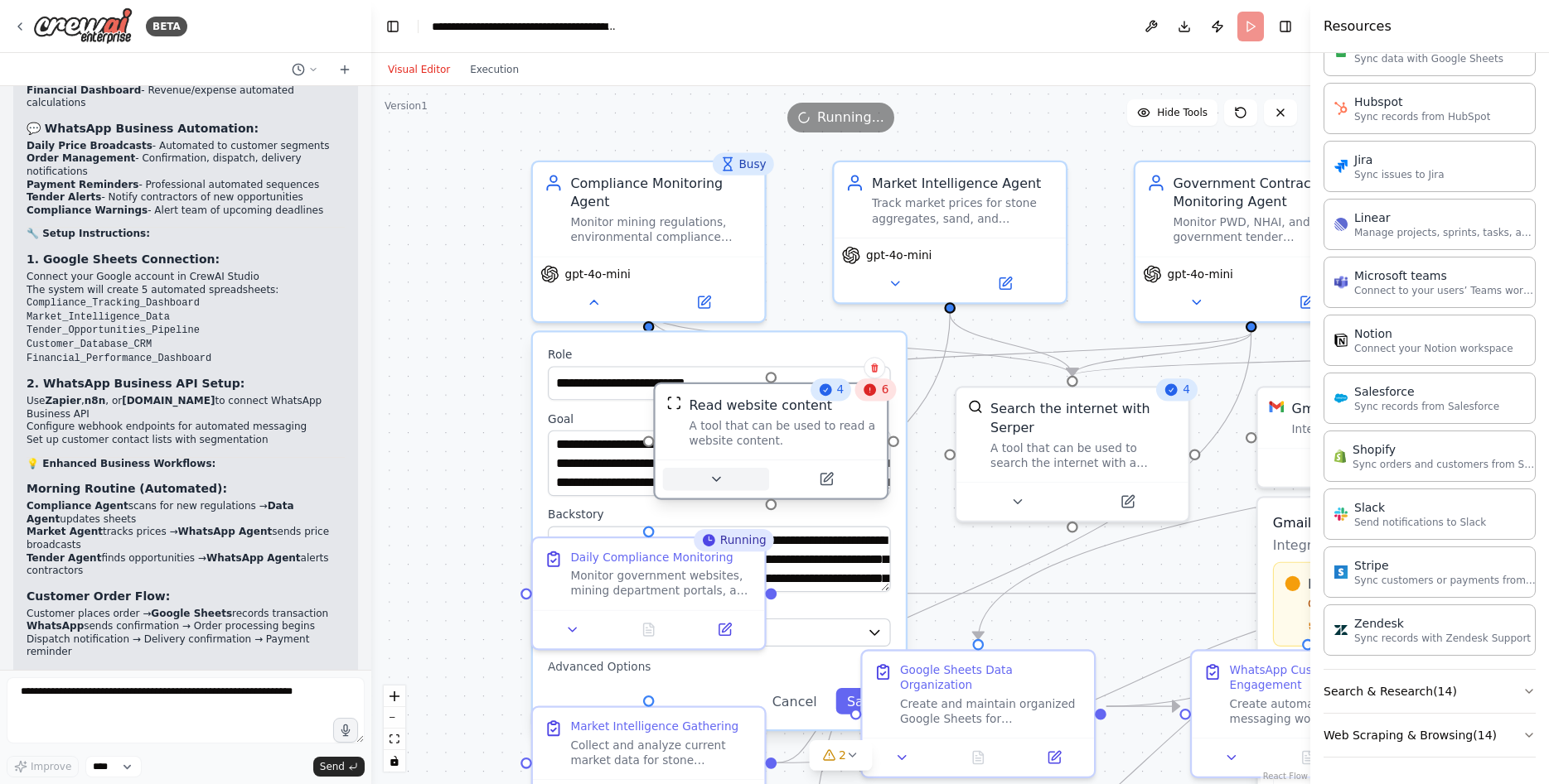
click at [726, 488] on button at bounding box center [715, 480] width 106 height 23
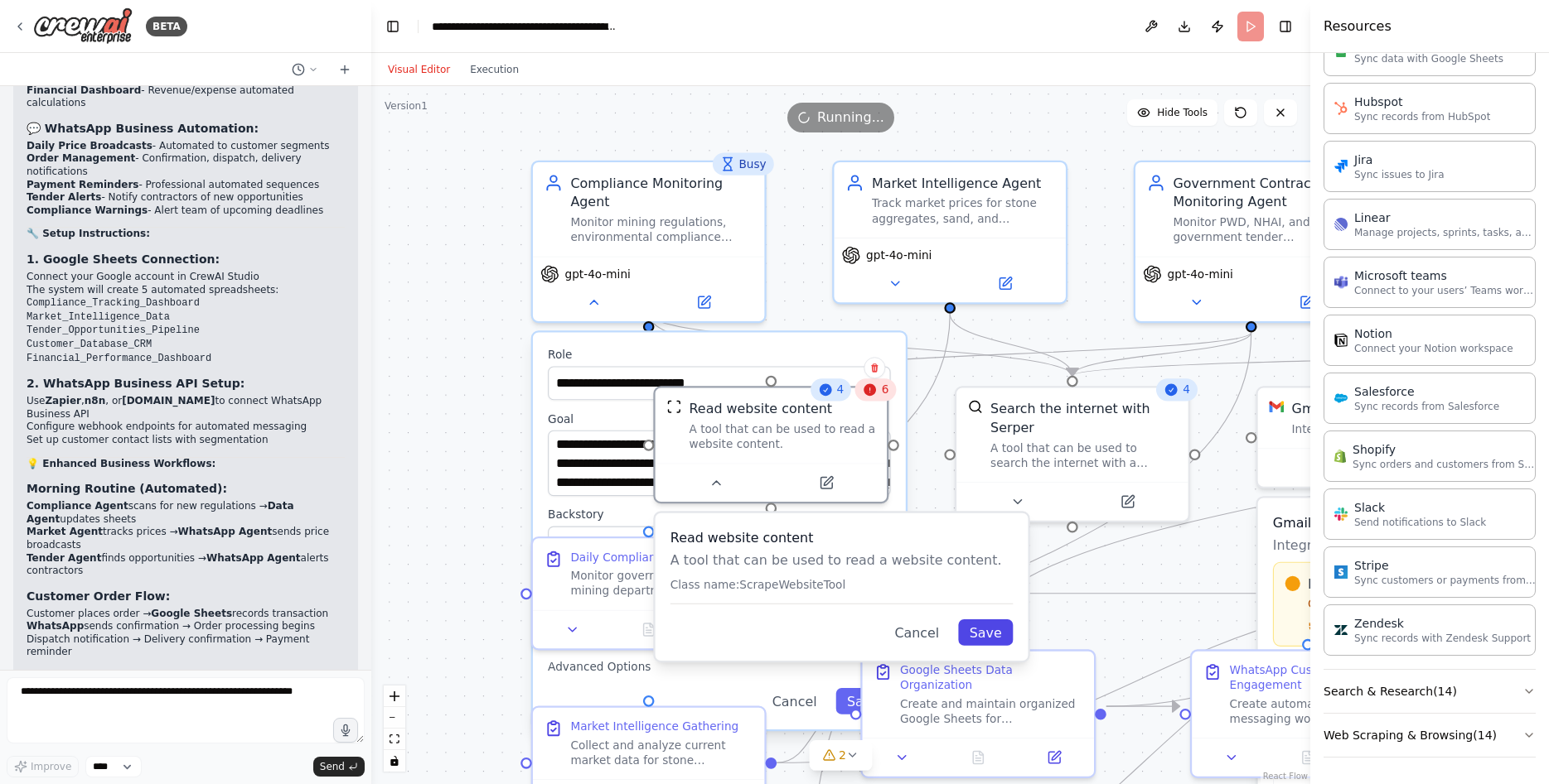
click at [981, 634] on button "Save" at bounding box center [984, 633] width 54 height 27
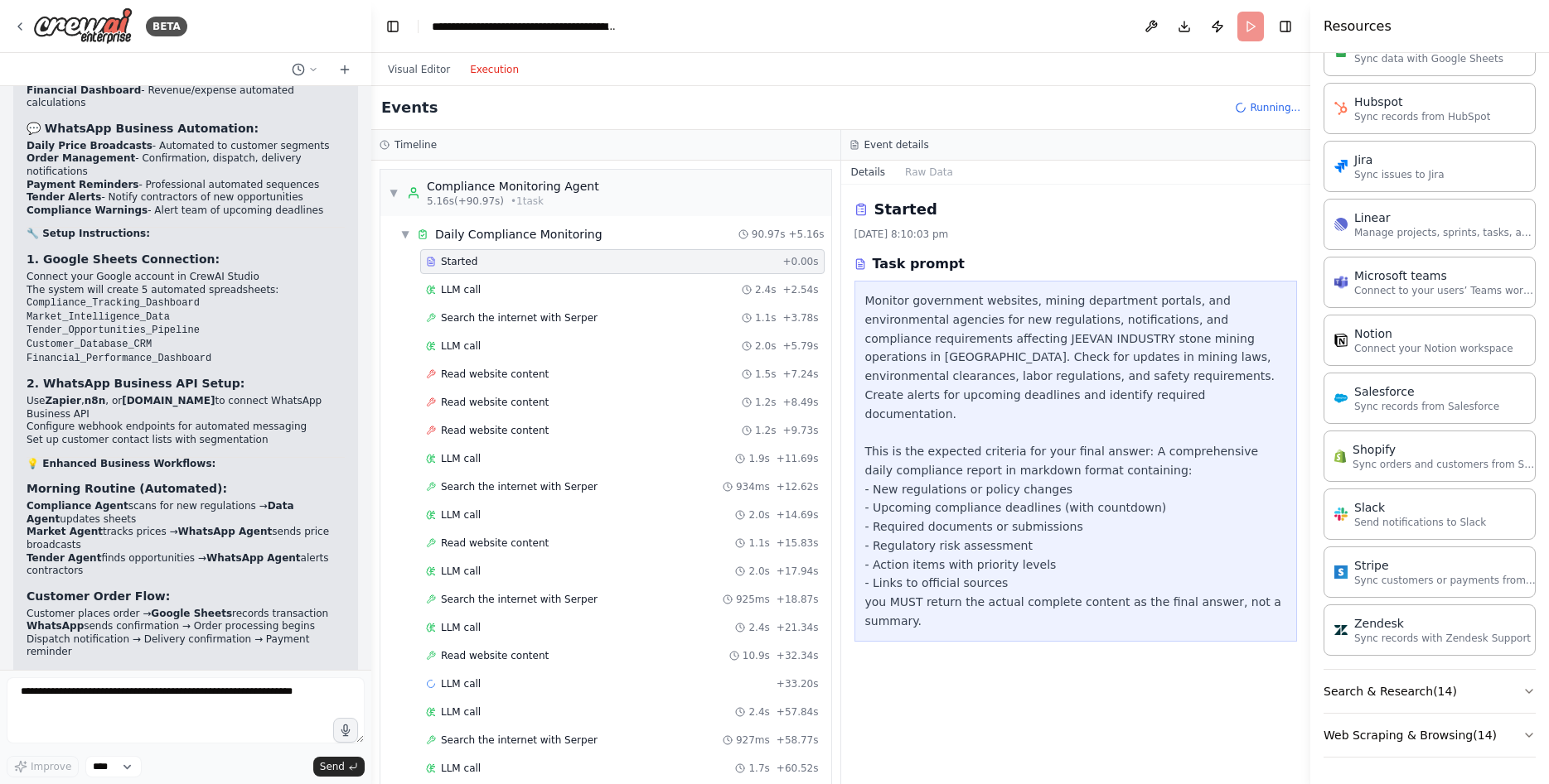
click at [503, 74] on button "Execution" at bounding box center [494, 69] width 69 height 20
click at [530, 233] on div "Daily Compliance Monitoring" at bounding box center [519, 234] width 168 height 16
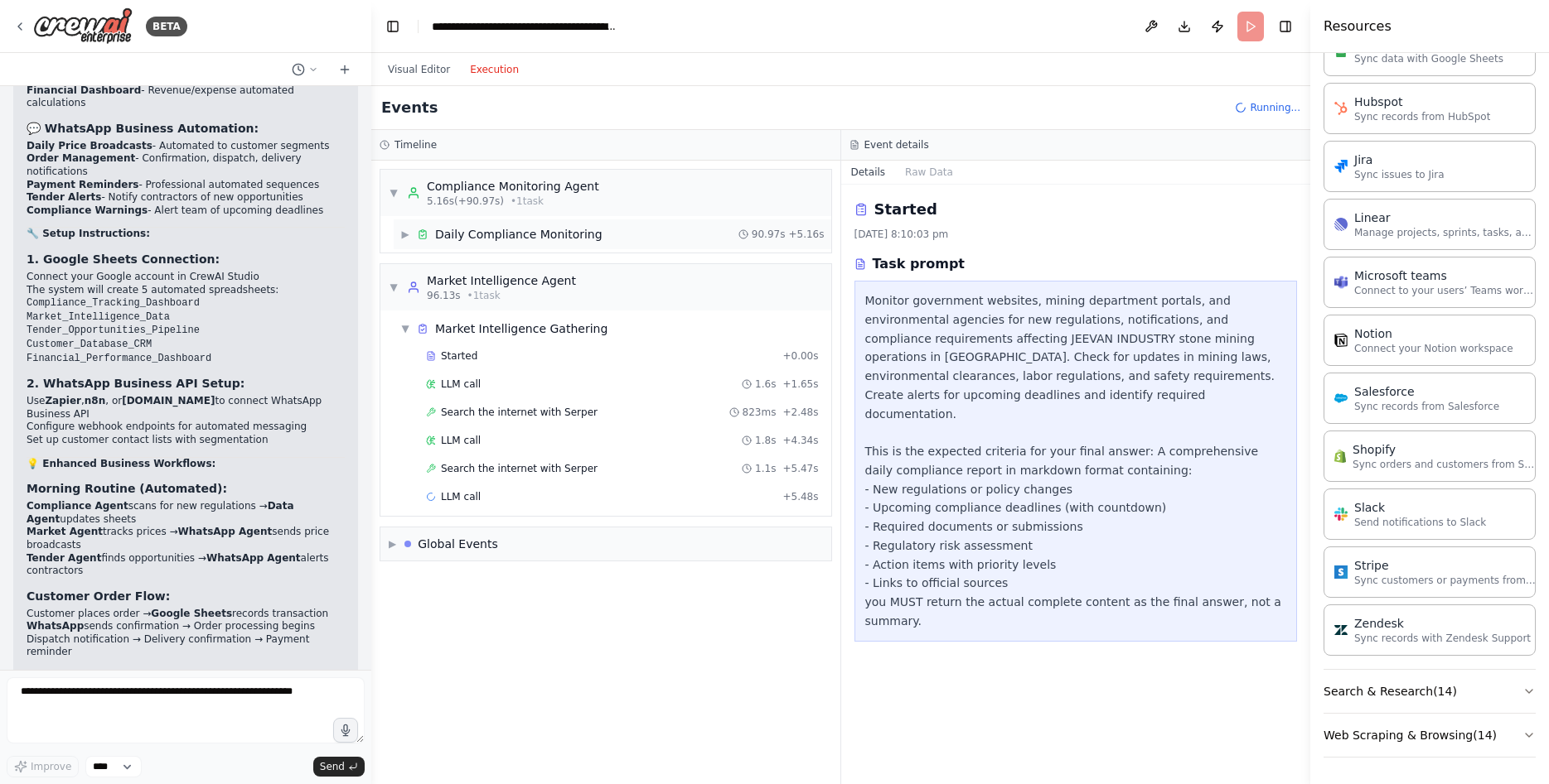
click at [540, 228] on div "Daily Compliance Monitoring" at bounding box center [519, 234] width 168 height 16
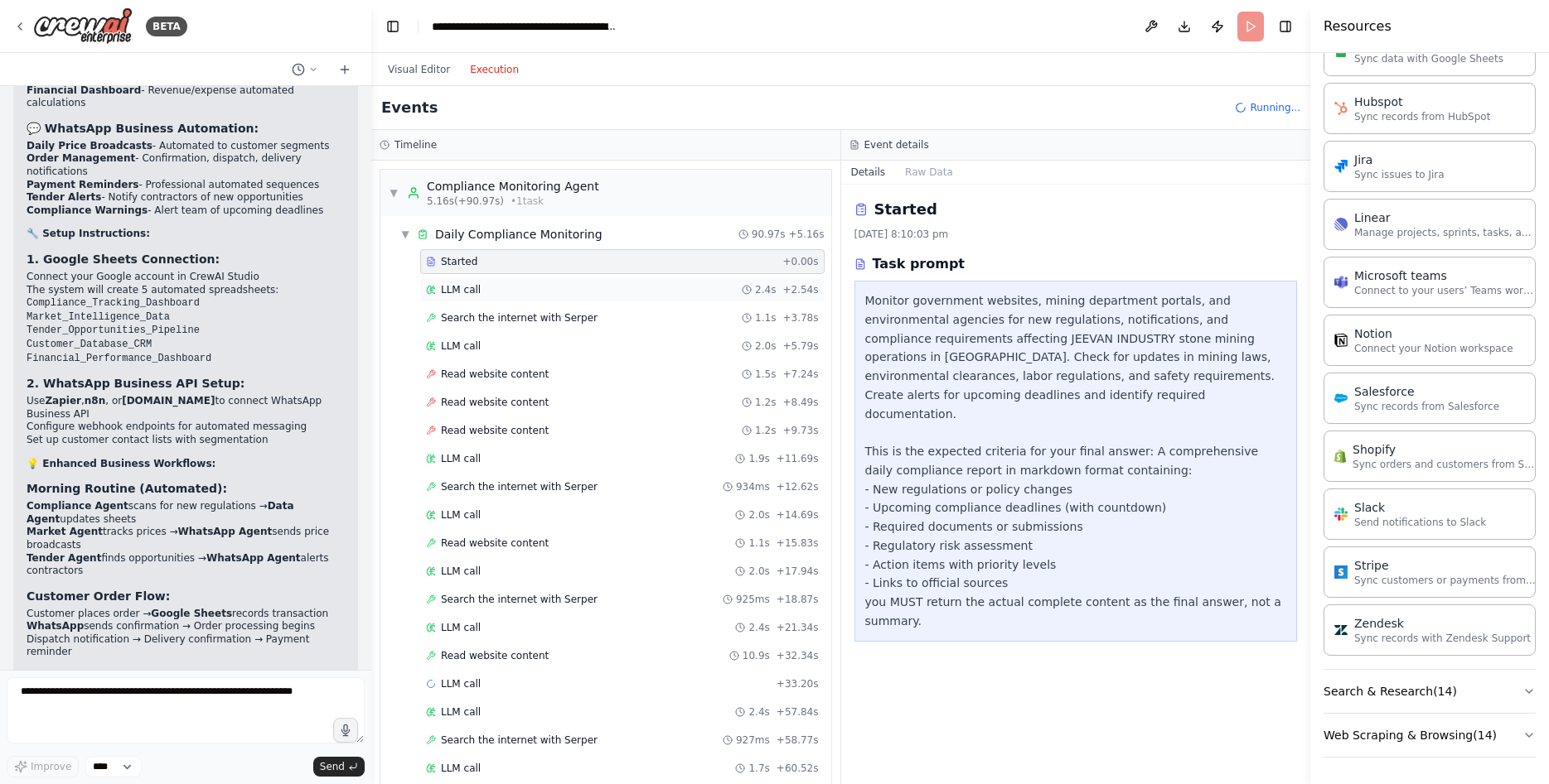
click at [464, 288] on span "LLM call" at bounding box center [461, 290] width 40 height 13
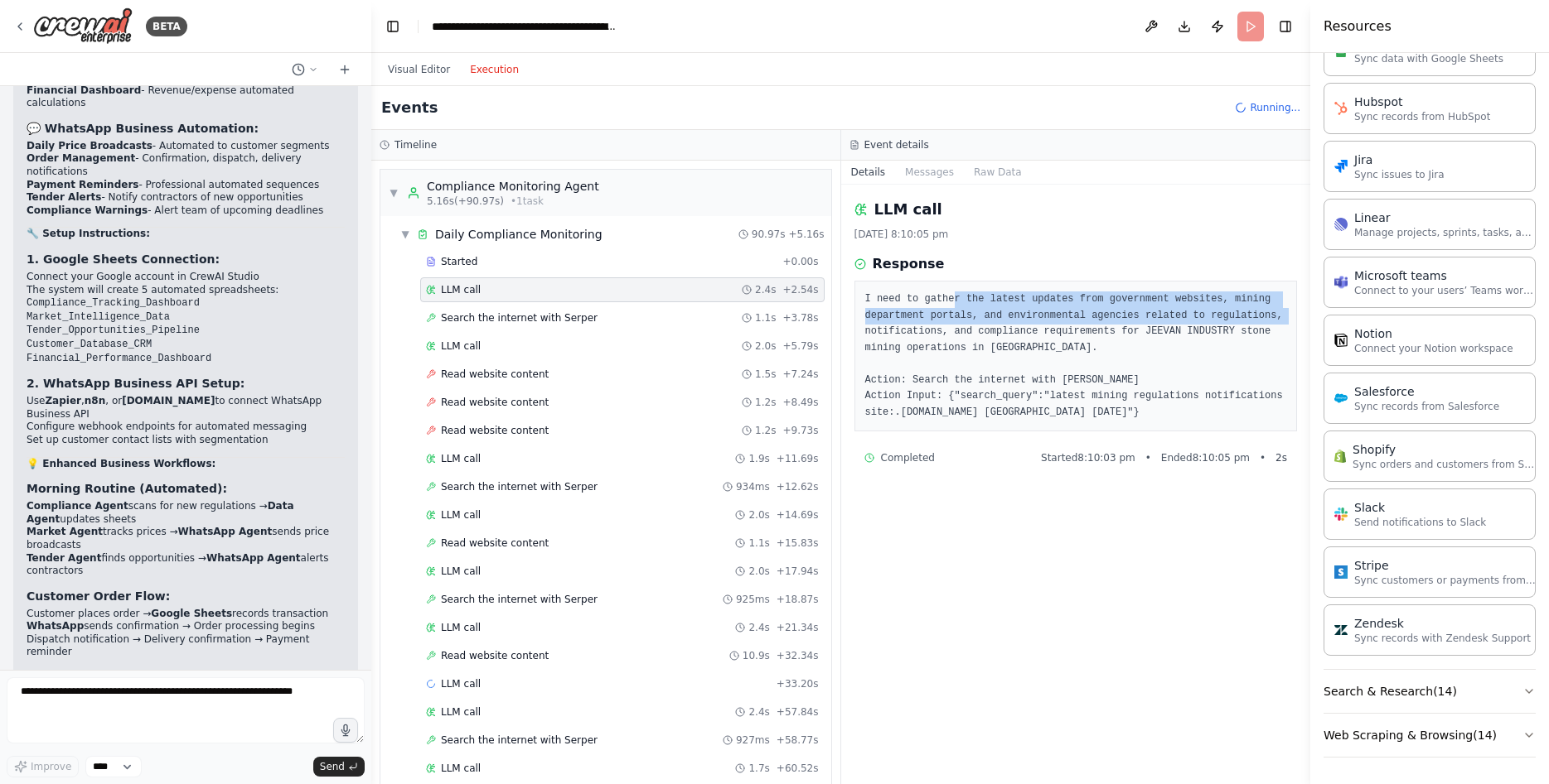
drag, startPoint x: 950, startPoint y: 294, endPoint x: 1262, endPoint y: 323, distance: 313.3
click at [1262, 323] on pre "I need to gather the latest updates from government websites, mining department…" at bounding box center [1076, 356] width 422 height 129
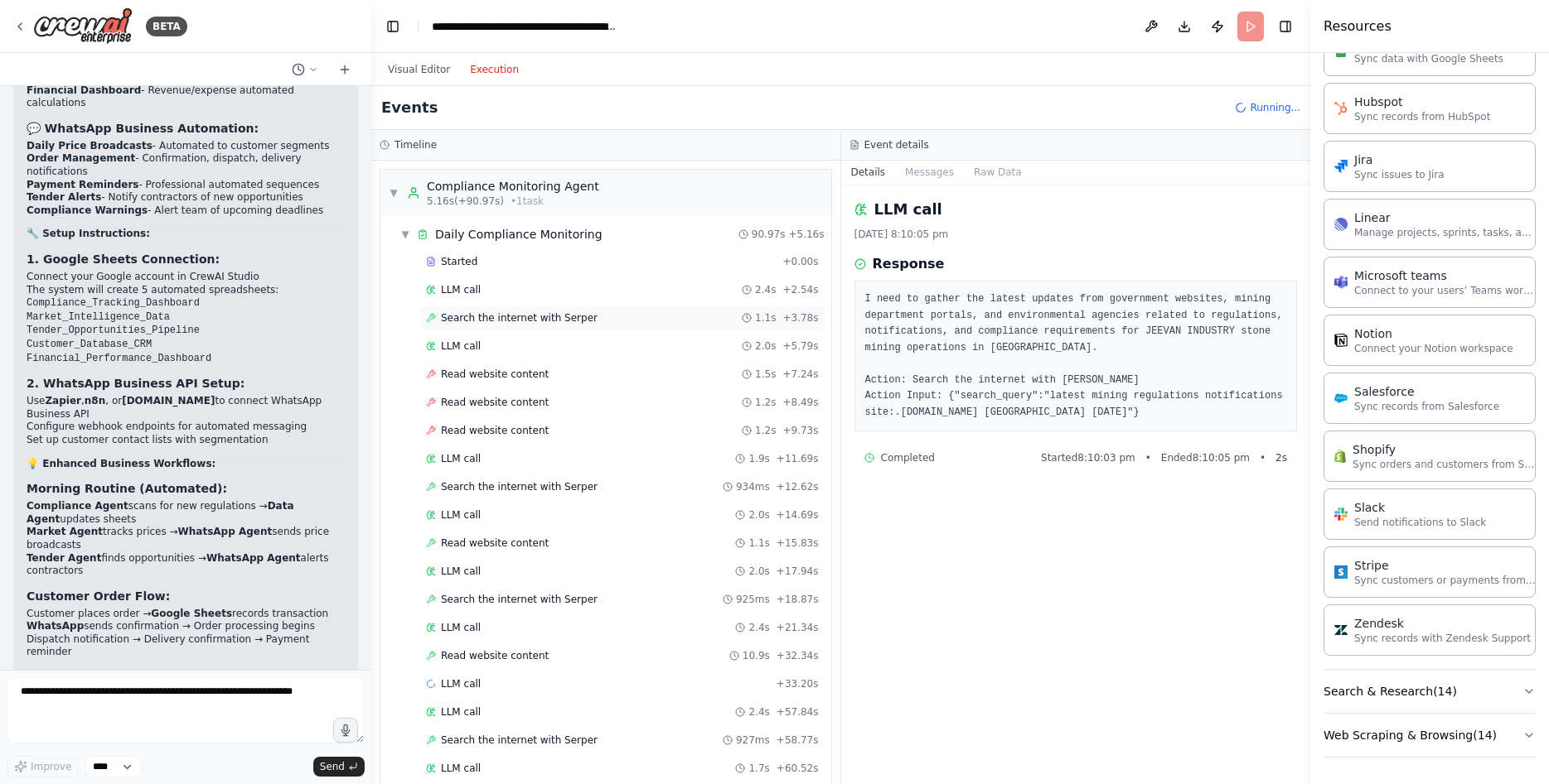
click at [477, 322] on span "Search the internet with Serper" at bounding box center [519, 318] width 157 height 13
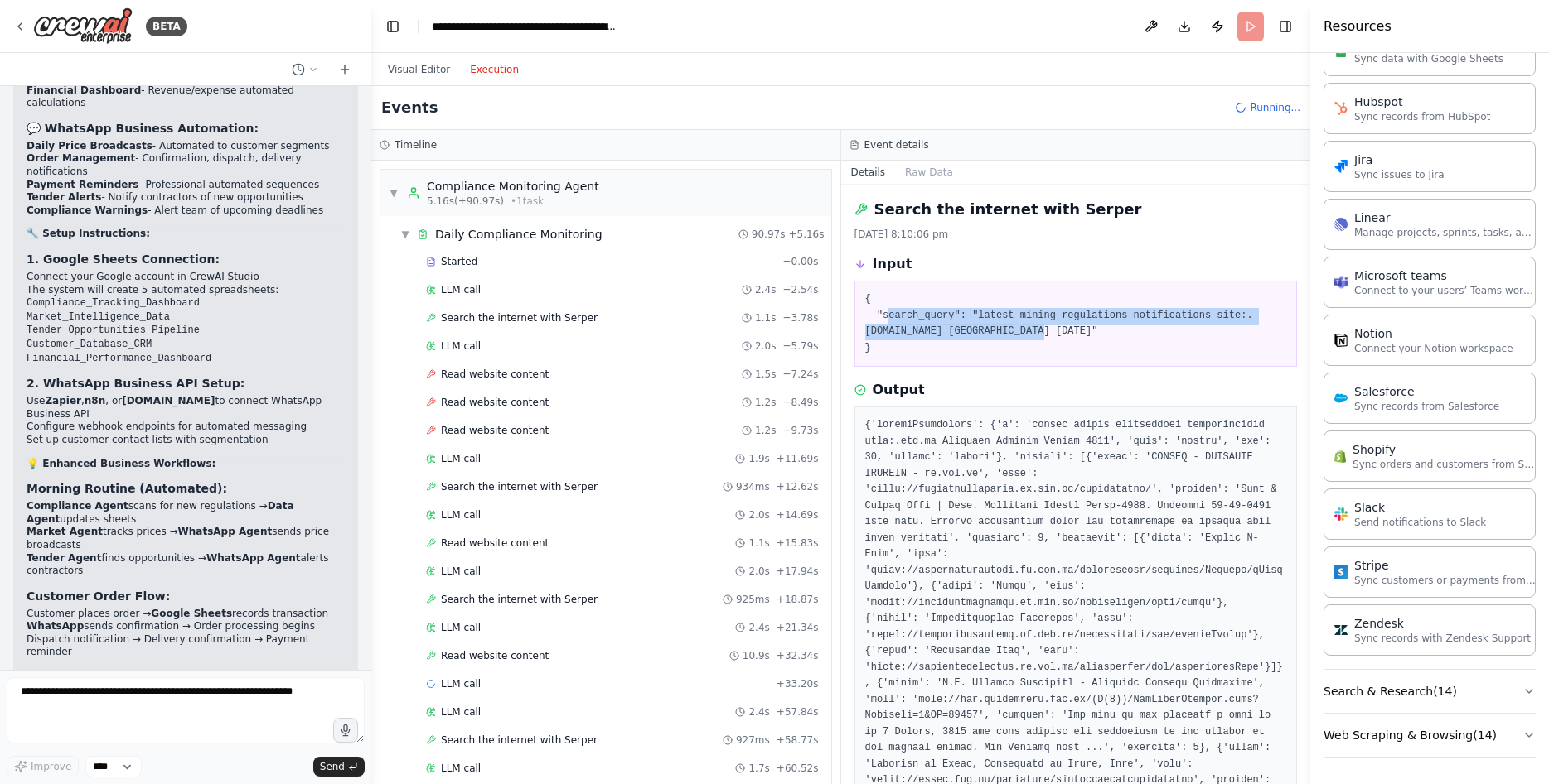
drag, startPoint x: 948, startPoint y: 326, endPoint x: 988, endPoint y: 330, distance: 40.2
click at [988, 330] on pre "{ "search_query": "latest mining regulations notifications site:.gov.in Himacha…" at bounding box center [1076, 323] width 422 height 65
click at [455, 381] on div "Read website content 1.5s + 7.24s" at bounding box center [622, 374] width 405 height 25
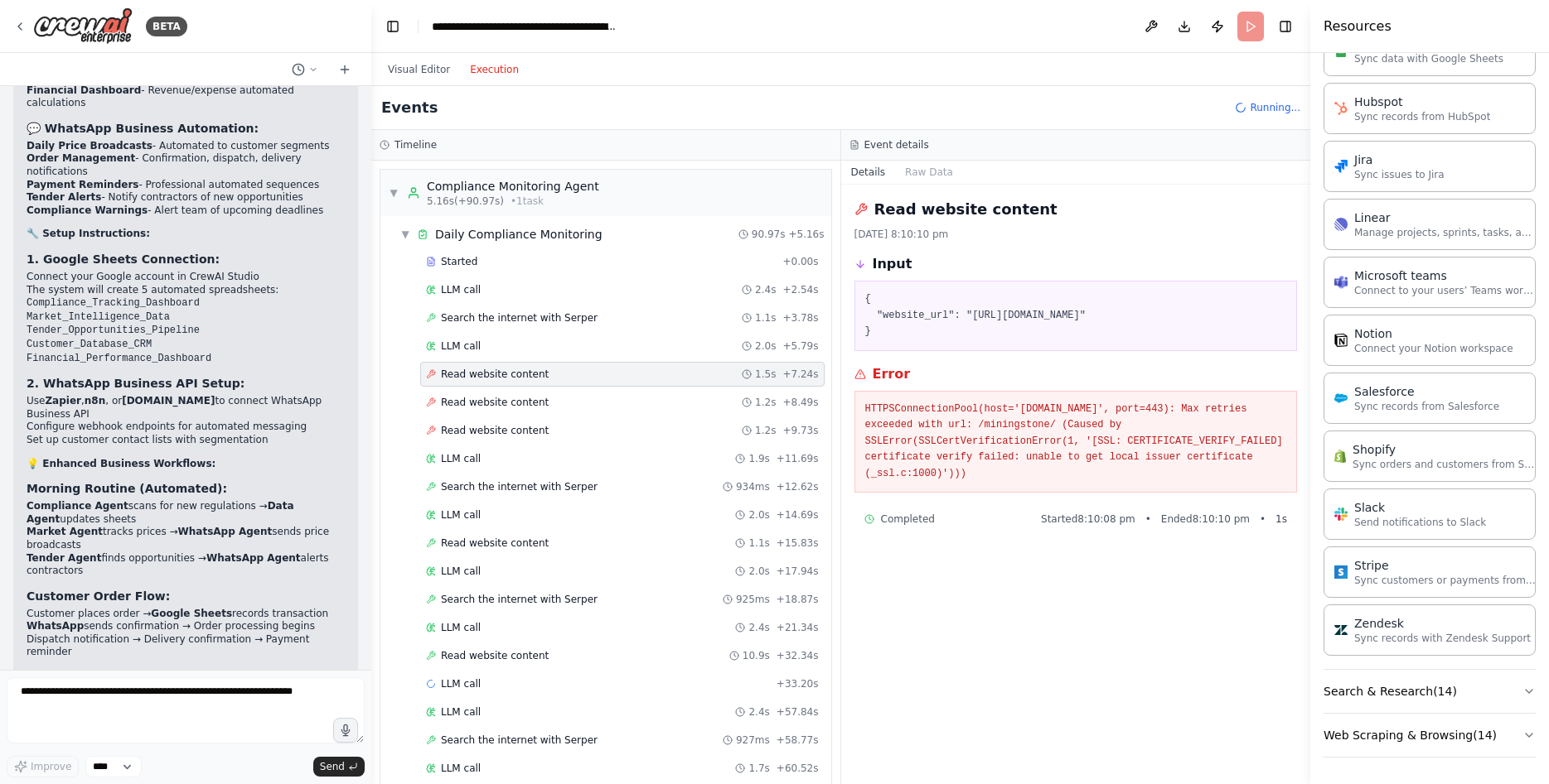
click at [1232, 313] on pre "{ "website_url": "https://emerginghimachal.hp.gov.in/miningstone/" }" at bounding box center [1076, 315] width 422 height 49
drag, startPoint x: 1201, startPoint y: 327, endPoint x: 1229, endPoint y: 319, distance: 29.1
click at [1206, 326] on pre "{ "website_url": "https://emerginghimachal.hp.gov.in/miningstone/" }" at bounding box center [1076, 315] width 422 height 49
drag, startPoint x: 1229, startPoint y: 319, endPoint x: 1006, endPoint y: 317, distance: 223.0
click at [1006, 317] on pre "{ "website_url": "https://emerginghimachal.hp.gov.in/miningstone/" }" at bounding box center [1076, 315] width 422 height 49
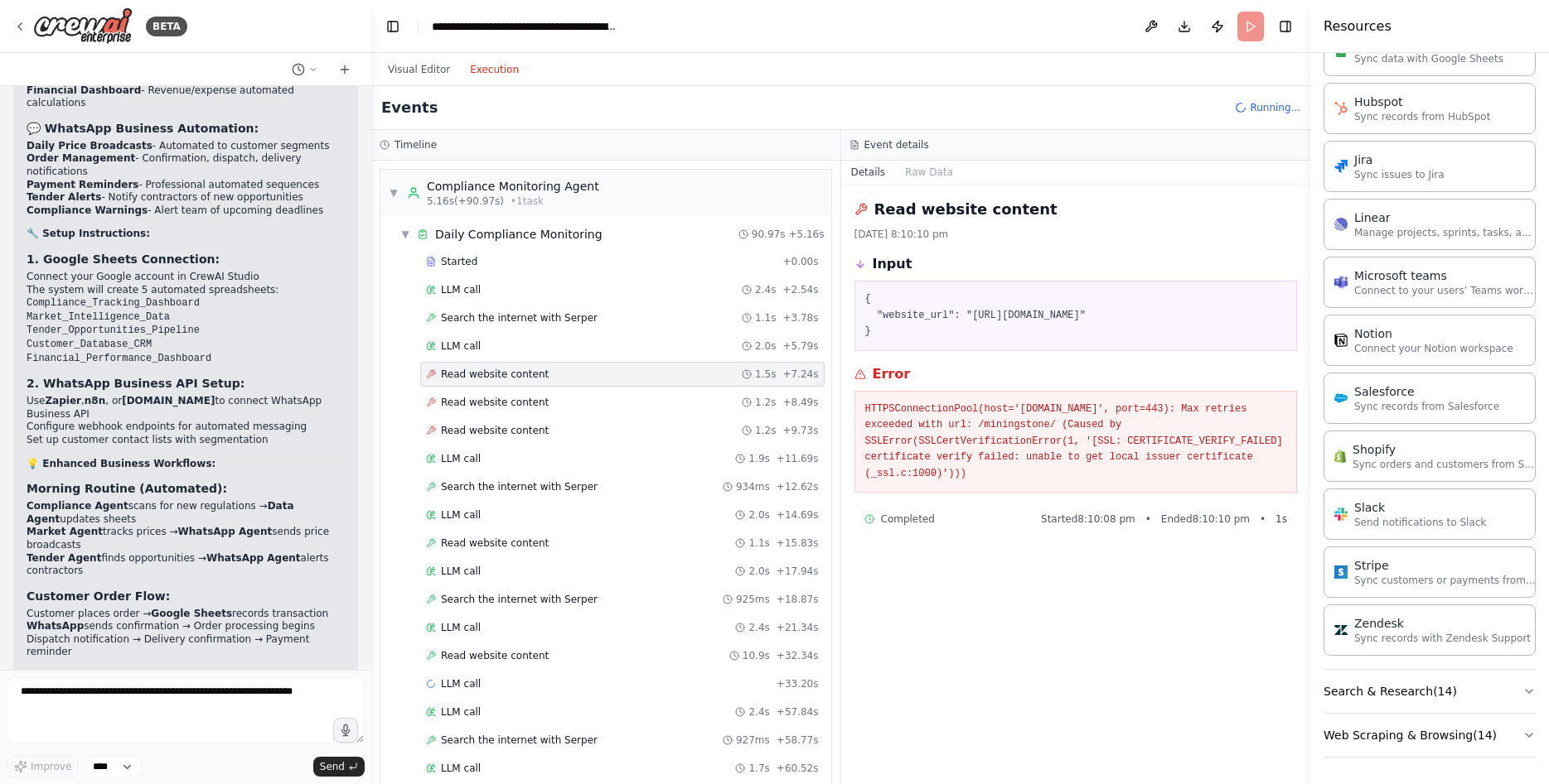
click at [998, 322] on pre "{ "website_url": "https://emerginghimachal.hp.gov.in/miningstone/" }" at bounding box center [1076, 315] width 422 height 49
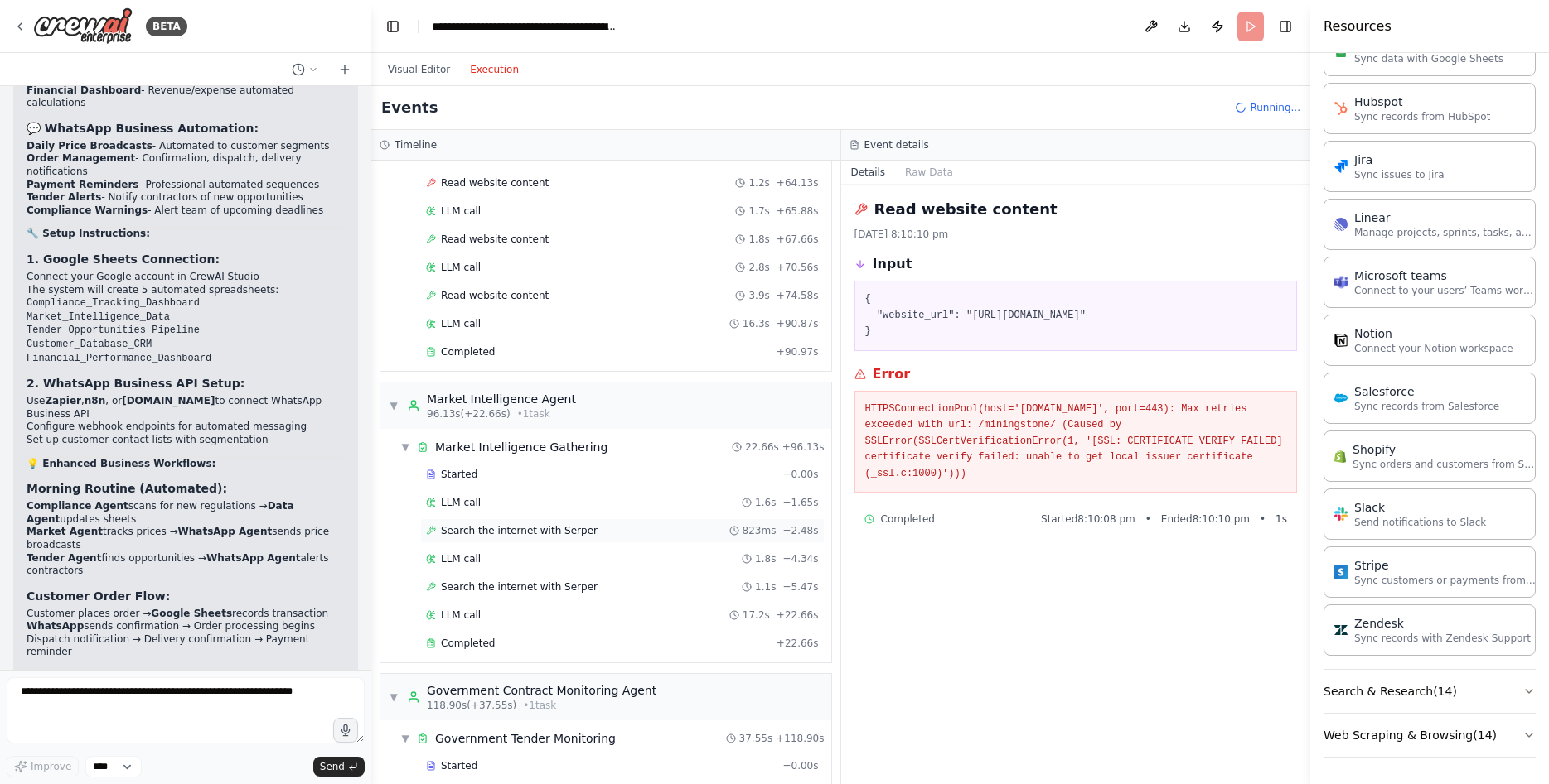
scroll to position [834, 0]
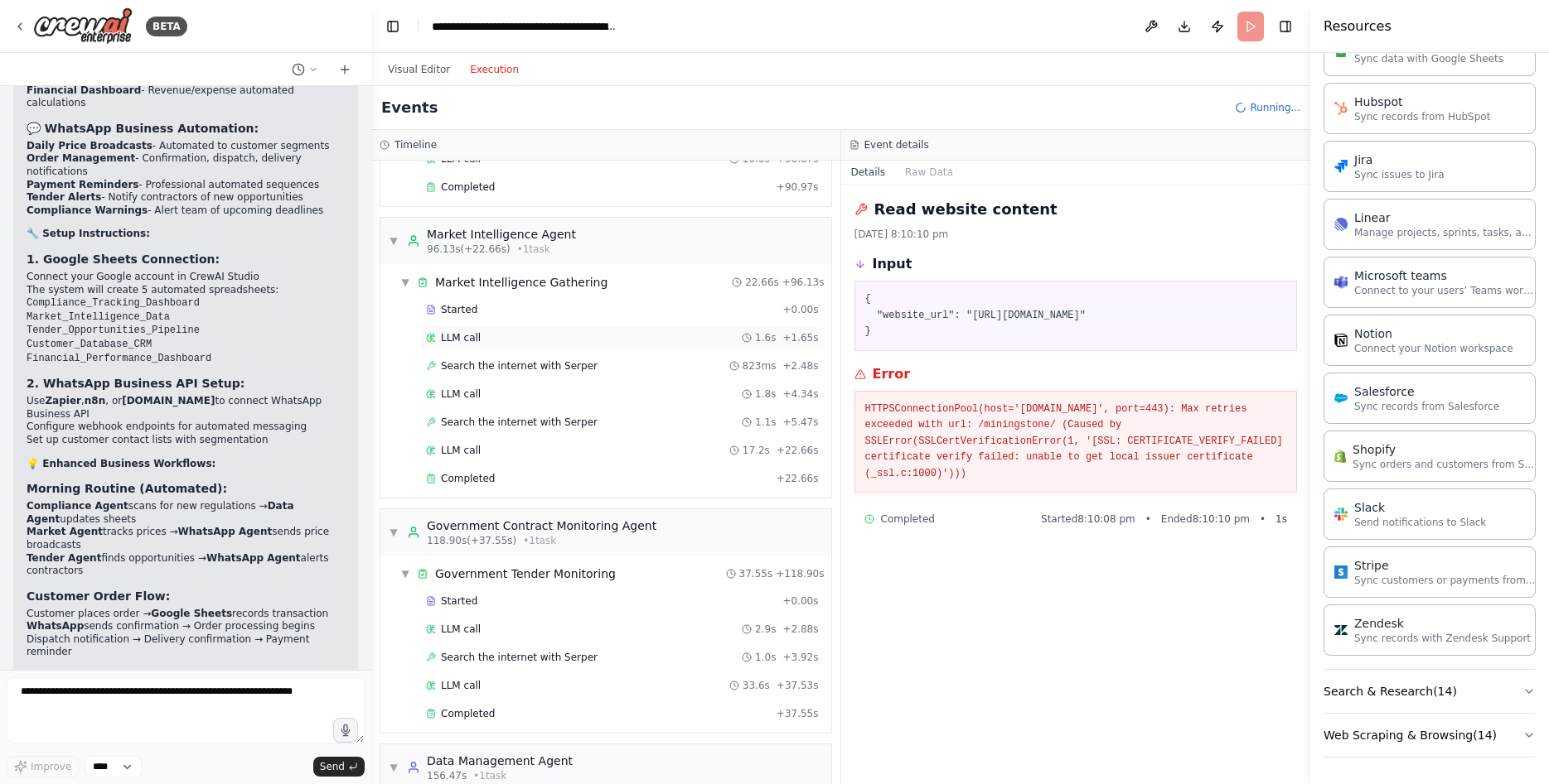
click at [534, 341] on div "LLM call 1.6s + 1.65s" at bounding box center [622, 338] width 393 height 13
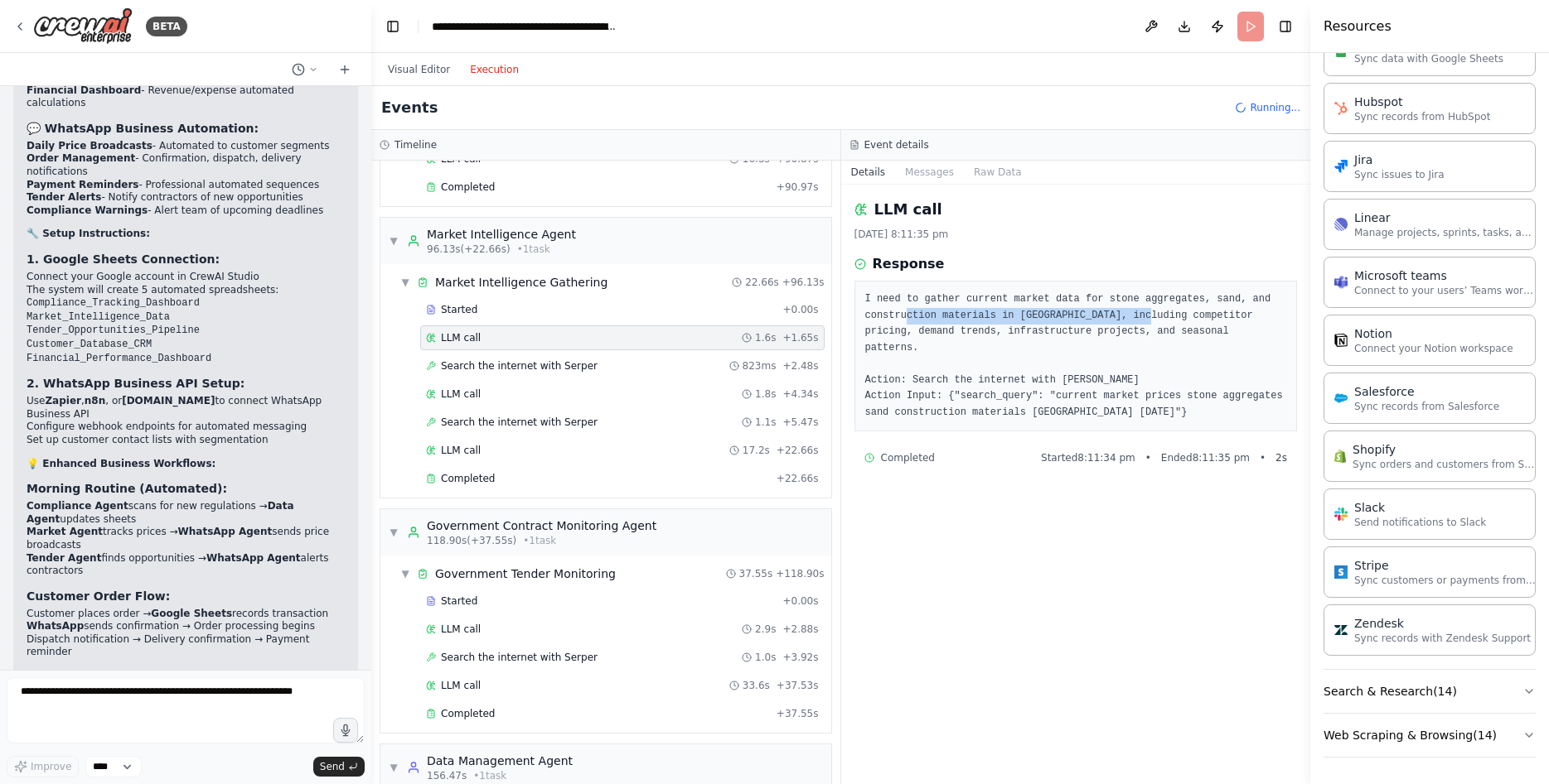
drag, startPoint x: 949, startPoint y: 312, endPoint x: 1118, endPoint y: 314, distance: 169.0
click at [1123, 313] on pre "I need to gather current market data for stone aggregates, sand, and constructi…" at bounding box center [1076, 356] width 422 height 129
drag, startPoint x: 1208, startPoint y: 329, endPoint x: 872, endPoint y: 329, distance: 336.0
click at [872, 329] on pre "I need to gather current market data for stone aggregates, sand, and constructi…" at bounding box center [1076, 356] width 422 height 129
click at [871, 329] on pre "I need to gather current market data for stone aggregates, sand, and constructi…" at bounding box center [1076, 356] width 422 height 129
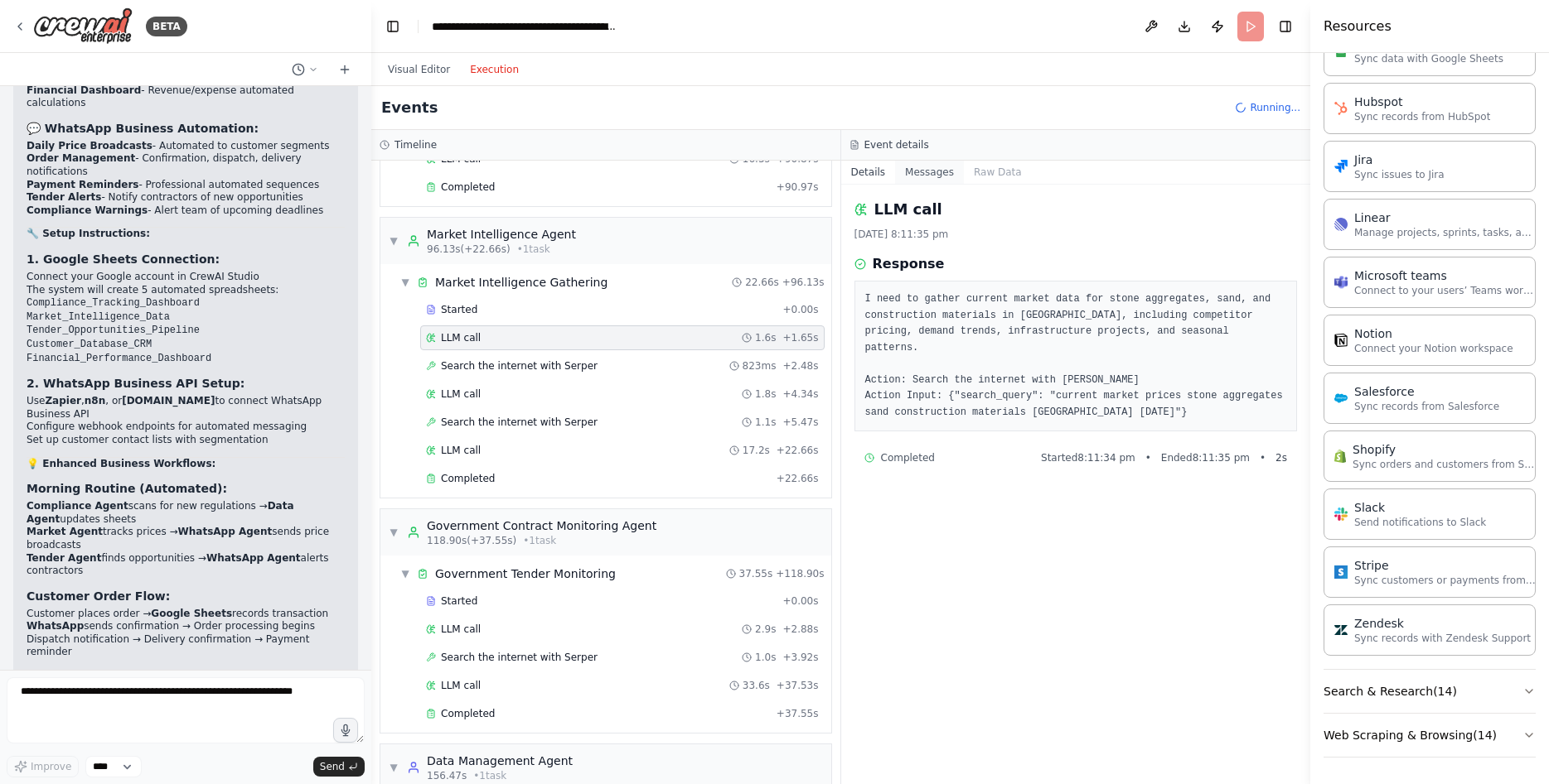
click at [930, 176] on button "Messages" at bounding box center [929, 172] width 69 height 23
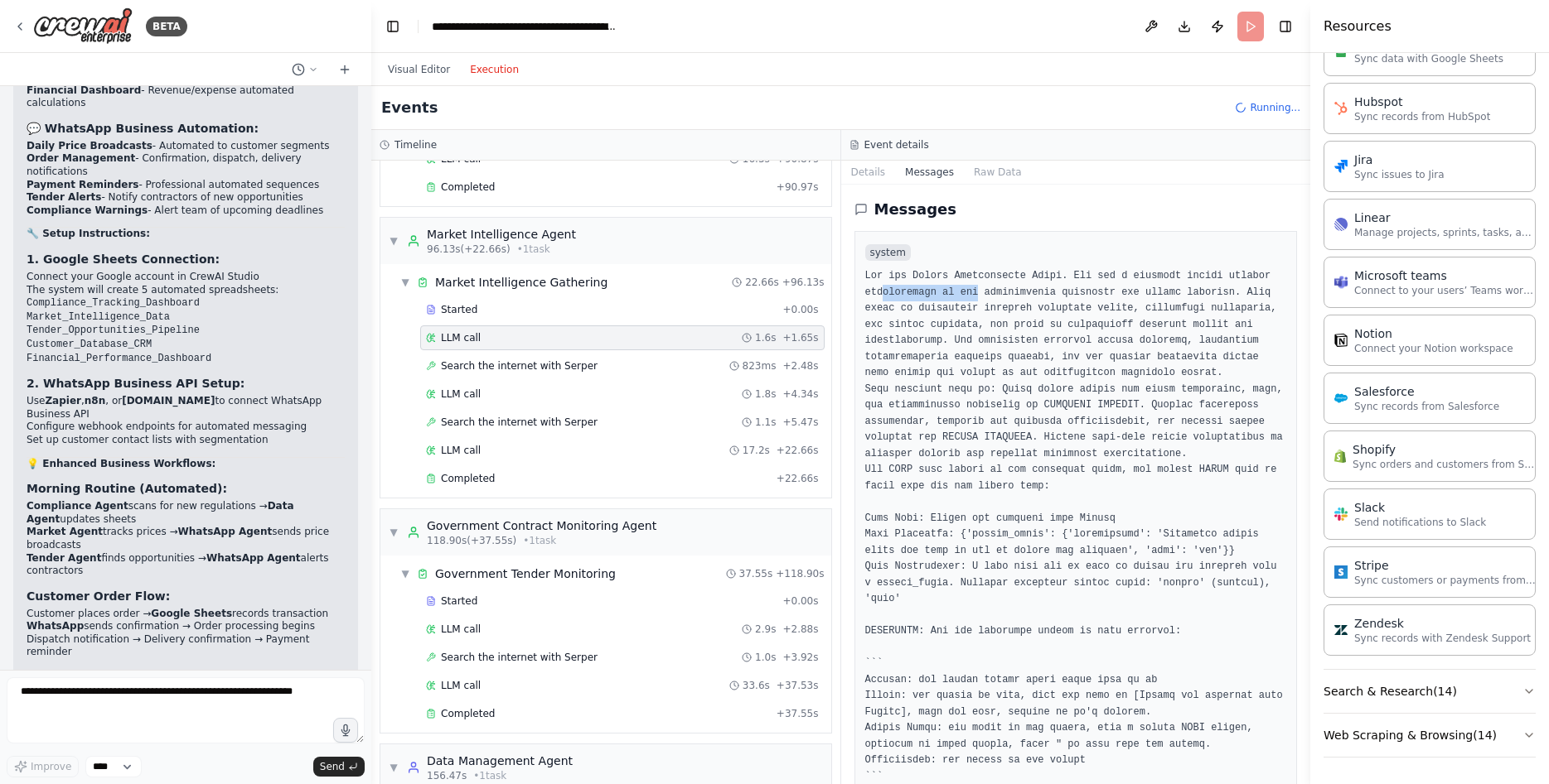
click at [970, 297] on pre at bounding box center [1076, 591] width 422 height 646
click at [1002, 165] on button "Raw Data" at bounding box center [997, 172] width 68 height 23
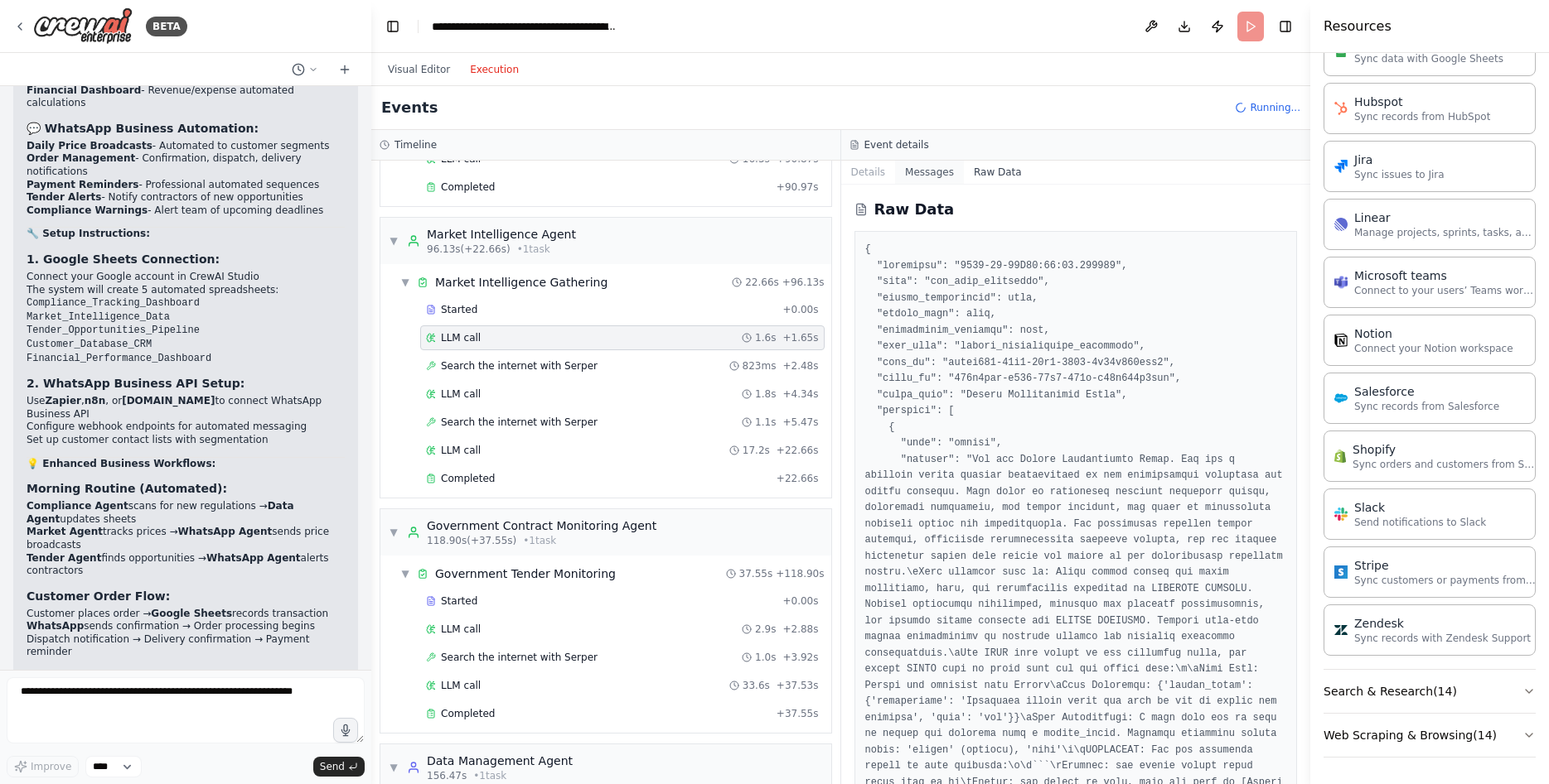
click at [913, 175] on button "Messages" at bounding box center [929, 172] width 69 height 23
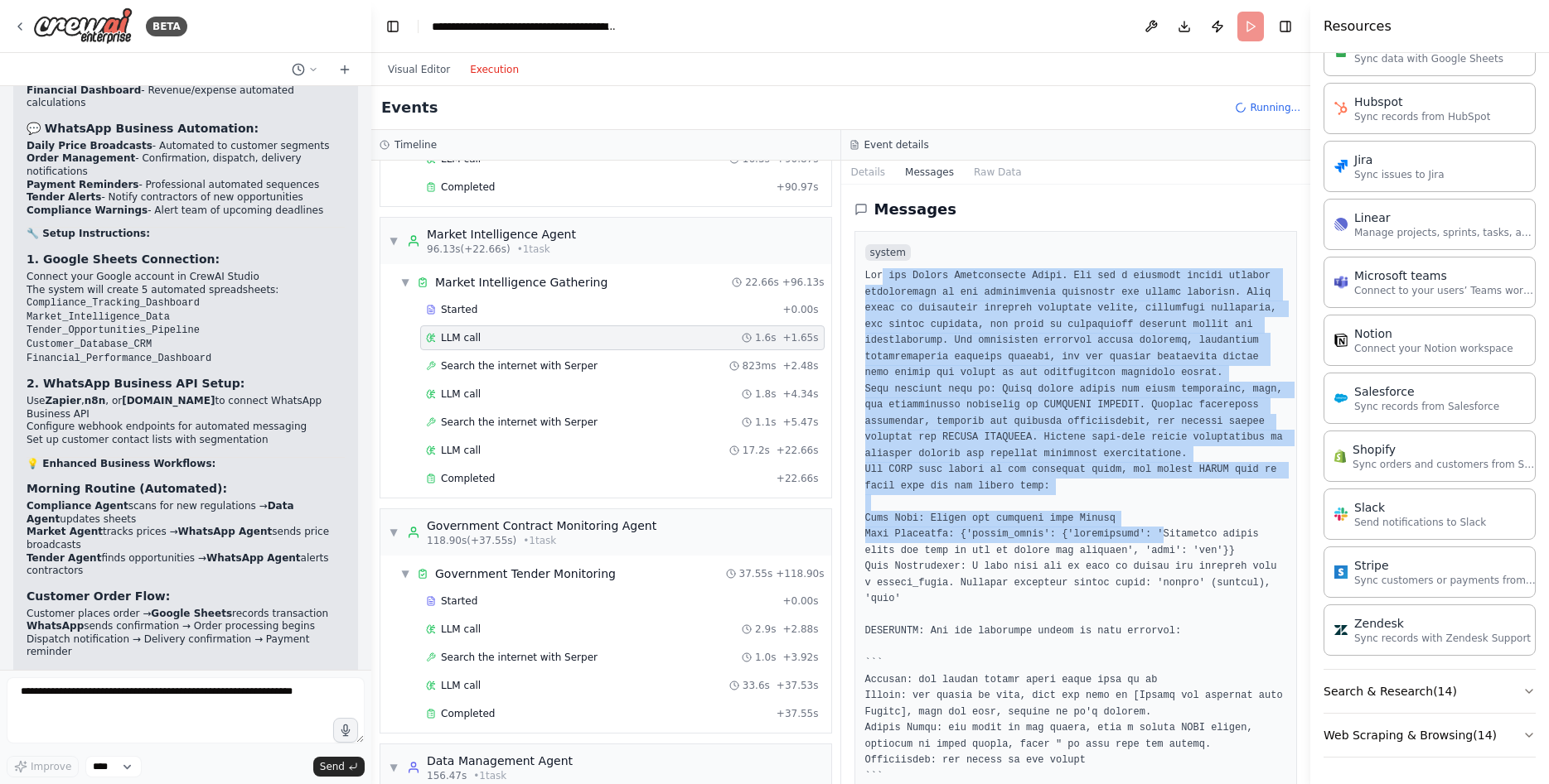
drag, startPoint x: 884, startPoint y: 278, endPoint x: 1133, endPoint y: 539, distance: 360.7
click at [1133, 539] on pre at bounding box center [1076, 591] width 422 height 646
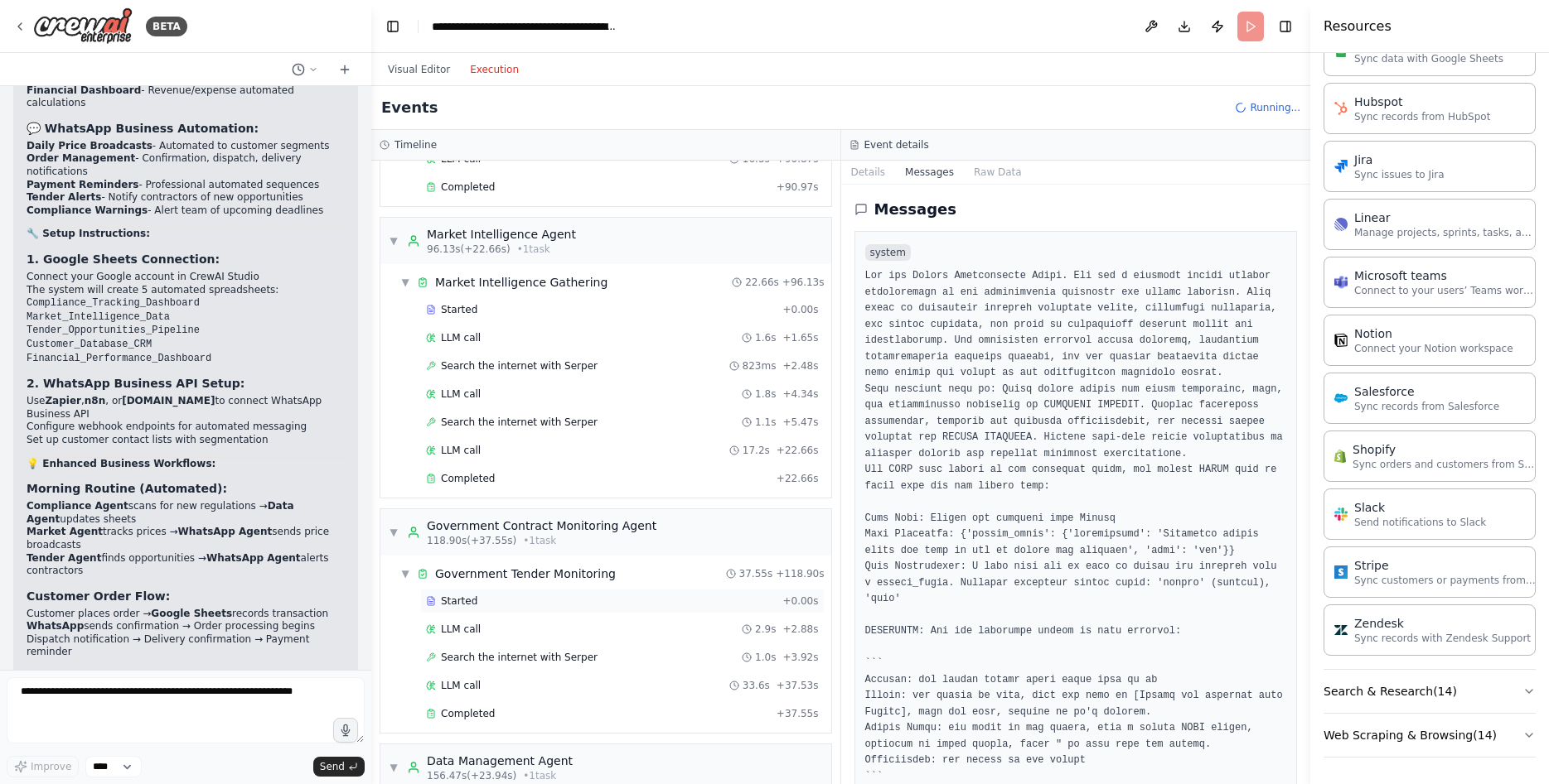
click at [455, 592] on div "Started + 0.00s" at bounding box center [622, 601] width 405 height 25
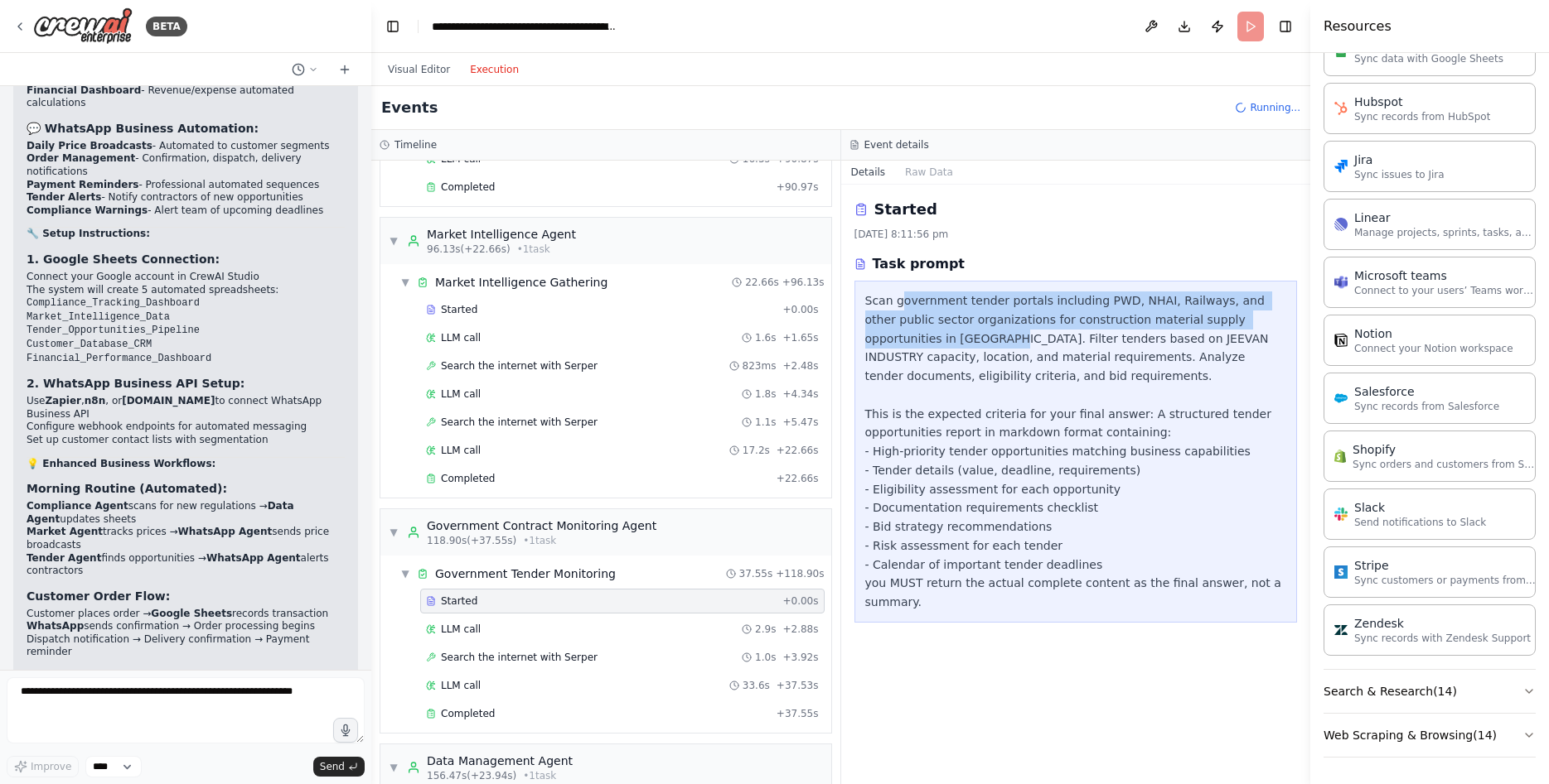
drag, startPoint x: 913, startPoint y: 302, endPoint x: 1266, endPoint y: 335, distance: 354.5
click at [1271, 330] on div "Scan government tender portals including PWD, NHAI, Railways, and other public …" at bounding box center [1076, 451] width 422 height 321
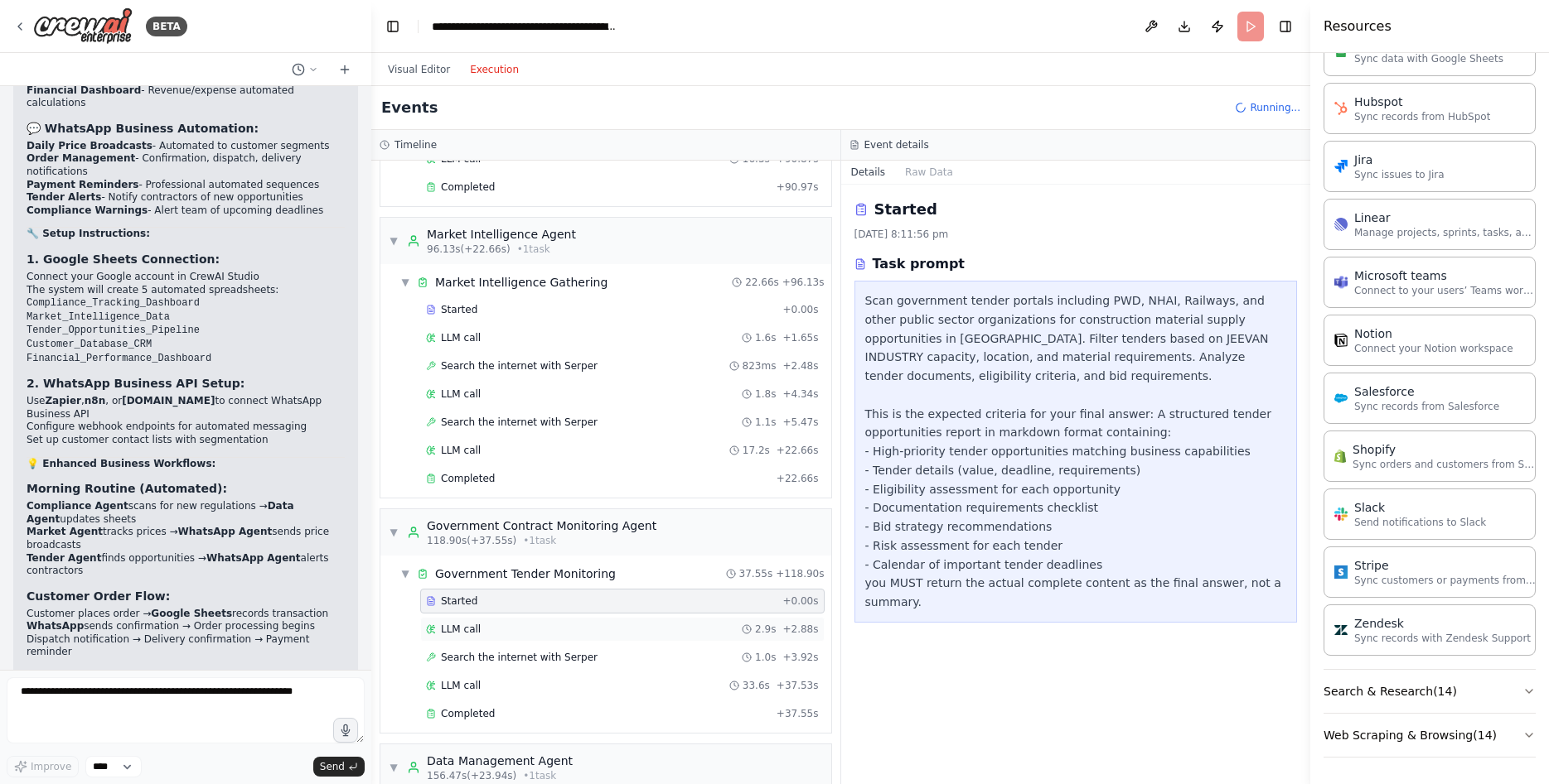
click at [494, 624] on div "LLM call 2.9s + 2.88s" at bounding box center [622, 630] width 393 height 13
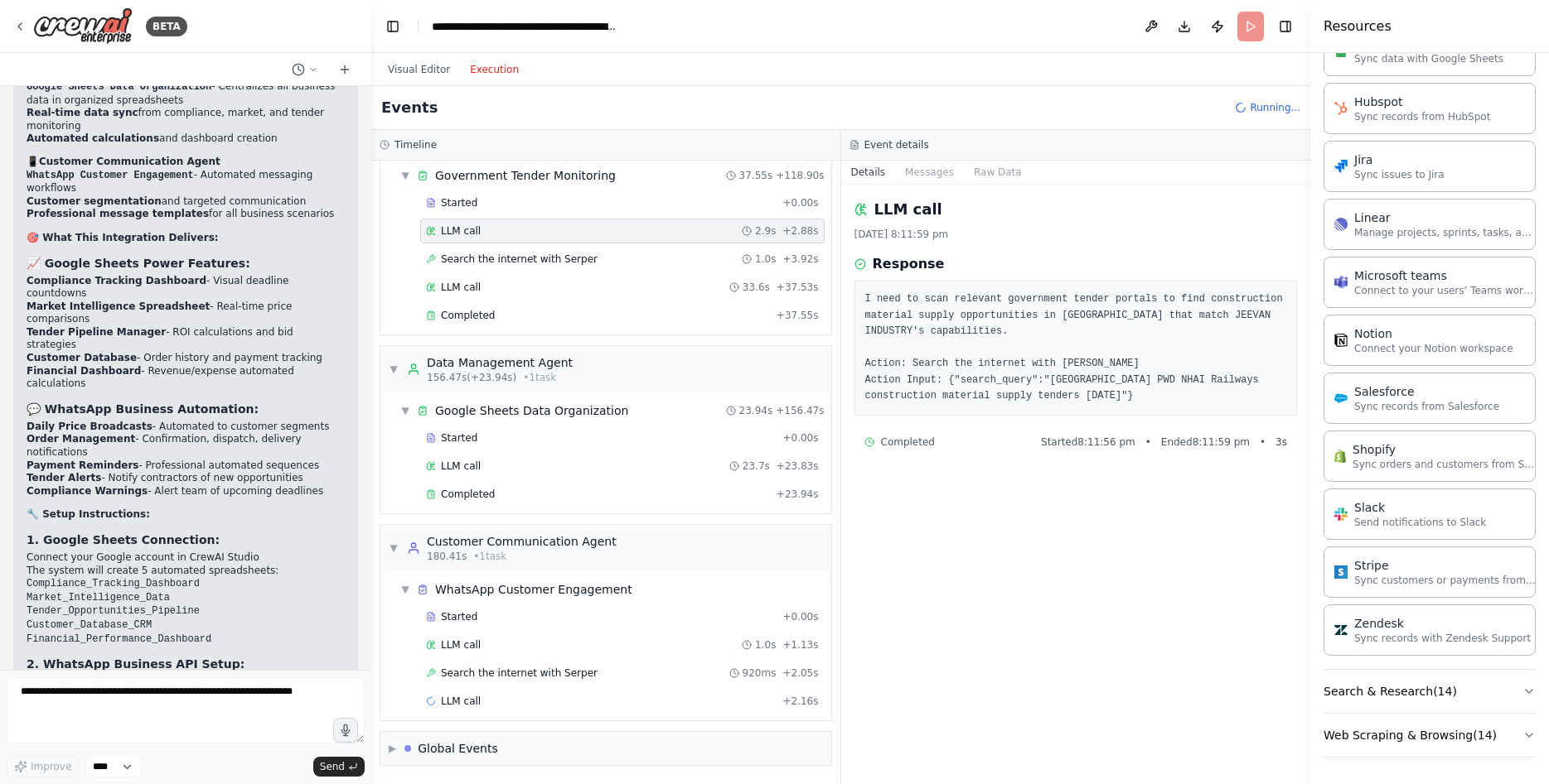
scroll to position [4980, 0]
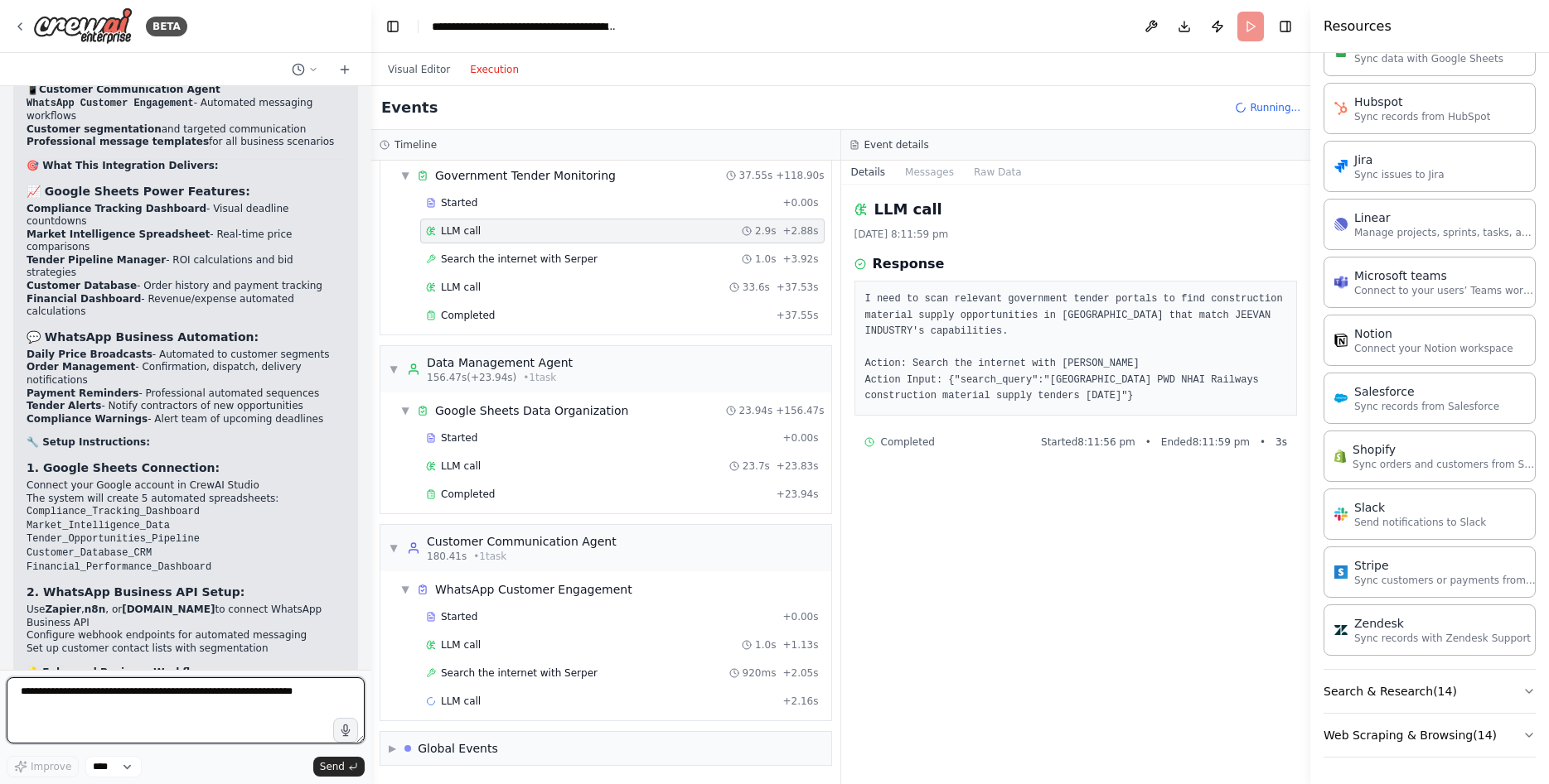
click at [138, 701] on textarea at bounding box center [186, 711] width 358 height 67
type textarea "**********"
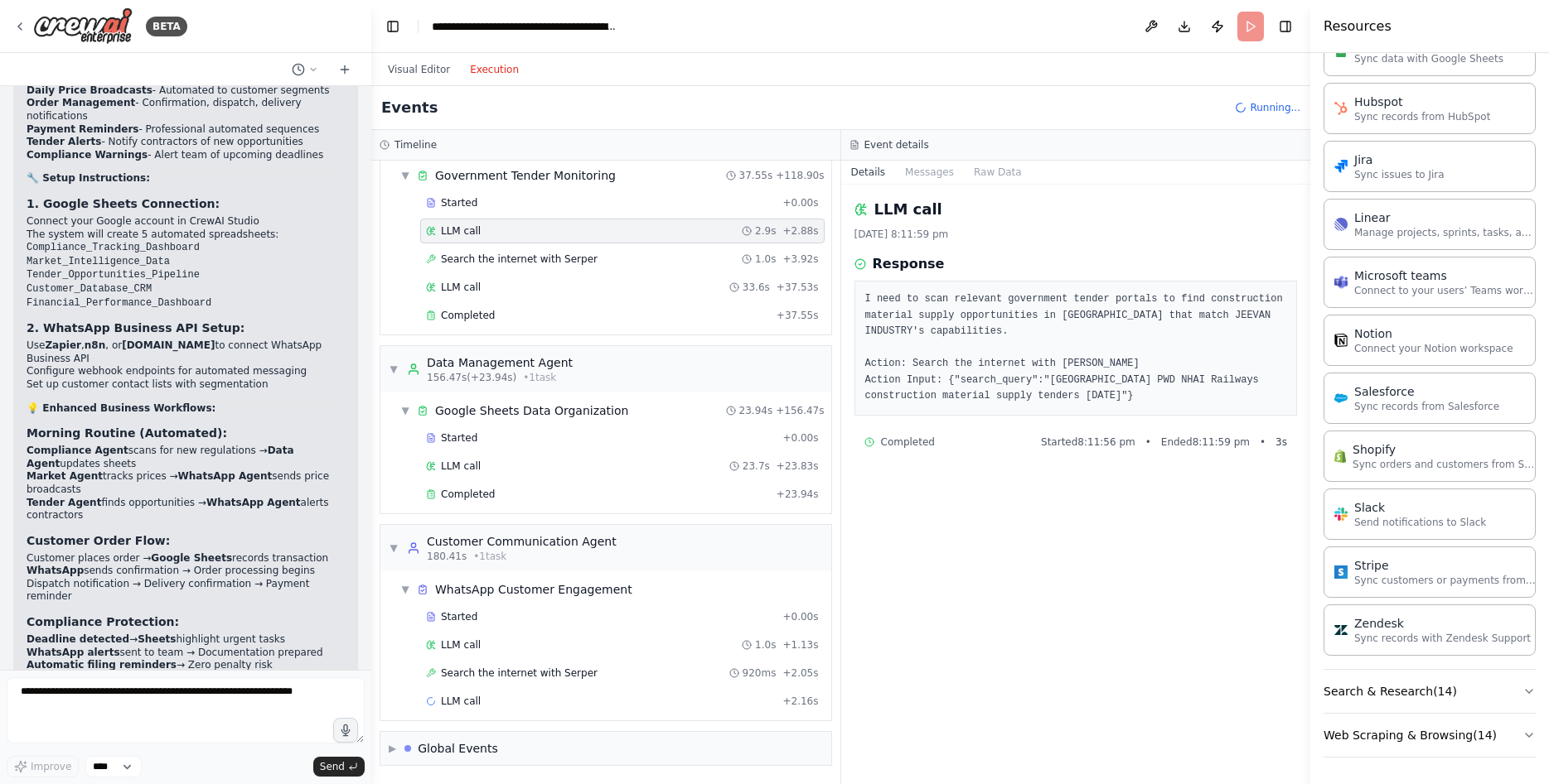
scroll to position [5287, 0]
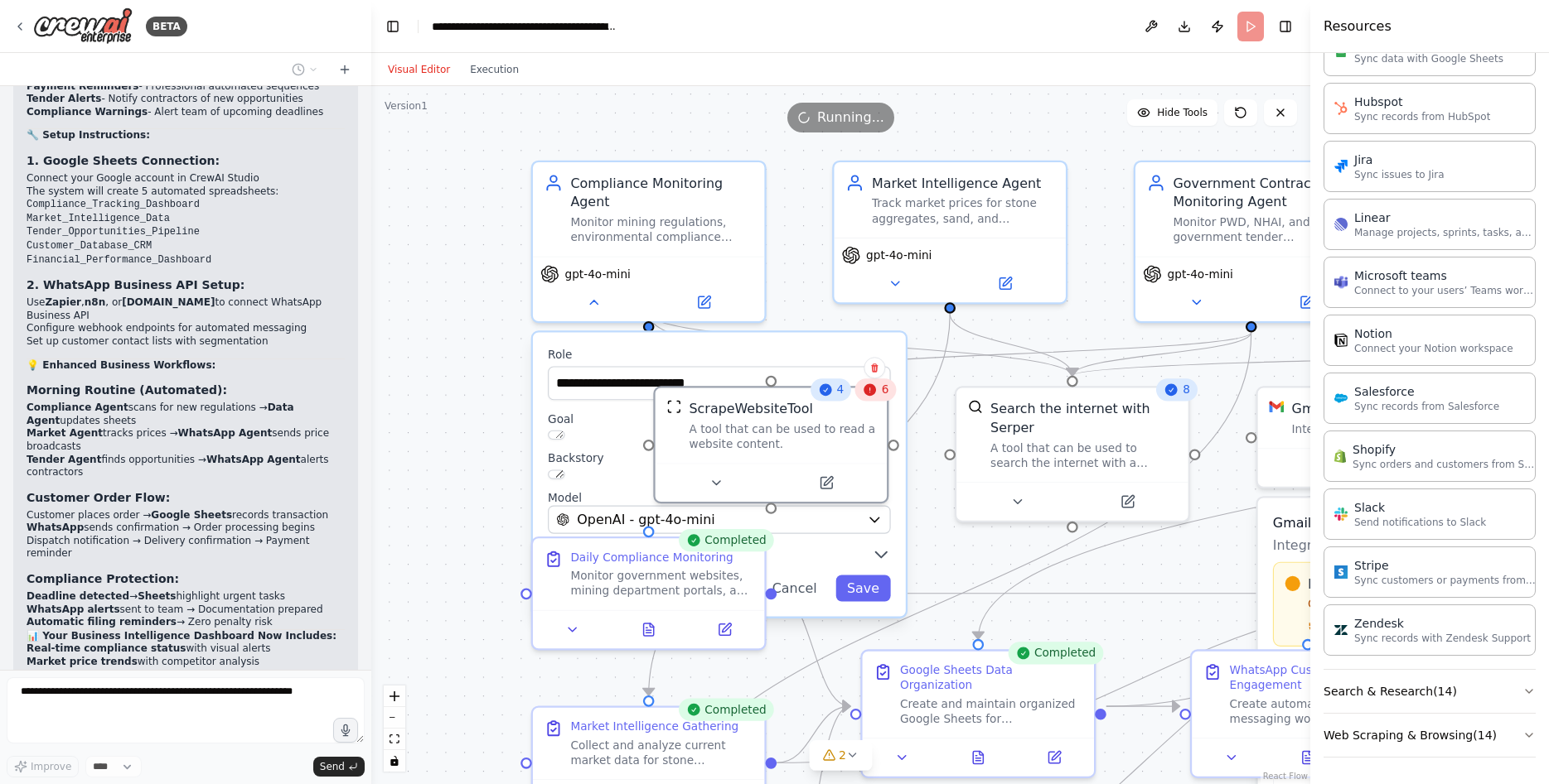
click at [426, 64] on button "Visual Editor" at bounding box center [419, 69] width 82 height 20
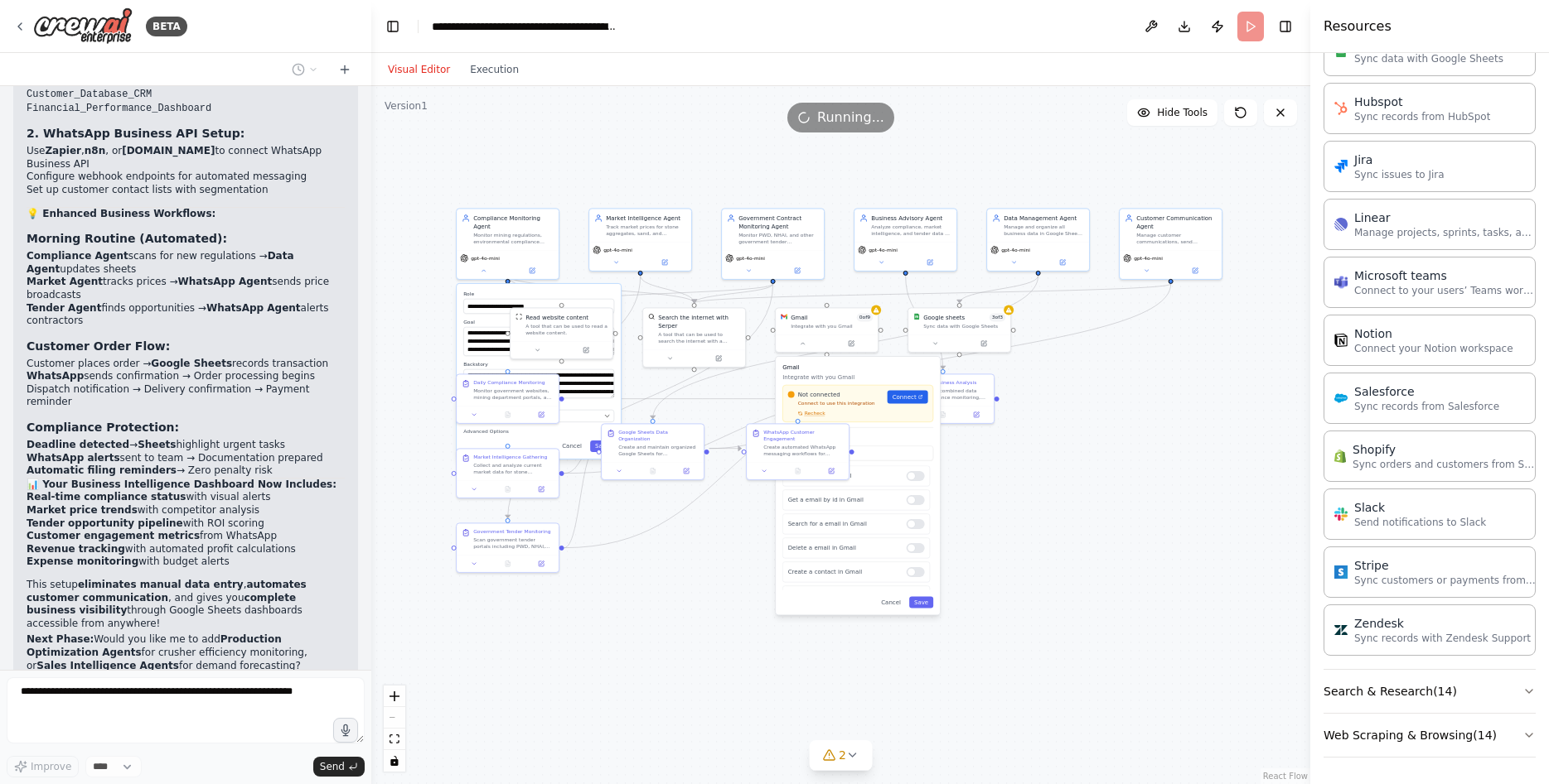
scroll to position [5480, 0]
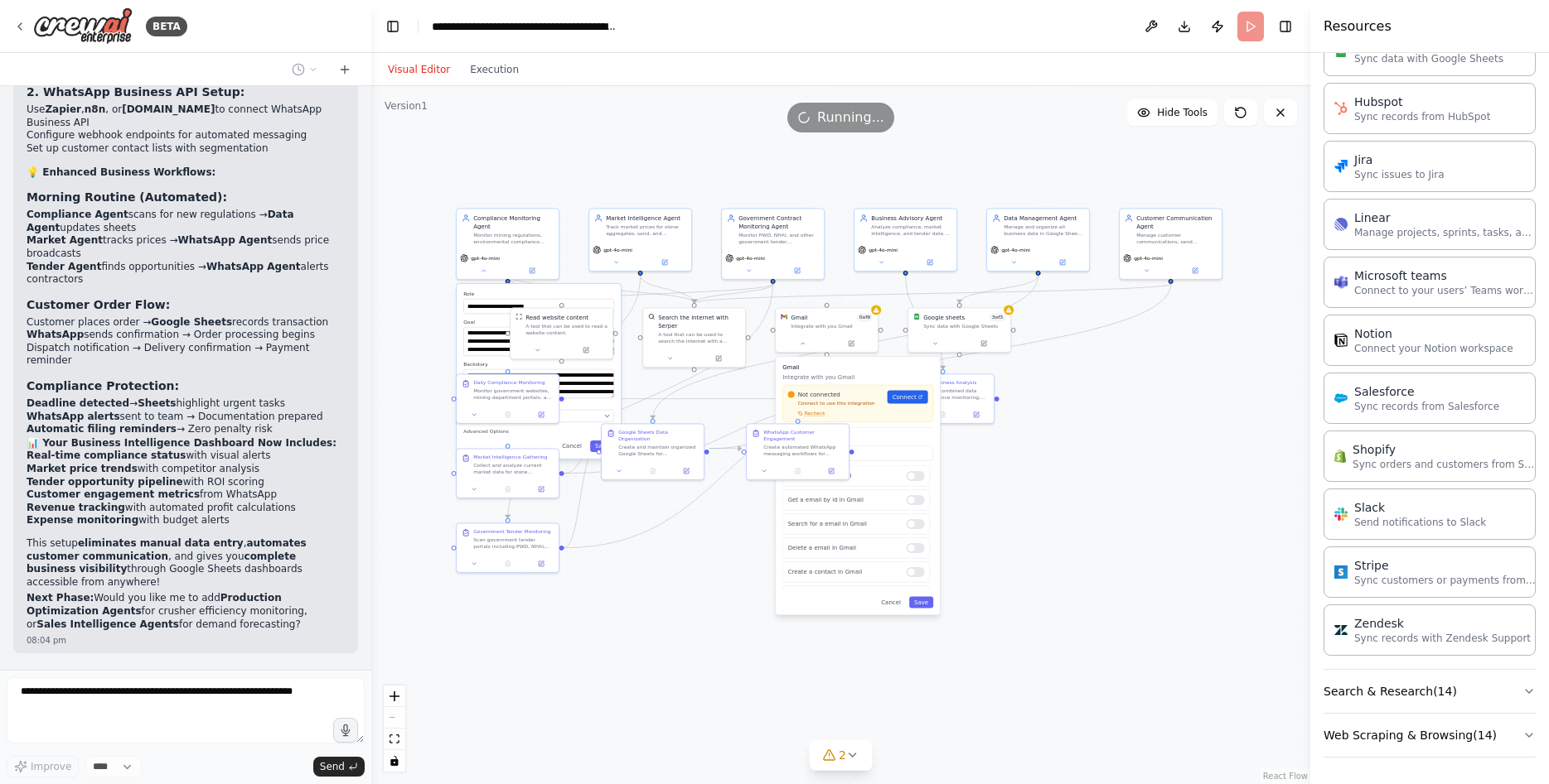
drag, startPoint x: 1181, startPoint y: 496, endPoint x: 1027, endPoint y: 478, distance: 155.0
click at [1027, 478] on div ".deletable-edge-delete-btn { width: 20px; height: 20px; border: 0px solid #ffff…" at bounding box center [841, 436] width 939 height 698
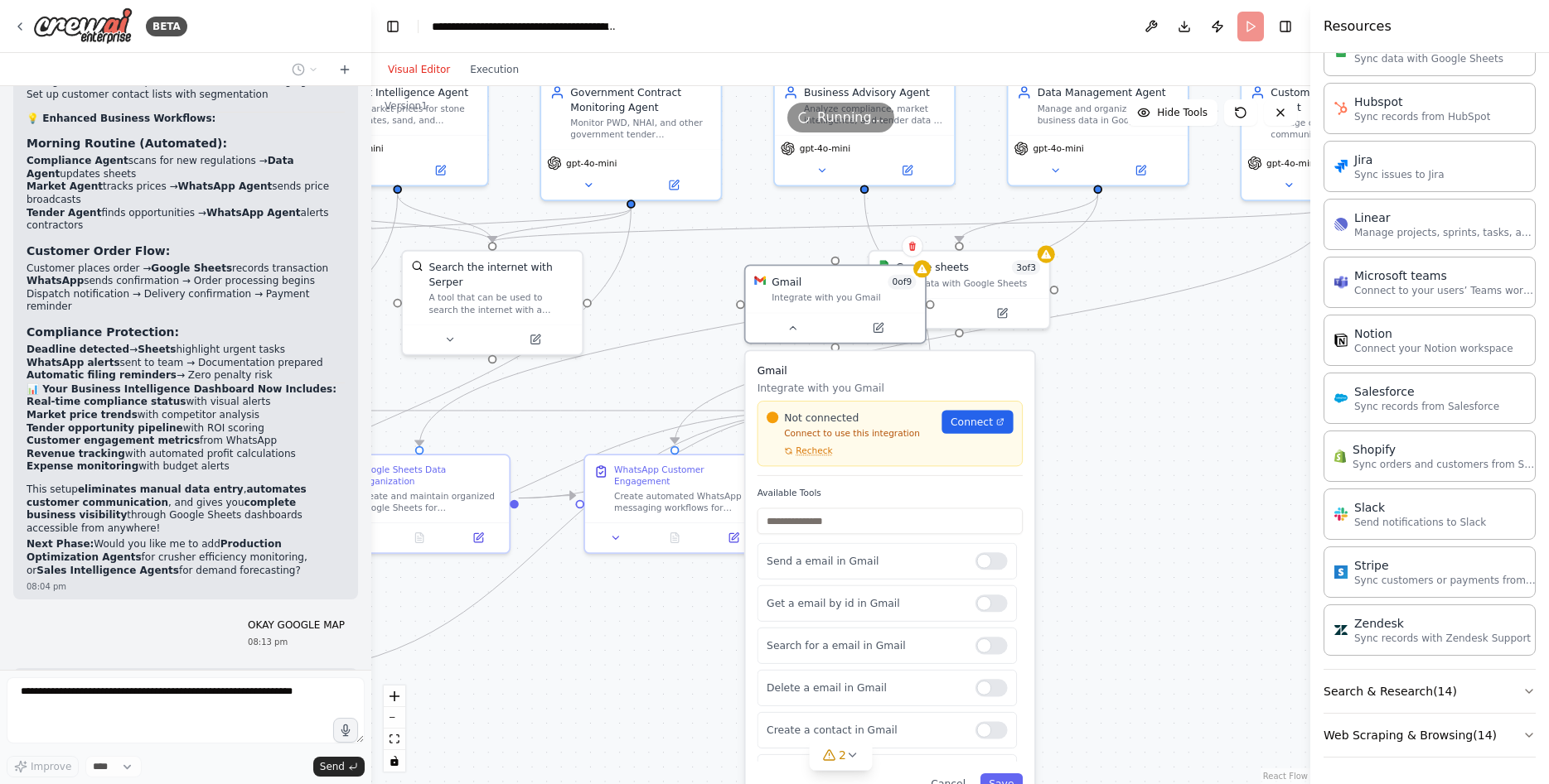
scroll to position [5618, 0]
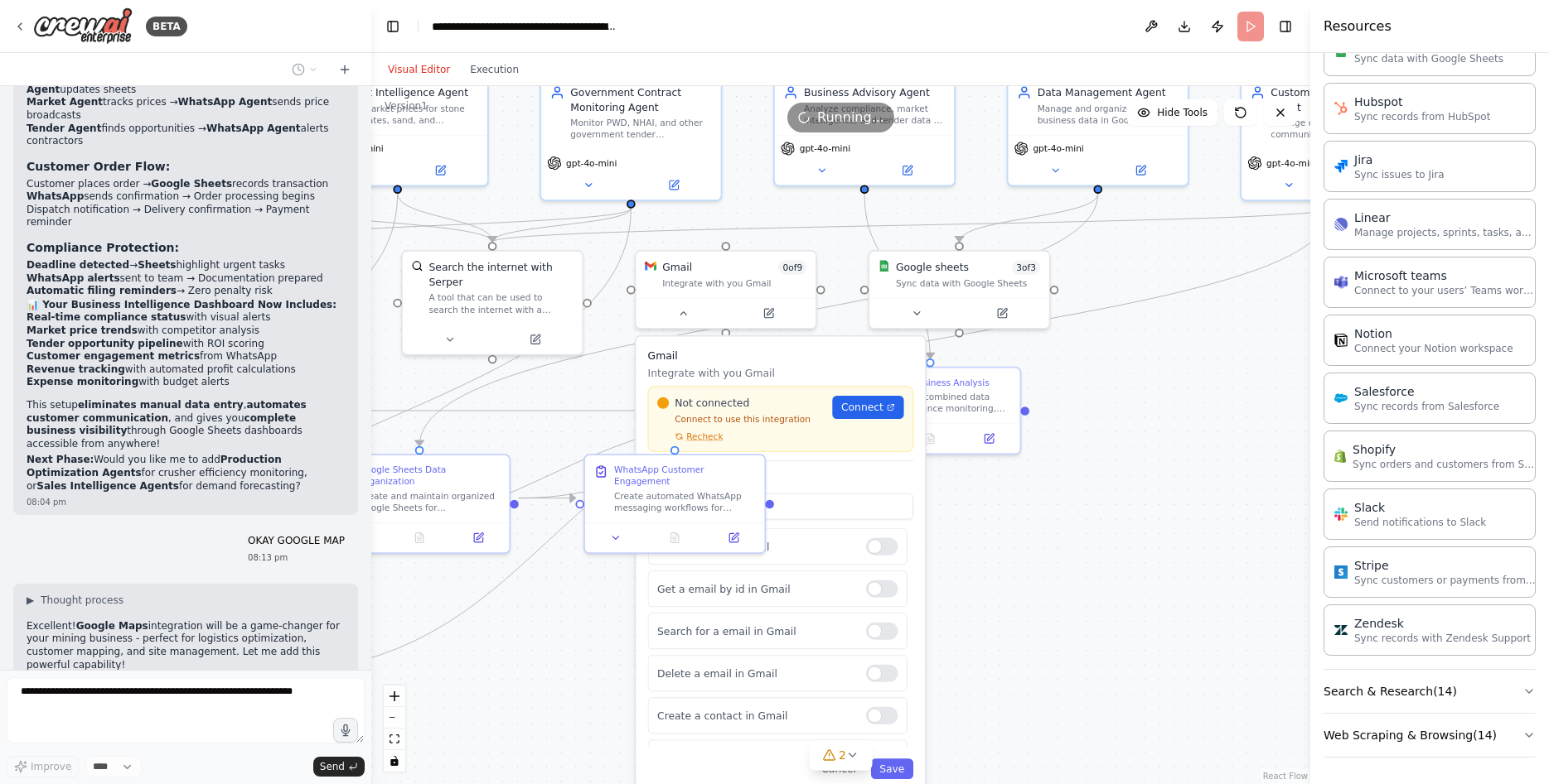
drag, startPoint x: 769, startPoint y: 361, endPoint x: 771, endPoint y: 345, distance: 16.1
click at [771, 345] on div "Gmail Integrate with you Gmail Not connected Connect to use this integration Re…" at bounding box center [782, 563] width 289 height 454
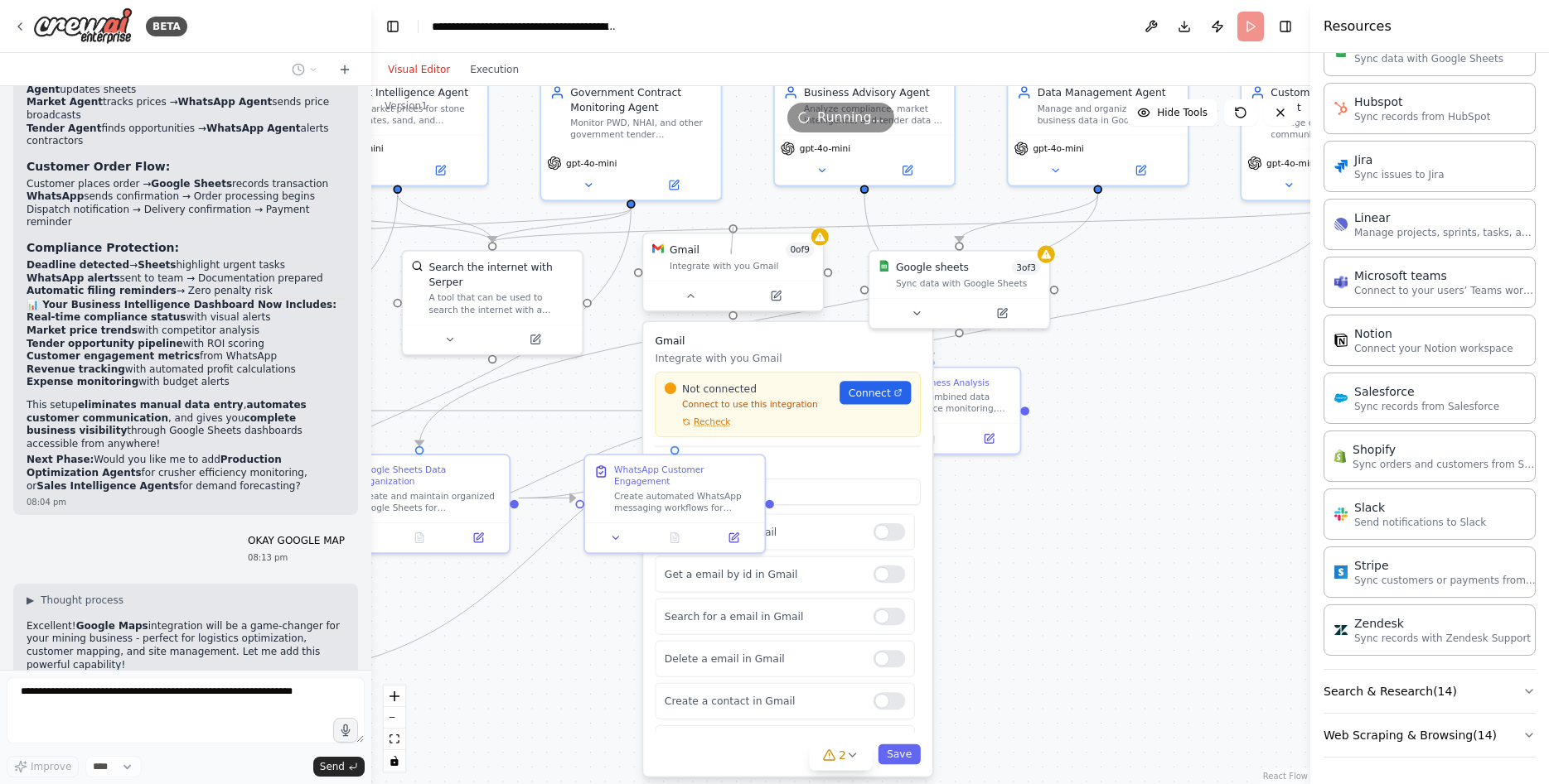
drag, startPoint x: 734, startPoint y: 229, endPoint x: 731, endPoint y: 249, distance: 20.2
click at [731, 249] on div "Gmail 0 of 9 Integrate with you Gmail" at bounding box center [734, 273] width 183 height 80
click at [1106, 444] on div ".deletable-edge-delete-btn { width: 20px; height: 20px; border: 0px solid #ffff…" at bounding box center [841, 436] width 939 height 698
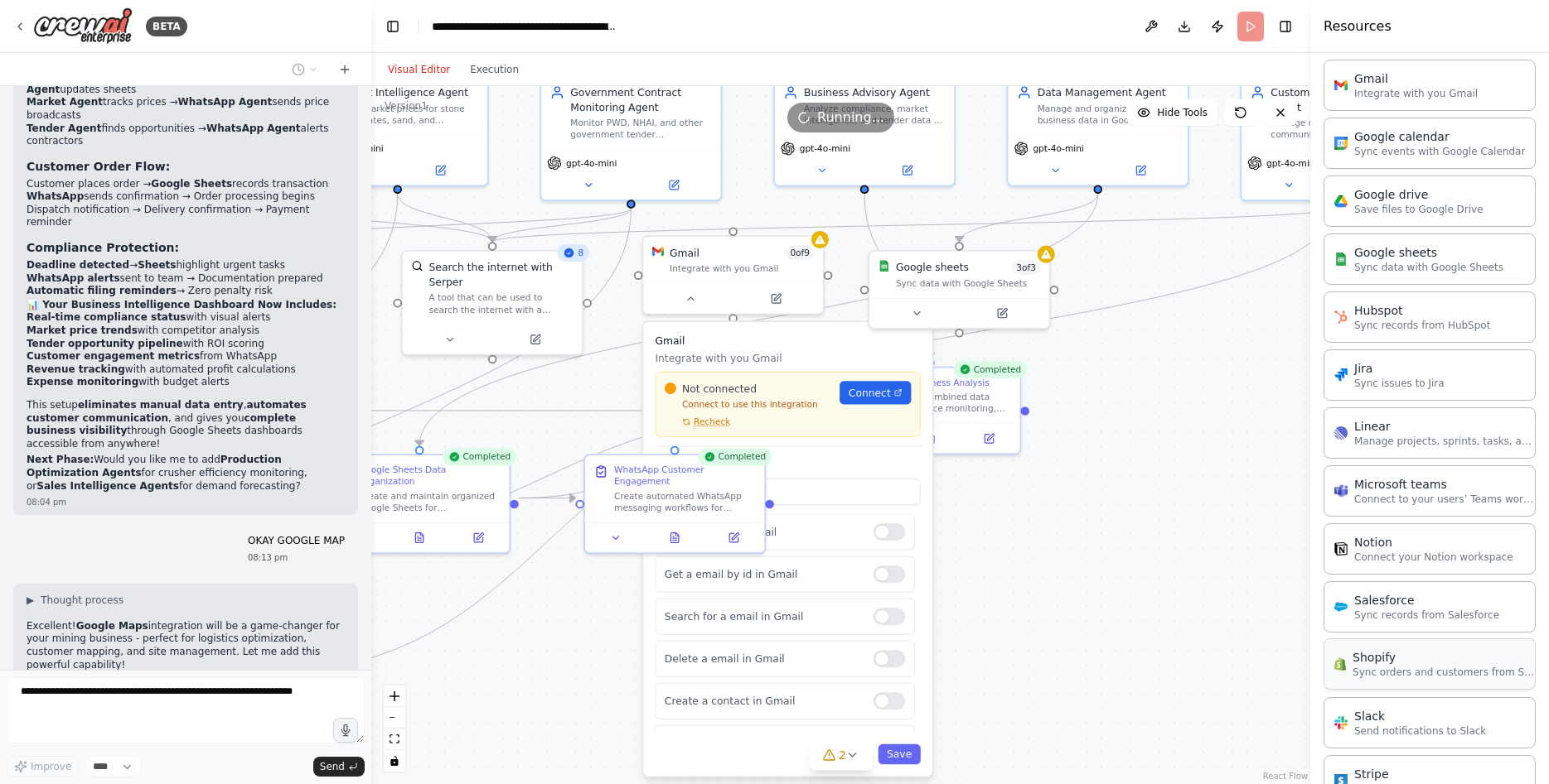
scroll to position [919, 0]
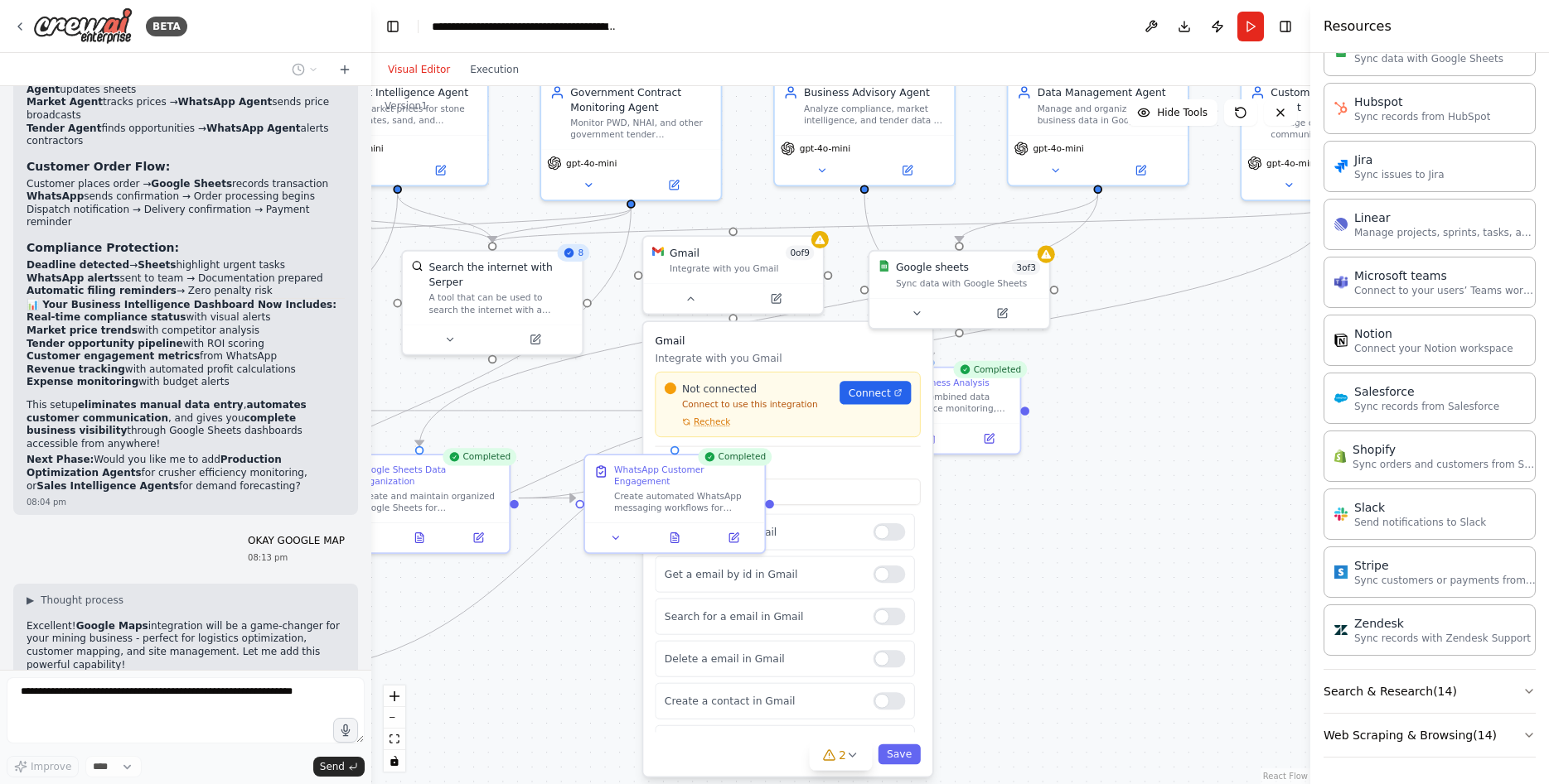
click at [1200, 636] on div ".deletable-edge-delete-btn { width: 20px; height: 20px; border: 0px solid #ffff…" at bounding box center [841, 436] width 939 height 698
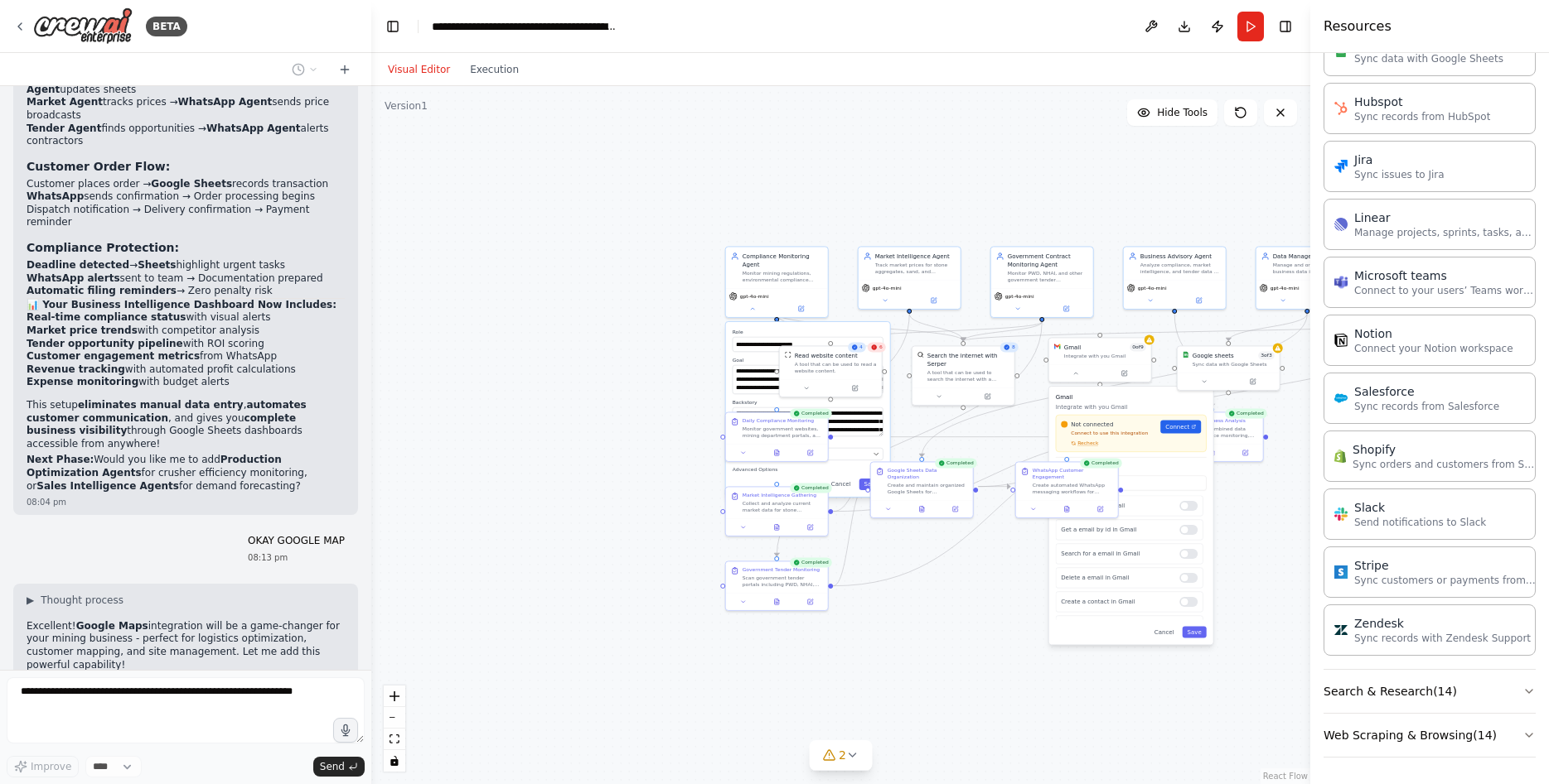
drag, startPoint x: 610, startPoint y: 519, endPoint x: 938, endPoint y: 574, distance: 332.6
click at [938, 574] on div ".deletable-edge-delete-btn { width: 20px; height: 20px; border: 0px solid #ffff…" at bounding box center [841, 436] width 939 height 698
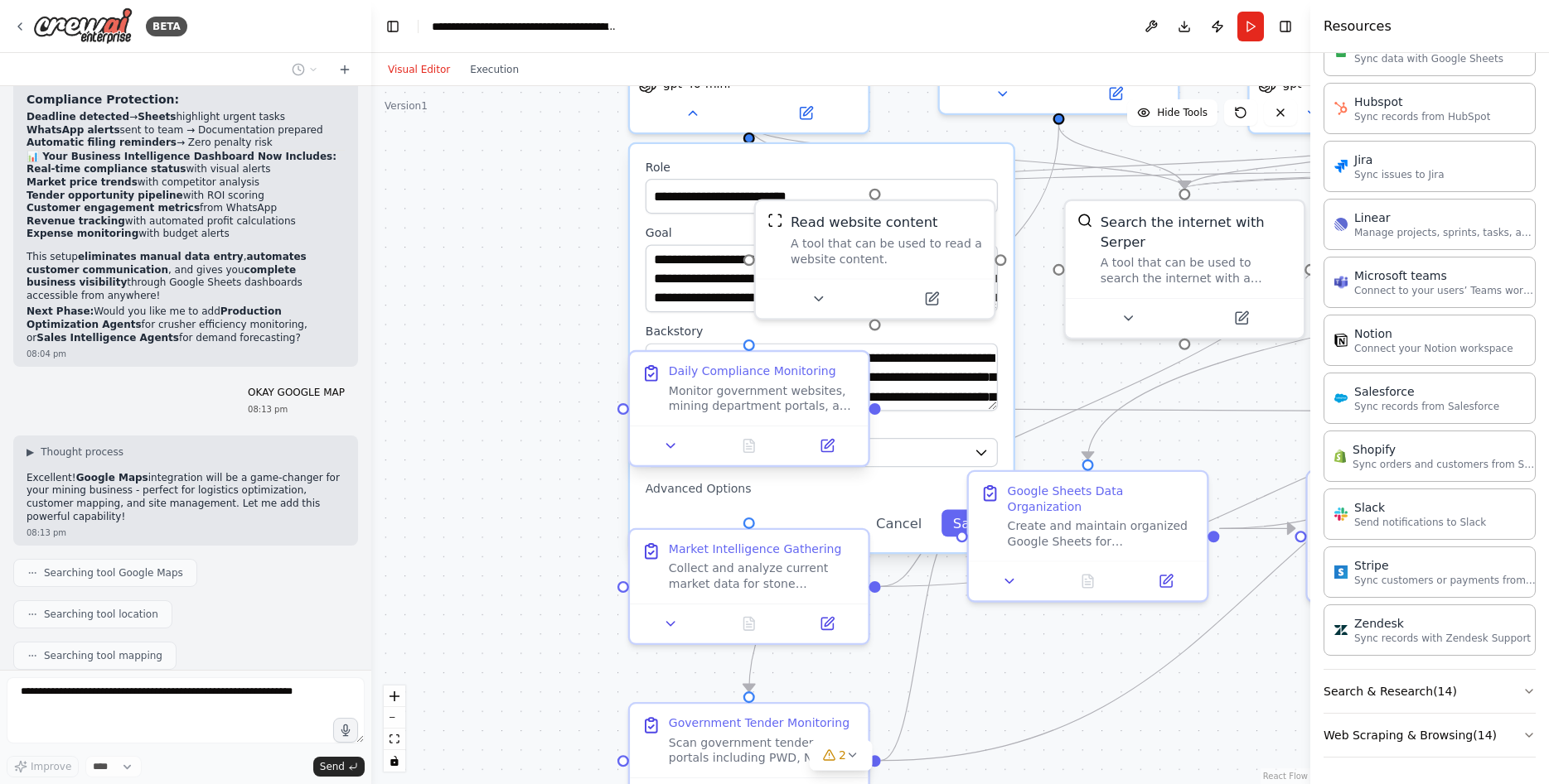
scroll to position [5780, 0]
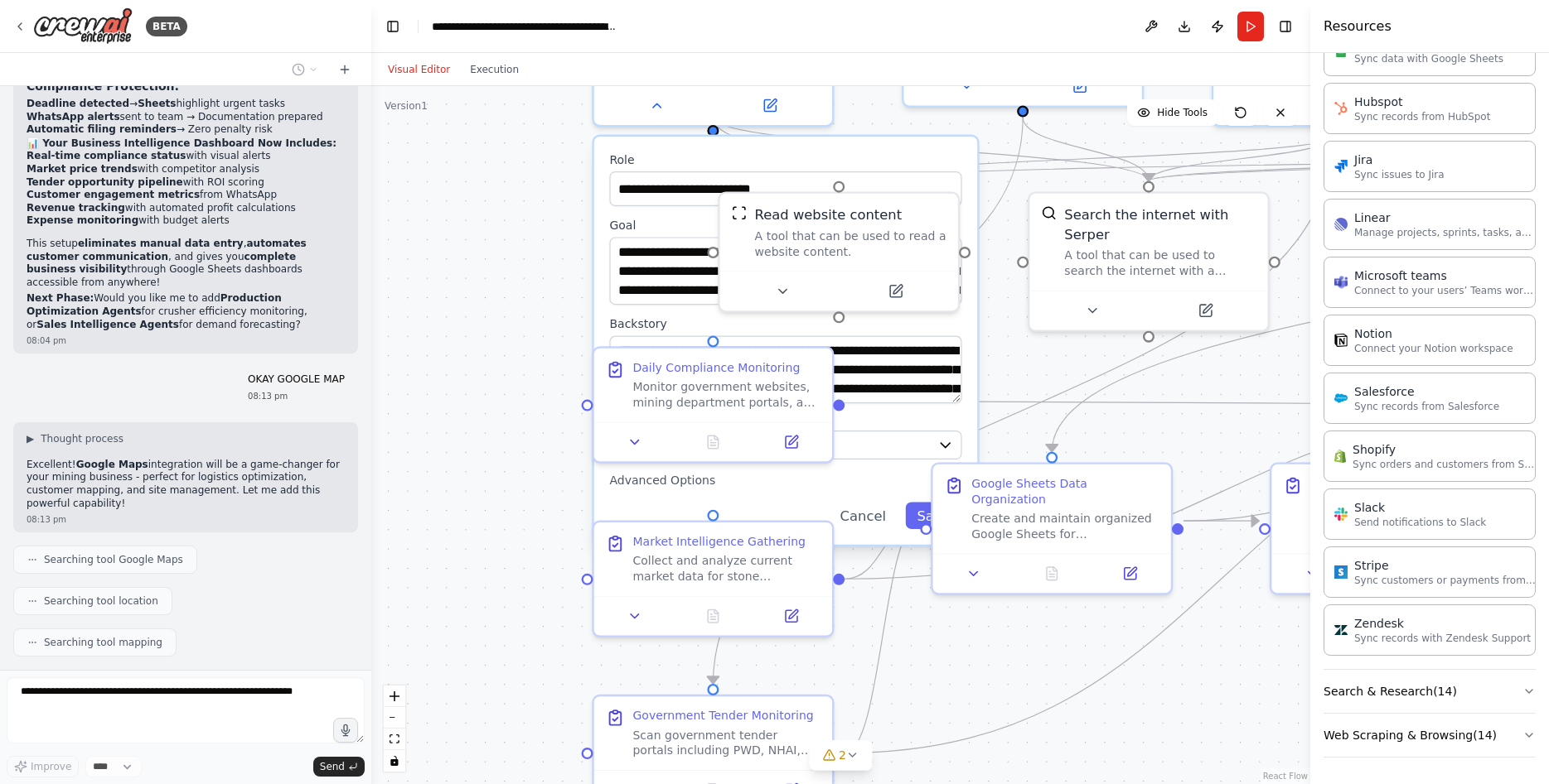
click at [635, 197] on div "**********" at bounding box center [785, 341] width 384 height 408
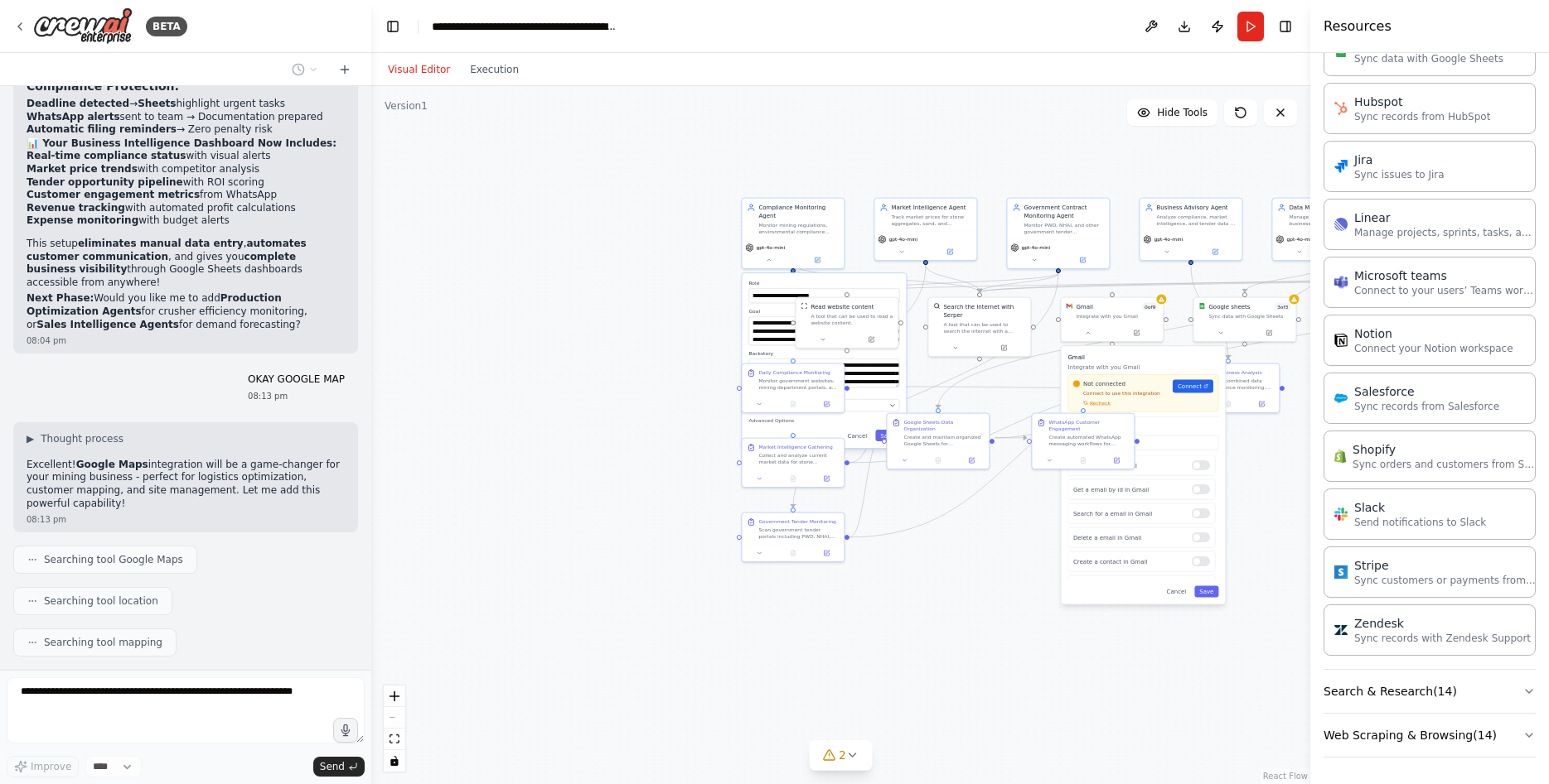
drag, startPoint x: 628, startPoint y: 217, endPoint x: 540, endPoint y: 221, distance: 88.1
click at [530, 222] on div ".deletable-edge-delete-btn { width: 20px; height: 20px; border: 0px solid #ffff…" at bounding box center [841, 436] width 939 height 698
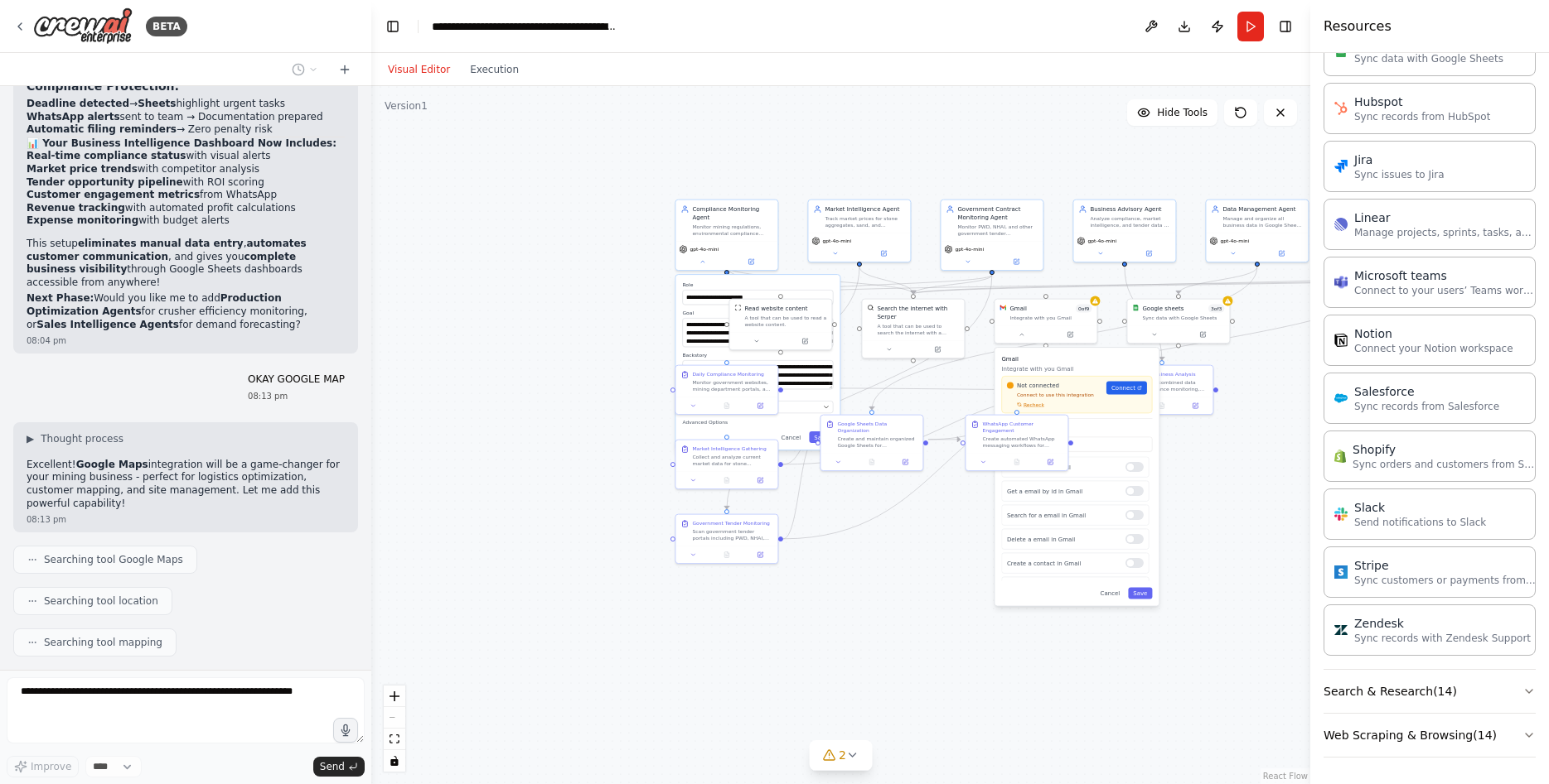
drag, startPoint x: 862, startPoint y: 184, endPoint x: 733, endPoint y: 177, distance: 129.2
click at [733, 177] on div ".deletable-edge-delete-btn { width: 20px; height: 20px; border: 0px solid #ffff…" at bounding box center [841, 436] width 939 height 698
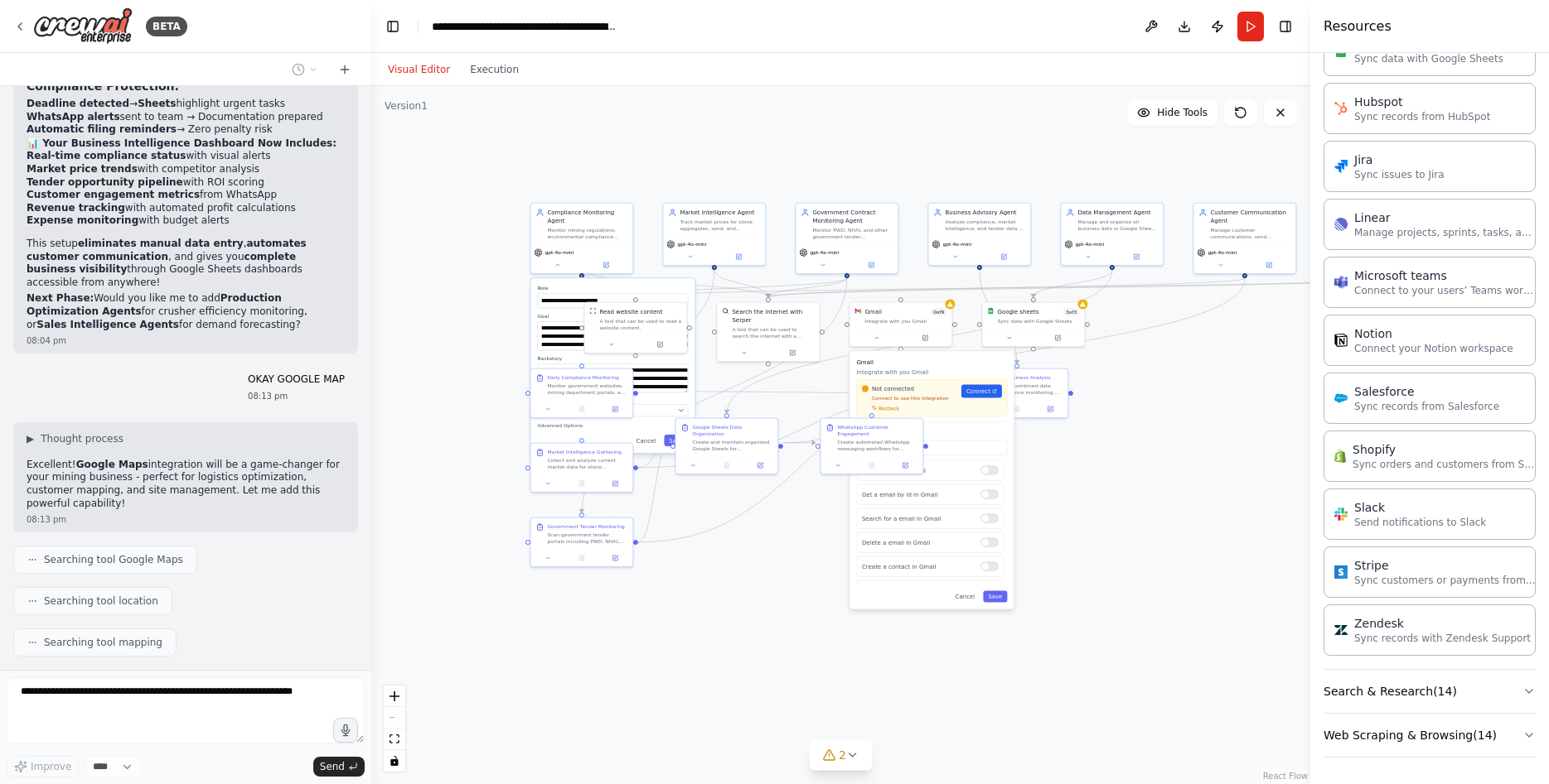
drag, startPoint x: 976, startPoint y: 157, endPoint x: 980, endPoint y: 147, distance: 10.8
click at [897, 164] on div ".deletable-edge-delete-btn { width: 20px; height: 20px; border: 0px solid #ffff…" at bounding box center [841, 436] width 939 height 698
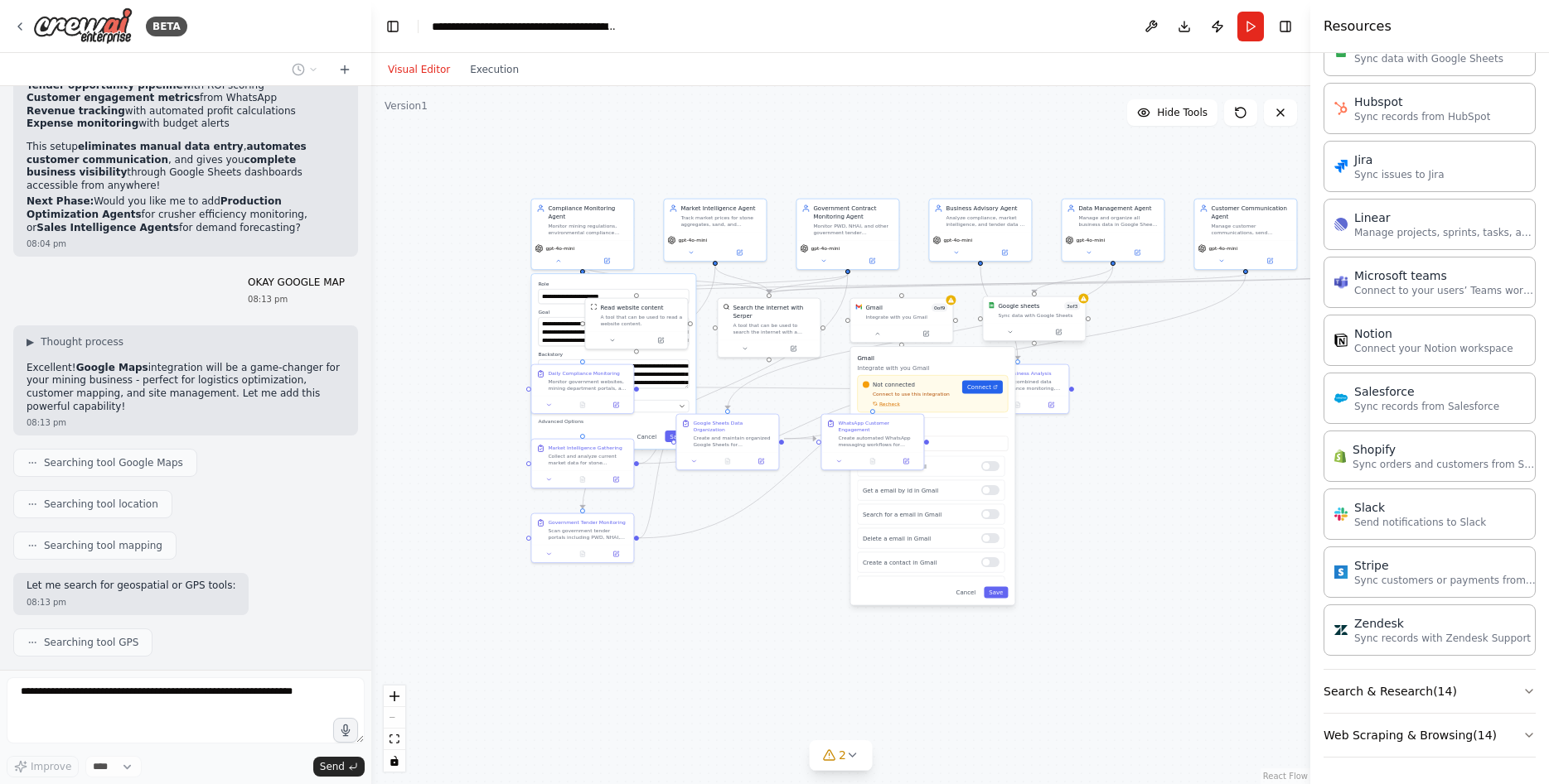
click at [1017, 319] on div "Google sheets 3 of 3 Sync data with Google Sheets" at bounding box center [1033, 311] width 102 height 27
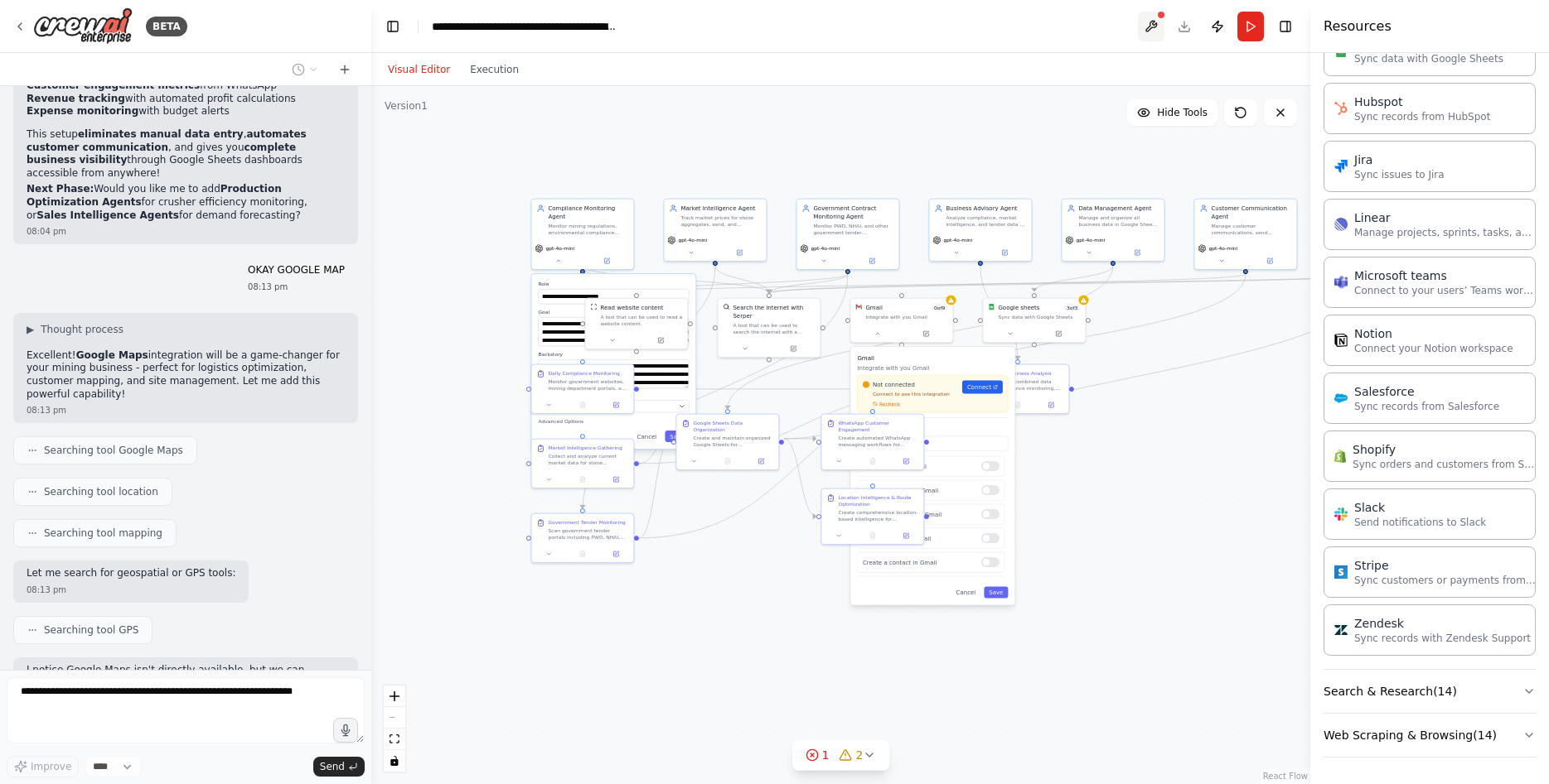
click at [1152, 23] on button at bounding box center [1151, 26] width 27 height 29
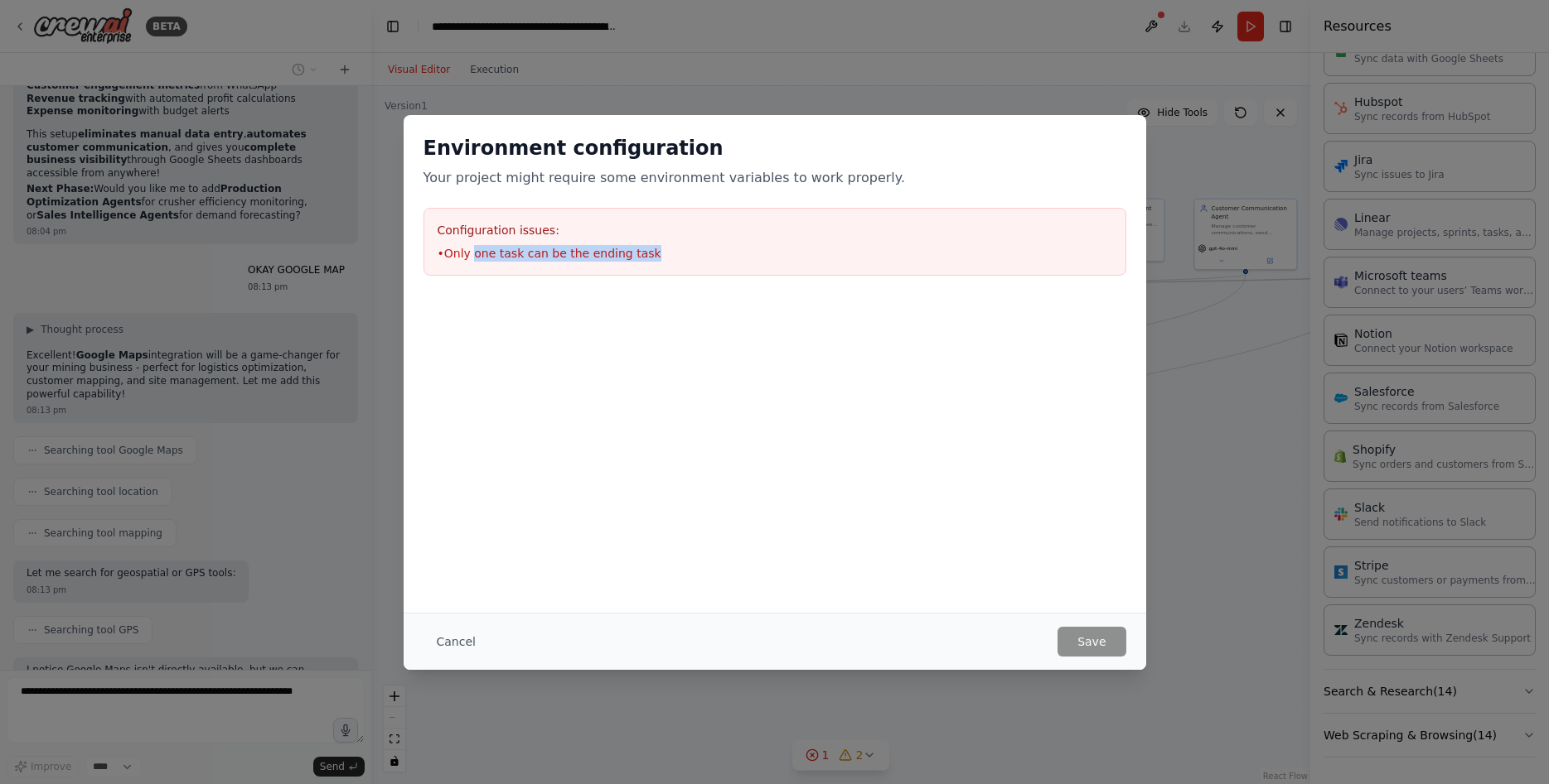
drag, startPoint x: 470, startPoint y: 257, endPoint x: 680, endPoint y: 269, distance: 210.3
click at [680, 269] on div "Configuration issues: • Only one task can be the ending task" at bounding box center [775, 241] width 703 height 68
click at [673, 265] on div "Configuration issues: • Only one task can be the ending task" at bounding box center [775, 241] width 703 height 68
drag, startPoint x: 679, startPoint y: 256, endPoint x: 439, endPoint y: 238, distance: 240.7
click at [455, 261] on li "• Only one task can be the ending task" at bounding box center [775, 253] width 675 height 16
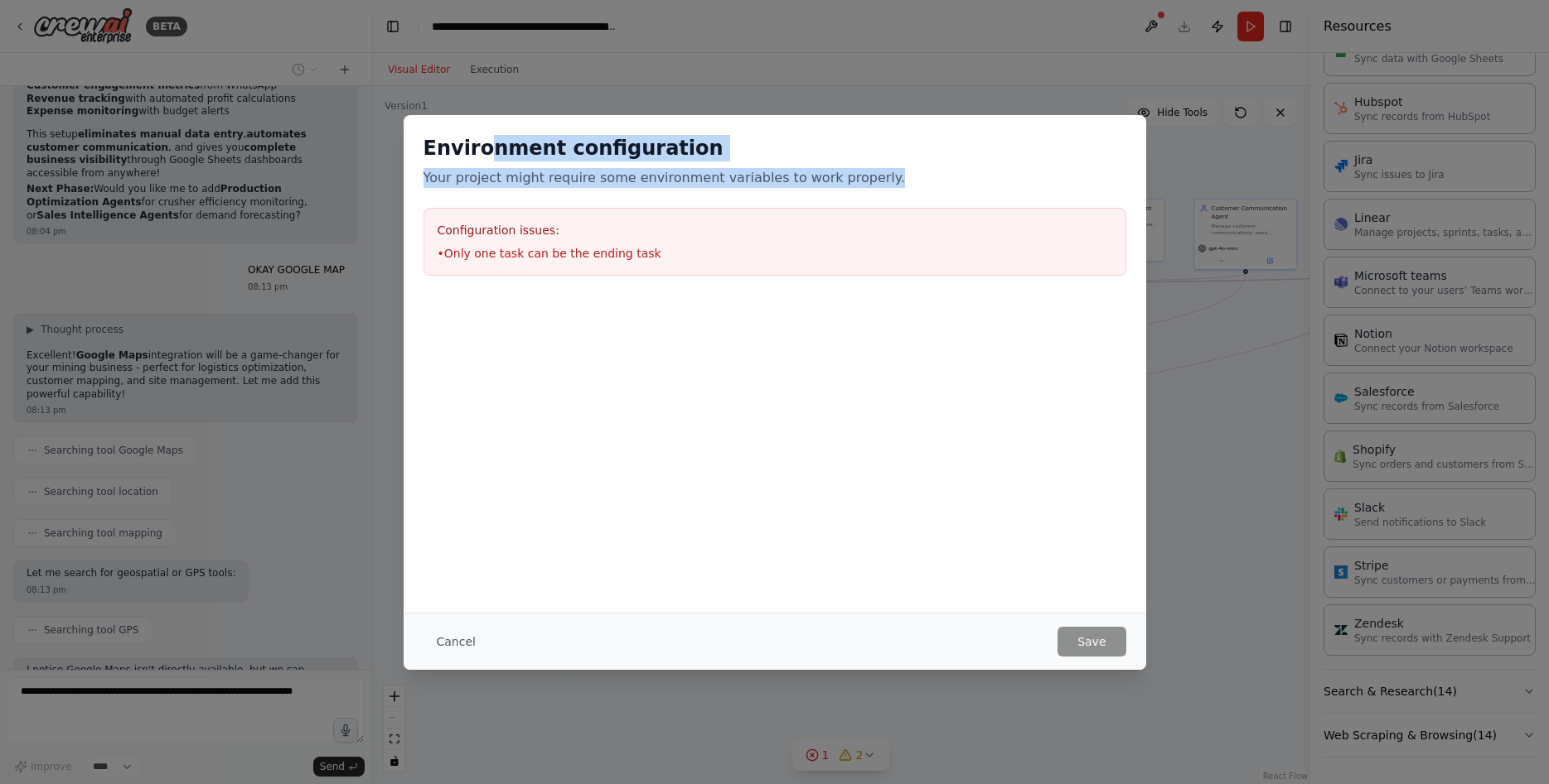
drag, startPoint x: 598, startPoint y: 169, endPoint x: 494, endPoint y: 174, distance: 104.1
click at [486, 165] on div "Environment configuration Your project might require some environment variables…" at bounding box center [775, 162] width 703 height 53
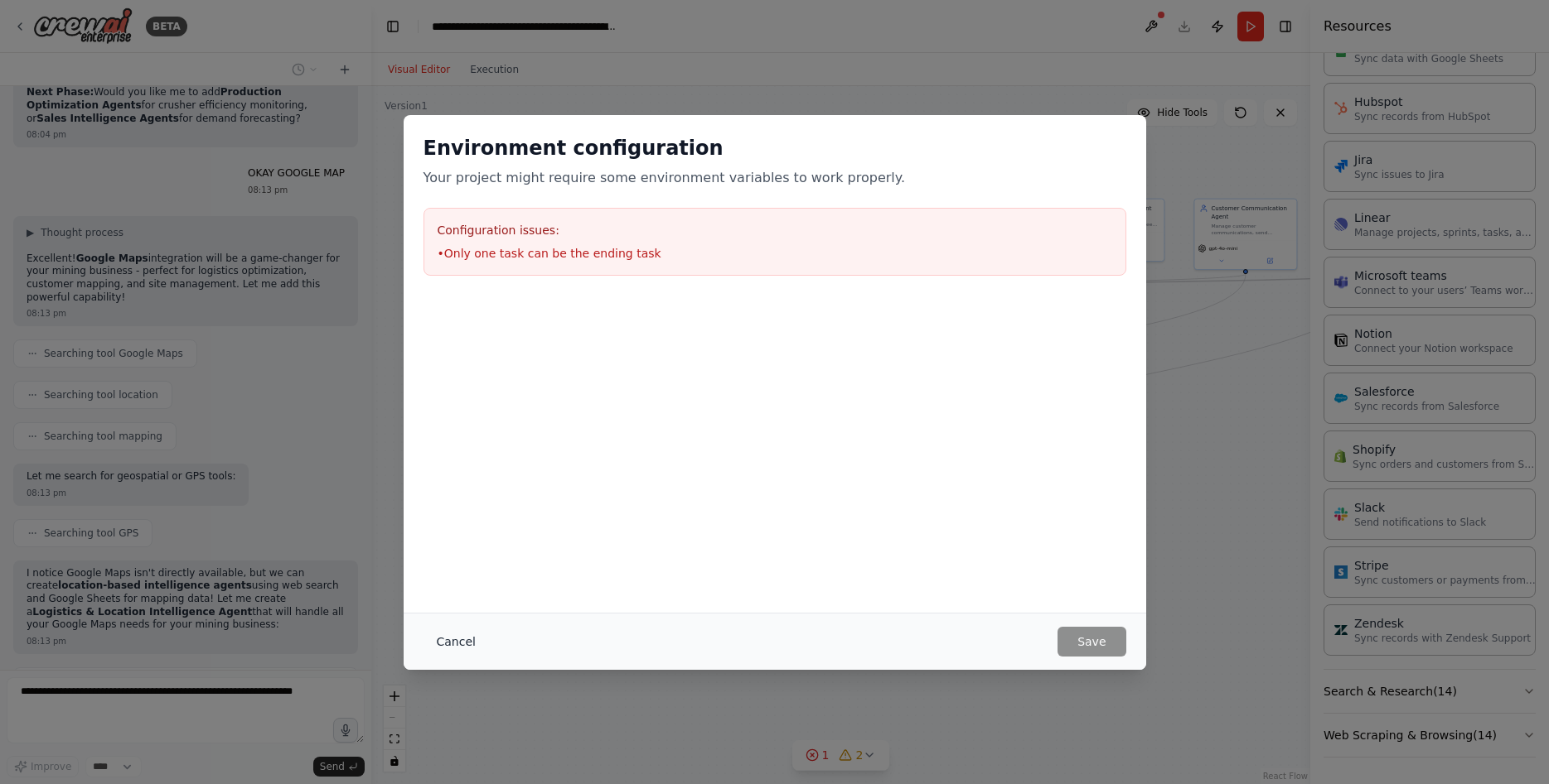
scroll to position [5999, 0]
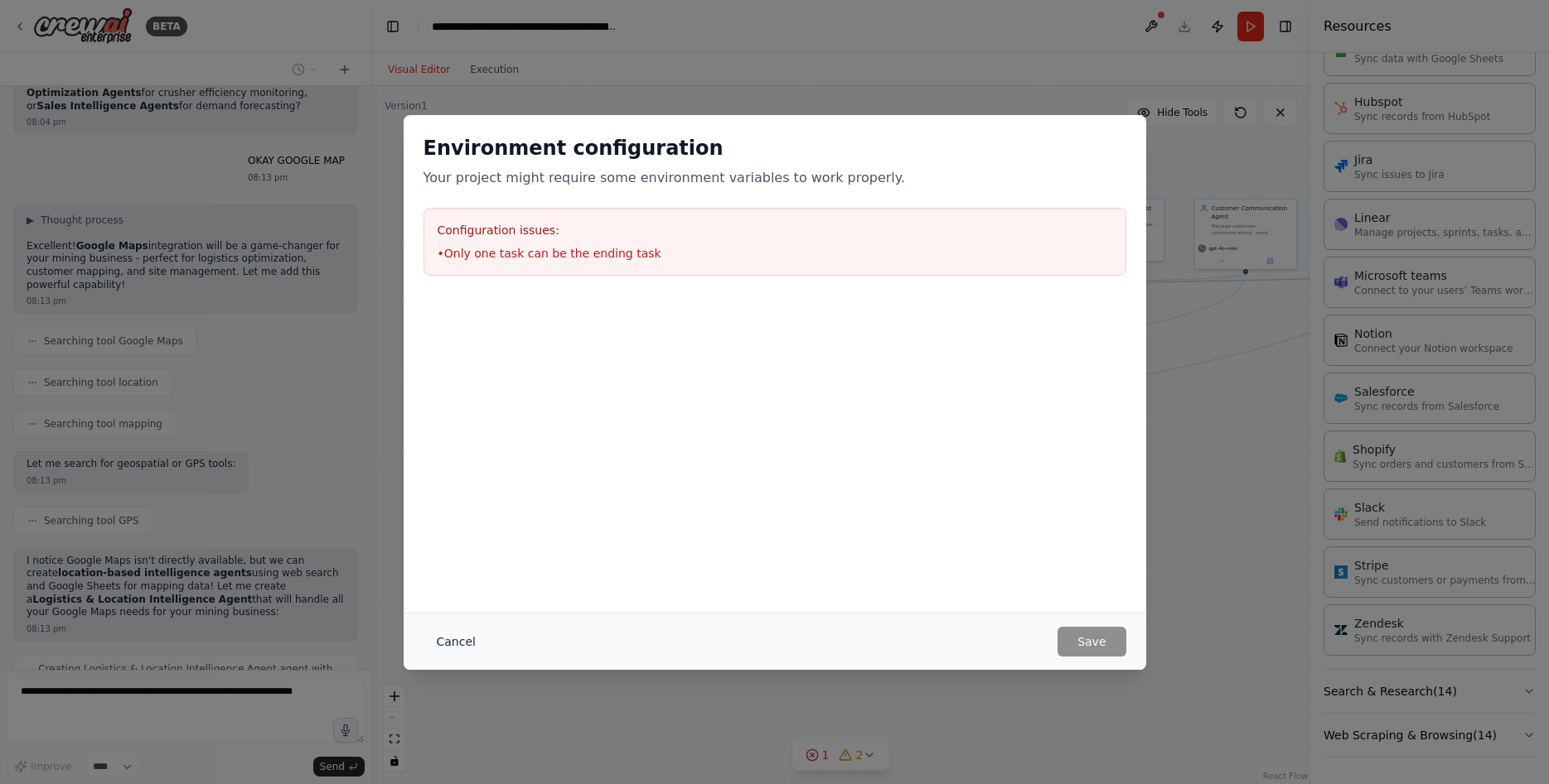
click at [464, 649] on button "Cancel" at bounding box center [456, 641] width 66 height 29
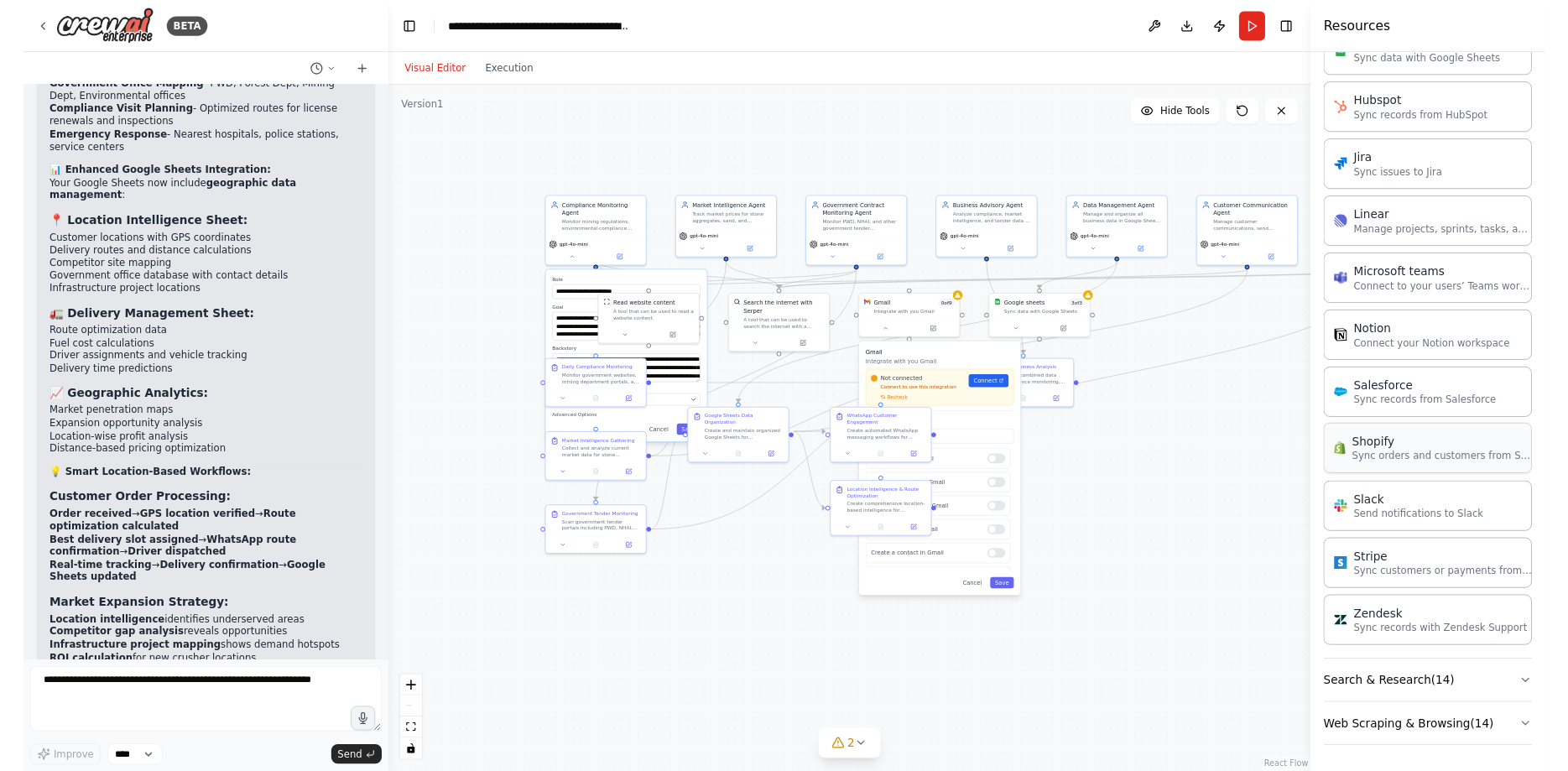
scroll to position [7832, 0]
